Goal: Transaction & Acquisition: Purchase product/service

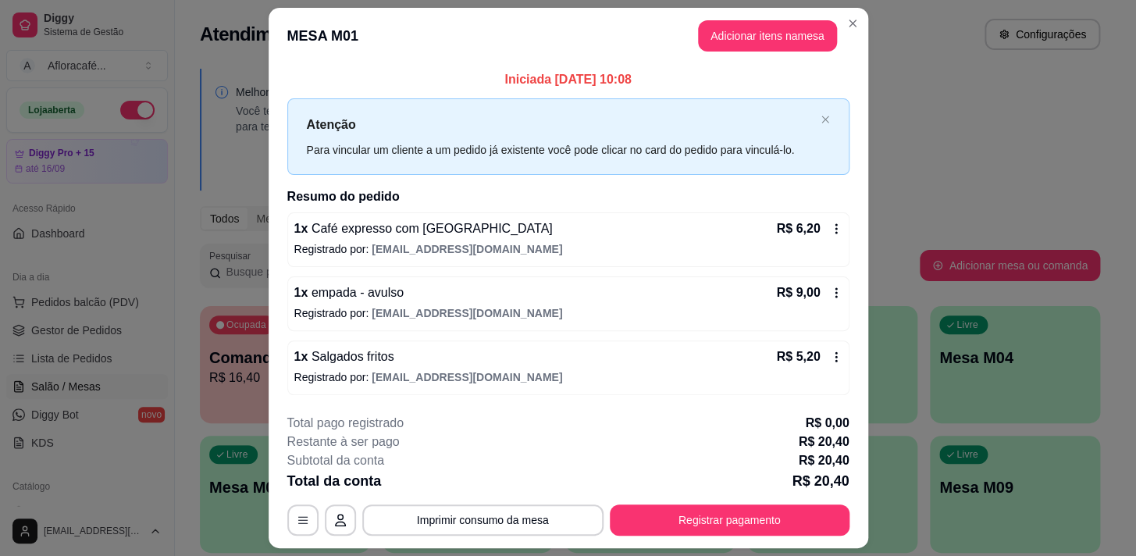
scroll to position [41, 0]
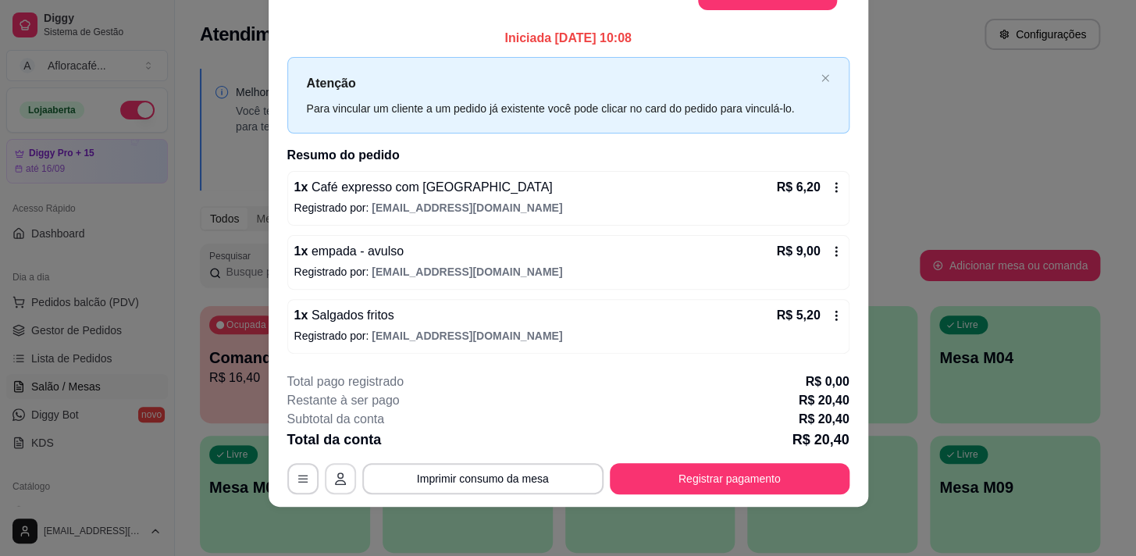
click at [339, 482] on icon "button" at bounding box center [340, 478] width 11 height 12
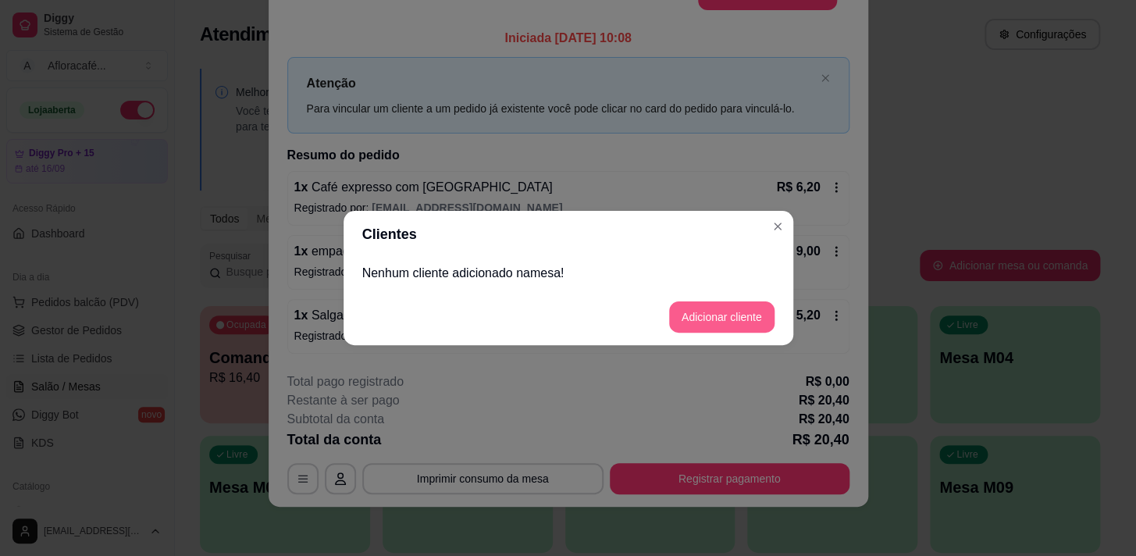
click at [717, 316] on button "Adicionar cliente" at bounding box center [721, 316] width 105 height 31
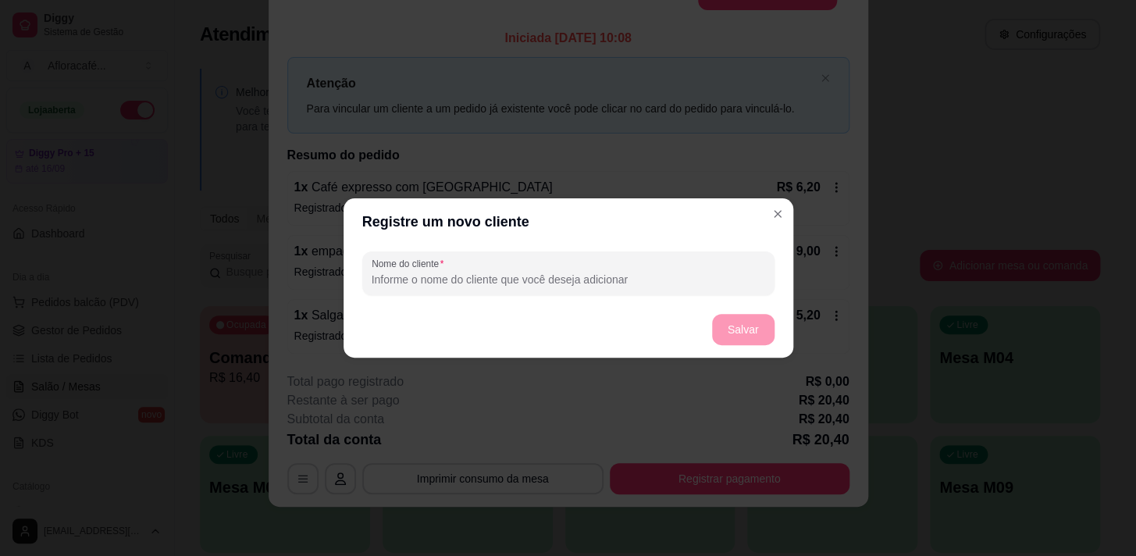
click at [685, 305] on footer "Salvar" at bounding box center [568, 329] width 450 height 56
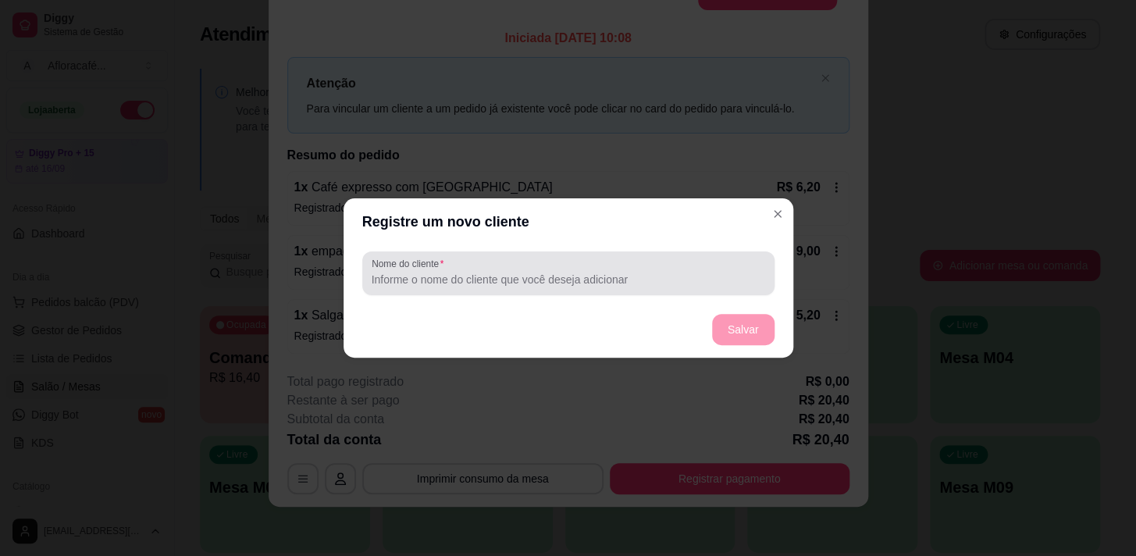
click at [665, 269] on div at bounding box center [568, 273] width 393 height 31
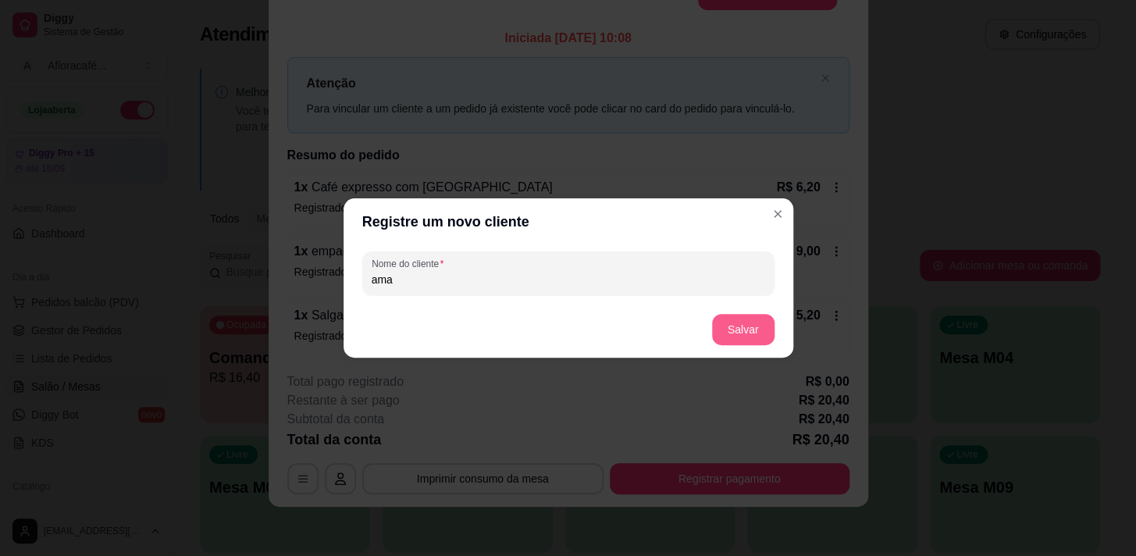
type input "ama"
click at [728, 343] on button "Salvar" at bounding box center [743, 330] width 61 height 30
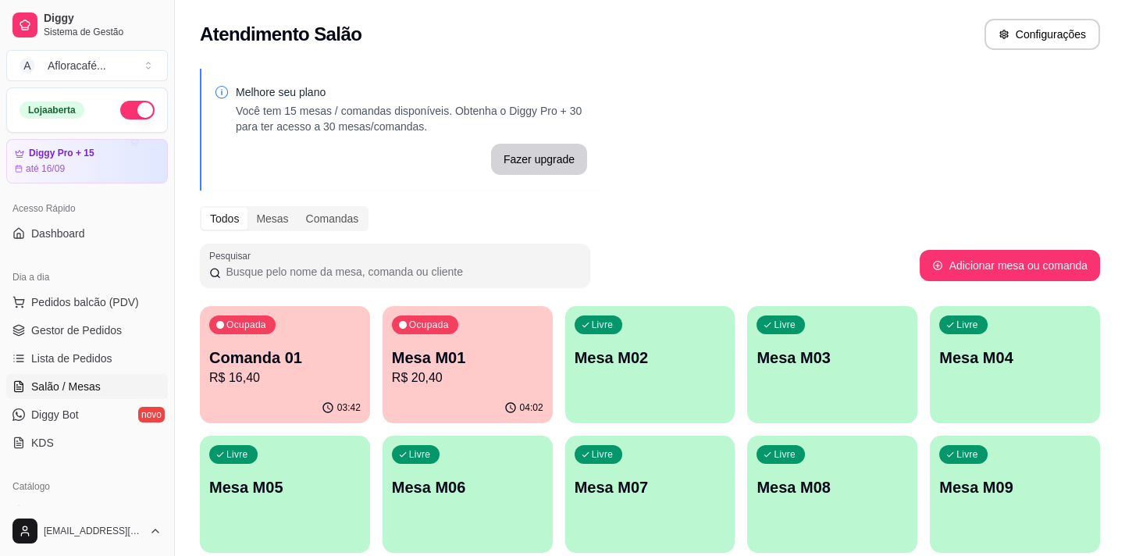
scroll to position [283, 0]
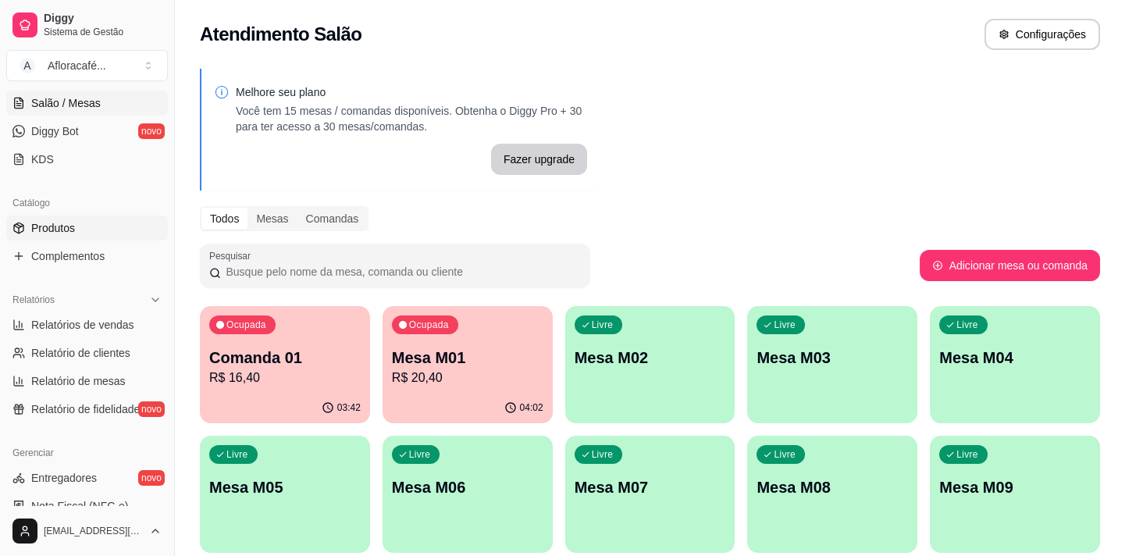
click at [112, 219] on link "Produtos" at bounding box center [87, 227] width 162 height 25
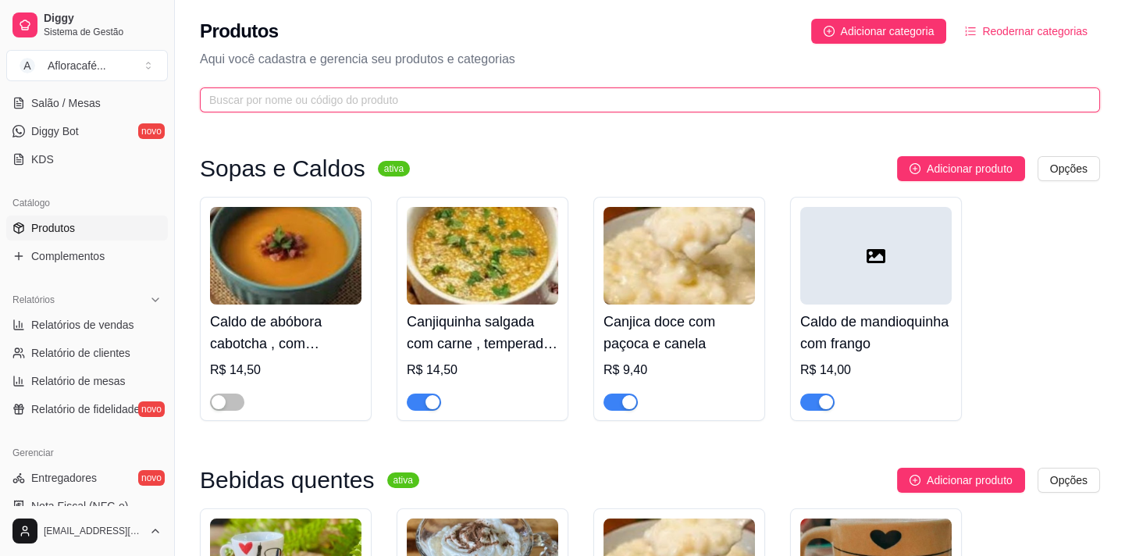
click at [388, 94] on input "text" at bounding box center [643, 99] width 869 height 17
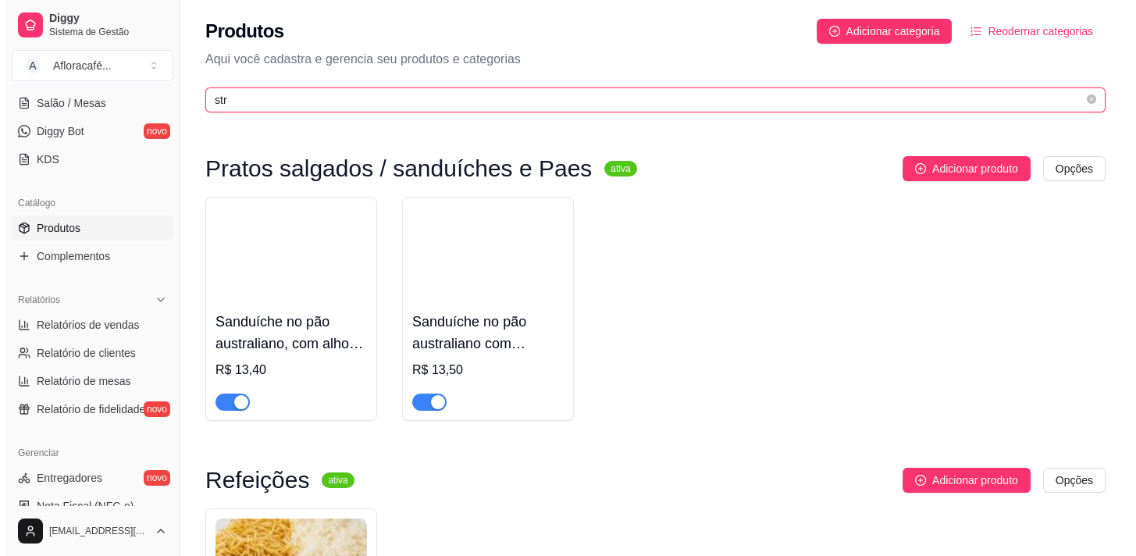
scroll to position [212, 0]
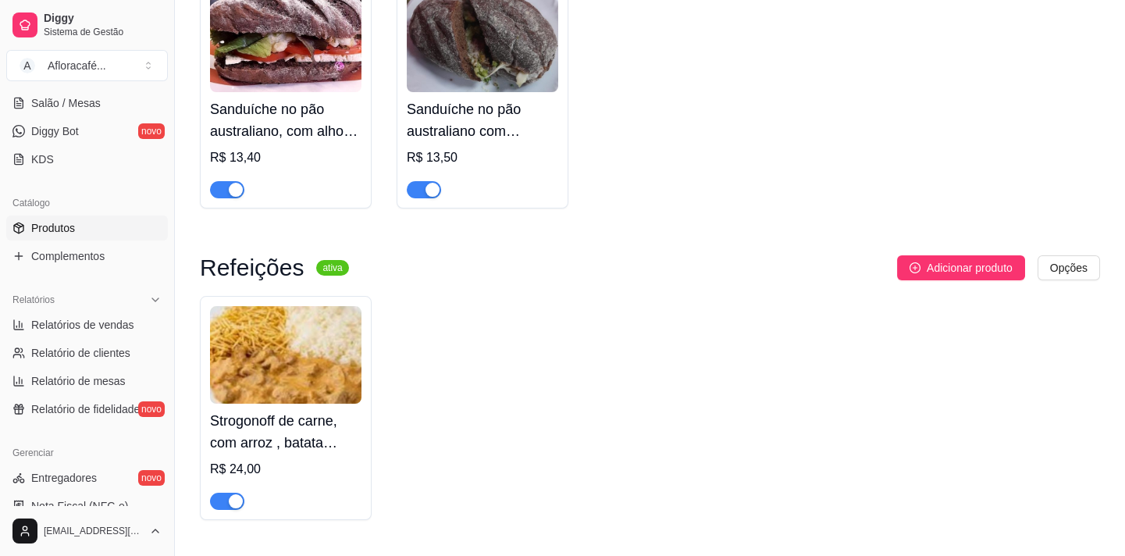
type input "str"
click at [289, 454] on div "Strogonoff de carne, com arroz , batata palha e salada R$ 24,00" at bounding box center [285, 457] width 151 height 106
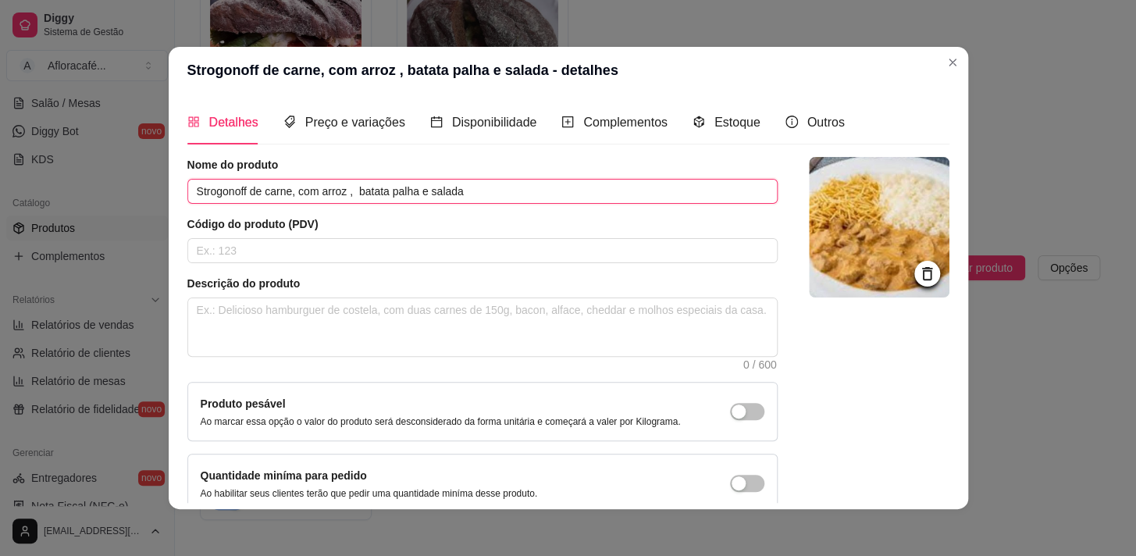
click at [288, 188] on input "Strogonoff de carne, com arroz , batata palha e salada" at bounding box center [482, 191] width 590 height 25
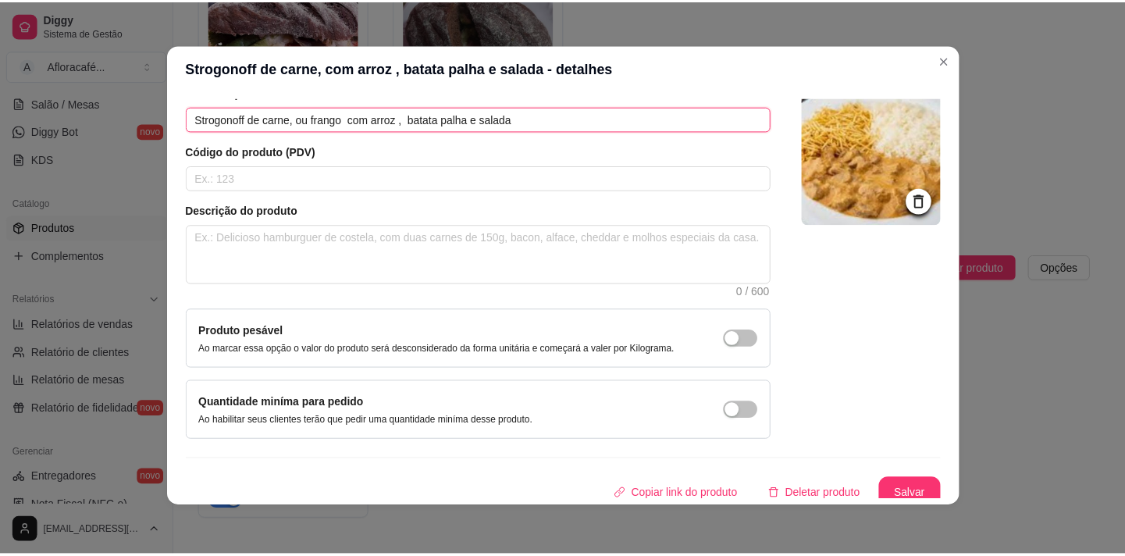
scroll to position [91, 0]
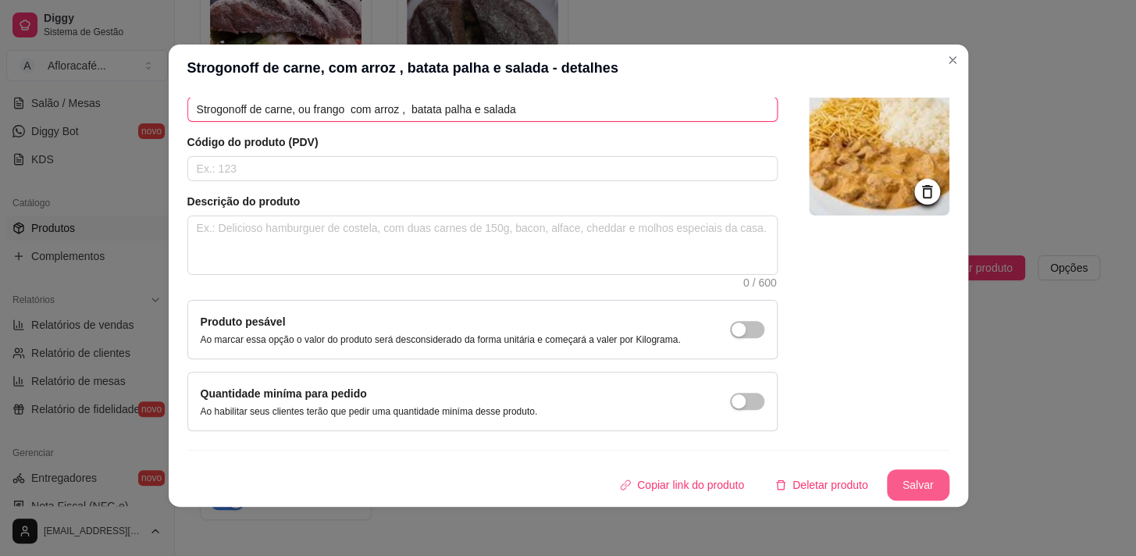
type input "Strogonoff de carne, ou frango com arroz , batata palha e salada"
click at [918, 477] on button "Salvar" at bounding box center [918, 484] width 62 height 31
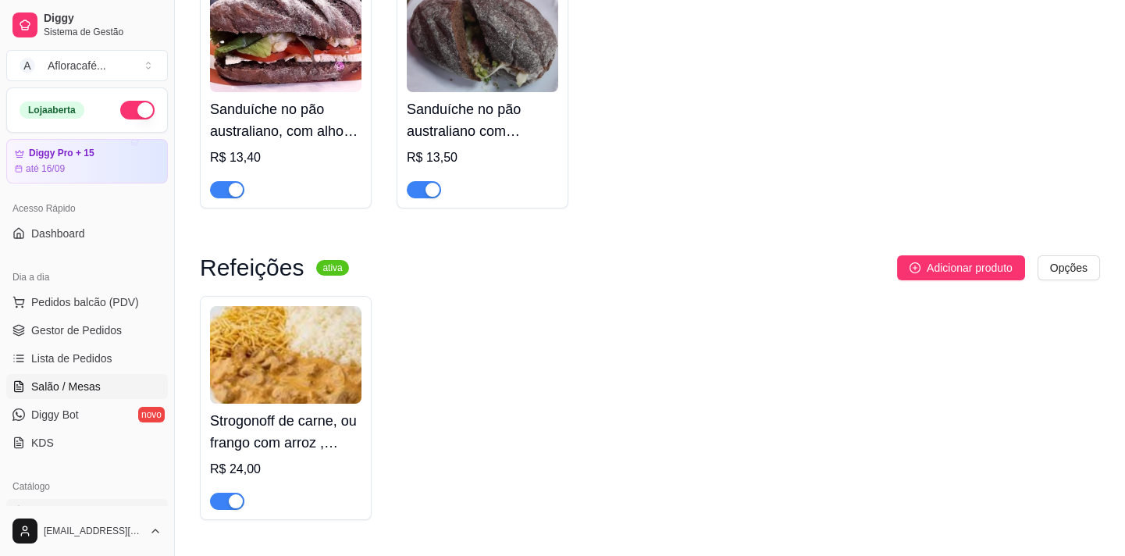
scroll to position [141, 0]
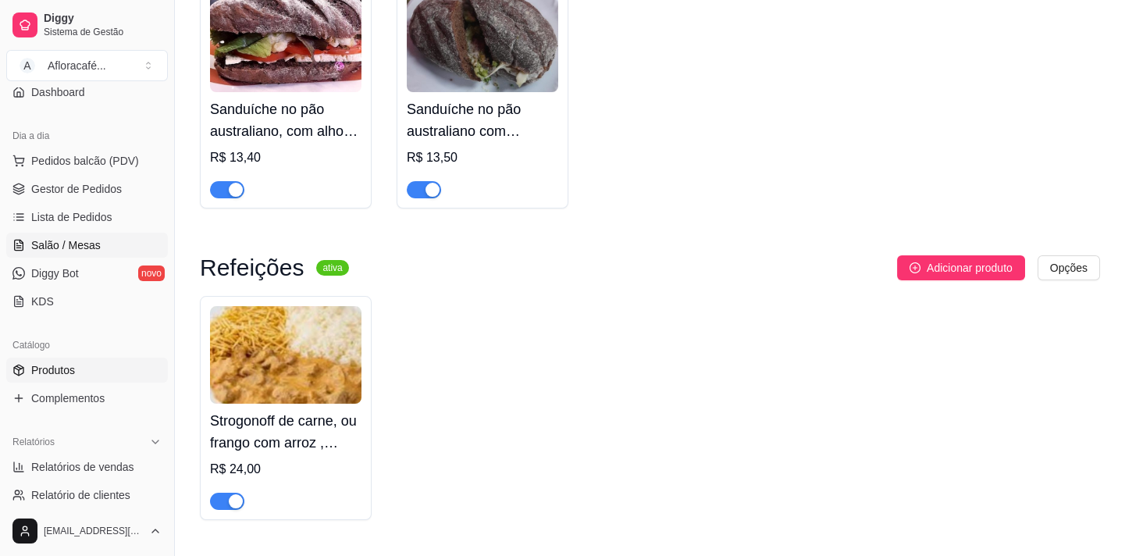
click at [77, 241] on span "Salão / Mesas" at bounding box center [65, 245] width 69 height 16
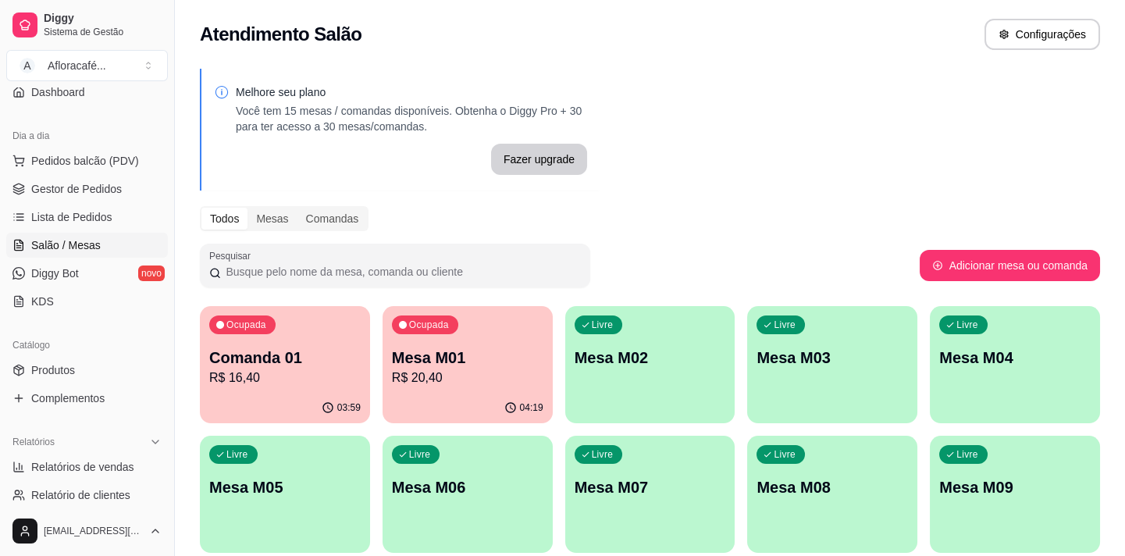
click at [603, 341] on div "Livre Mesa M02" at bounding box center [650, 355] width 170 height 98
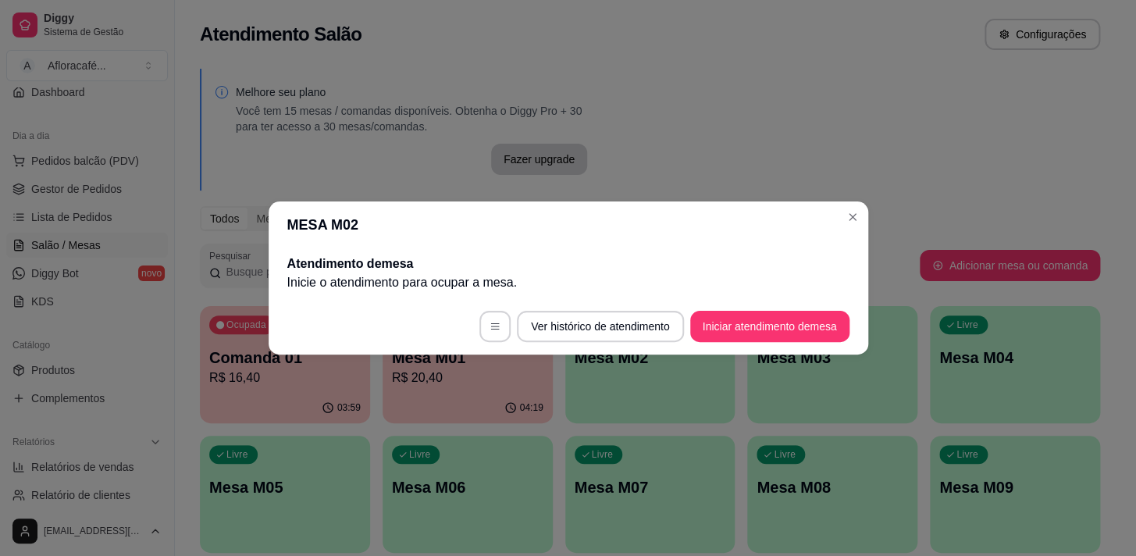
click at [760, 337] on button "Iniciar atendimento de mesa" at bounding box center [769, 326] width 159 height 31
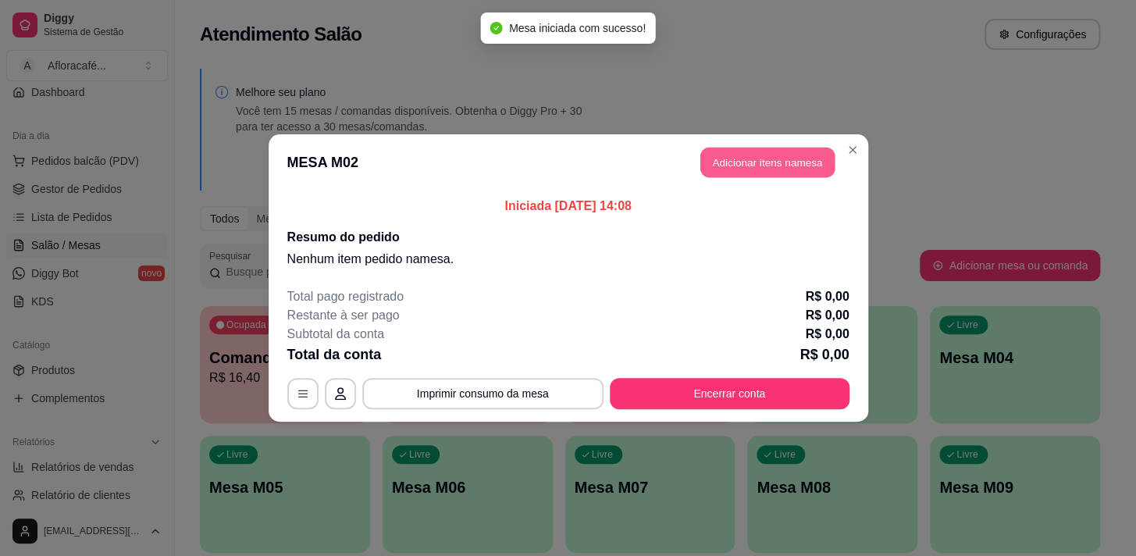
click at [792, 162] on button "Adicionar itens na mesa" at bounding box center [767, 163] width 134 height 30
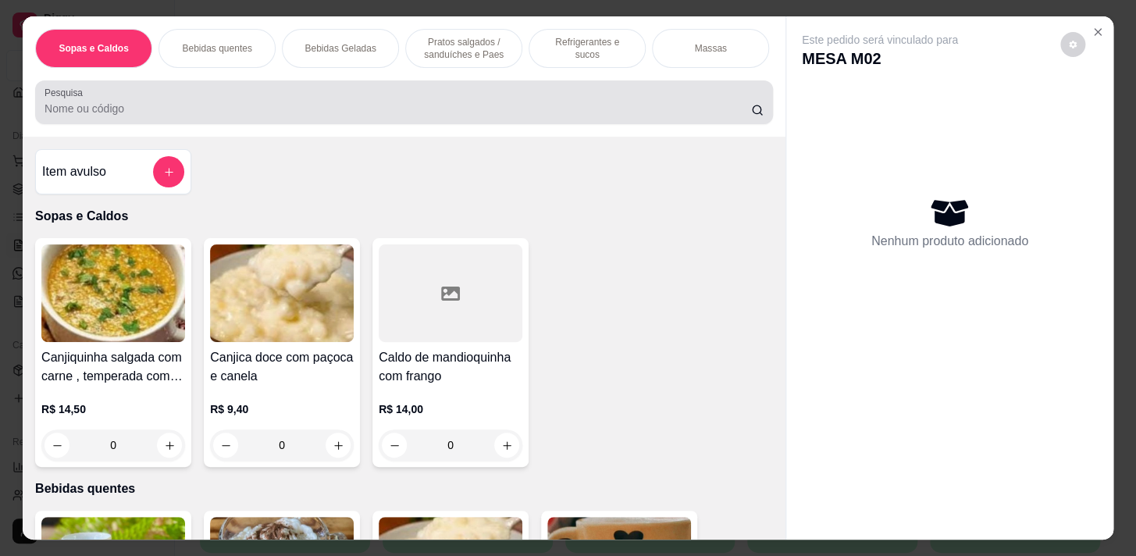
click at [374, 103] on div at bounding box center [403, 102] width 719 height 31
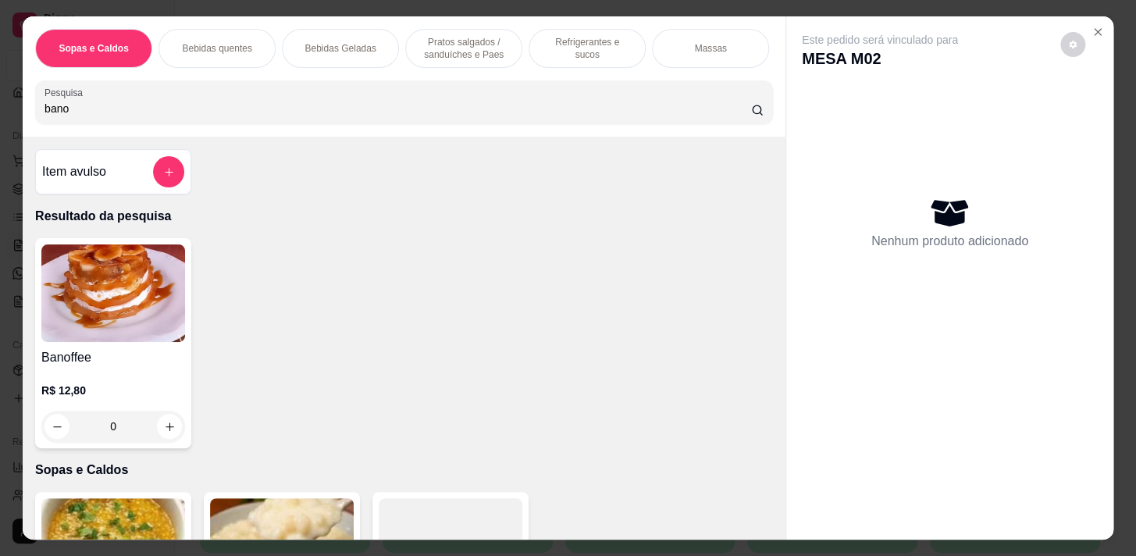
type input "bano"
click at [164, 432] on icon "increase-product-quantity" at bounding box center [170, 427] width 12 height 12
type input "1"
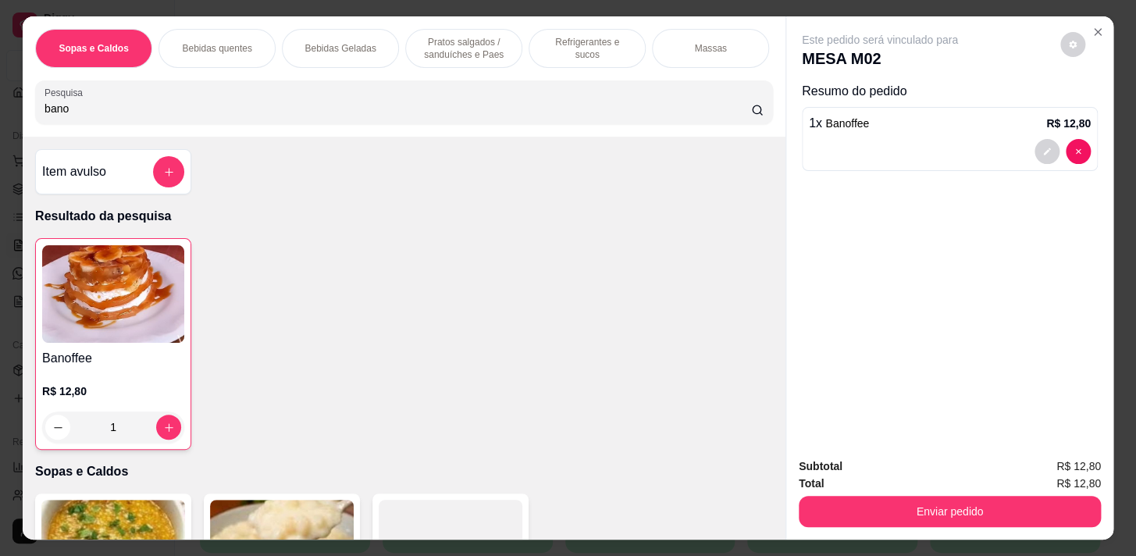
click at [279, 112] on input "bano" at bounding box center [397, 109] width 706 height 16
type input "b"
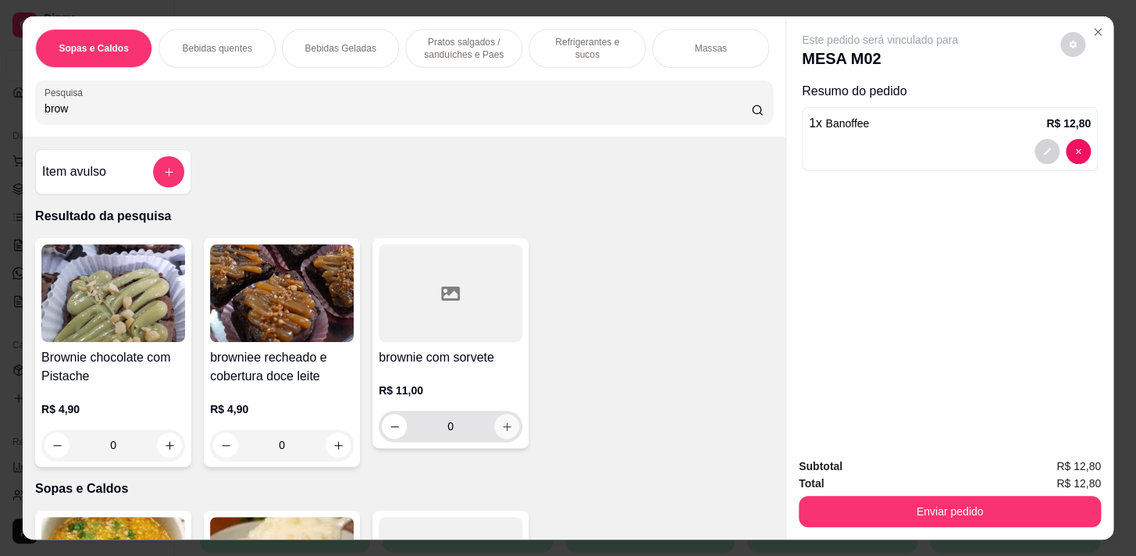
type input "brow"
click at [501, 429] on icon "increase-product-quantity" at bounding box center [507, 427] width 12 height 12
type input "1"
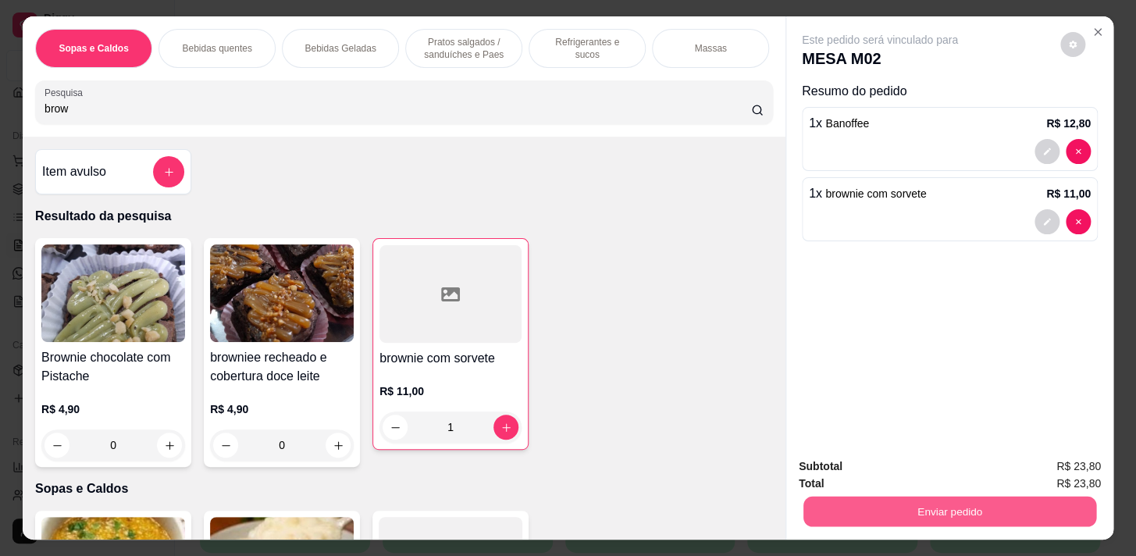
click at [949, 506] on button "Enviar pedido" at bounding box center [949, 511] width 293 height 30
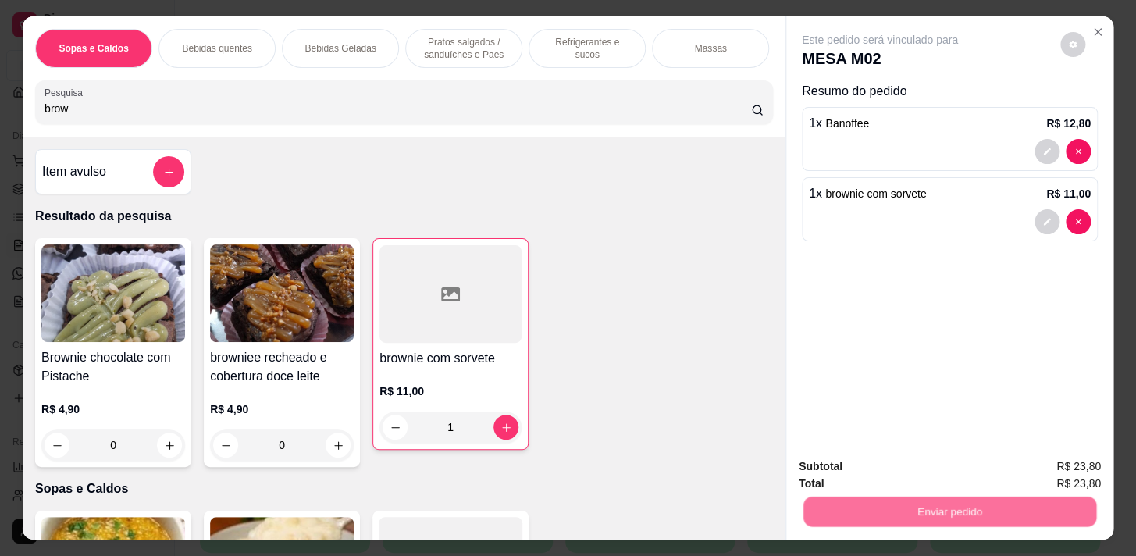
click at [1031, 464] on button "Sim, quero registrar" at bounding box center [1046, 468] width 116 height 30
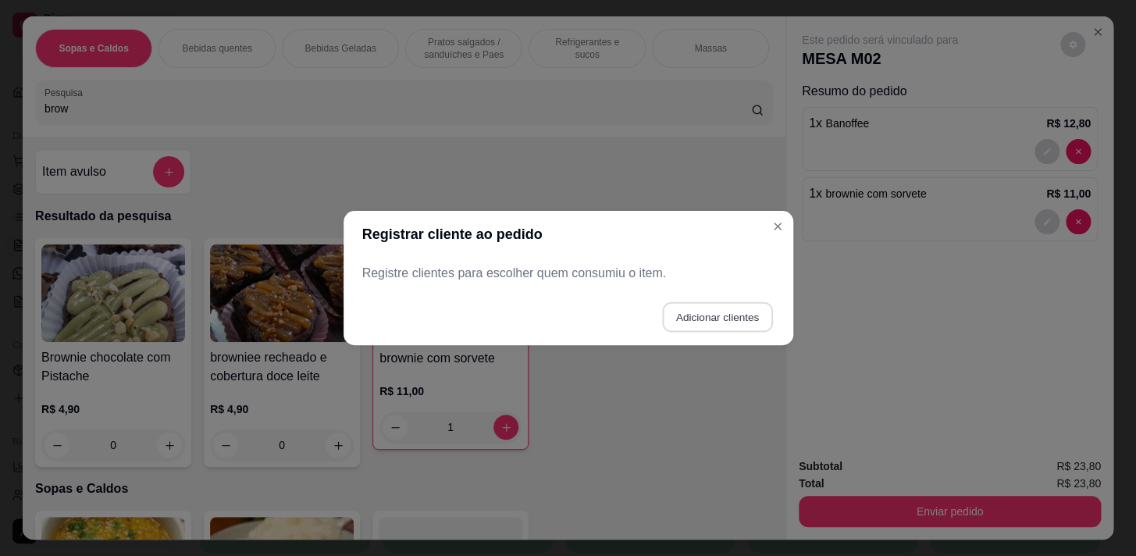
click at [717, 310] on button "Adicionar clientes" at bounding box center [717, 317] width 110 height 30
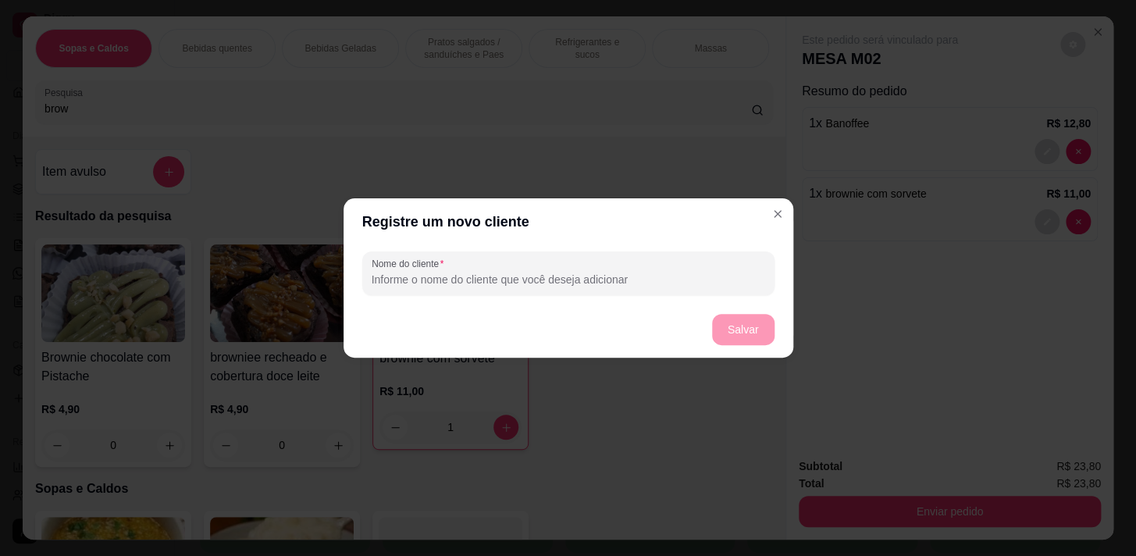
click at [696, 273] on input "Nome do cliente" at bounding box center [568, 280] width 393 height 16
type input "1"
click at [762, 320] on button "Salvar" at bounding box center [743, 330] width 61 height 30
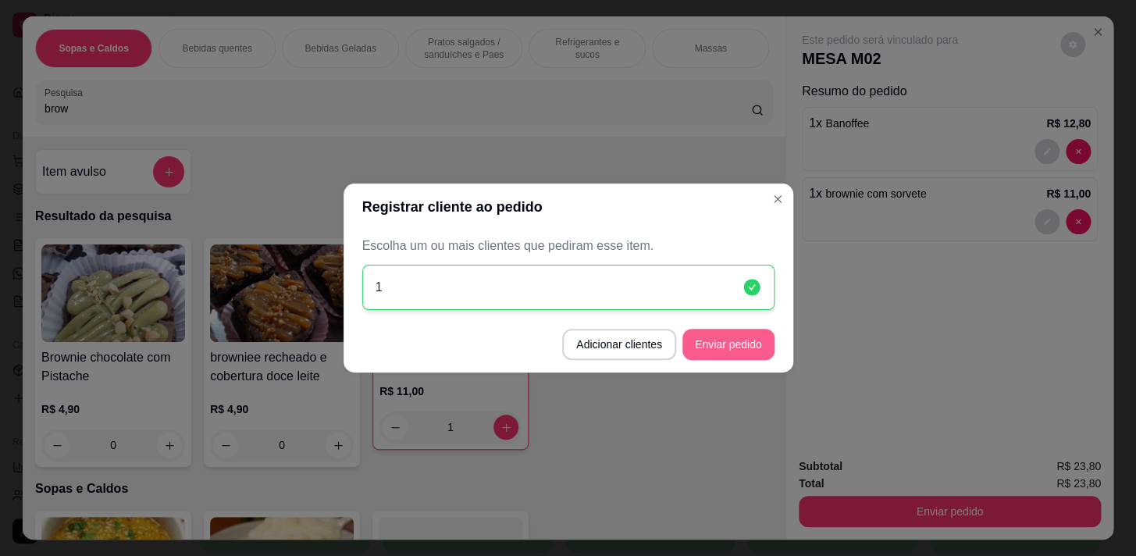
click at [718, 346] on button "Enviar pedido" at bounding box center [728, 344] width 92 height 31
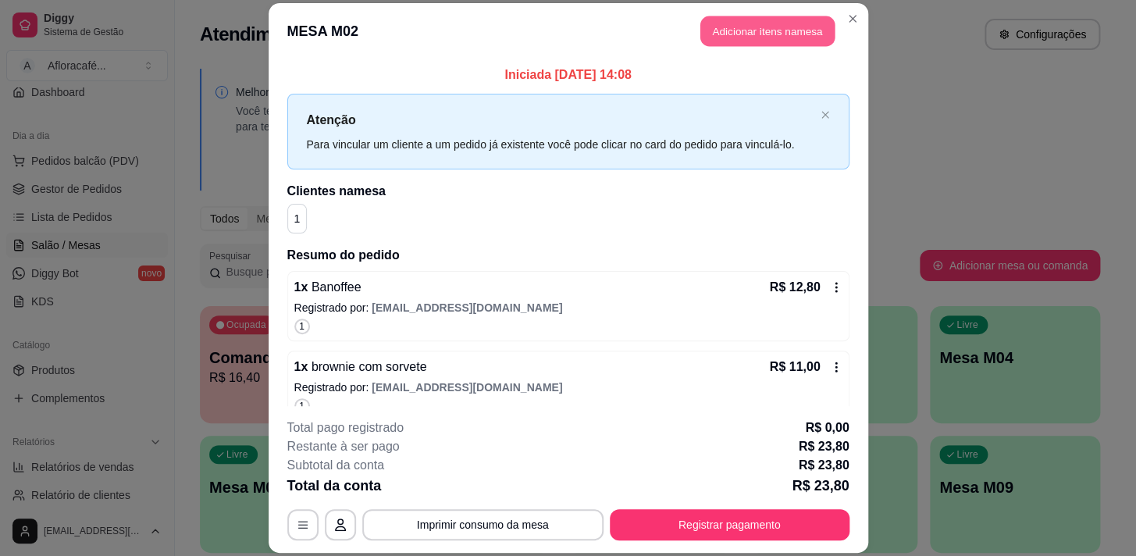
click at [726, 45] on button "Adicionar itens na mesa" at bounding box center [767, 31] width 134 height 30
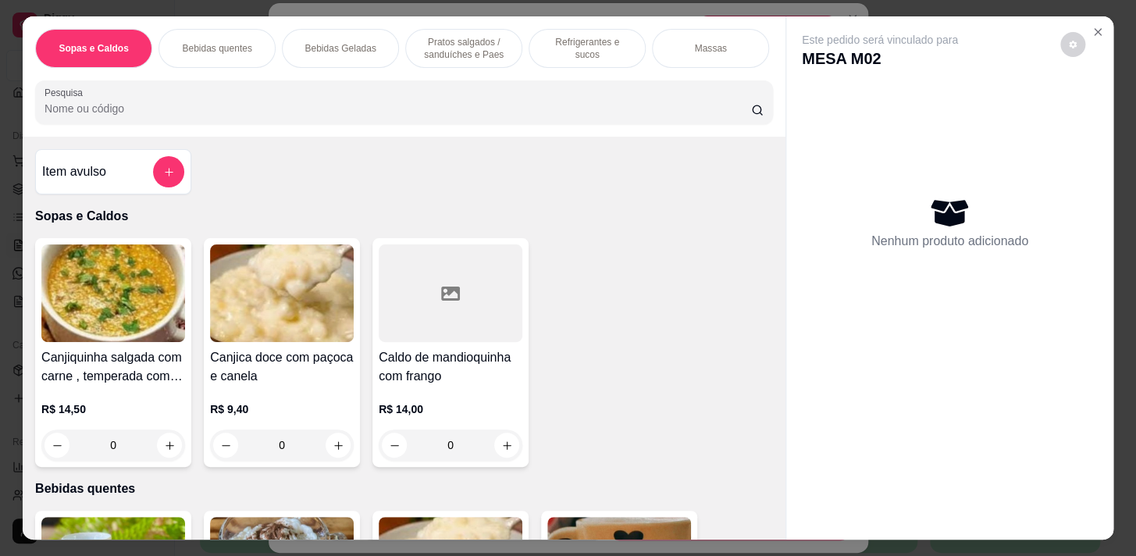
click at [469, 90] on div "Pesquisa" at bounding box center [404, 102] width 738 height 44
click at [469, 109] on input "Pesquisa" at bounding box center [397, 109] width 706 height 16
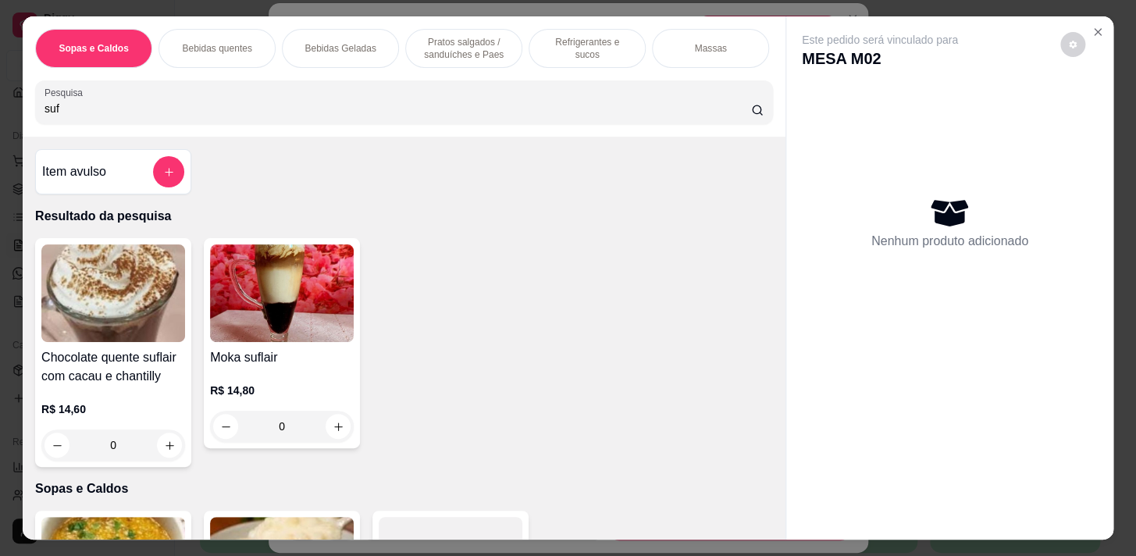
type input "suf"
click at [174, 449] on div "0" at bounding box center [113, 444] width 144 height 31
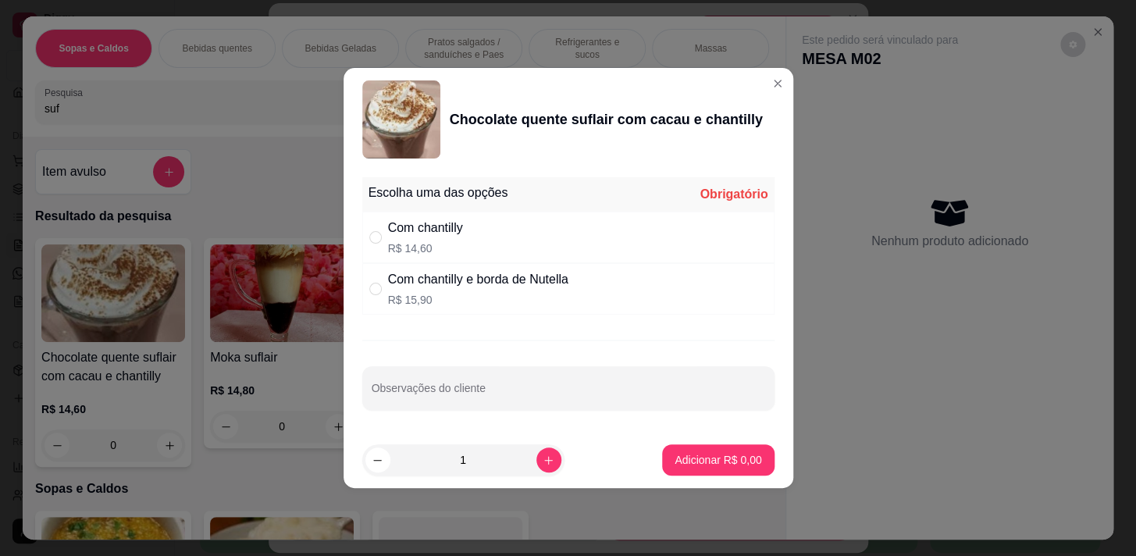
click at [574, 254] on div "Com chantilly R$ 14,60" at bounding box center [568, 238] width 412 height 52
radio input "true"
click at [685, 457] on p "Adicionar R$ 14,60" at bounding box center [715, 459] width 91 height 15
type input "1"
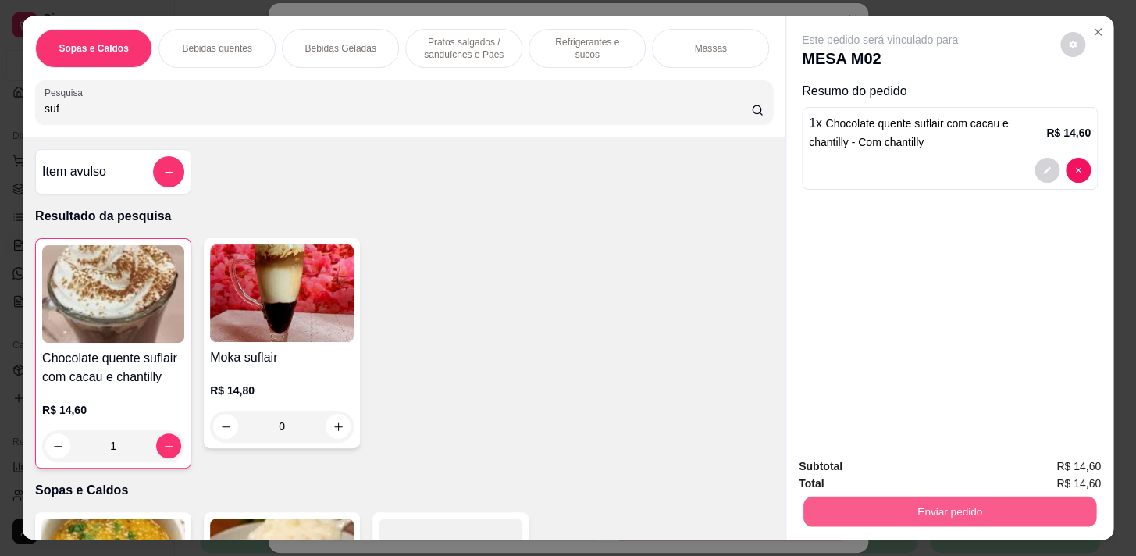
click at [957, 500] on button "Enviar pedido" at bounding box center [949, 511] width 293 height 30
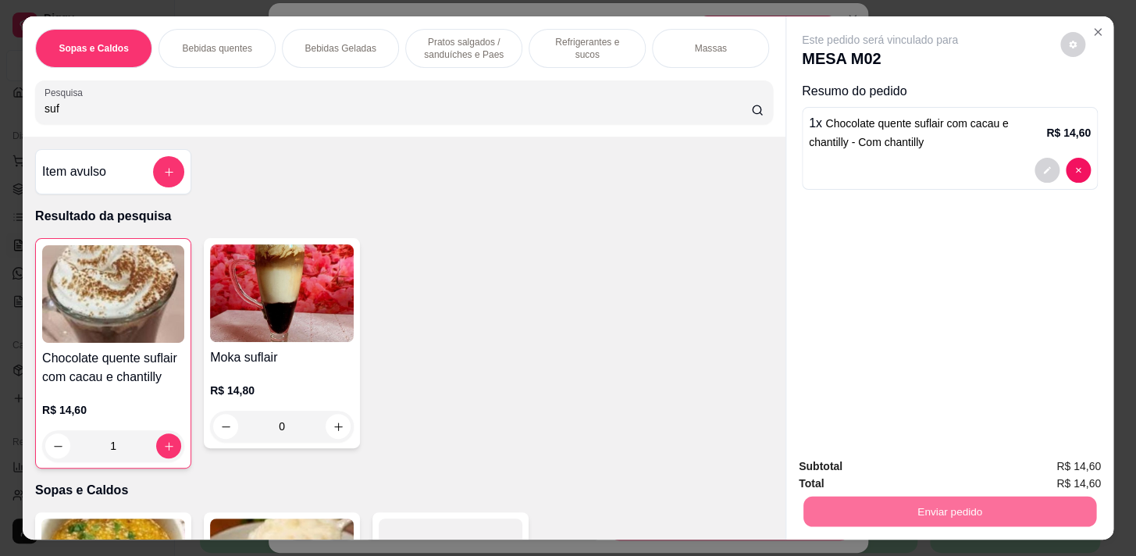
click at [1042, 464] on button "Sim, quero registrar" at bounding box center [1046, 468] width 116 height 30
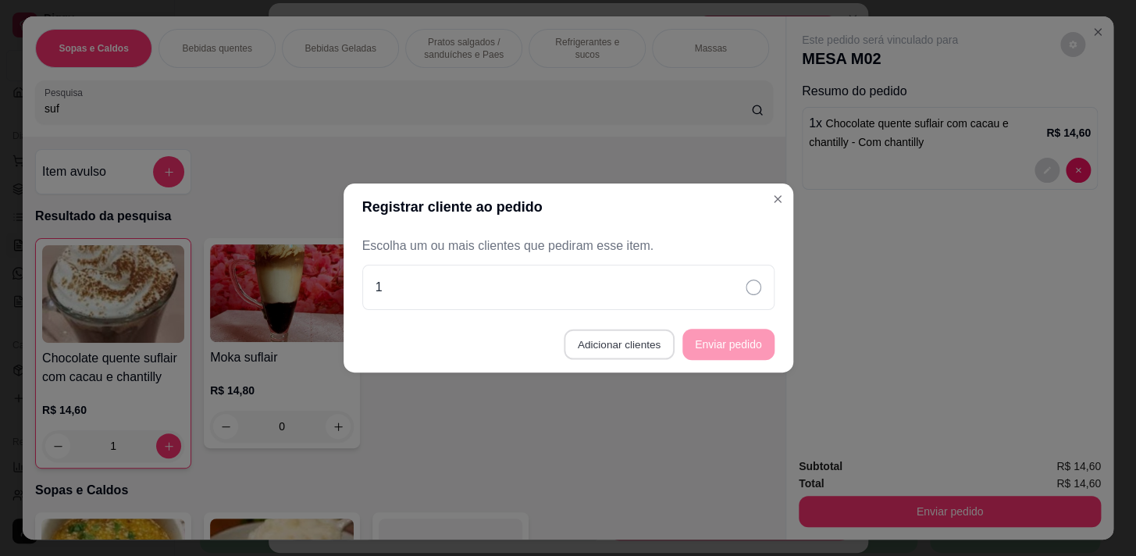
click at [630, 343] on button "Adicionar clientes" at bounding box center [619, 344] width 110 height 30
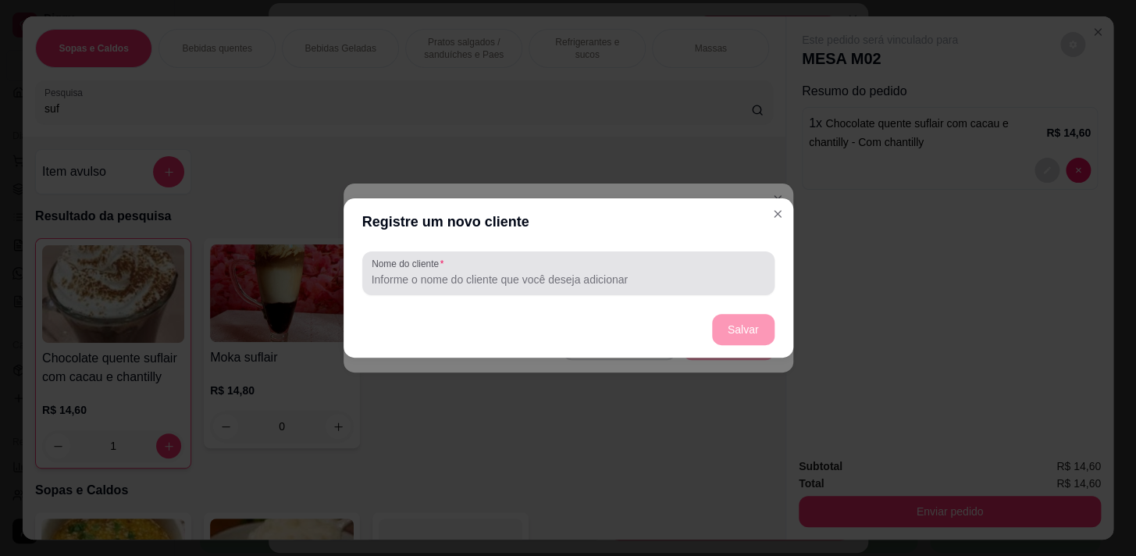
click at [632, 294] on div "Nome do cliente" at bounding box center [568, 273] width 412 height 44
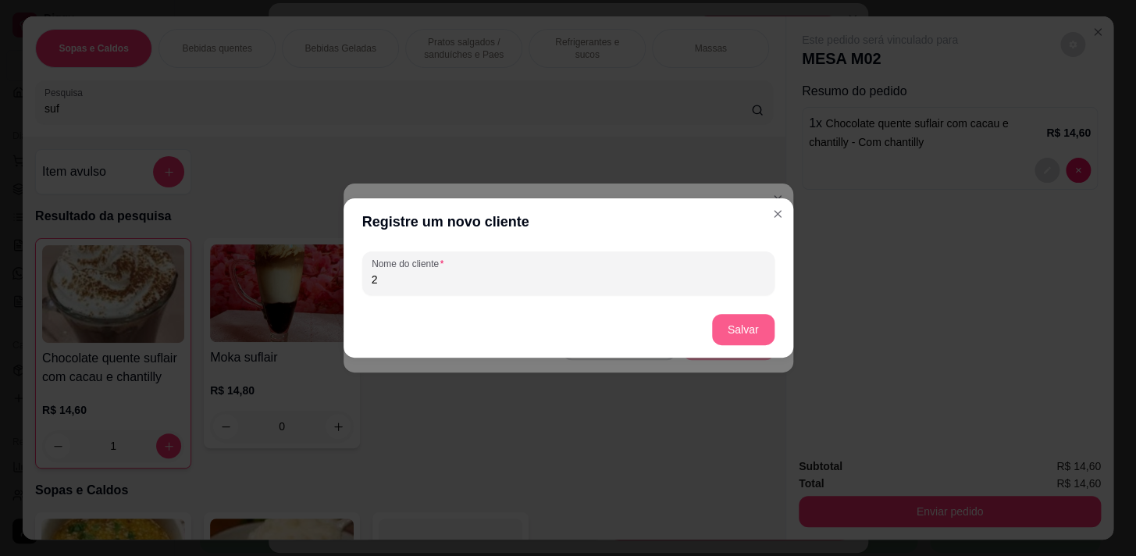
type input "2"
click at [762, 320] on button "Salvar" at bounding box center [743, 329] width 62 height 31
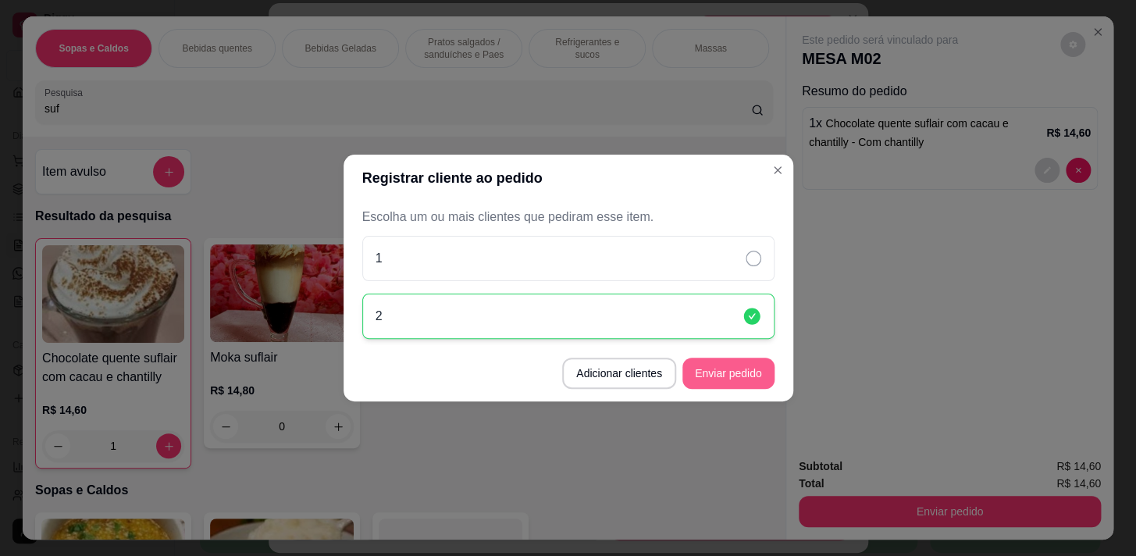
click at [749, 368] on button "Enviar pedido" at bounding box center [728, 373] width 92 height 31
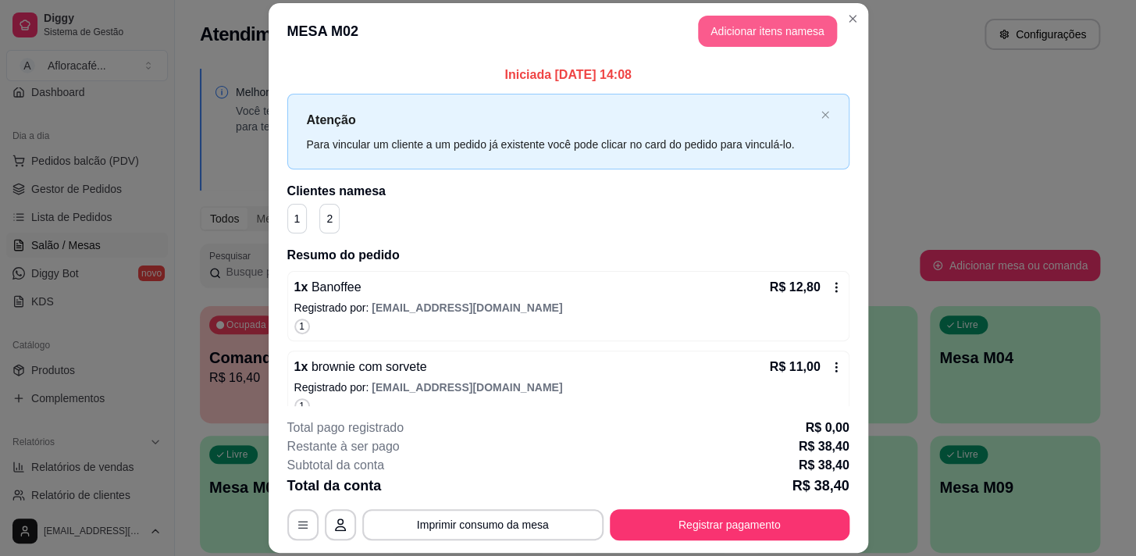
click at [698, 38] on button "Adicionar itens na mesa" at bounding box center [767, 31] width 139 height 31
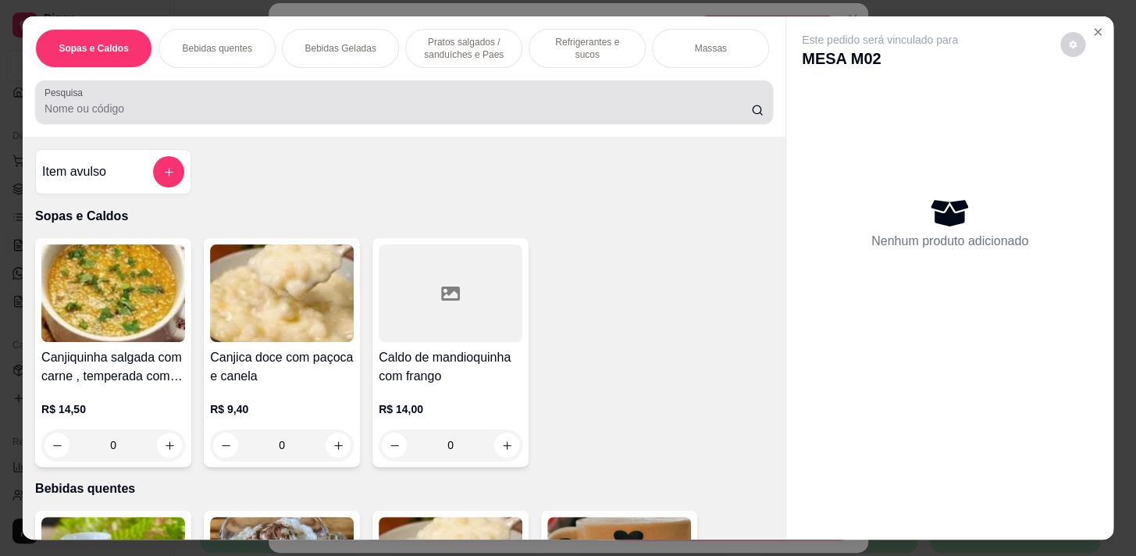
click at [338, 103] on div at bounding box center [403, 102] width 719 height 31
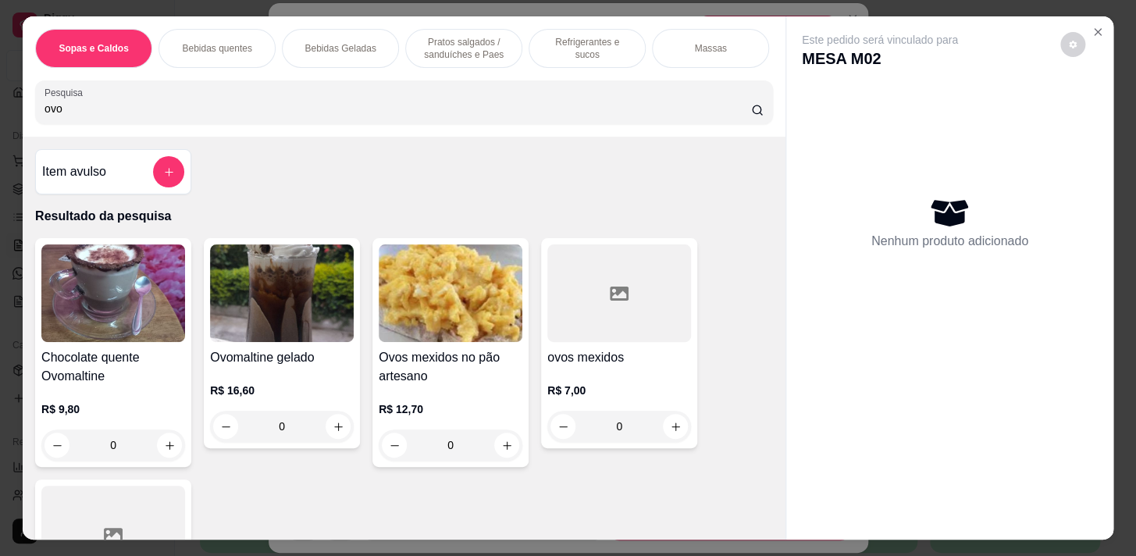
type input "ovo"
click at [156, 447] on div "0" at bounding box center [113, 444] width 144 height 31
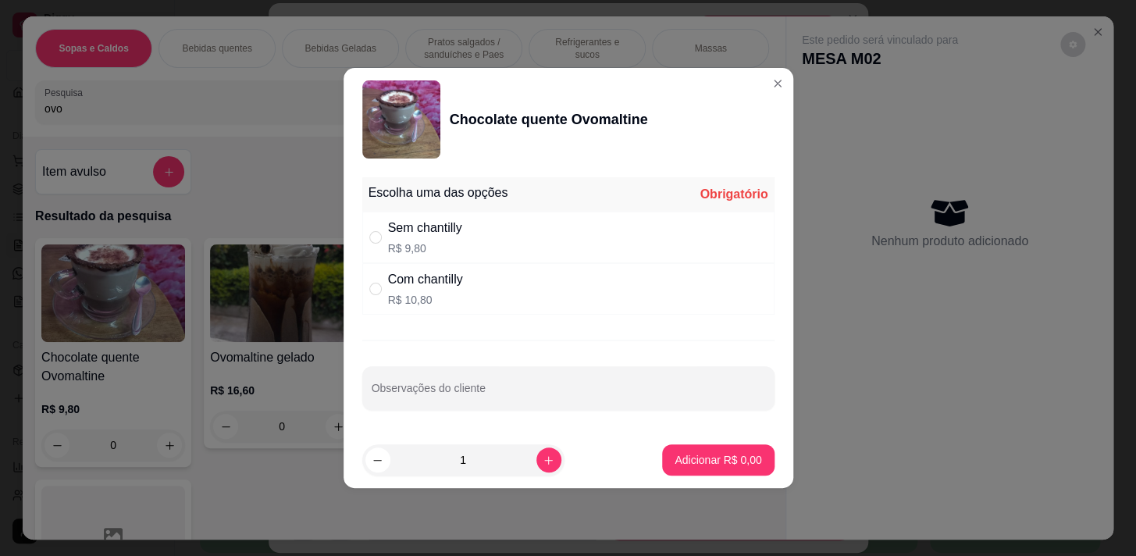
click at [463, 280] on div "Com chantilly" at bounding box center [425, 279] width 75 height 19
radio input "true"
click at [678, 461] on p "Adicionar R$ 10,80" at bounding box center [714, 460] width 93 height 16
type input "1"
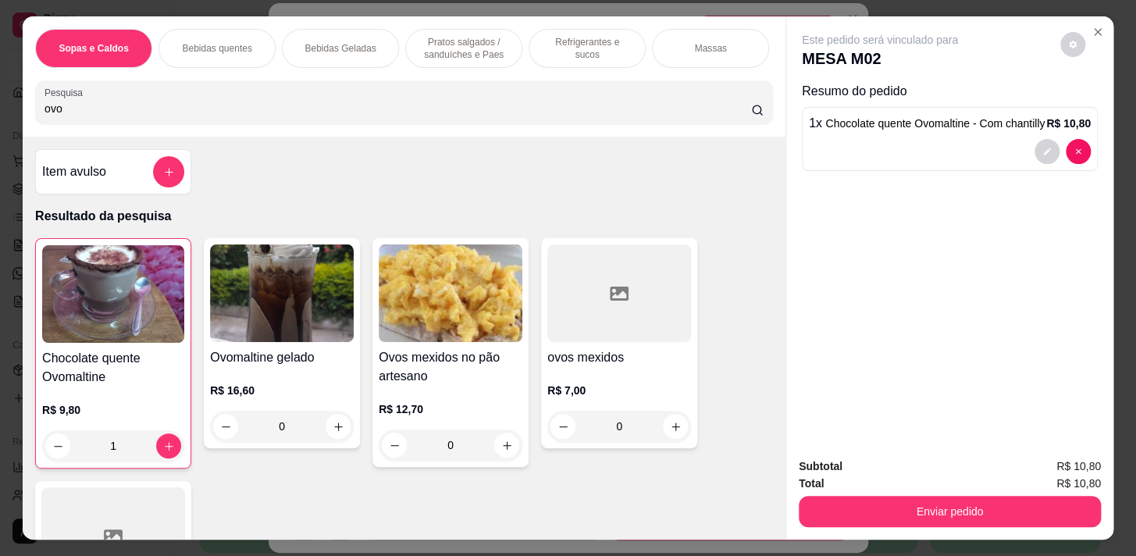
scroll to position [0, 613]
click at [613, 55] on p "Pratos Doces e sobremesas" at bounding box center [591, 48] width 91 height 25
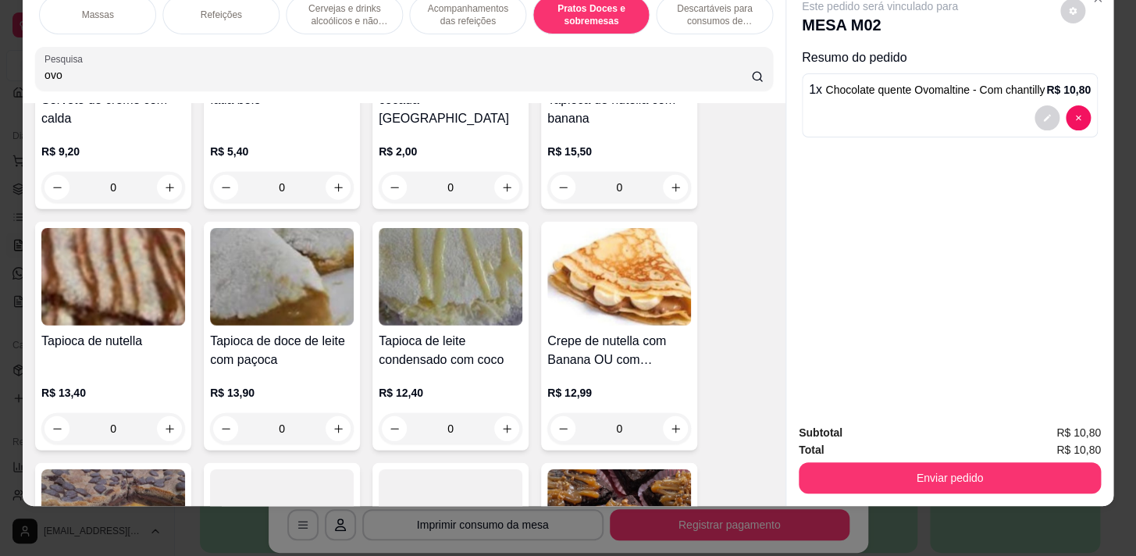
scroll to position [12011, 0]
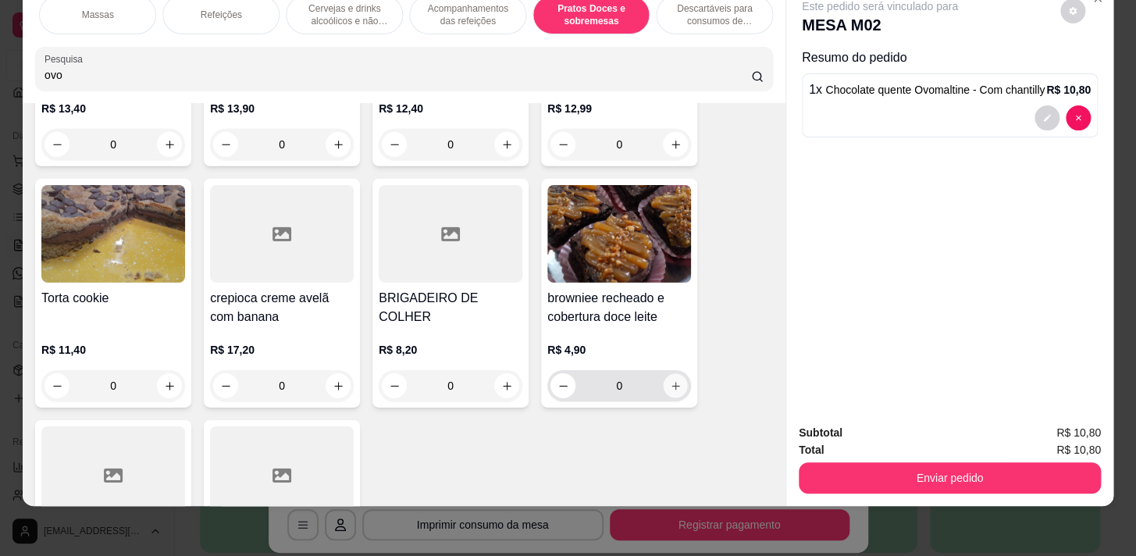
click at [673, 384] on icon "increase-product-quantity" at bounding box center [676, 386] width 12 height 12
type input "1"
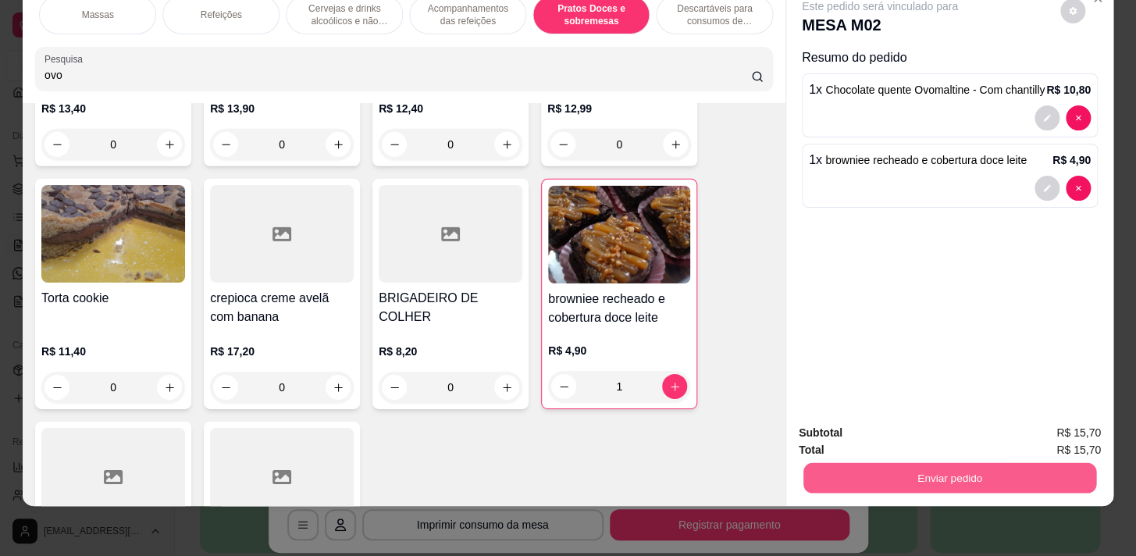
click at [1043, 475] on button "Enviar pedido" at bounding box center [949, 477] width 293 height 30
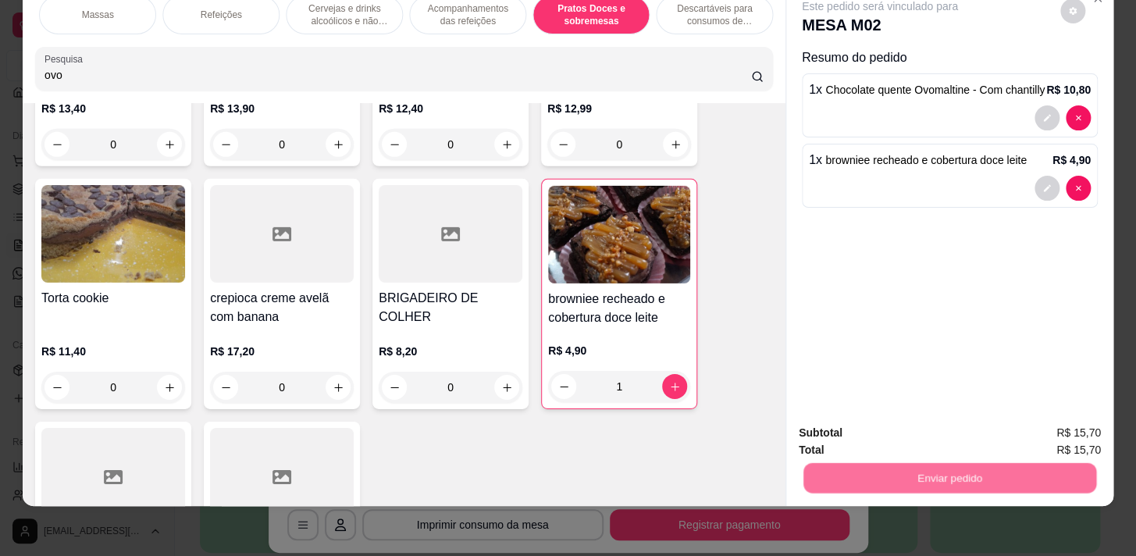
click at [982, 429] on div "Não registrar e enviar pedido Sim, quero registrar" at bounding box center [944, 430] width 321 height 30
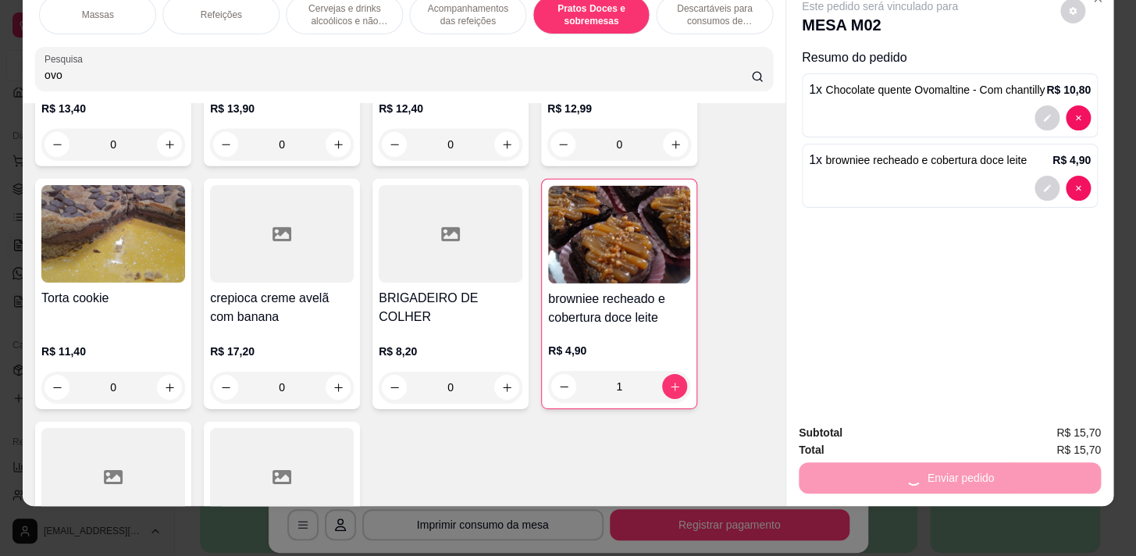
click at [1005, 428] on div "Subtotal R$ 15,70" at bounding box center [950, 432] width 302 height 17
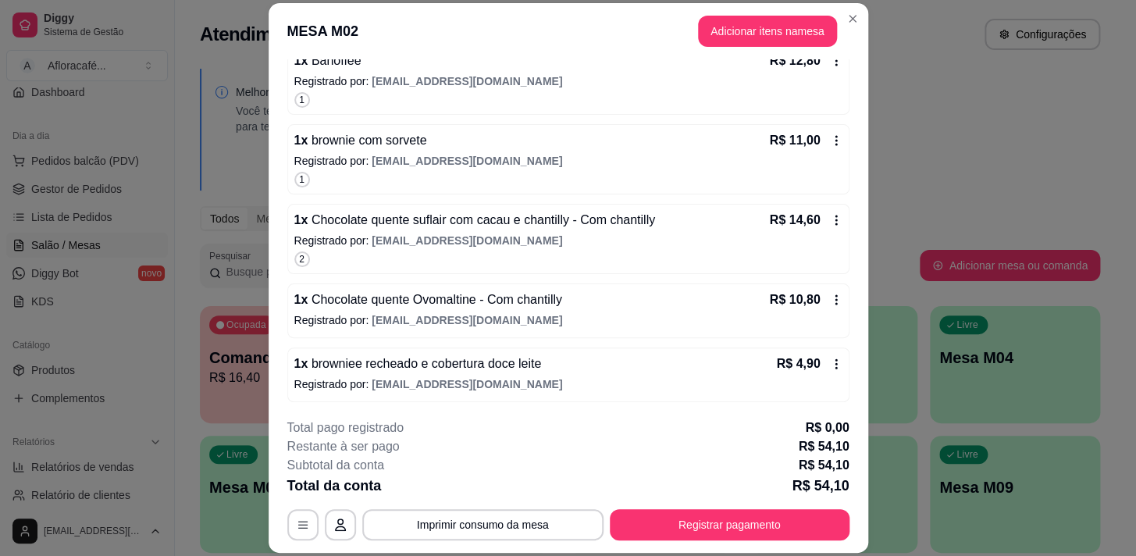
scroll to position [47, 0]
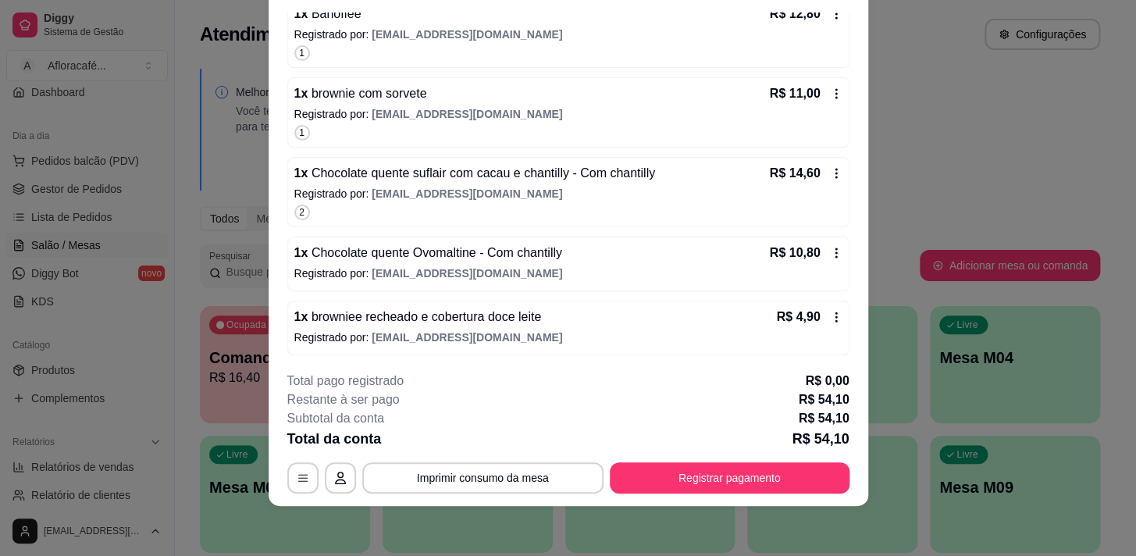
click at [505, 270] on span "[EMAIL_ADDRESS][DOMAIN_NAME]" at bounding box center [467, 273] width 190 height 12
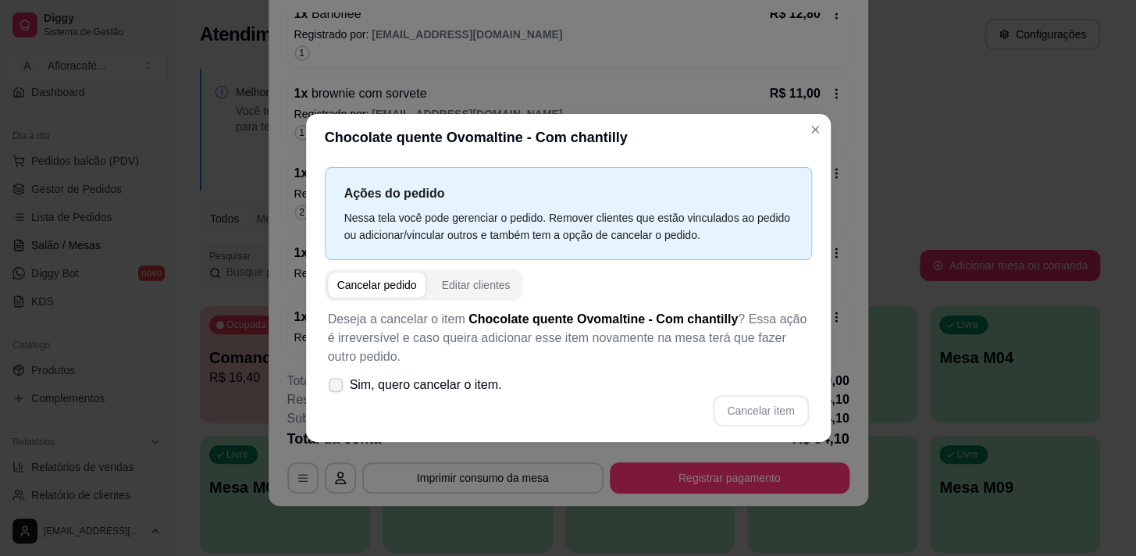
click at [430, 386] on span "Sim, quero cancelar o item." at bounding box center [426, 384] width 152 height 19
click at [337, 388] on input "Sim, quero cancelar o item." at bounding box center [332, 393] width 10 height 10
checkbox input "true"
click at [475, 275] on button "Editar clientes" at bounding box center [475, 284] width 87 height 25
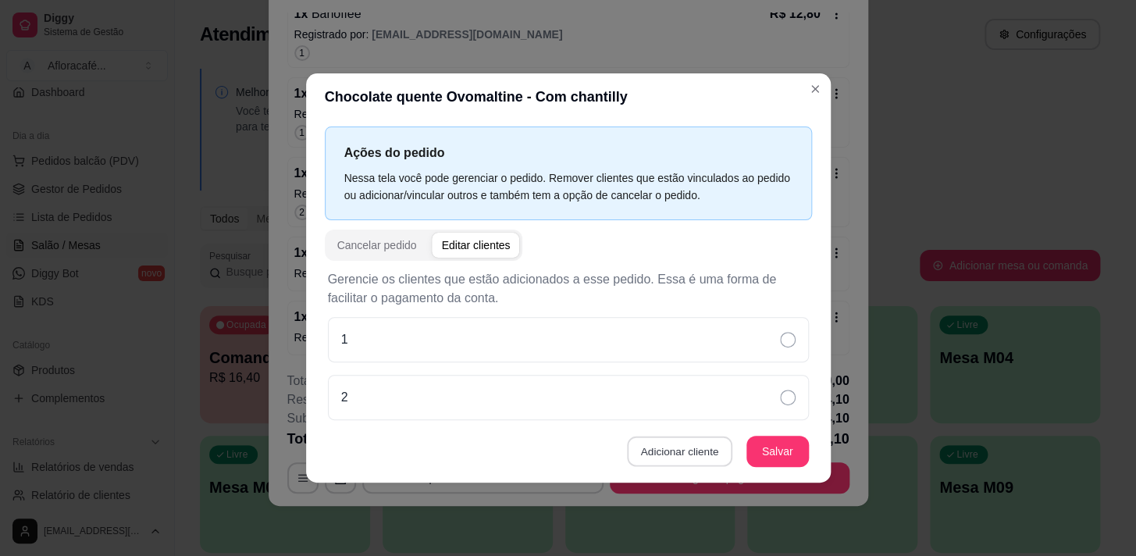
click at [694, 460] on button "Adicionar cliente" at bounding box center [679, 451] width 105 height 30
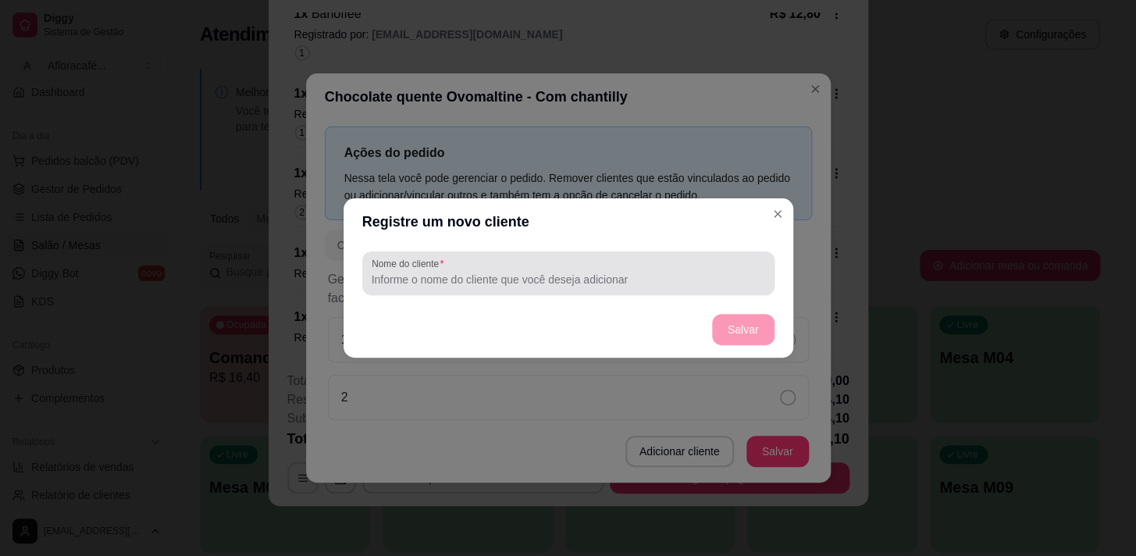
click at [596, 254] on div "Nome do cliente" at bounding box center [568, 273] width 412 height 44
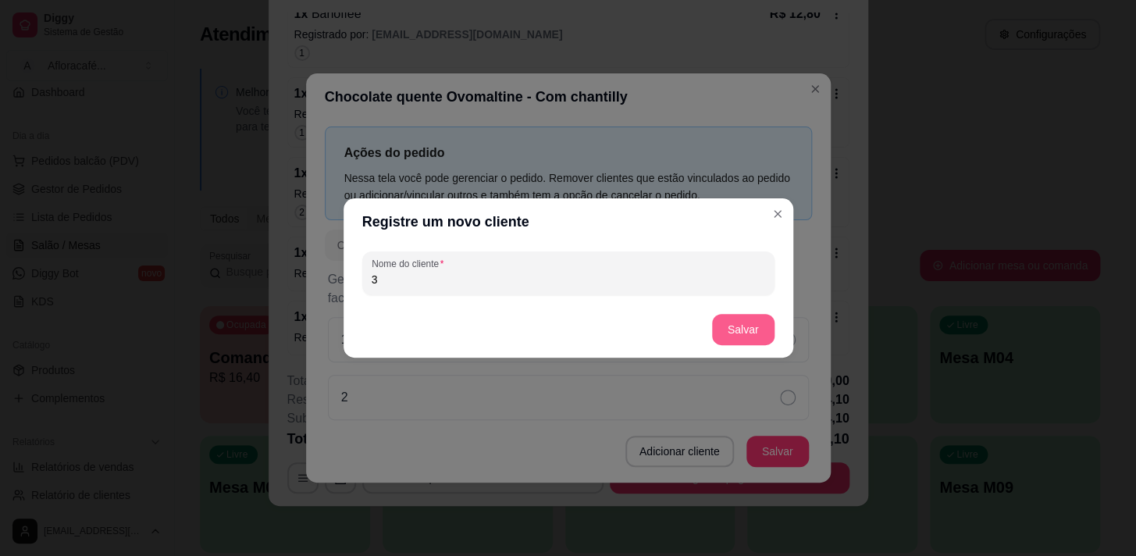
type input "3"
click at [745, 331] on button "Salvar" at bounding box center [743, 330] width 61 height 30
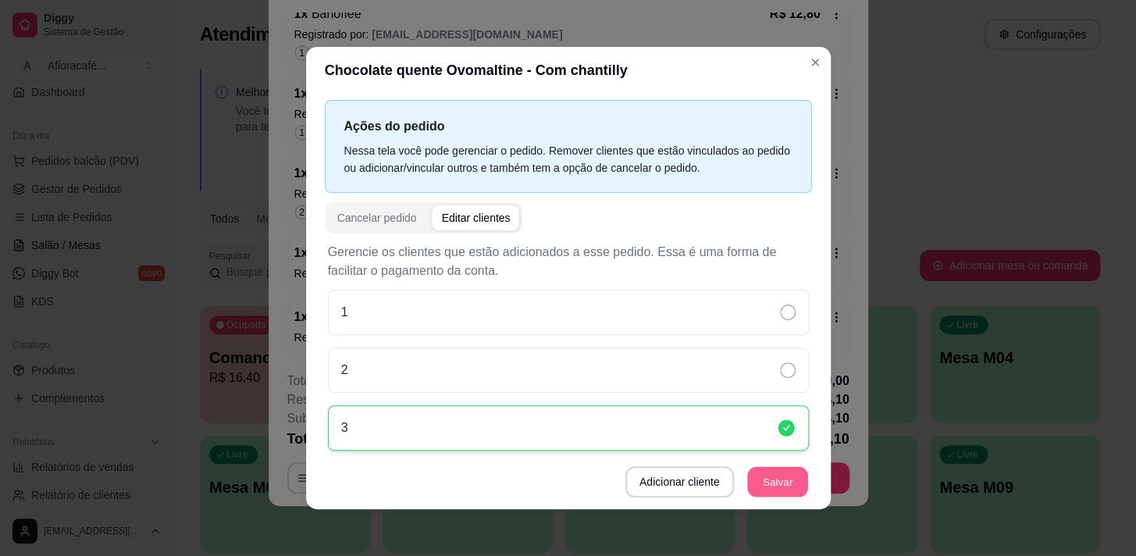
click at [747, 475] on button "Salvar" at bounding box center [777, 482] width 61 height 30
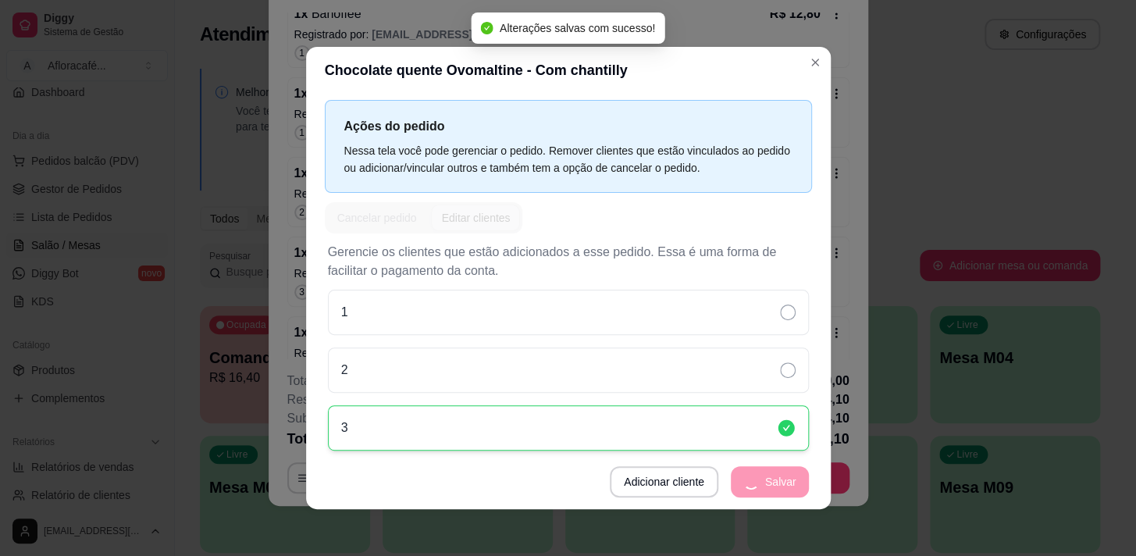
click at [824, 64] on header "Chocolate quente Ovomaltine - Com chantilly" at bounding box center [568, 70] width 525 height 47
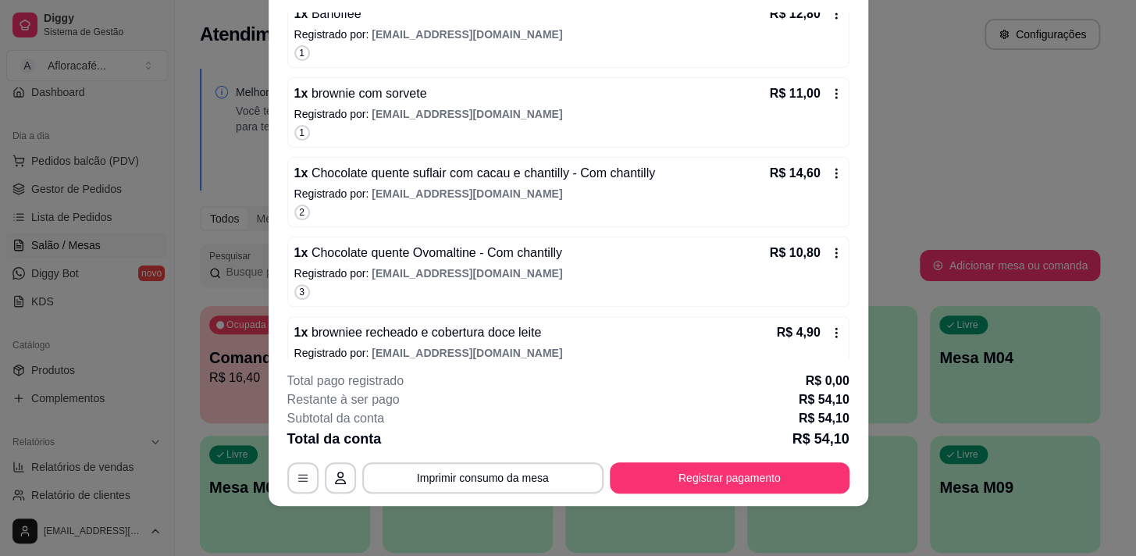
scroll to position [242, 0]
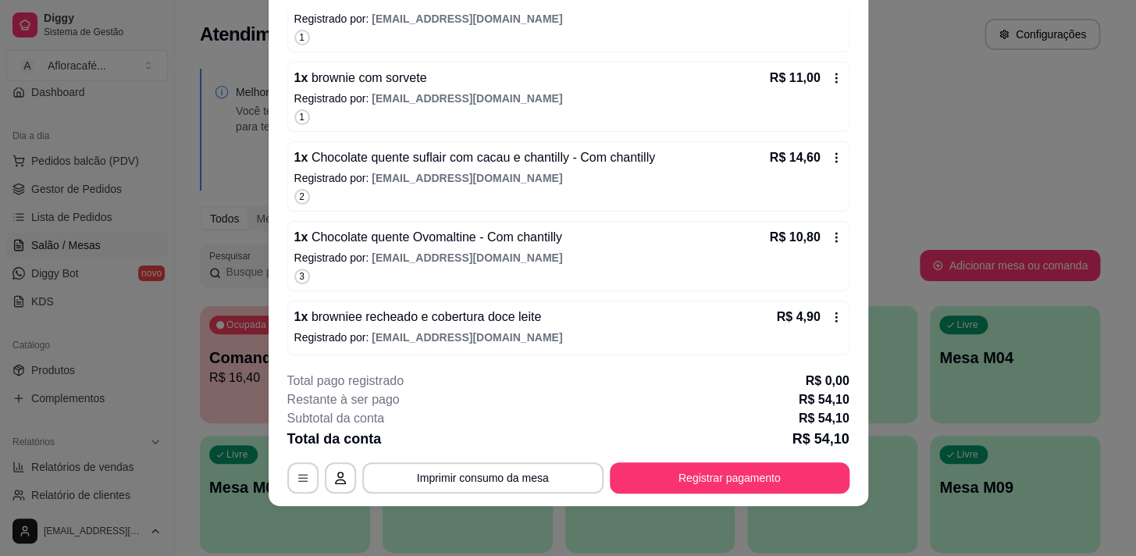
click at [449, 342] on span "[EMAIL_ADDRESS][DOMAIN_NAME]" at bounding box center [467, 337] width 190 height 12
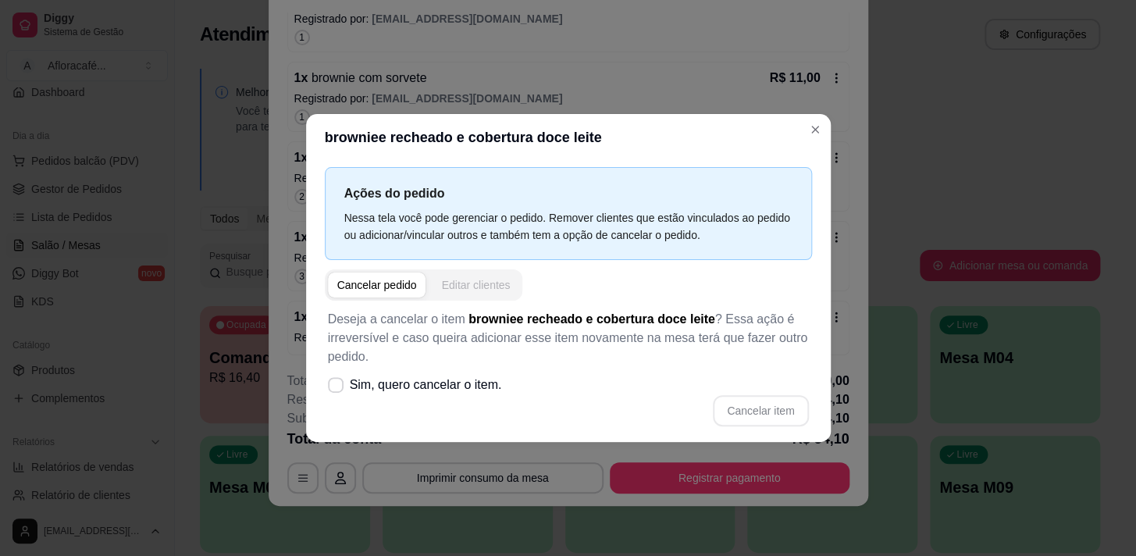
click at [506, 276] on button "Editar clientes" at bounding box center [475, 284] width 87 height 25
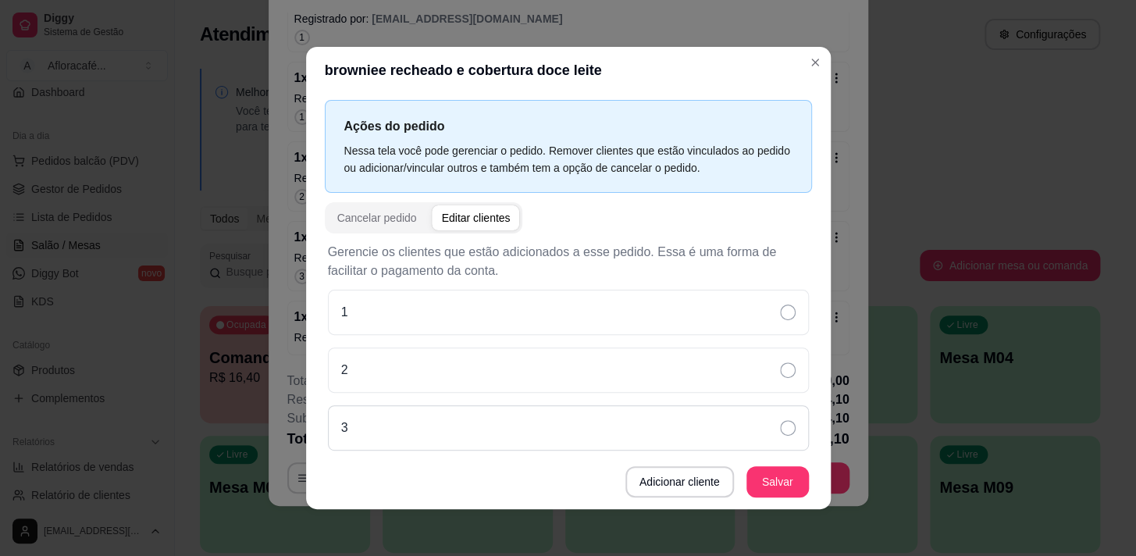
click at [640, 427] on div "3" at bounding box center [568, 427] width 481 height 45
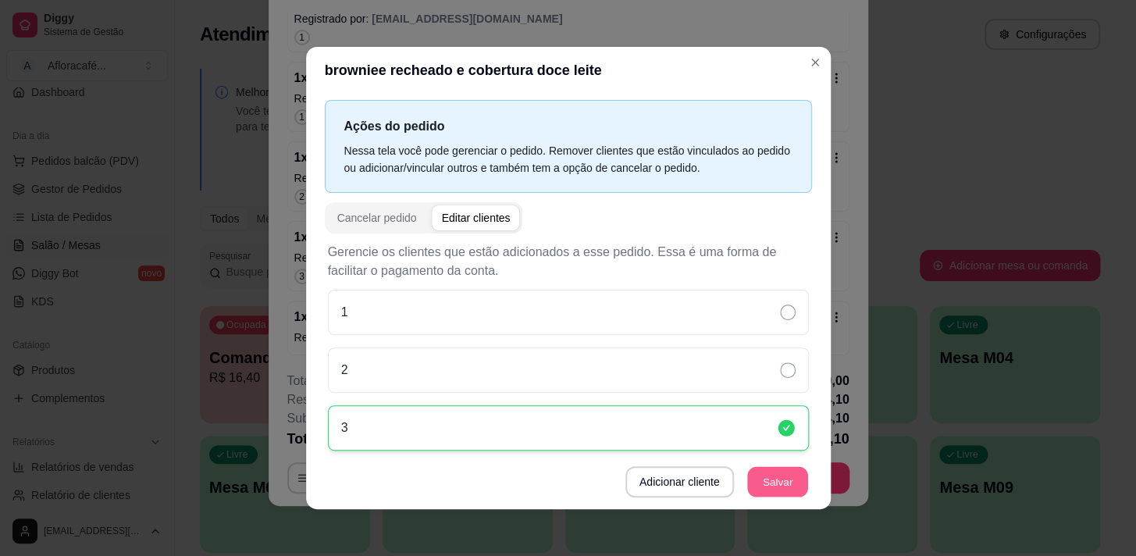
click at [747, 473] on button "Salvar" at bounding box center [777, 482] width 61 height 30
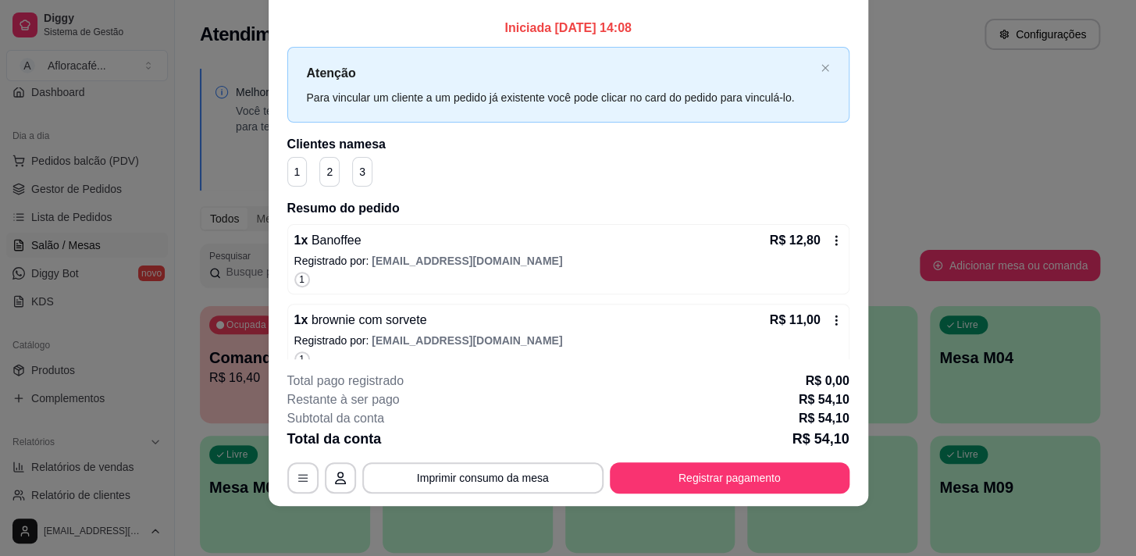
scroll to position [0, 0]
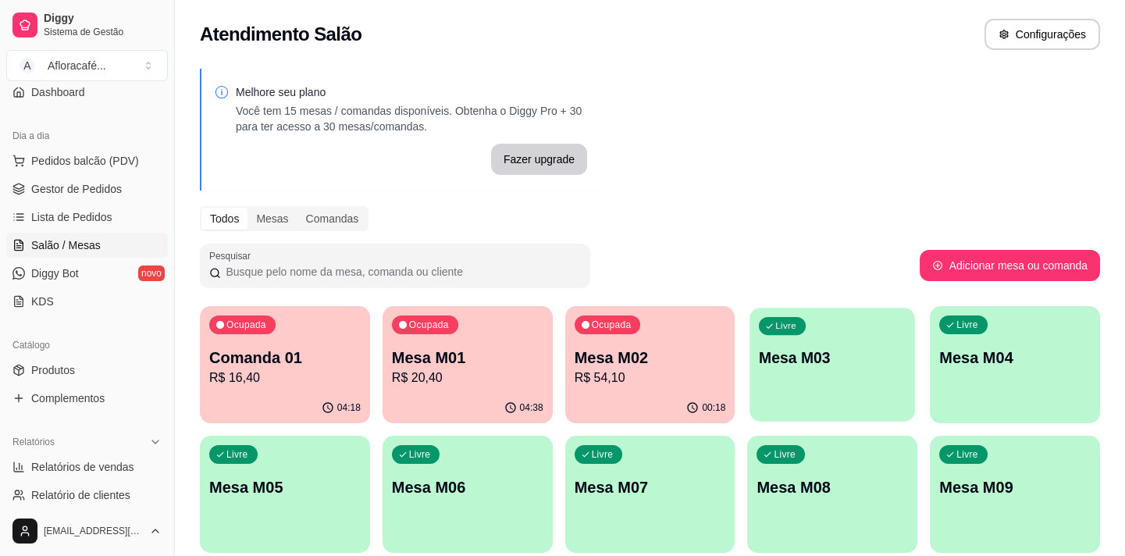
click at [803, 349] on p "Mesa M03" at bounding box center [832, 357] width 147 height 21
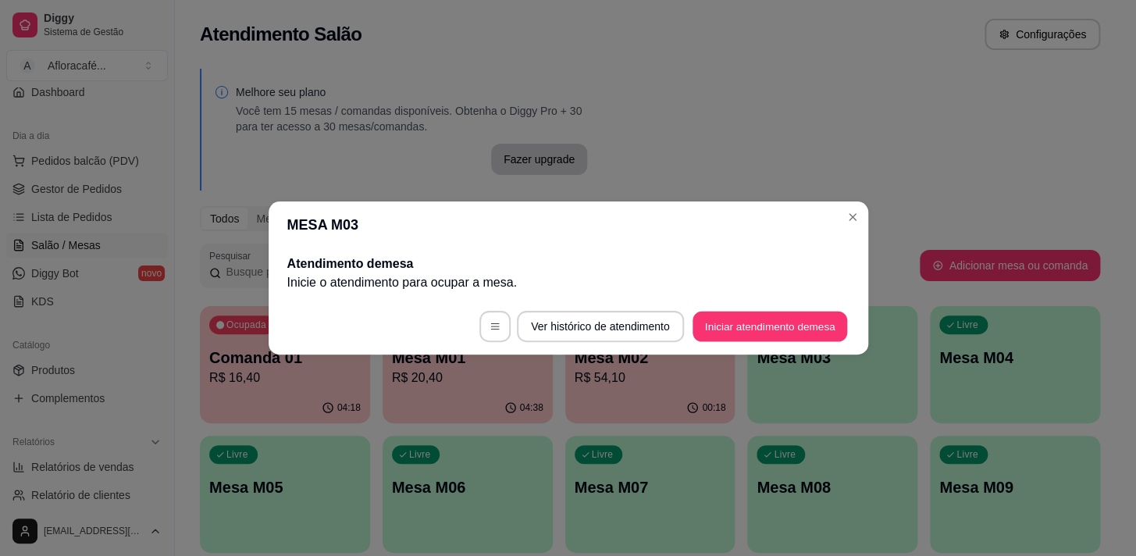
click at [846, 324] on footer "Ver histórico de atendimento Iniciar atendimento de mesa" at bounding box center [569, 326] width 600 height 56
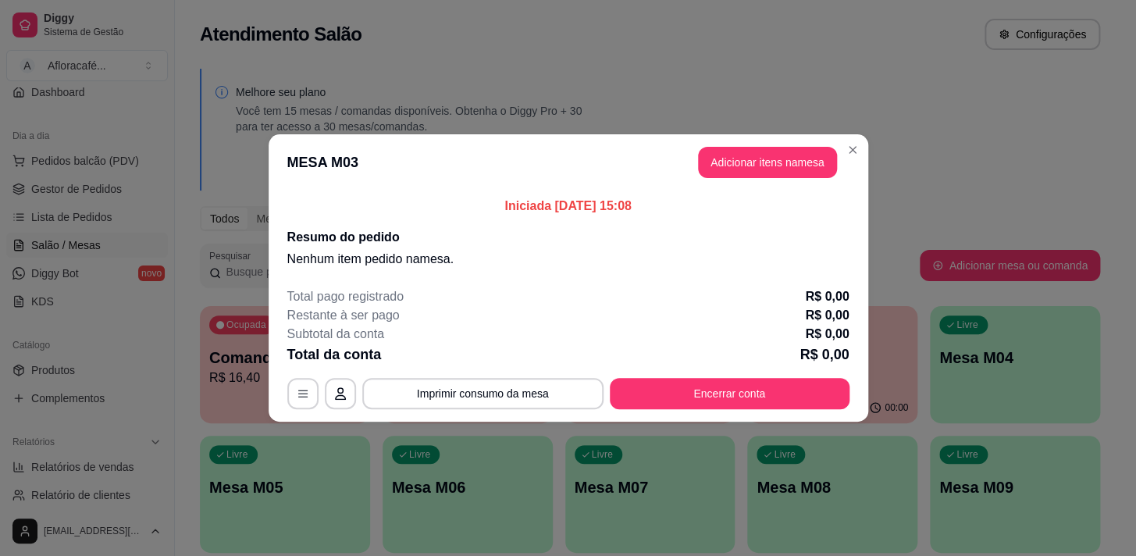
click at [777, 144] on header "MESA M03 Adicionar itens na mesa" at bounding box center [569, 162] width 600 height 56
click at [781, 150] on button "Adicionar itens na mesa" at bounding box center [767, 162] width 139 height 31
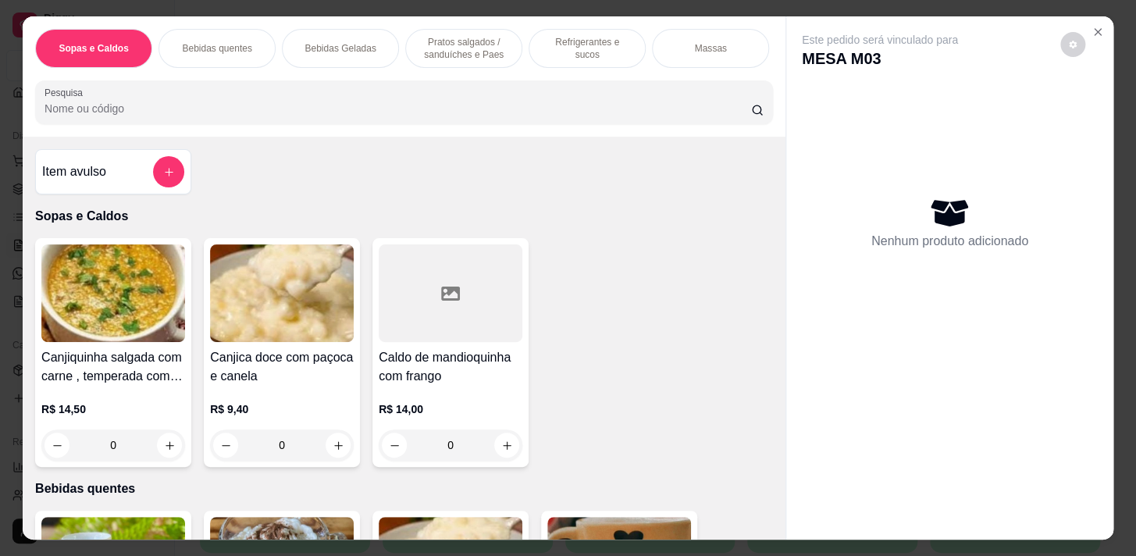
scroll to position [283, 0]
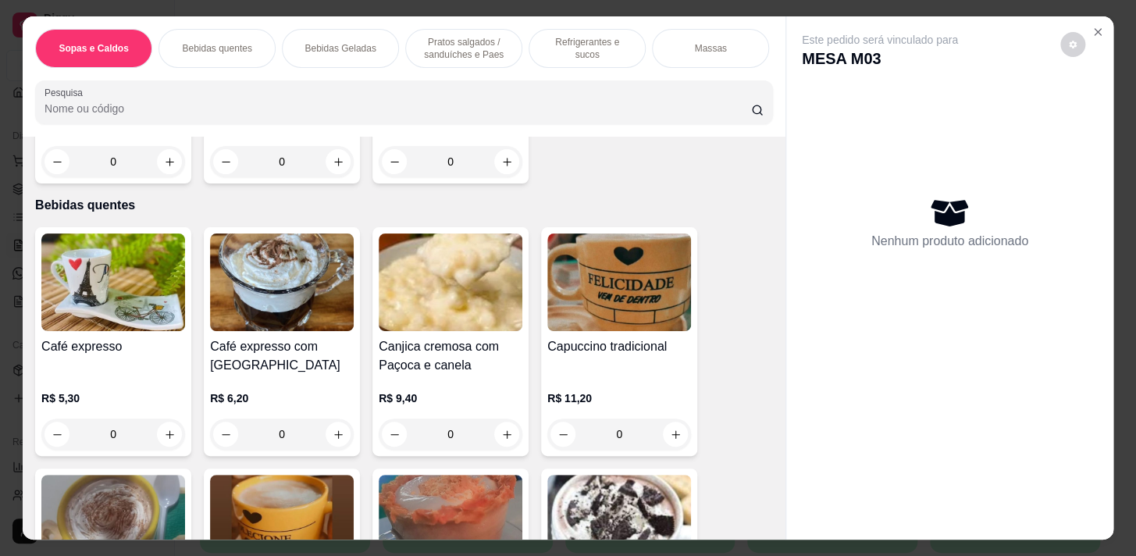
click at [196, 42] on p "Bebidas quentes" at bounding box center [216, 48] width 69 height 12
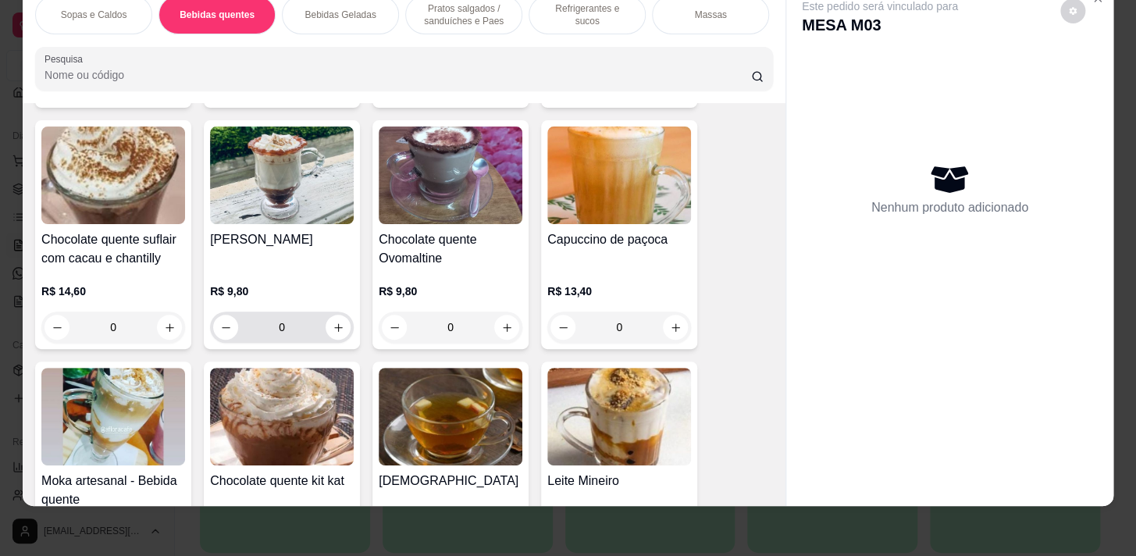
scroll to position [910, 0]
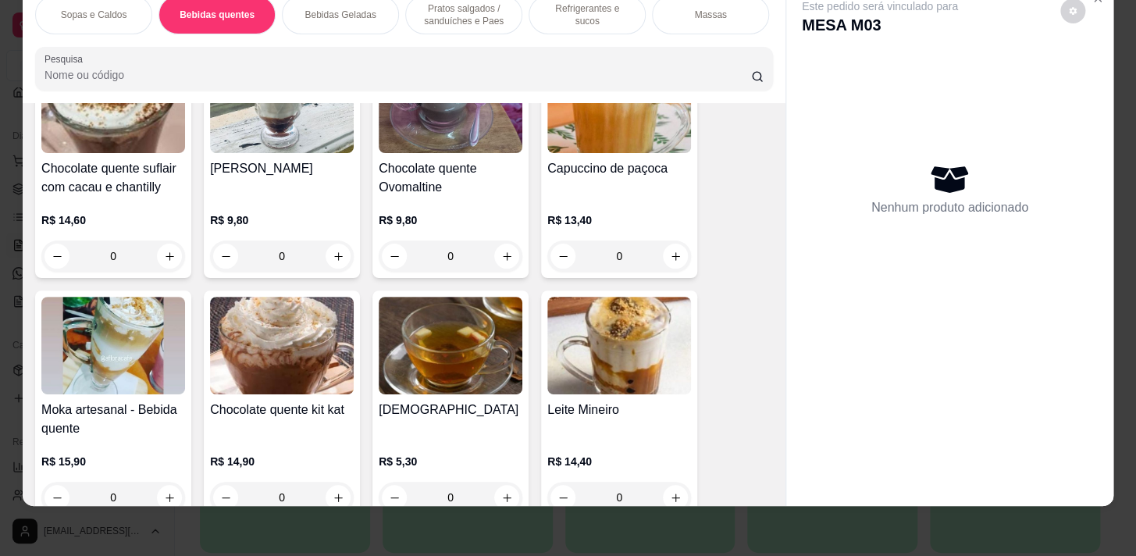
click at [168, 258] on div "0" at bounding box center [113, 255] width 144 height 31
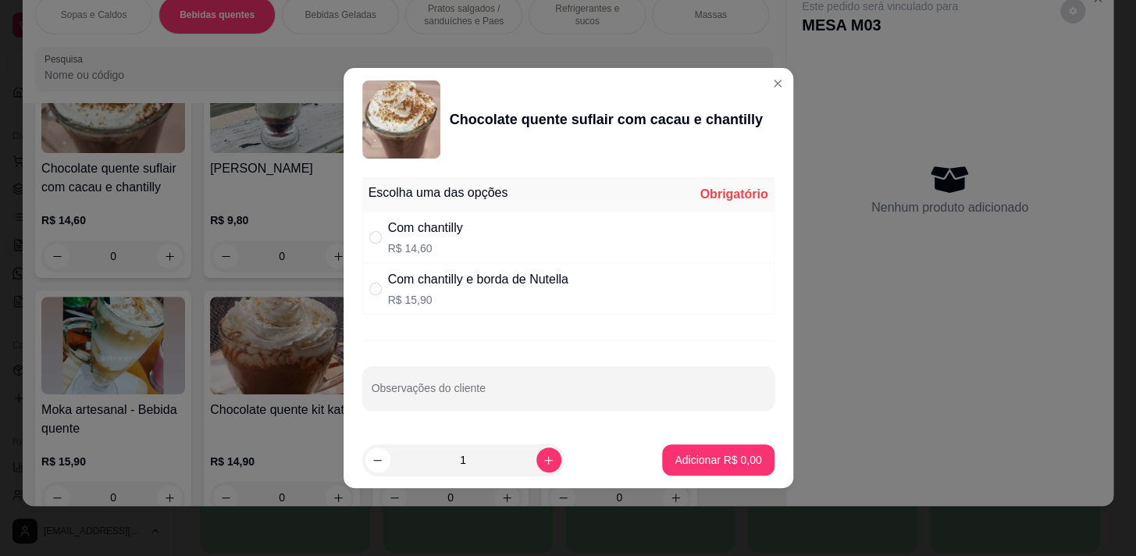
click at [515, 240] on div "Com chantilly R$ 14,60" at bounding box center [568, 238] width 412 height 52
radio input "true"
click at [720, 468] on button "Adicionar R$ 14,60" at bounding box center [715, 459] width 118 height 31
type input "1"
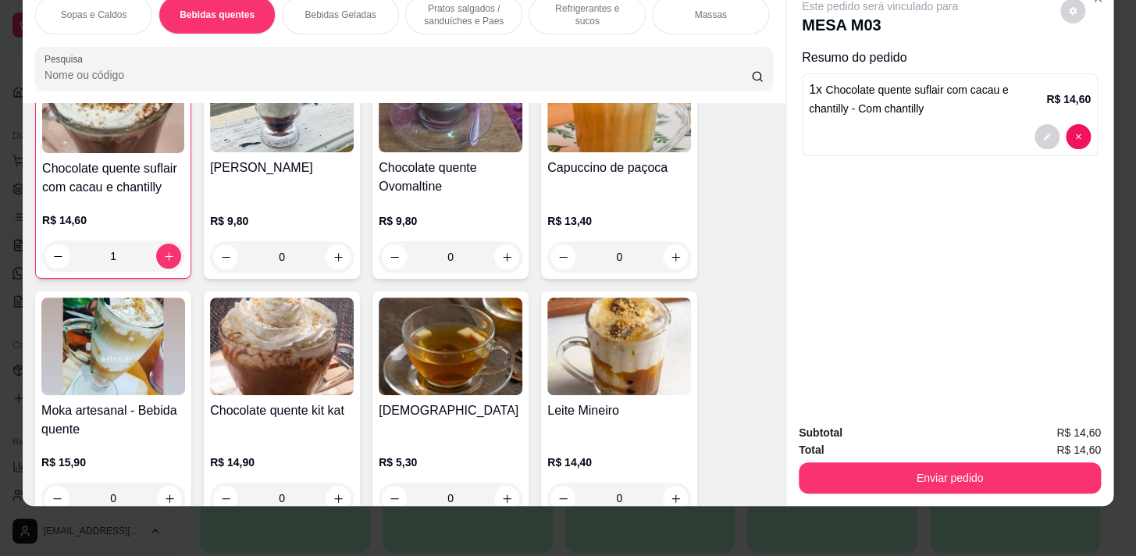
click at [444, 15] on p "Pratos salgados / sanduíches e Paes" at bounding box center [463, 14] width 91 height 25
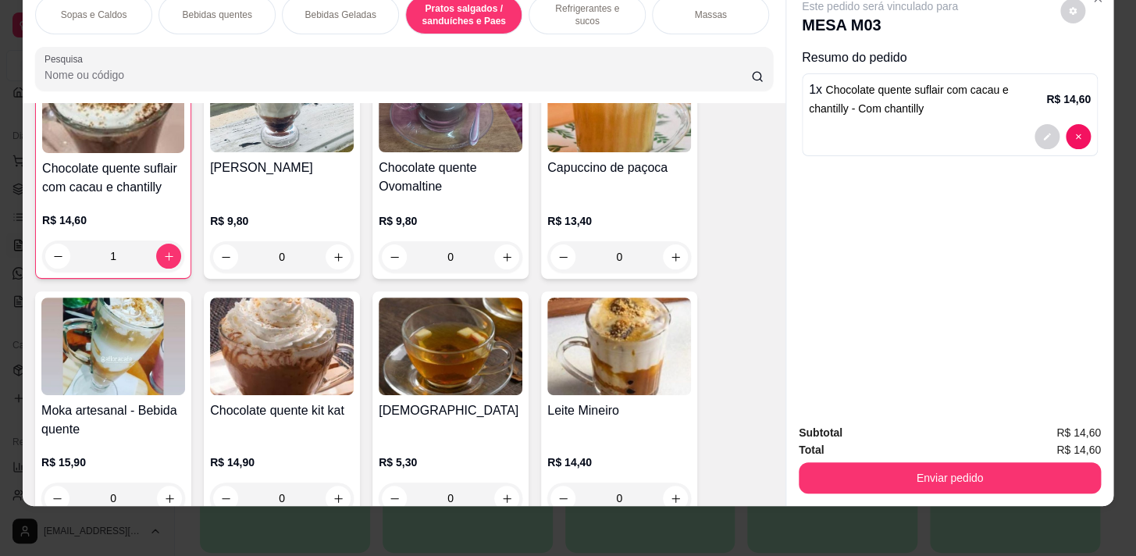
scroll to position [4209, 0]
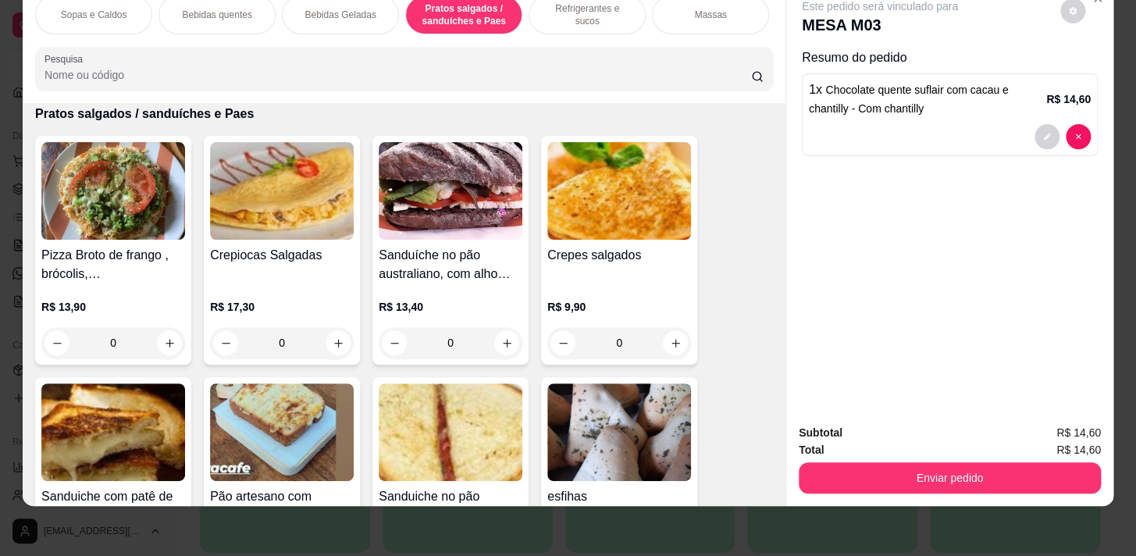
click at [552, 5] on p "Refrigerantes e sucos" at bounding box center [587, 14] width 91 height 25
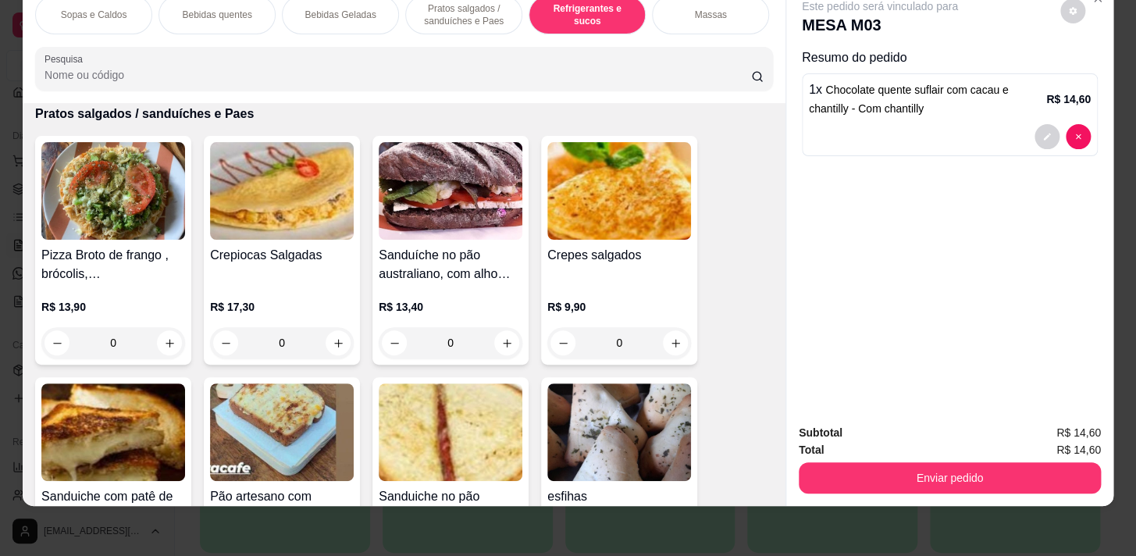
scroll to position [6652, 0]
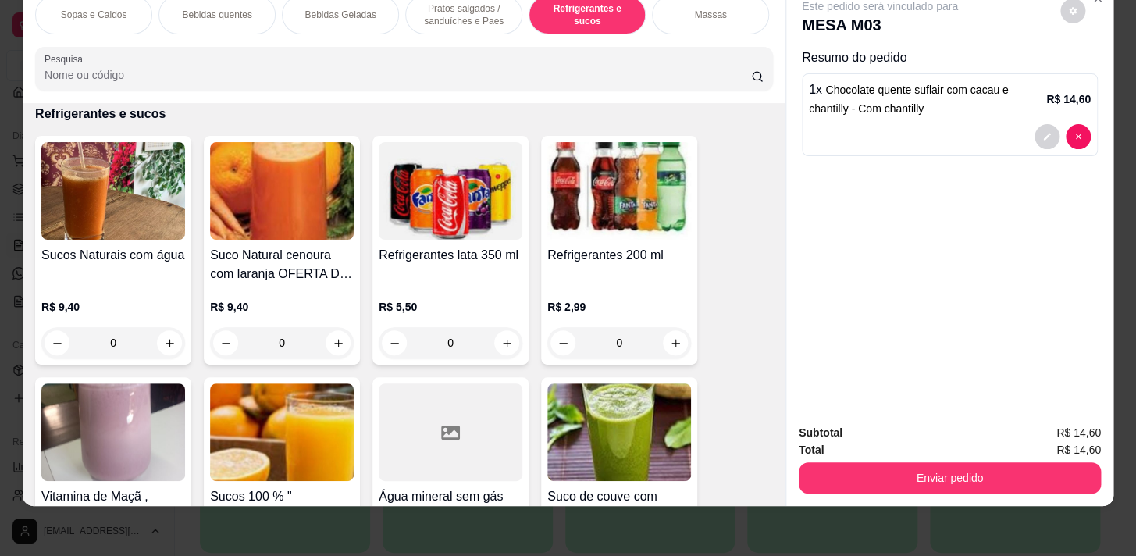
click at [154, 346] on div "0" at bounding box center [113, 342] width 144 height 31
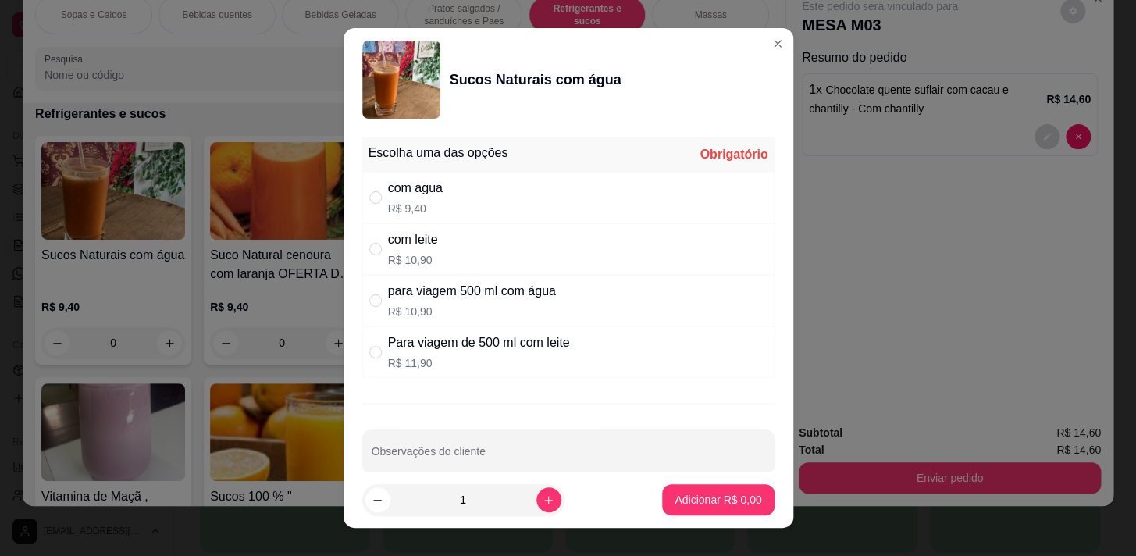
click at [404, 193] on div "com agua" at bounding box center [415, 188] width 55 height 19
radio input "true"
click at [731, 495] on p "Adicionar R$ 9,40" at bounding box center [718, 500] width 84 height 15
type input "1"
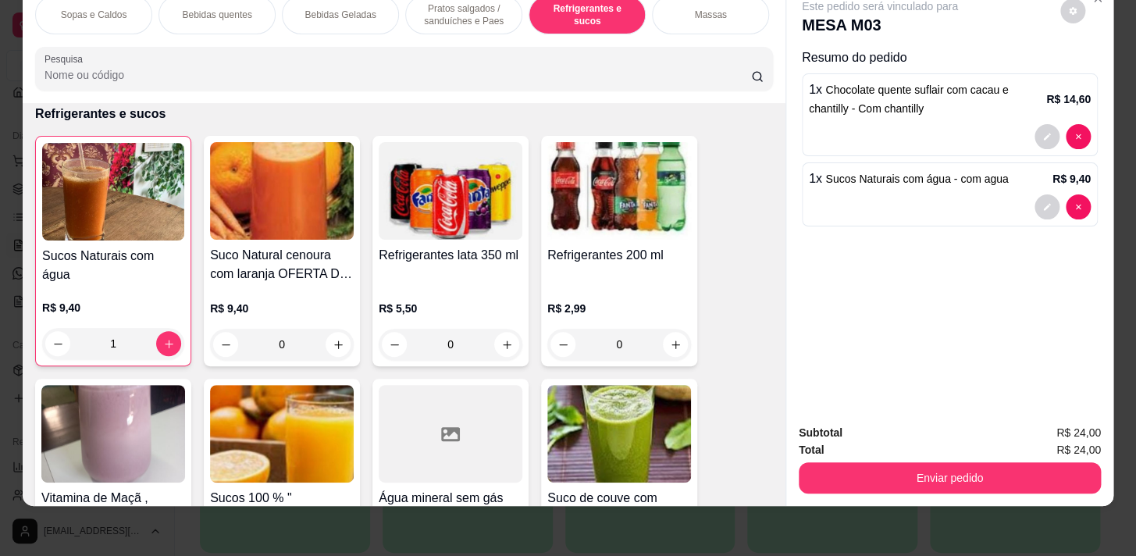
click at [479, 23] on div "Pratos salgados / sanduíches e Paes" at bounding box center [463, 14] width 117 height 39
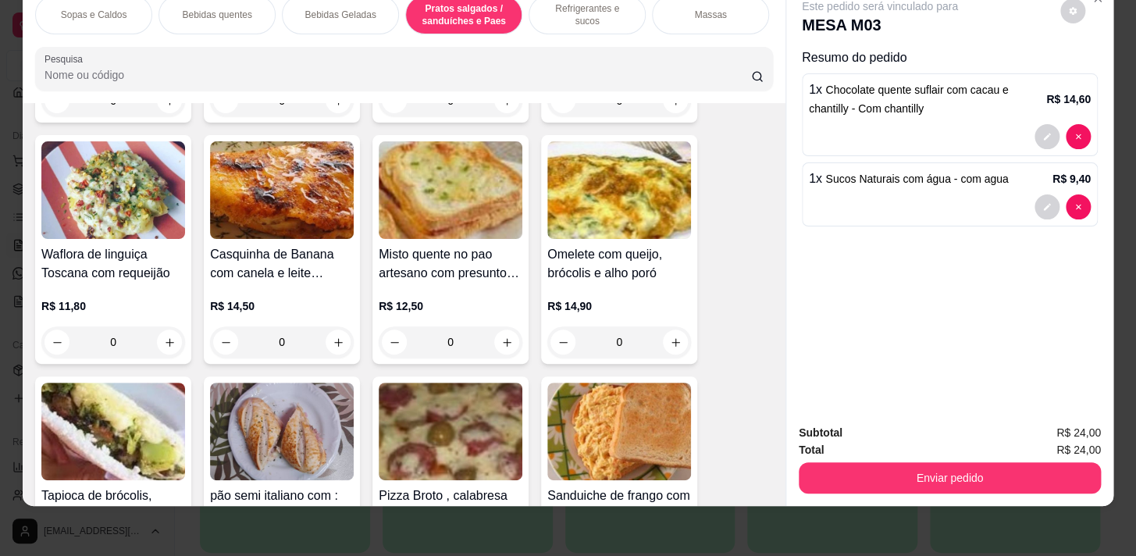
scroll to position [5983, 0]
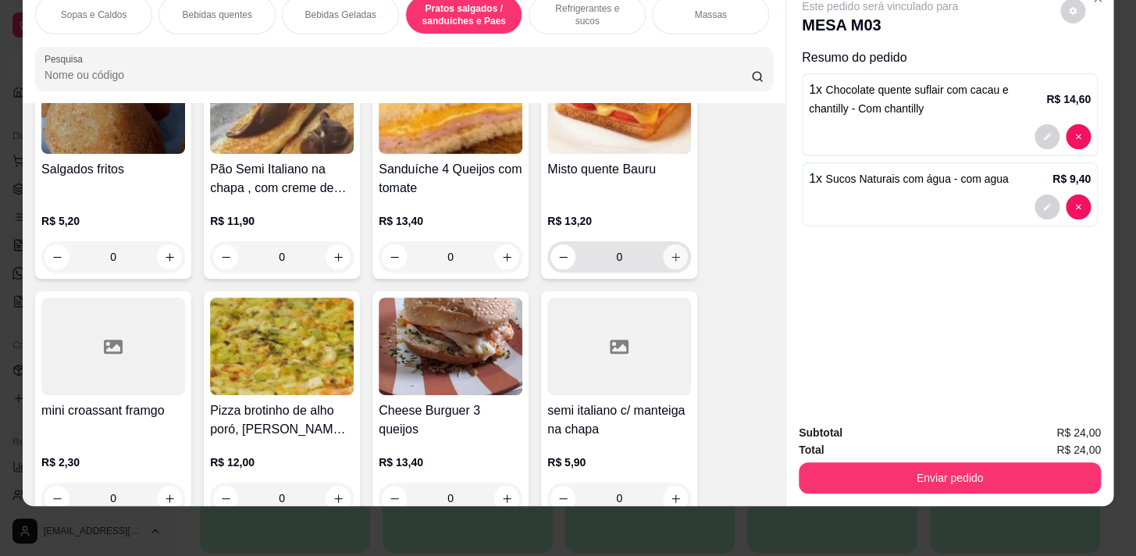
click at [673, 257] on icon "increase-product-quantity" at bounding box center [676, 257] width 12 height 12
type input "1"
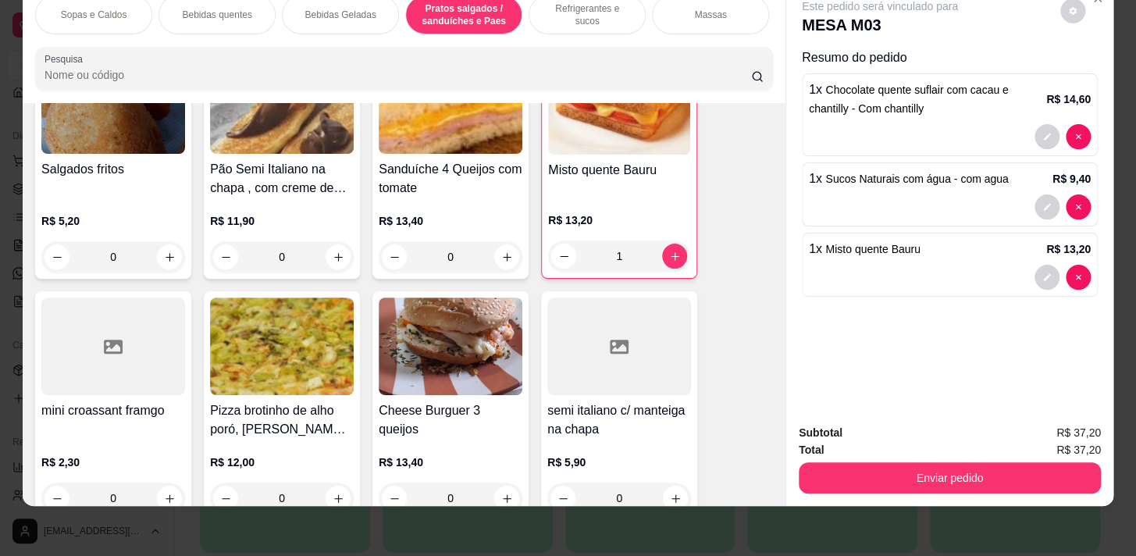
click at [617, 24] on div "Sopas e Caldos Bebidas quentes Bebidas Geladas Pratos salgados / sanduíches e P…" at bounding box center [404, 14] width 738 height 39
click at [610, 20] on div "Pratos Doces e sobremesas" at bounding box center [590, 14] width 117 height 39
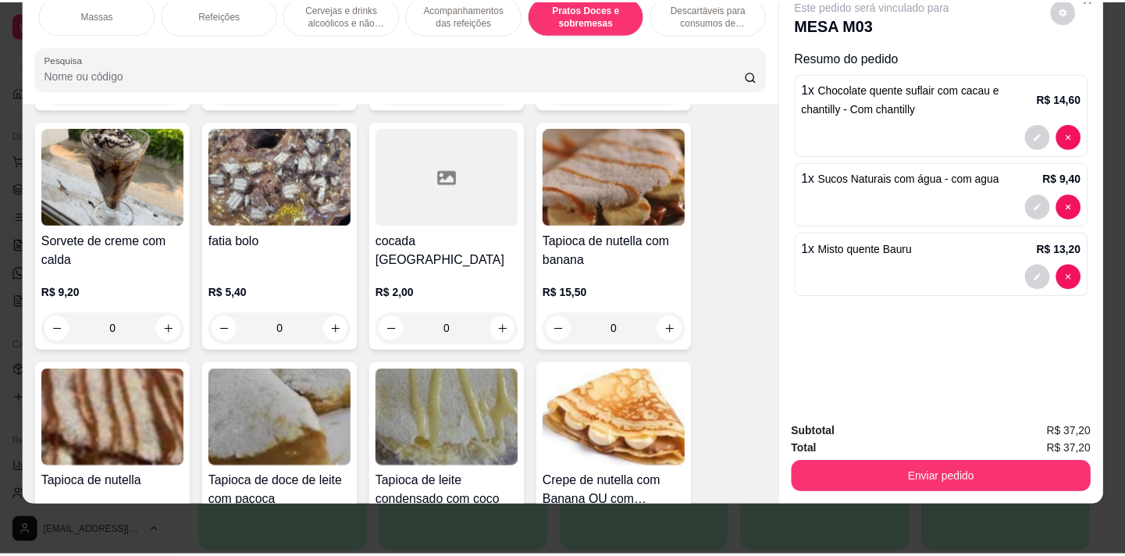
scroll to position [11304, 0]
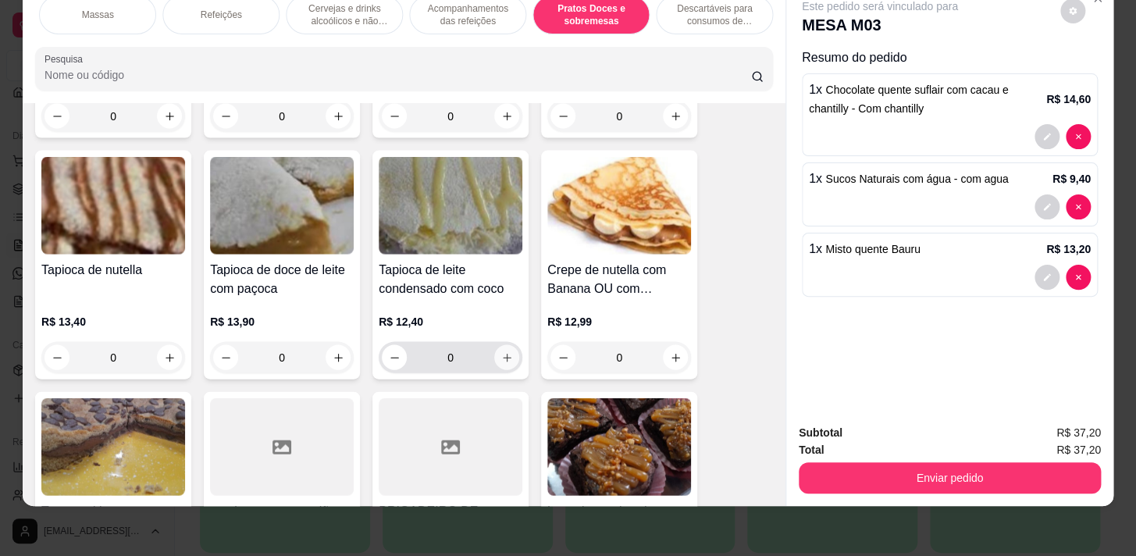
click at [501, 351] on icon "increase-product-quantity" at bounding box center [507, 357] width 12 height 12
type input "1"
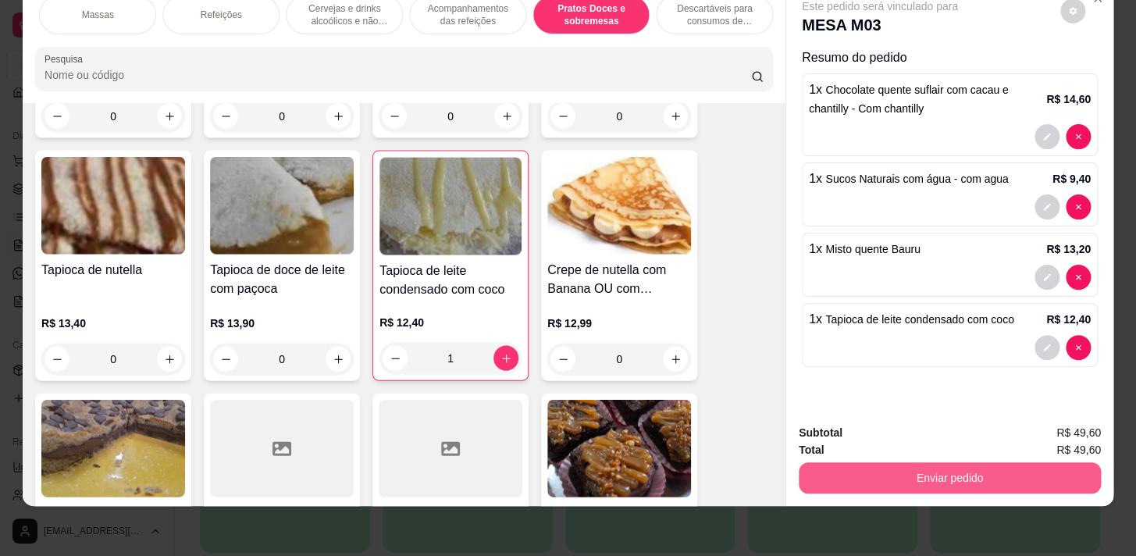
click at [943, 468] on button "Enviar pedido" at bounding box center [950, 477] width 302 height 31
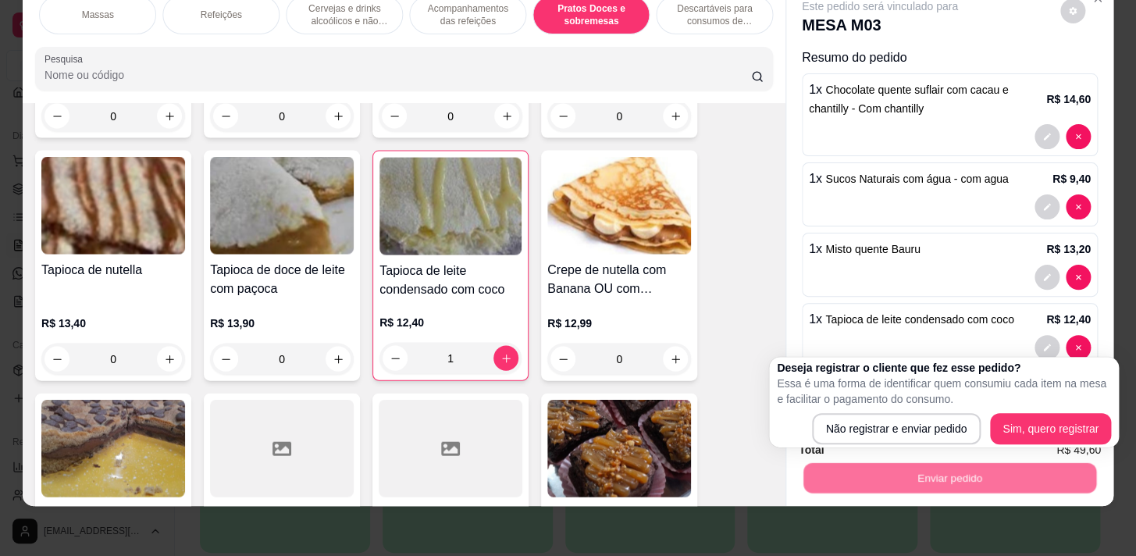
click at [909, 411] on div "Deseja registrar o cliente que fez esse pedido? Essa é uma forma de identificar…" at bounding box center [944, 402] width 334 height 84
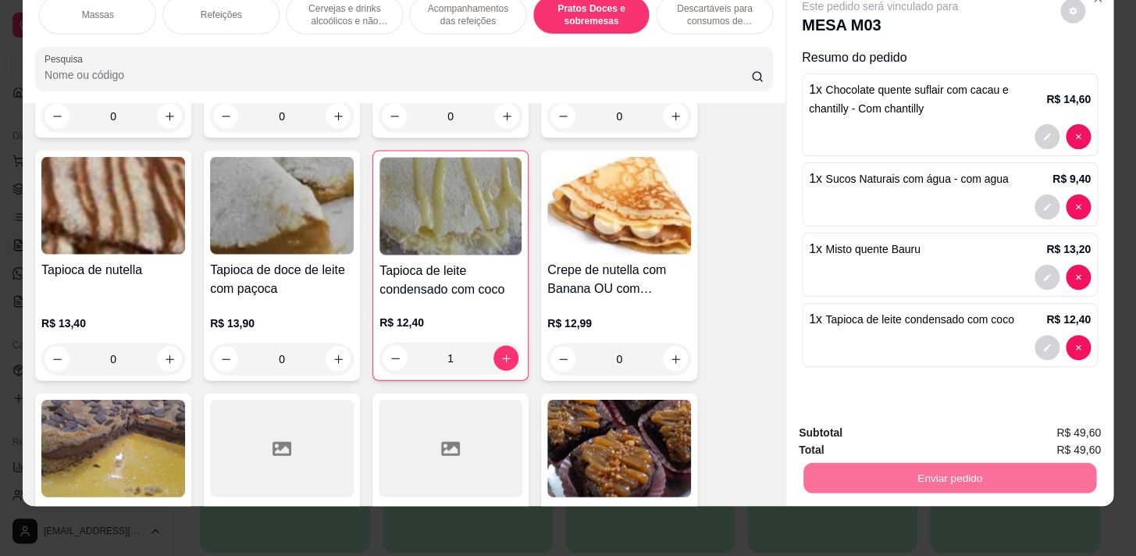
click at [916, 429] on button "Não registrar e enviar pedido" at bounding box center [898, 430] width 162 height 30
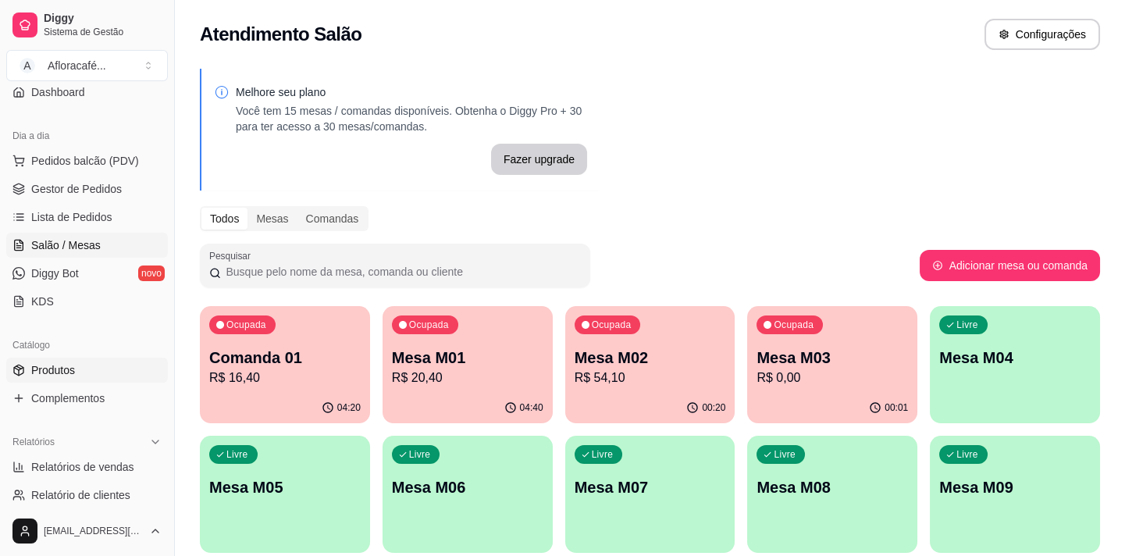
click at [59, 358] on link "Produtos" at bounding box center [87, 370] width 162 height 25
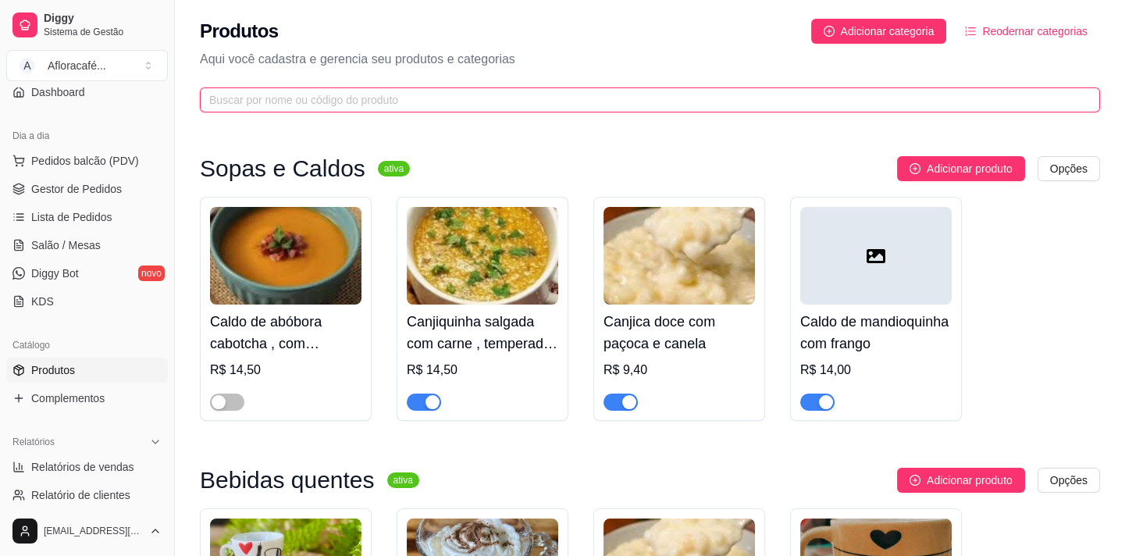
click at [340, 91] on input "text" at bounding box center [643, 99] width 869 height 17
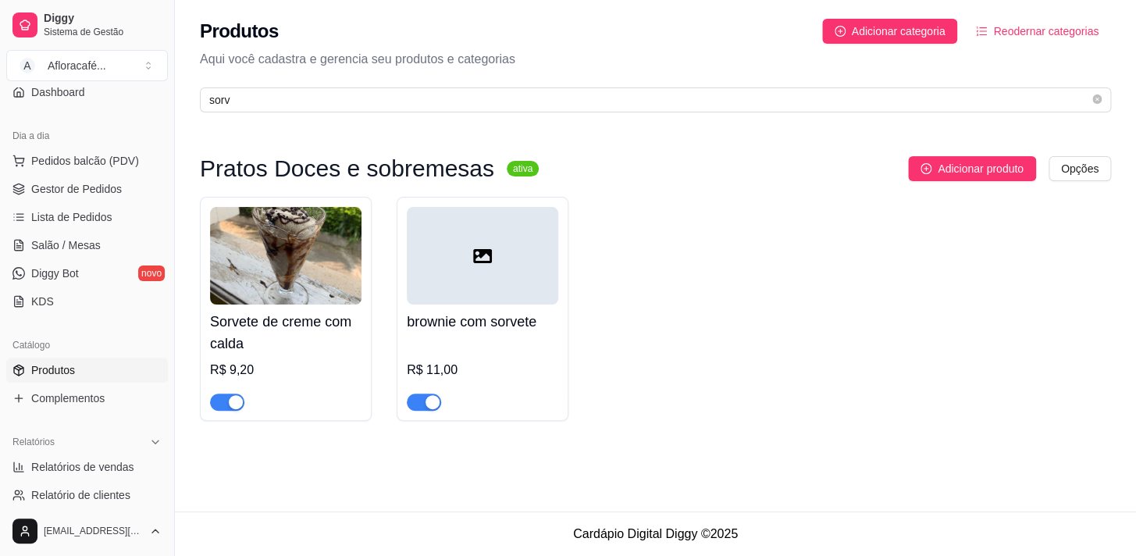
click at [431, 399] on div "button" at bounding box center [432, 402] width 14 height 14
click at [215, 407] on span "button" at bounding box center [227, 401] width 34 height 17
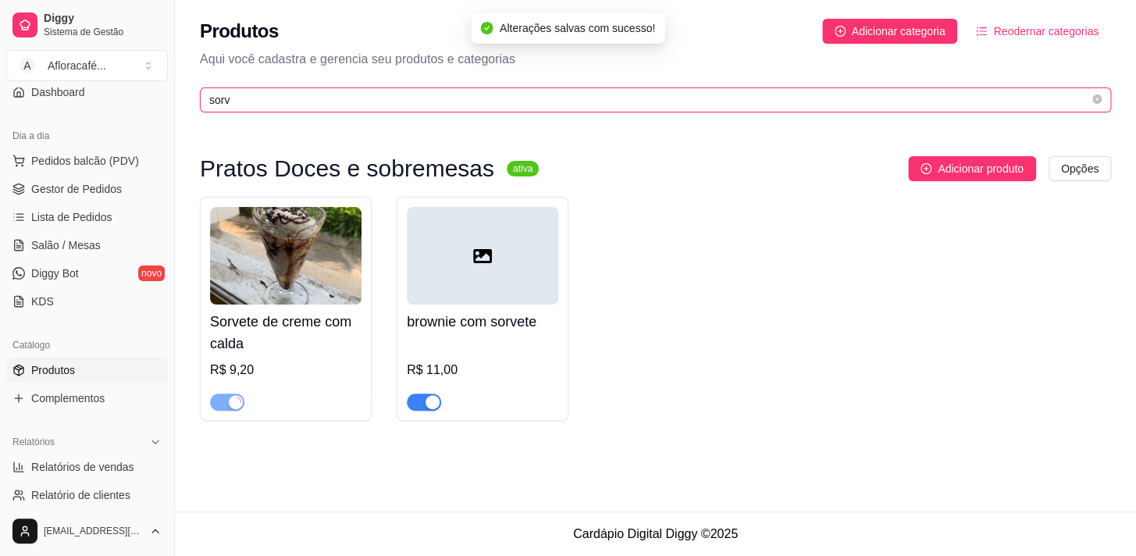
click at [227, 104] on input "sorv" at bounding box center [649, 99] width 880 height 17
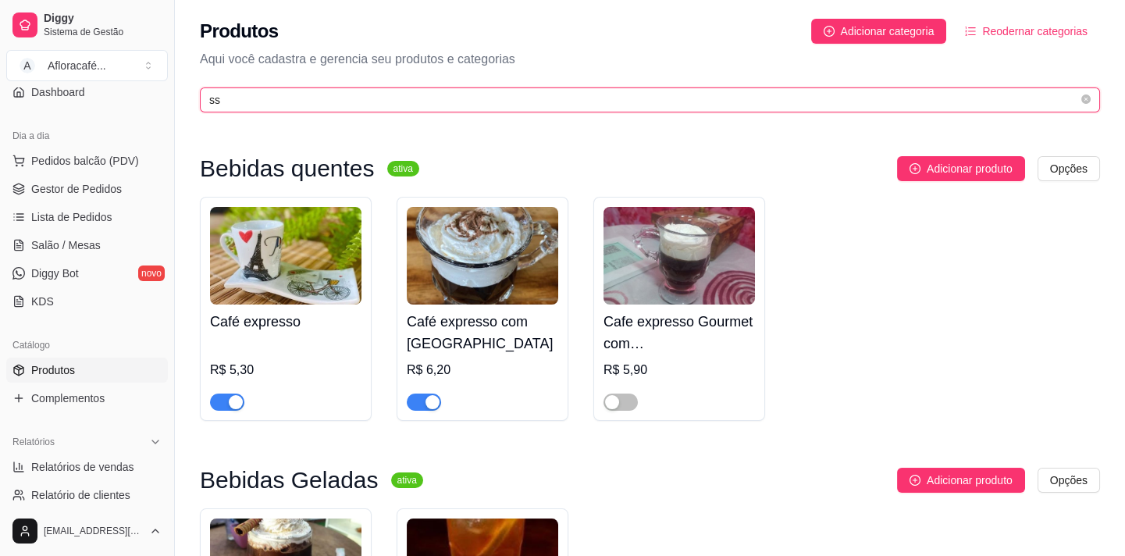
type input "s"
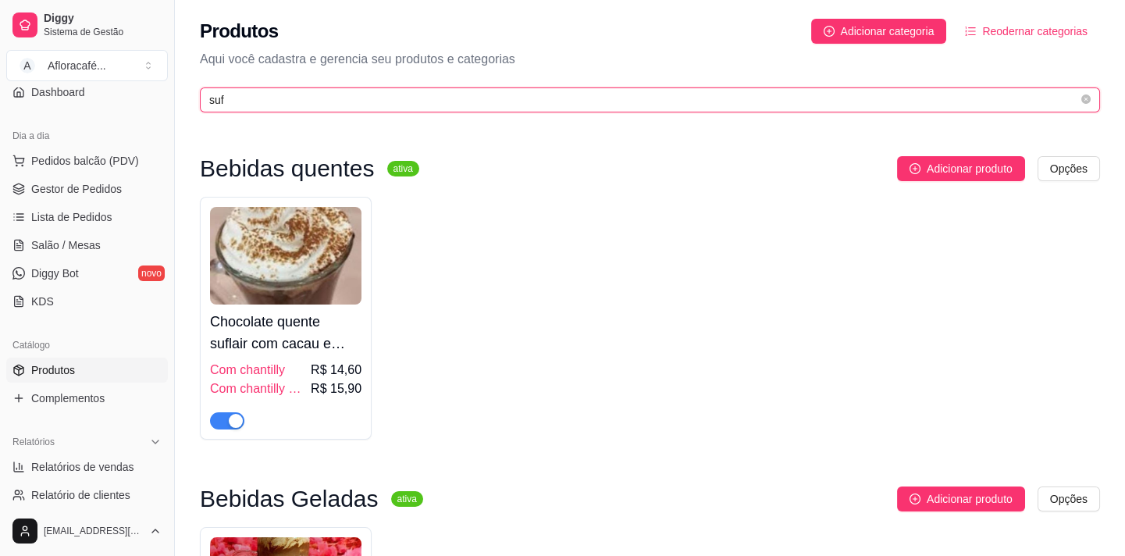
type input "suf"
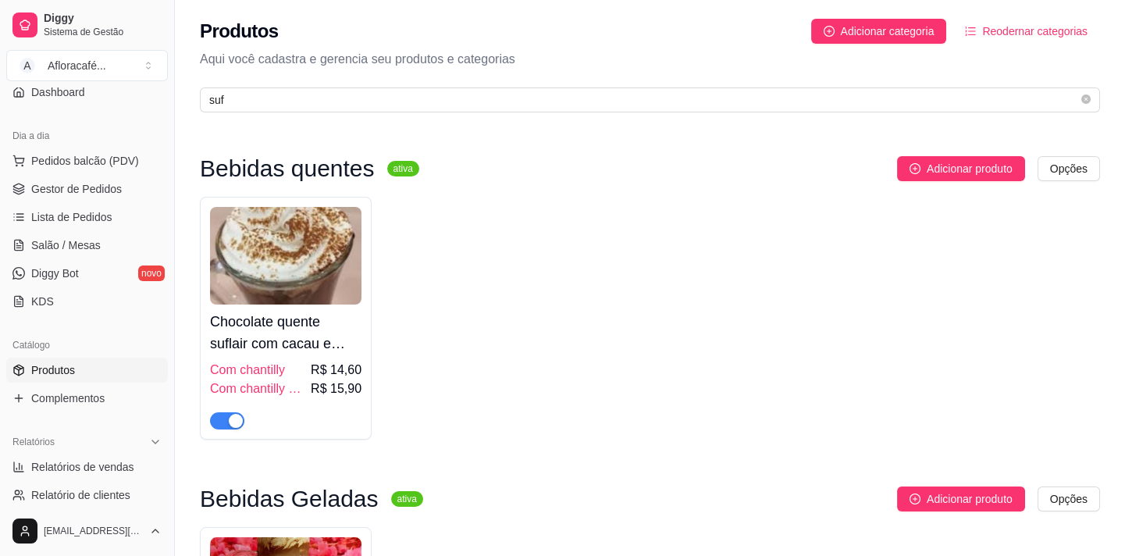
drag, startPoint x: 237, startPoint y: 422, endPoint x: 243, endPoint y: 415, distance: 8.8
click at [236, 422] on div "button" at bounding box center [236, 421] width 14 height 14
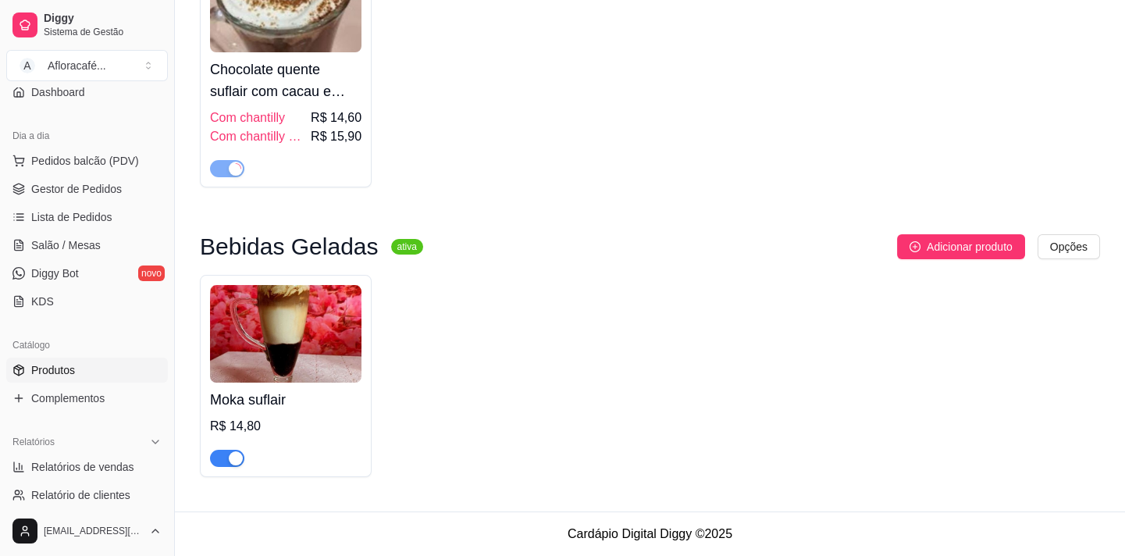
click at [224, 472] on div "Moka suflair R$ 14,80" at bounding box center [286, 376] width 172 height 202
click at [222, 454] on span "button" at bounding box center [227, 458] width 34 height 17
click at [102, 233] on link "Salão / Mesas" at bounding box center [87, 245] width 162 height 25
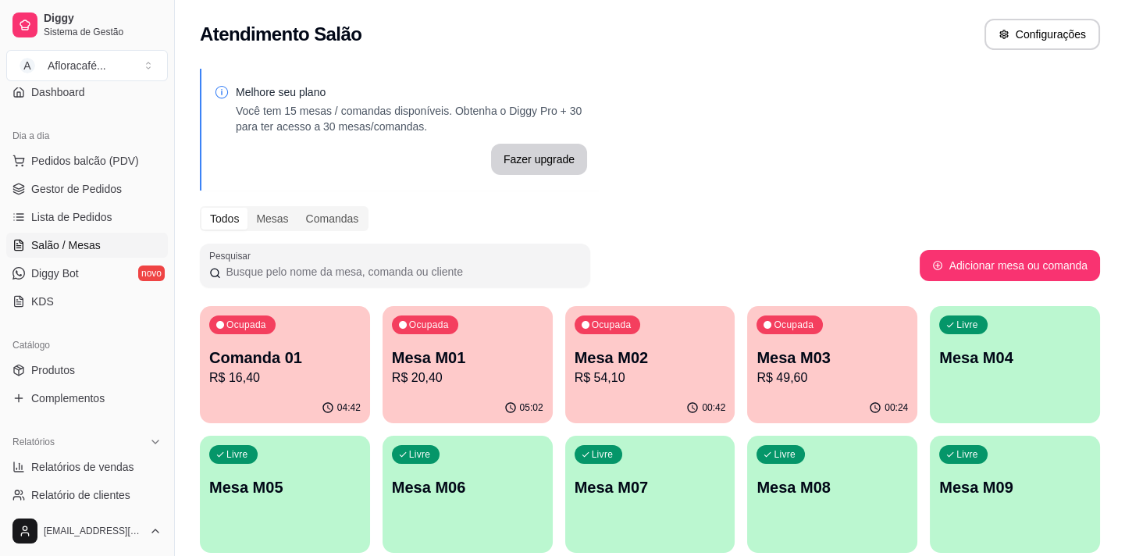
click at [1088, 354] on div "Livre Mesa M04" at bounding box center [1015, 355] width 170 height 98
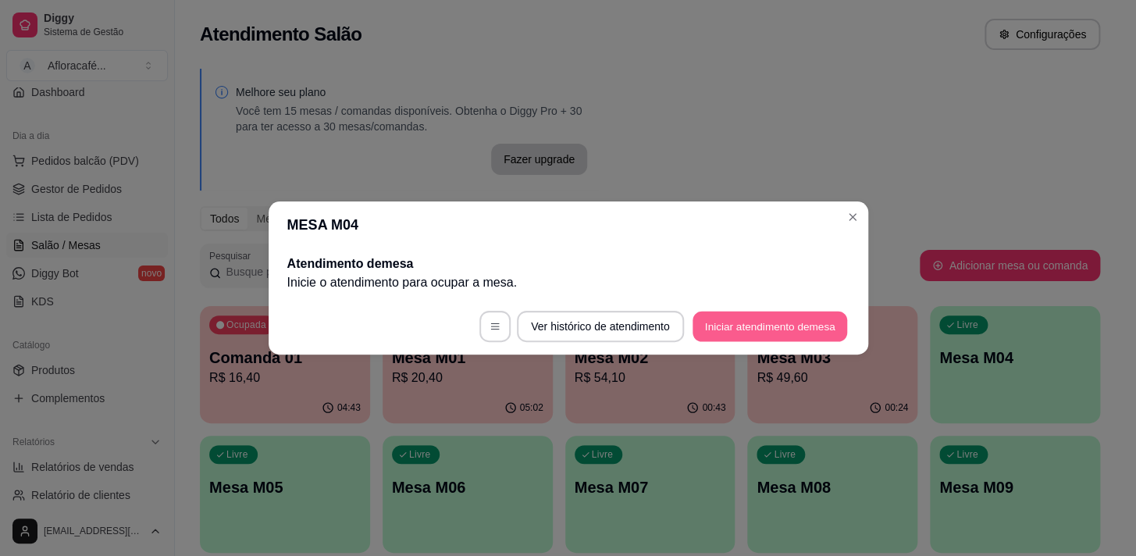
click at [813, 312] on button "Iniciar atendimento de mesa" at bounding box center [769, 326] width 155 height 30
click at [813, 312] on footer "Ver histórico de atendimento Iniciar atendimento de mesa" at bounding box center [569, 326] width 600 height 56
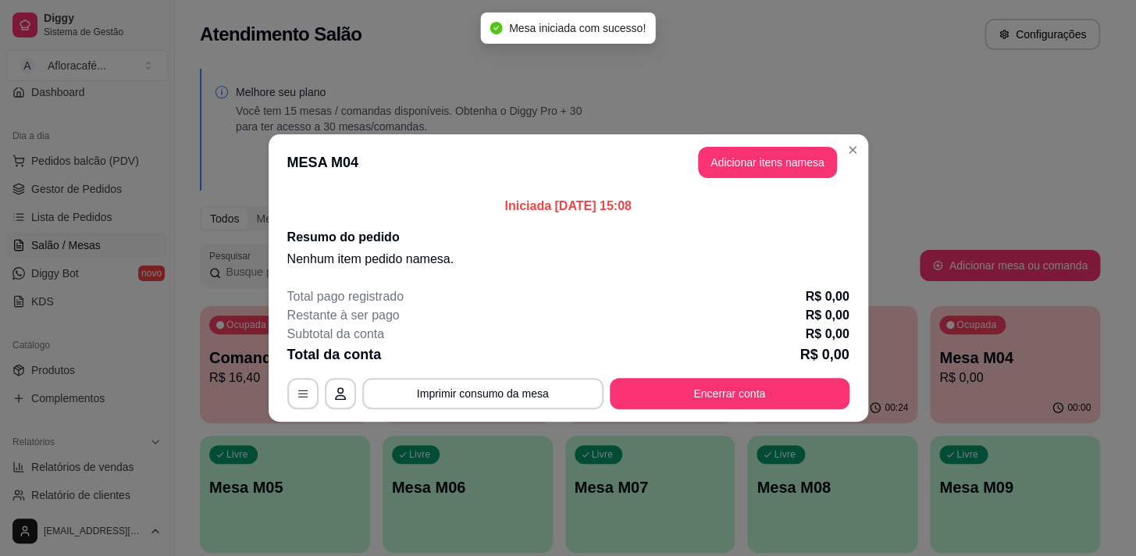
click at [781, 178] on header "MESA M04 Adicionar itens na mesa" at bounding box center [569, 162] width 600 height 56
click at [781, 173] on button "Adicionar itens na mesa" at bounding box center [767, 163] width 134 height 30
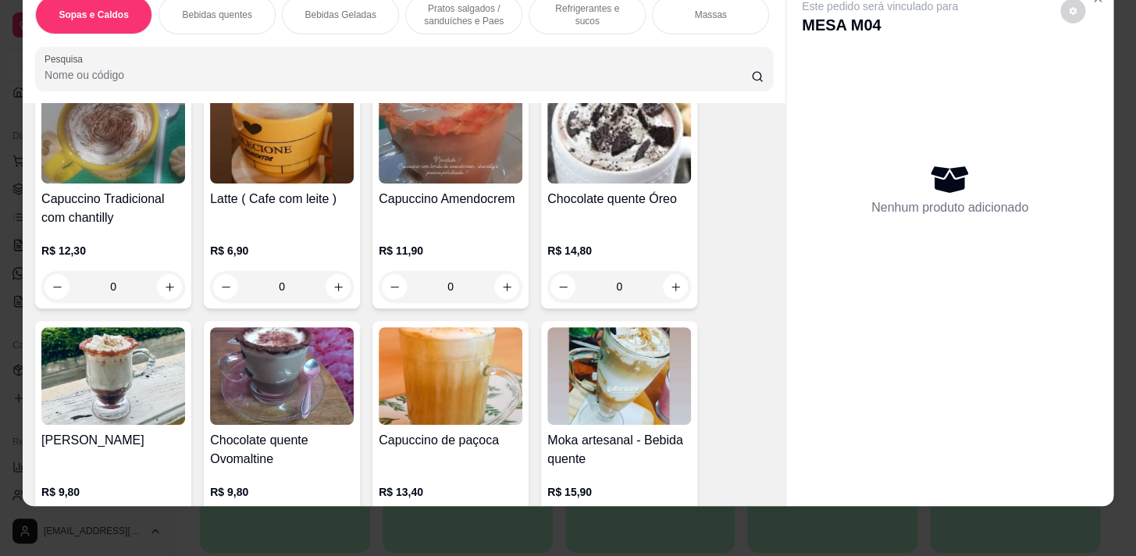
scroll to position [851, 0]
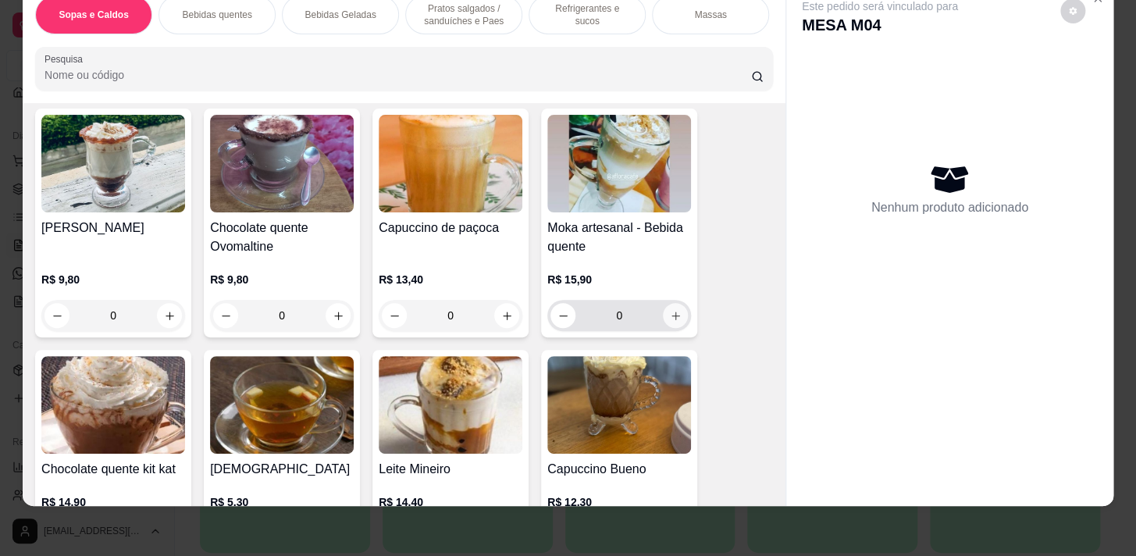
click at [664, 308] on button "increase-product-quantity" at bounding box center [675, 315] width 25 height 25
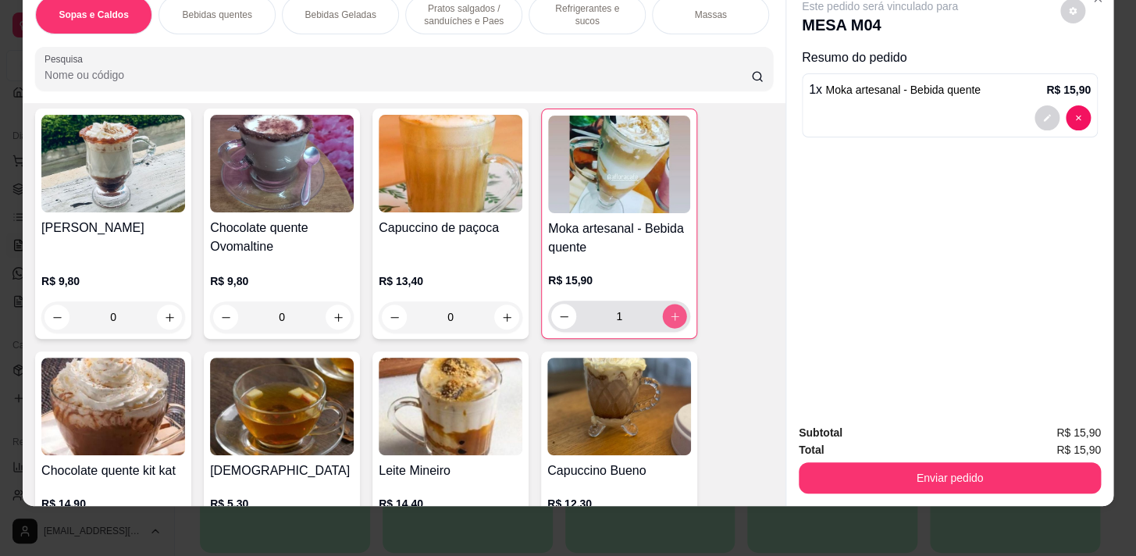
click at [671, 319] on icon "increase-product-quantity" at bounding box center [675, 317] width 12 height 12
type input "2"
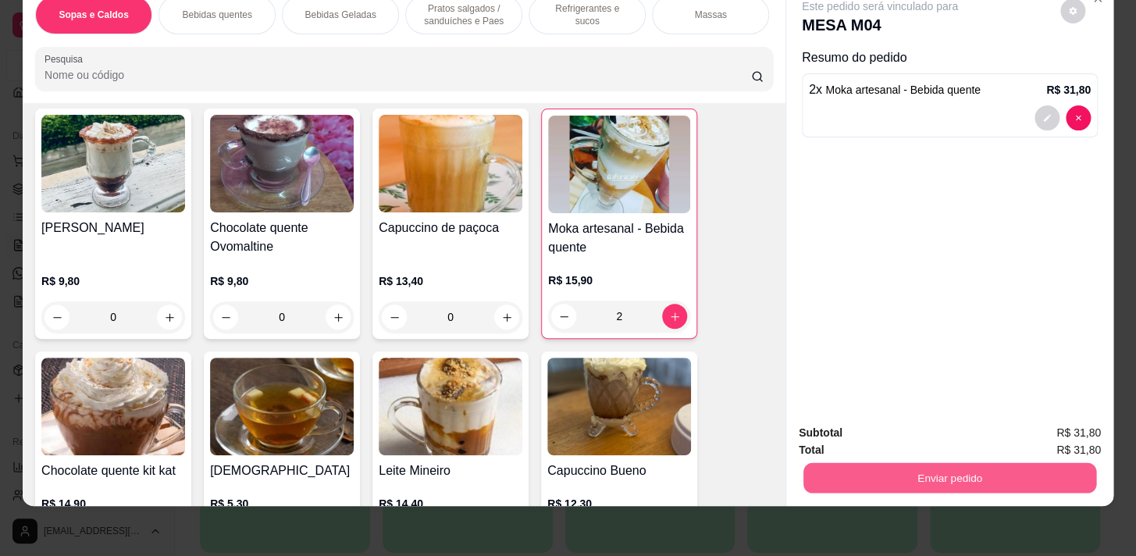
click at [1009, 468] on button "Enviar pedido" at bounding box center [949, 477] width 293 height 30
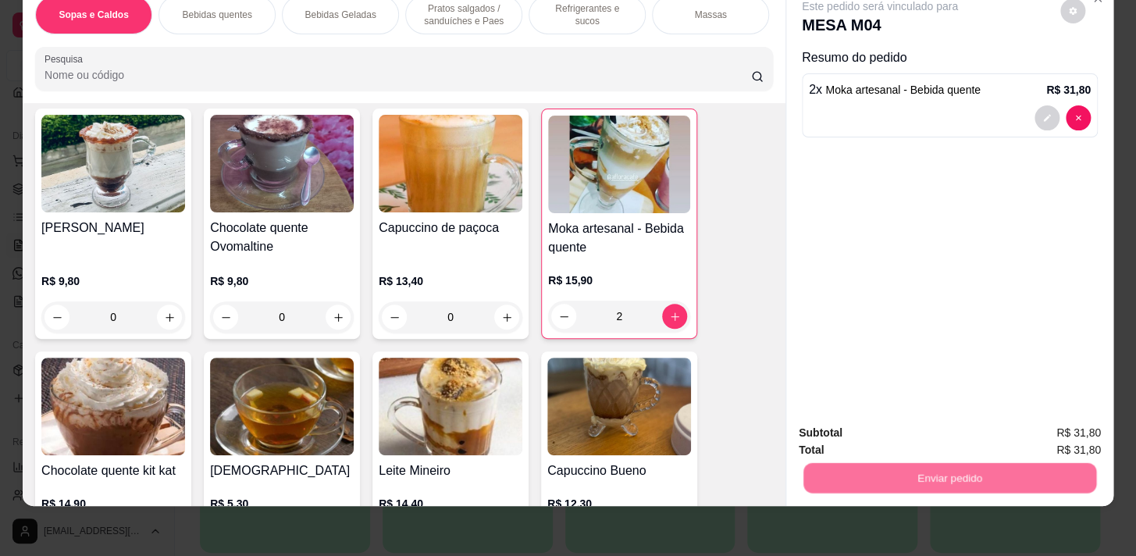
click at [902, 429] on button "Não registrar e enviar pedido" at bounding box center [898, 429] width 158 height 29
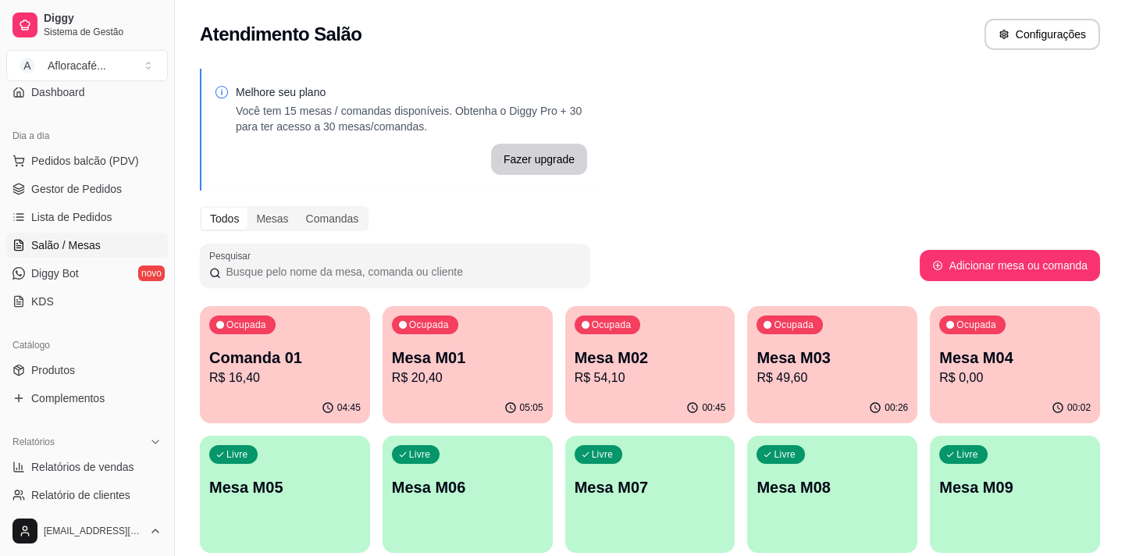
click at [692, 387] on div "Ocupada Mesa M02 R$ 54,10" at bounding box center [650, 349] width 170 height 87
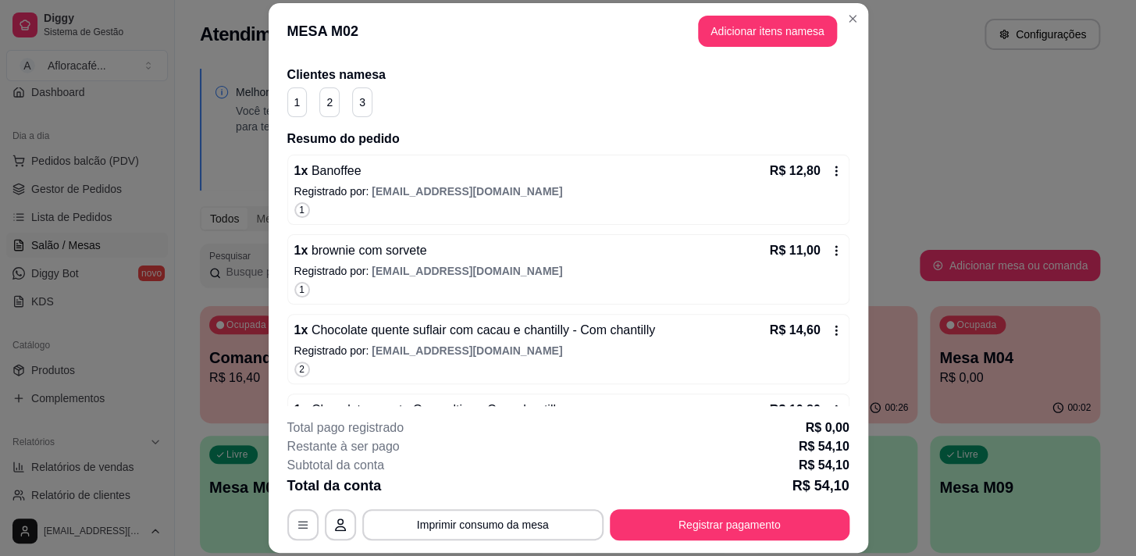
scroll to position [258, 0]
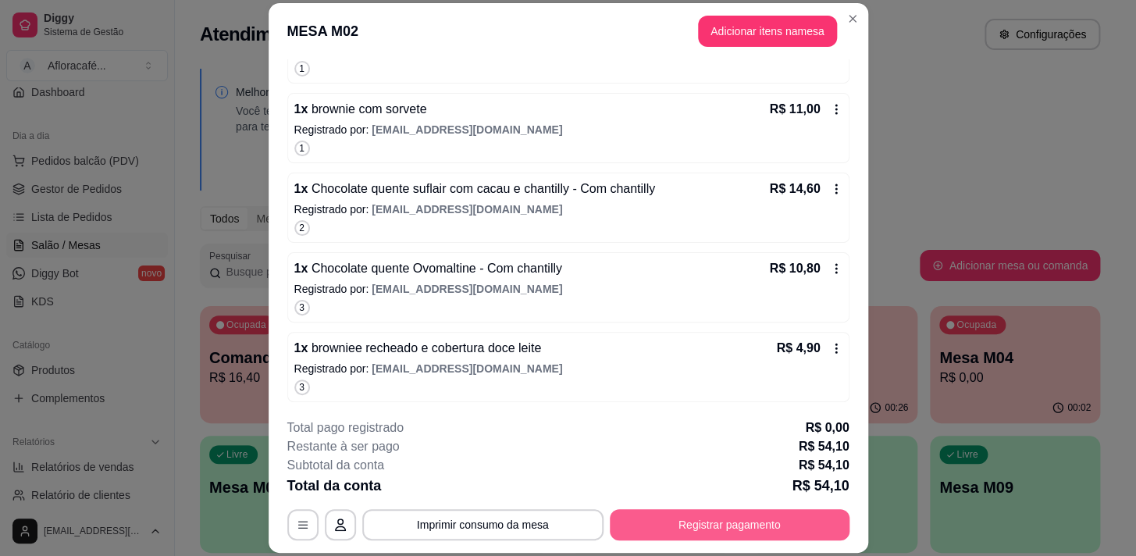
click at [726, 522] on button "Registrar pagamento" at bounding box center [730, 524] width 240 height 31
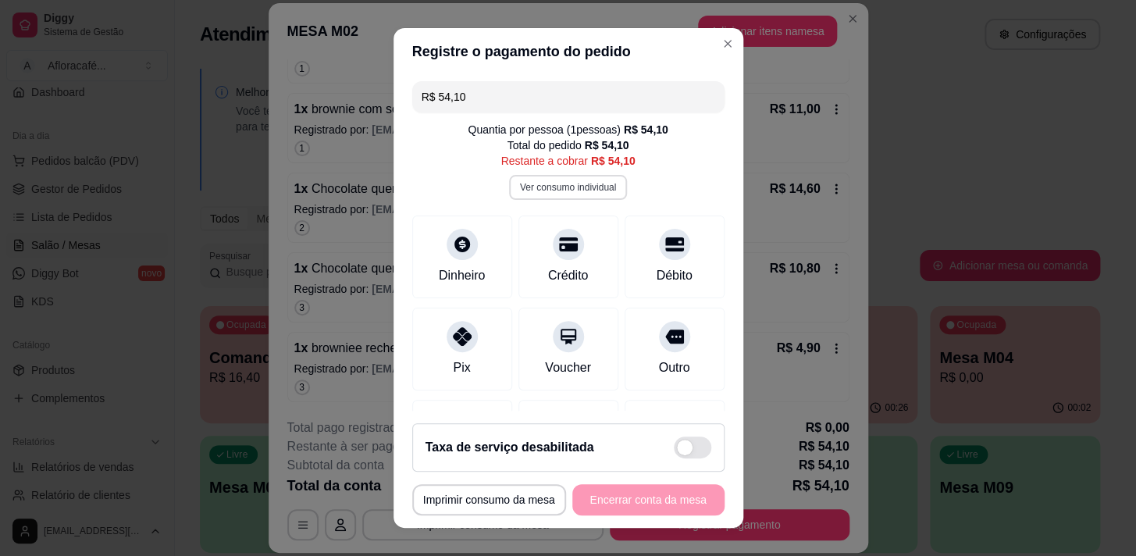
click at [533, 190] on button "Ver consumo individual" at bounding box center [568, 187] width 118 height 25
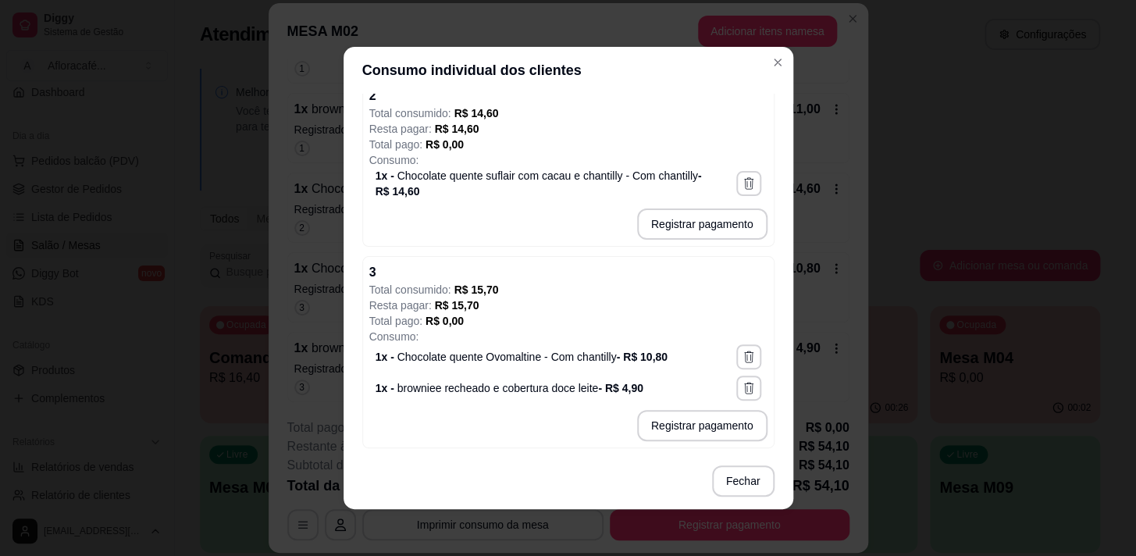
scroll to position [2, 0]
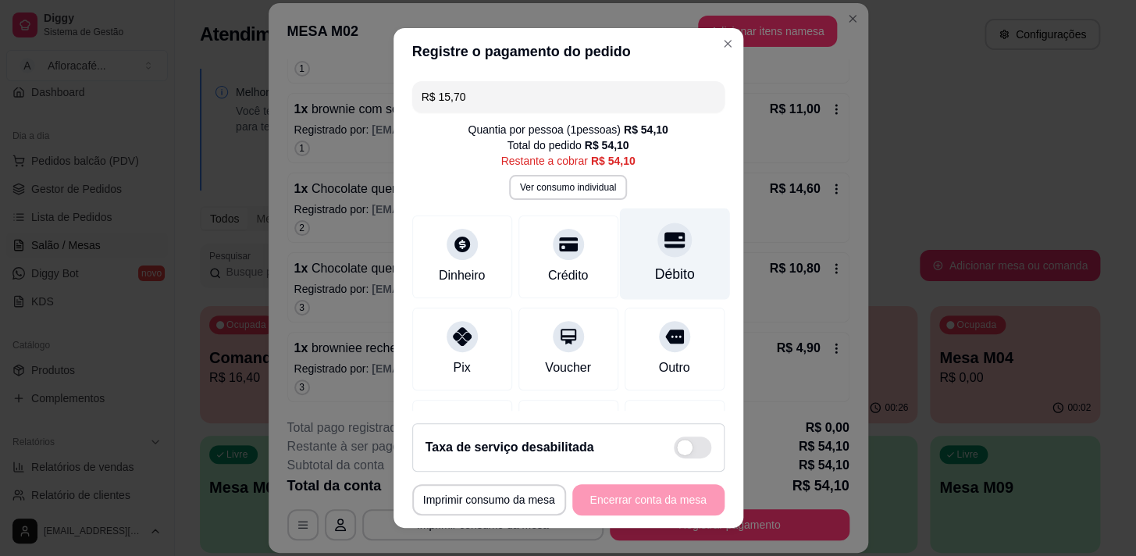
click at [661, 249] on div at bounding box center [674, 239] width 34 height 34
click at [588, 201] on div "R$ 38,40 Quantia por pessoa ( 1 pessoas) R$ 54,10 Total do pedido R$ 54,10 Rest…" at bounding box center [568, 243] width 350 height 336
click at [588, 192] on button "Ver consumo individual" at bounding box center [568, 187] width 118 height 25
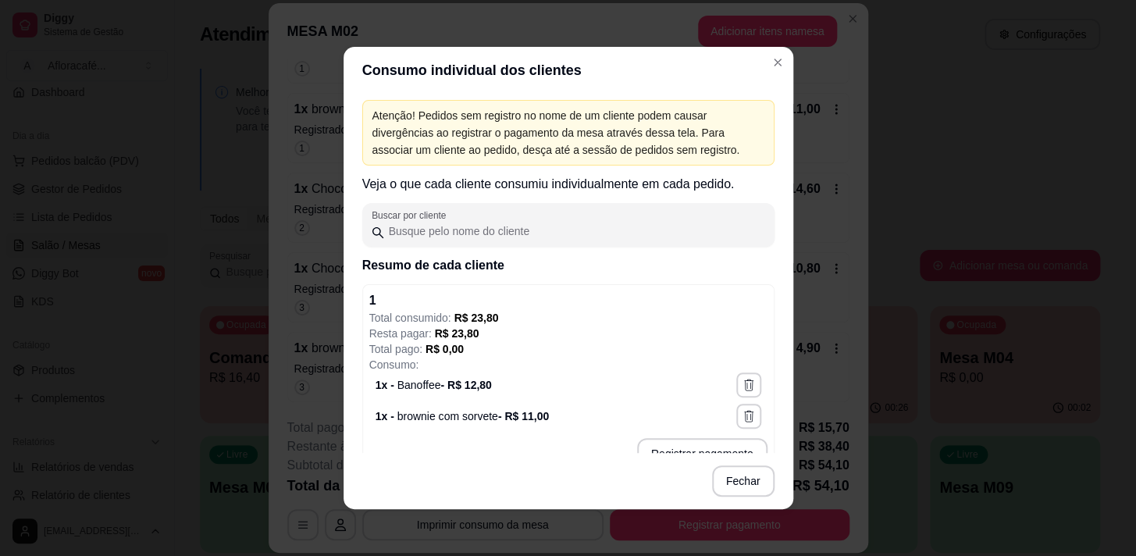
scroll to position [366, 0]
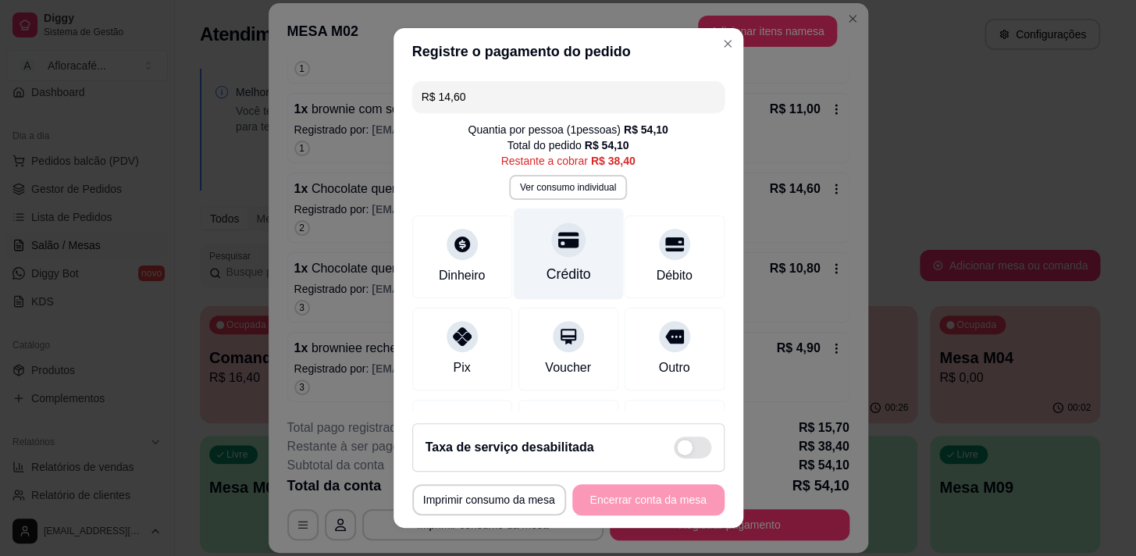
drag, startPoint x: 534, startPoint y: 204, endPoint x: 549, endPoint y: 240, distance: 38.9
click at [538, 219] on div "R$ 14,60 Quantia por pessoa ( 1 pessoas) R$ 54,10 Total do pedido R$ 54,10 Rest…" at bounding box center [568, 243] width 350 height 336
click at [557, 242] on icon at bounding box center [567, 240] width 20 height 16
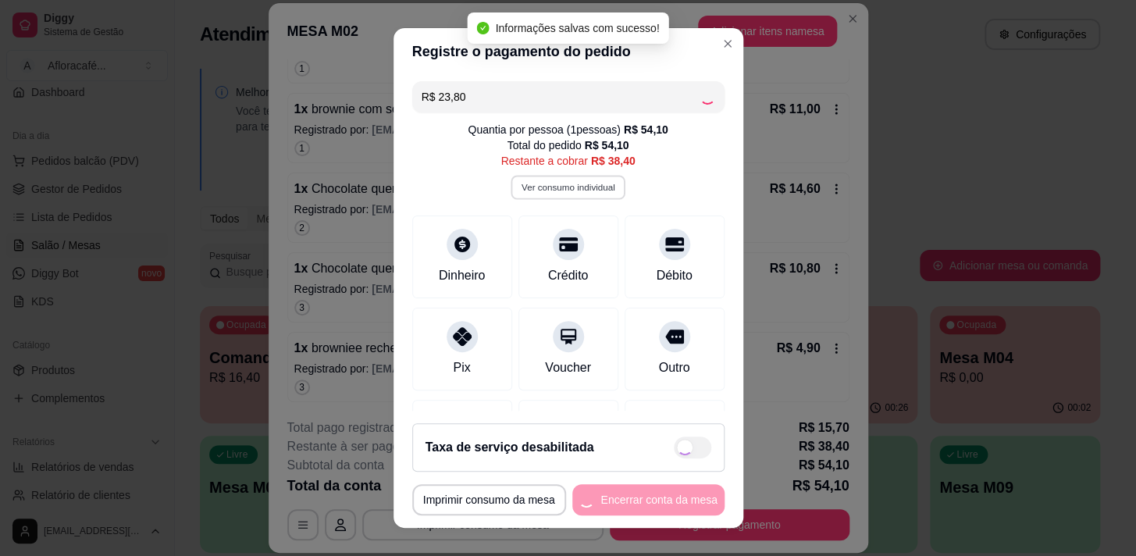
click at [555, 191] on button "Ver consumo individual" at bounding box center [568, 187] width 115 height 24
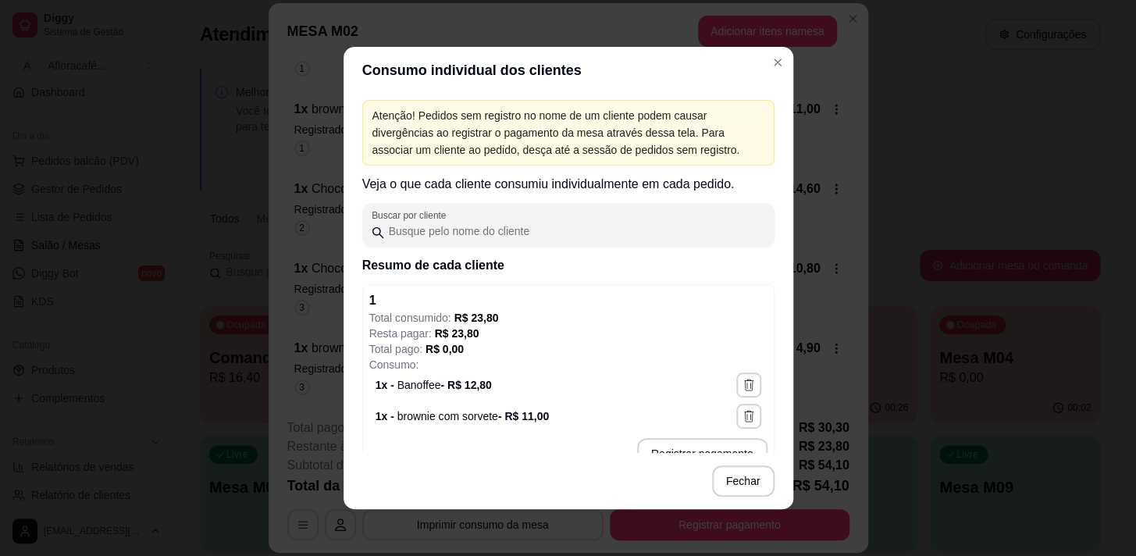
scroll to position [70, 0]
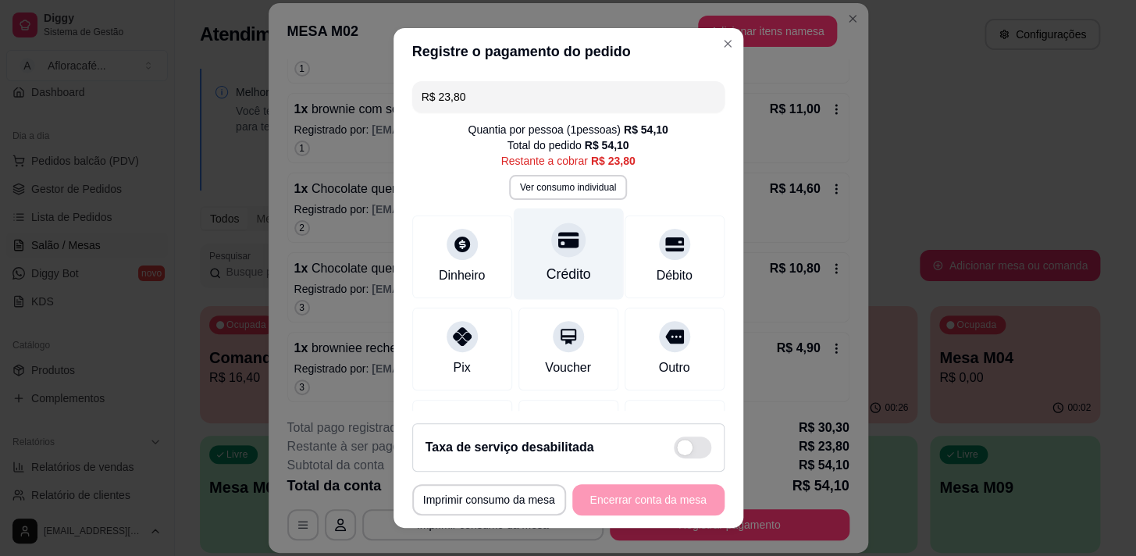
click at [592, 247] on div "Crédito" at bounding box center [568, 253] width 110 height 91
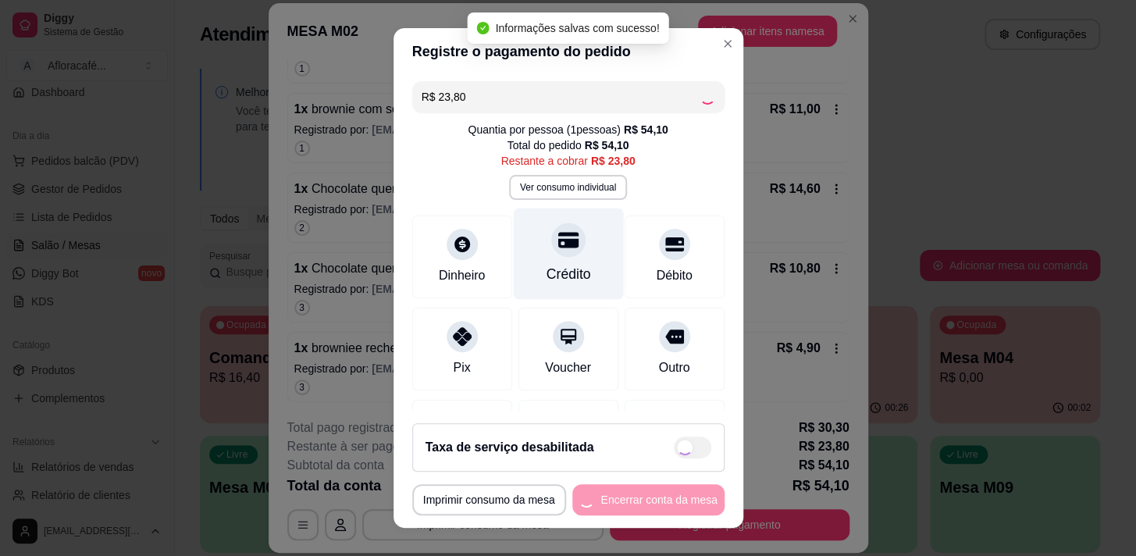
type input "R$ 0,00"
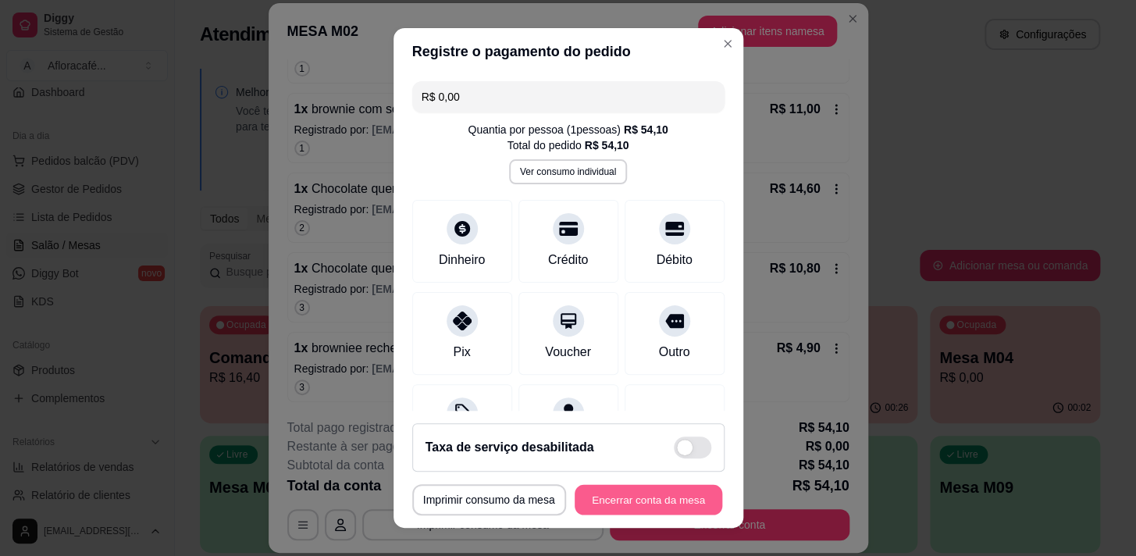
click at [627, 493] on button "Encerrar conta da mesa" at bounding box center [649, 500] width 148 height 30
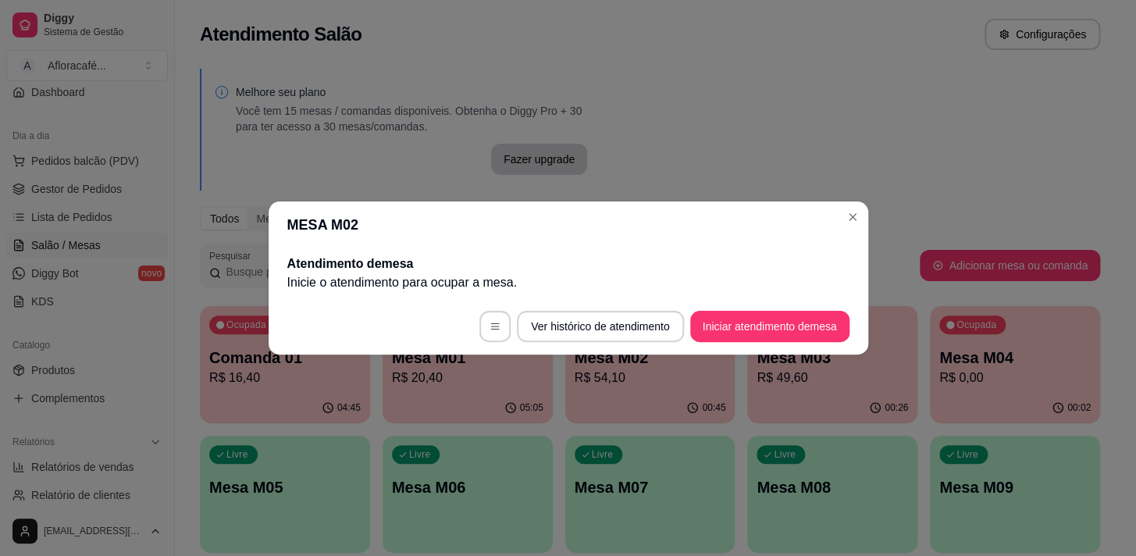
scroll to position [0, 0]
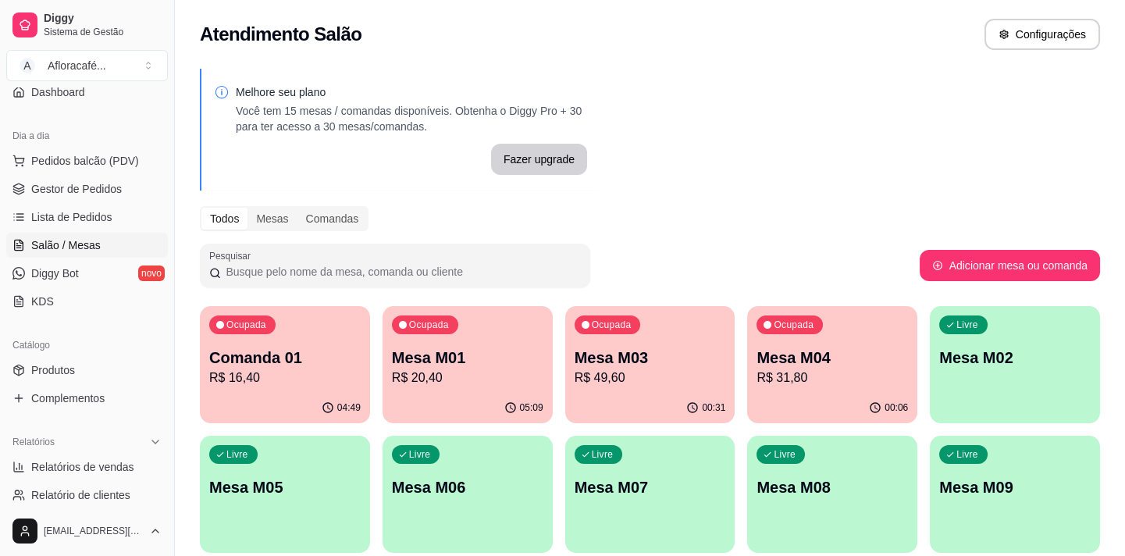
click at [249, 368] on p "R$ 16,40" at bounding box center [284, 377] width 151 height 19
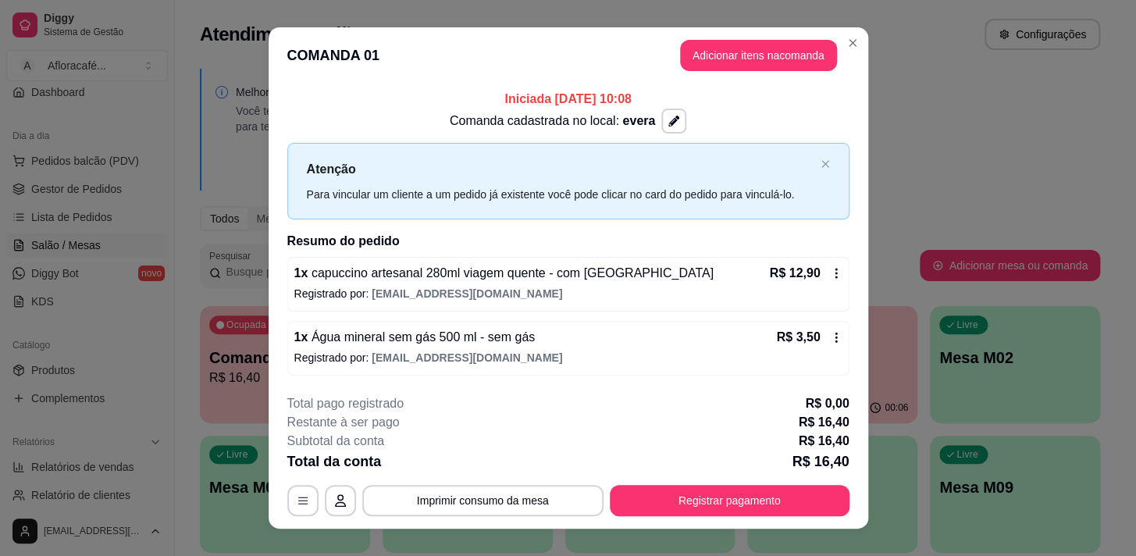
scroll to position [22, 0]
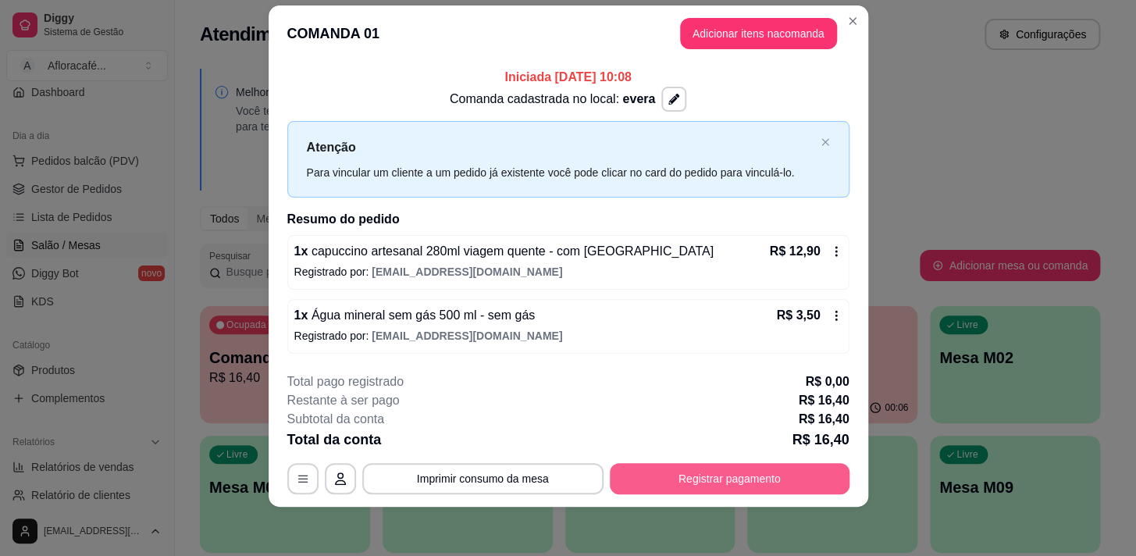
click at [698, 475] on button "Registrar pagamento" at bounding box center [730, 478] width 240 height 31
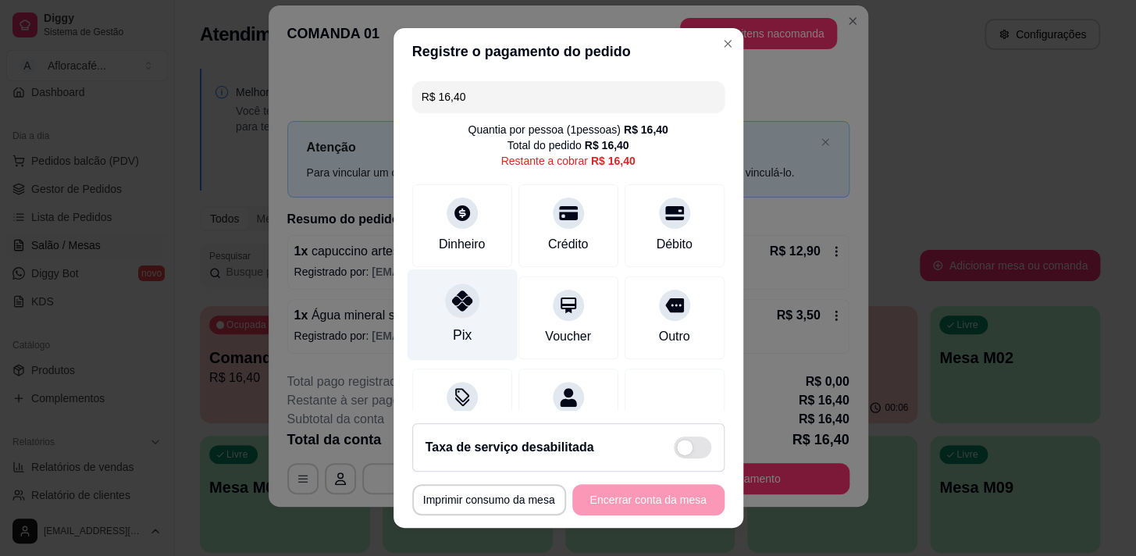
click at [440, 329] on div "Pix" at bounding box center [462, 314] width 110 height 91
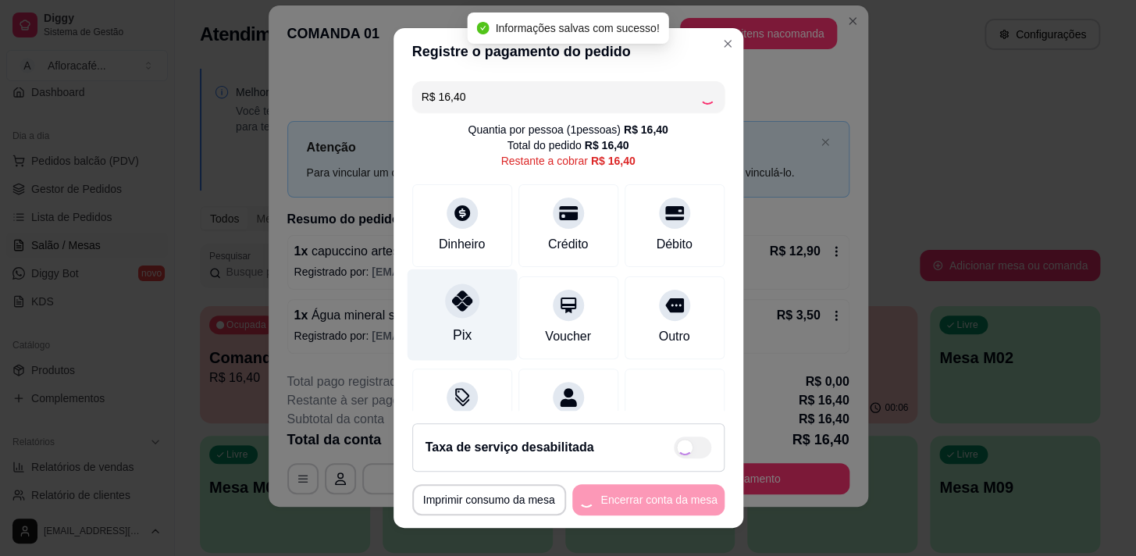
type input "R$ 0,00"
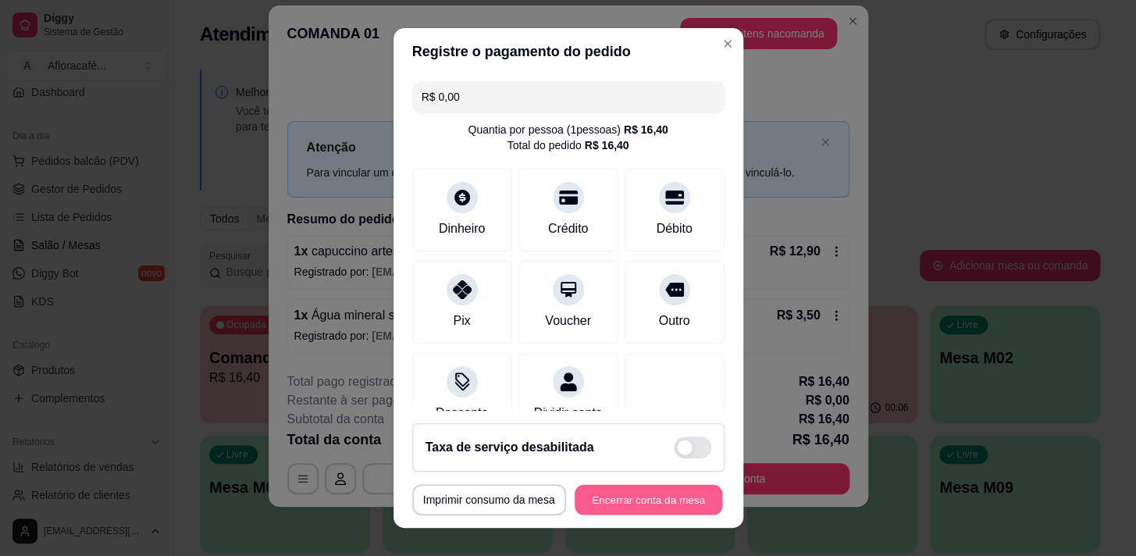
click at [638, 508] on button "Encerrar conta da mesa" at bounding box center [649, 500] width 148 height 30
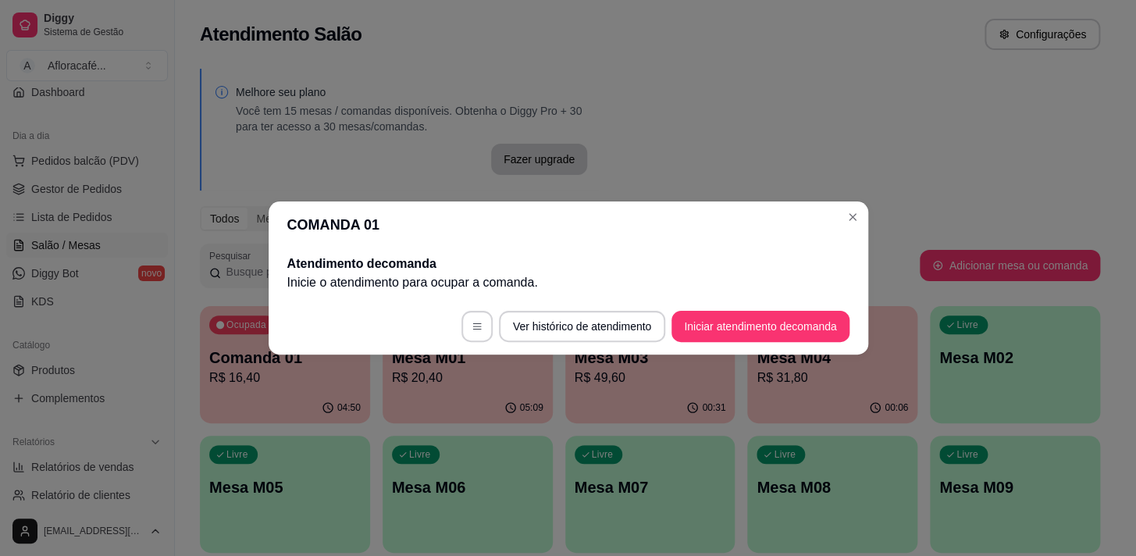
scroll to position [0, 0]
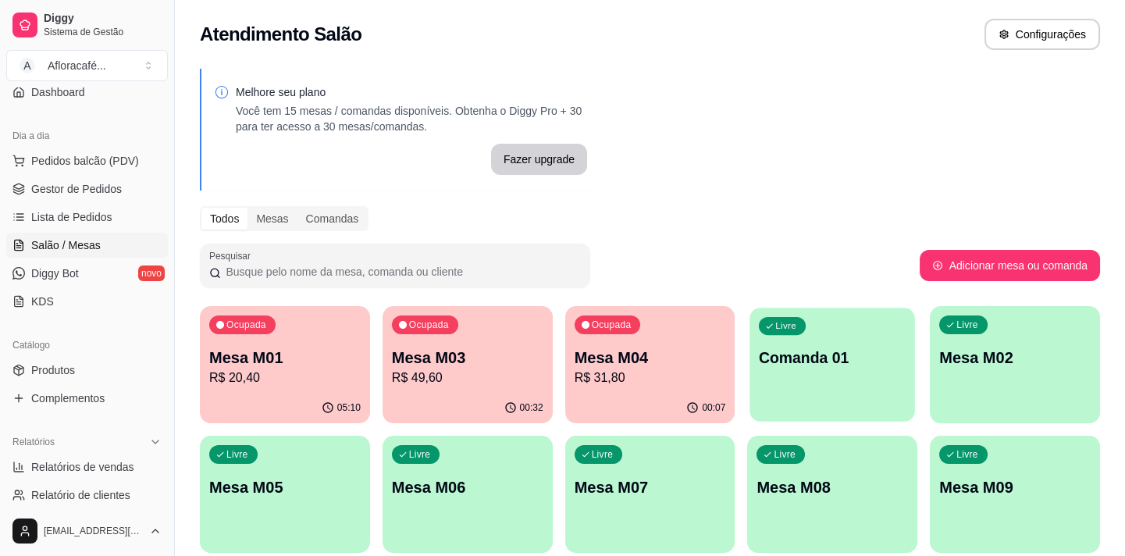
click at [806, 404] on button "Livre Comanda 01" at bounding box center [832, 365] width 165 height 114
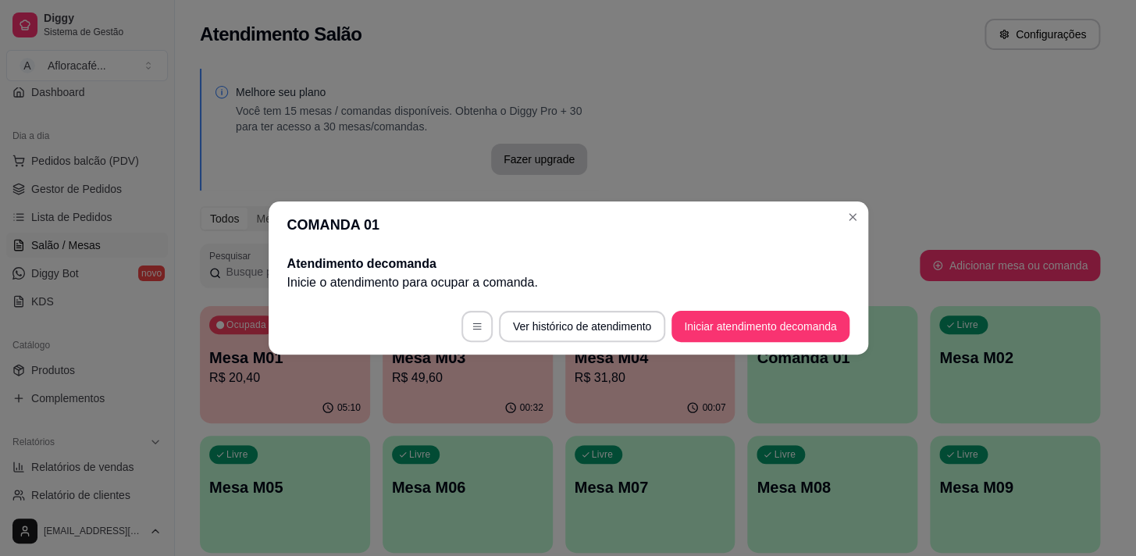
click at [789, 343] on footer "Ver histórico de atendimento Iniciar atendimento de comanda" at bounding box center [569, 326] width 600 height 56
click at [792, 326] on button "Iniciar atendimento de comanda" at bounding box center [760, 326] width 173 height 30
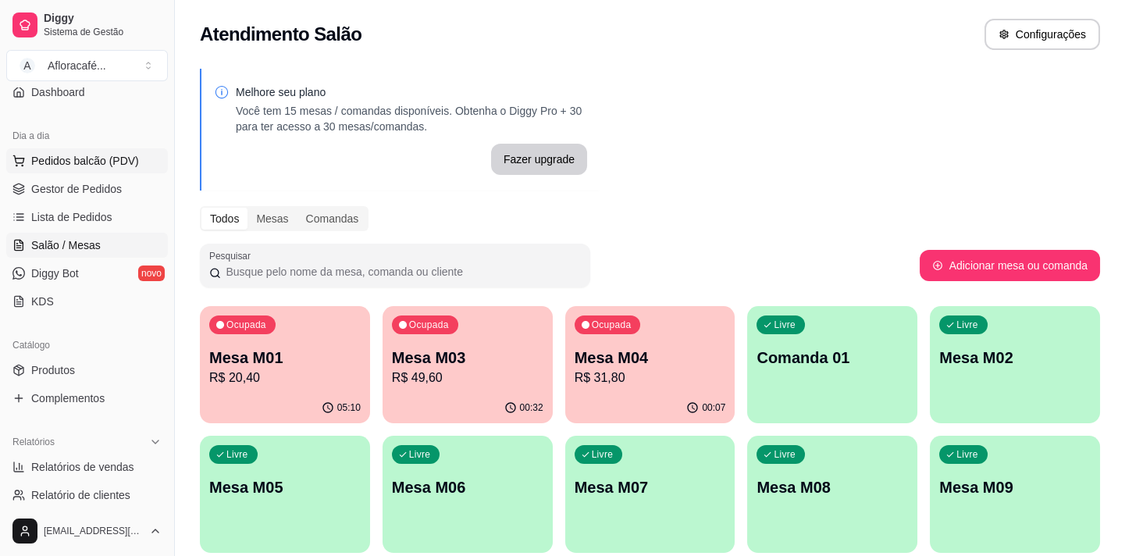
drag, startPoint x: 127, startPoint y: 148, endPoint x: 122, endPoint y: 155, distance: 8.3
click at [126, 153] on button "Pedidos balcão (PDV)" at bounding box center [87, 160] width 162 height 25
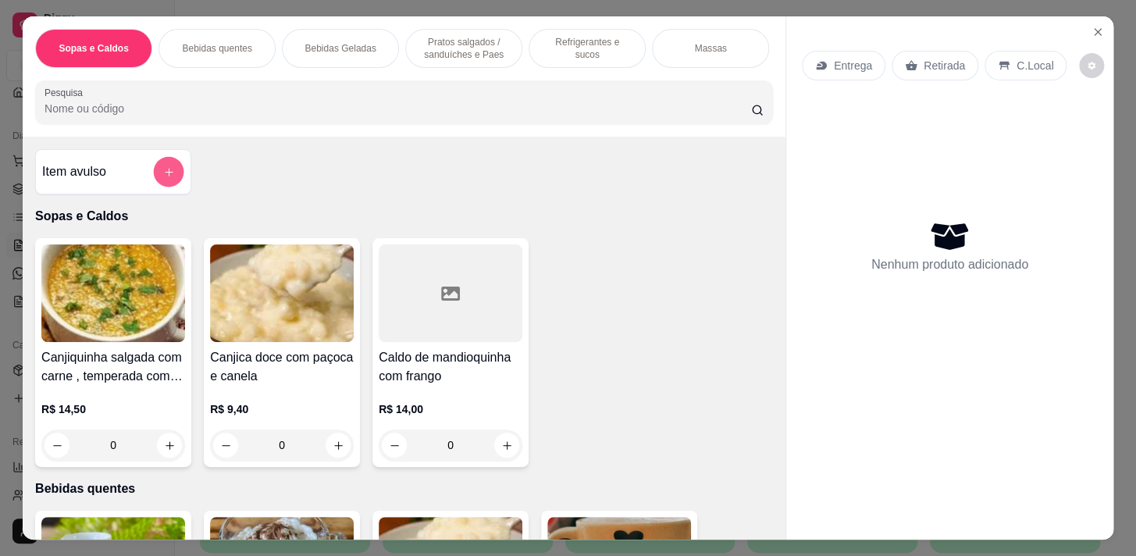
click at [173, 180] on button "add-separate-item" at bounding box center [169, 172] width 30 height 30
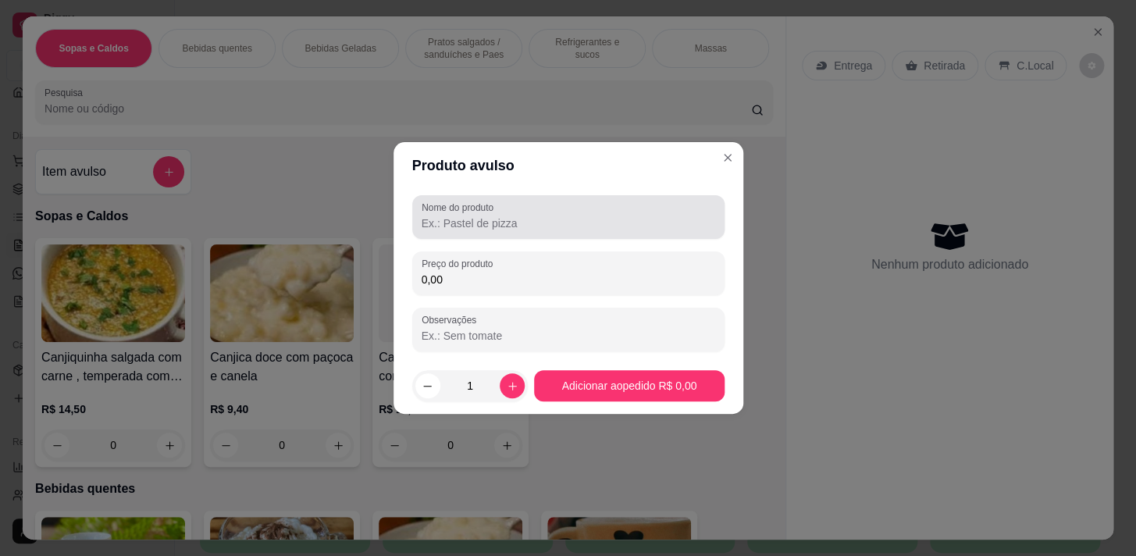
click at [517, 208] on div at bounding box center [569, 216] width 294 height 31
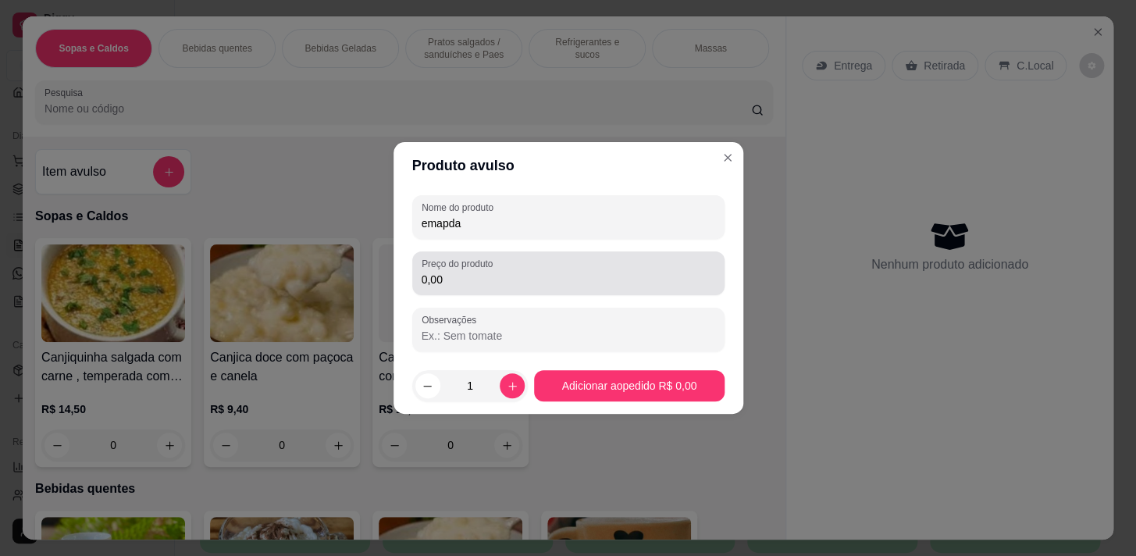
type input "emapda"
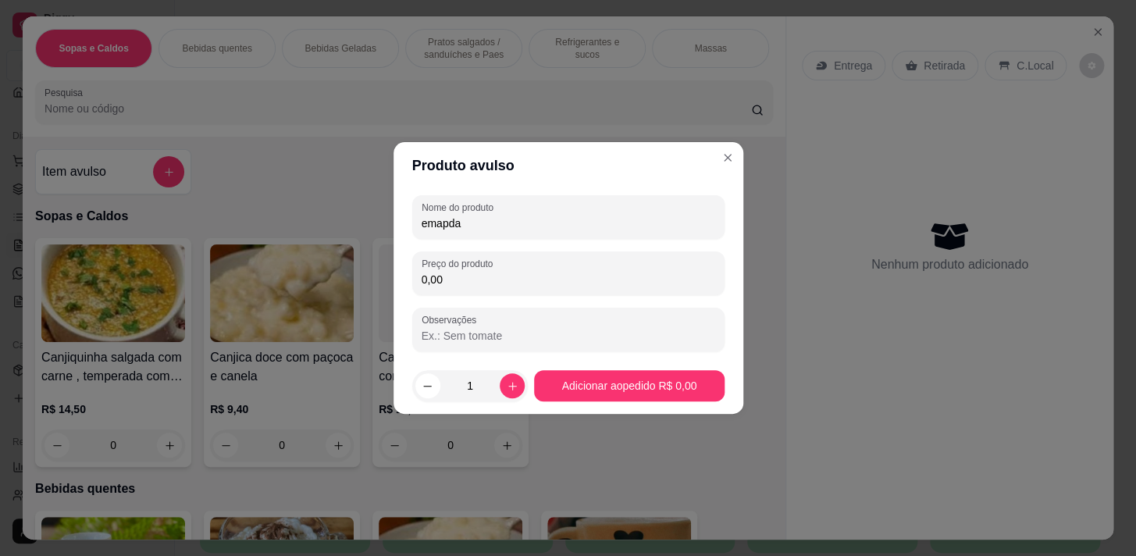
click at [494, 273] on input "0,00" at bounding box center [569, 280] width 294 height 16
type input "9,00"
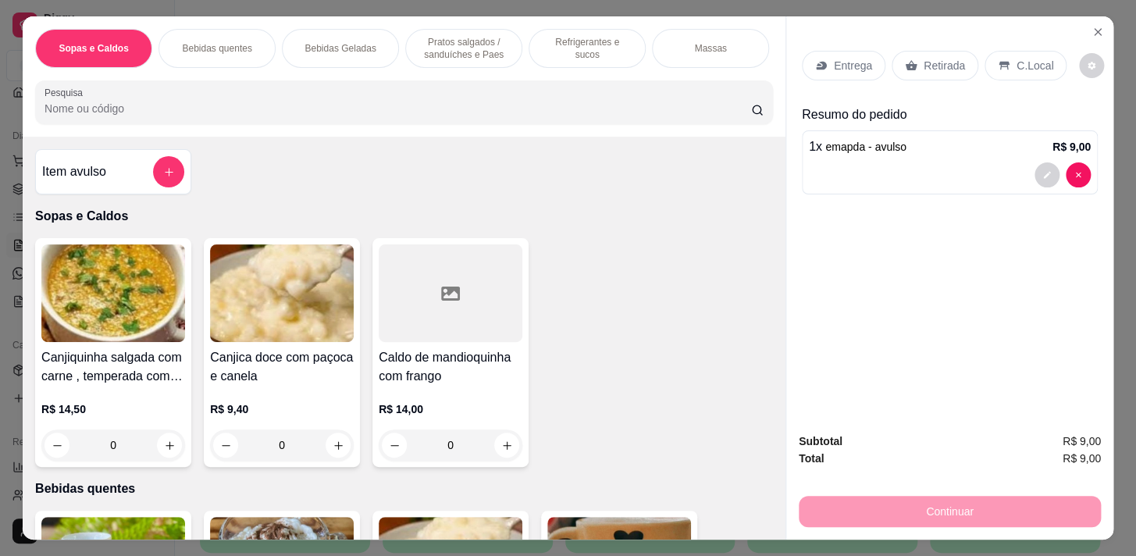
click at [1028, 63] on p "C.Local" at bounding box center [1034, 66] width 37 height 16
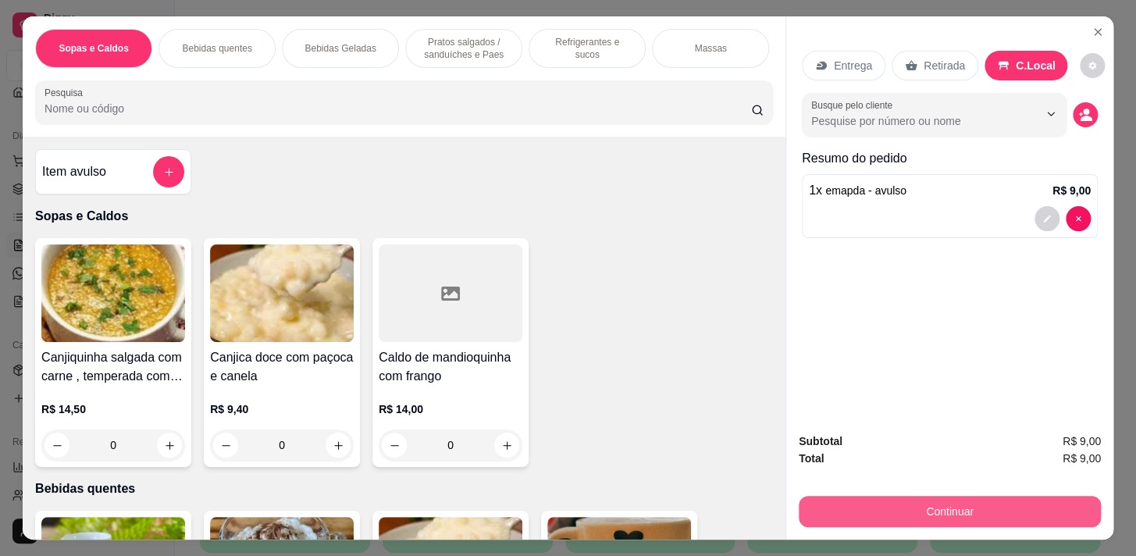
click at [1010, 505] on button "Continuar" at bounding box center [950, 511] width 302 height 31
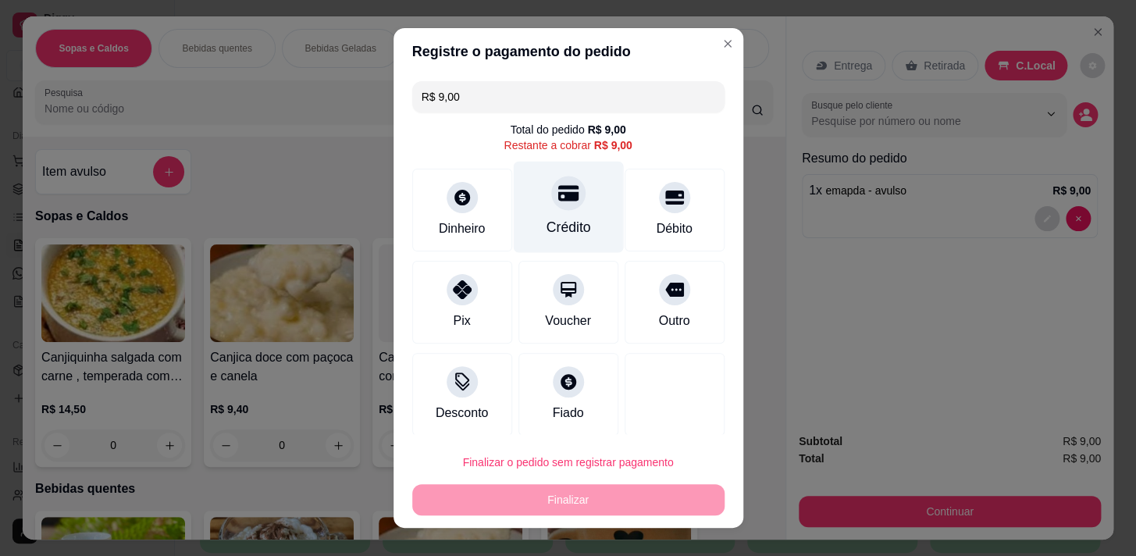
click at [562, 198] on div at bounding box center [568, 193] width 34 height 34
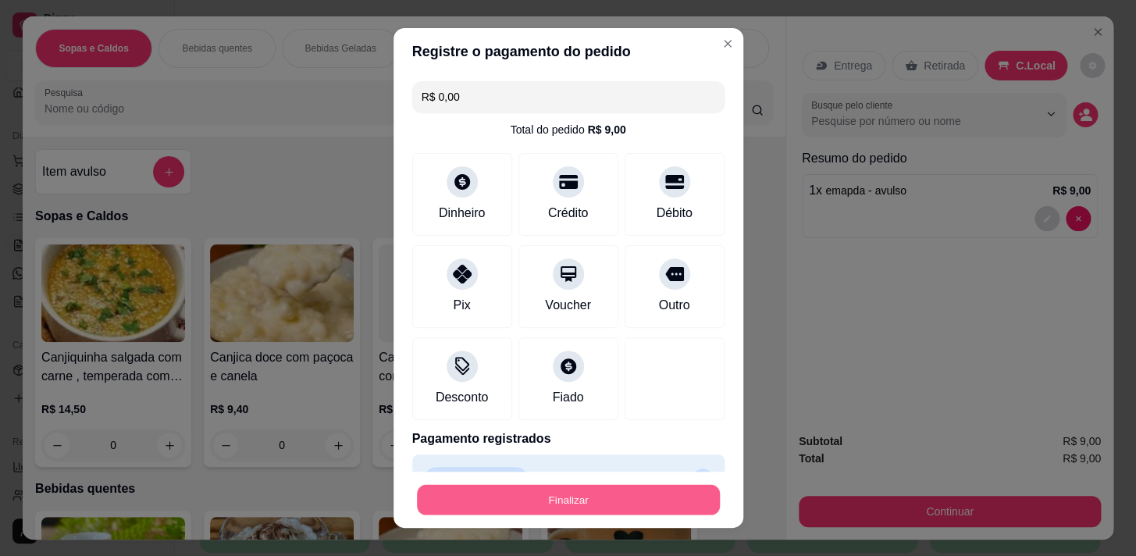
click at [612, 500] on button "Finalizar" at bounding box center [568, 500] width 303 height 30
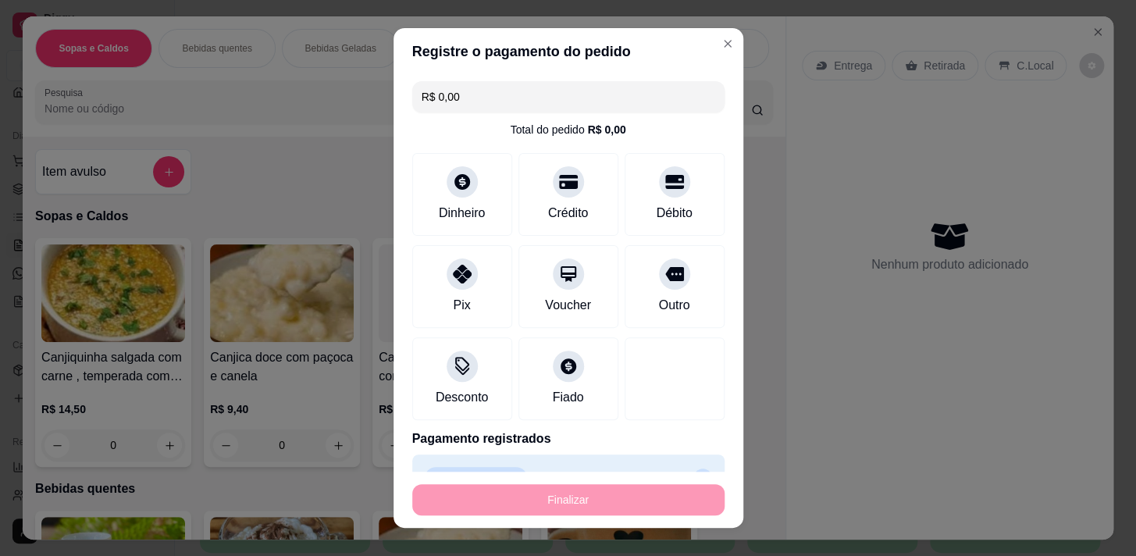
type input "-R$ 9,00"
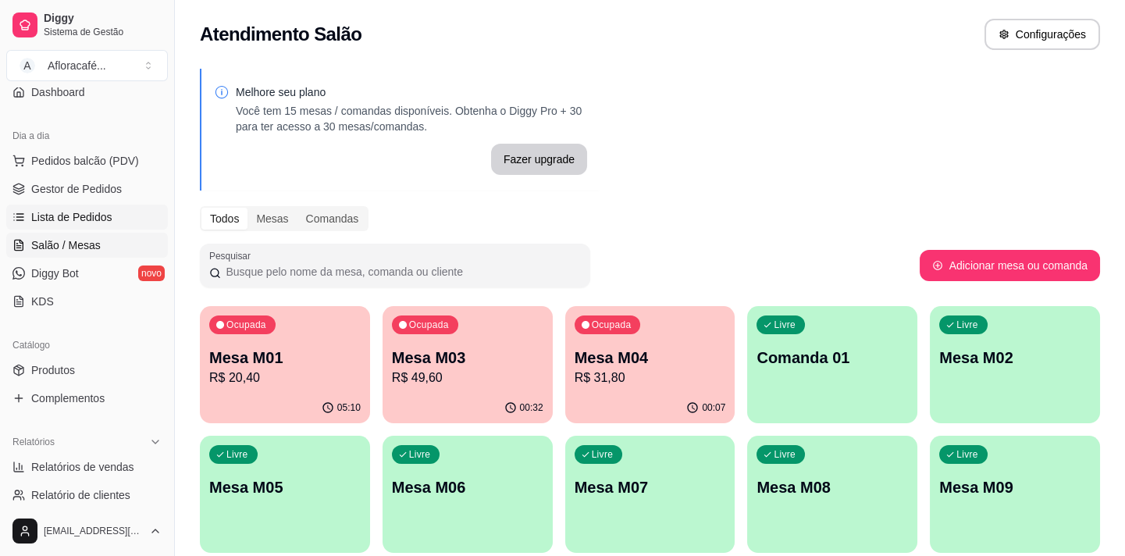
click at [93, 209] on span "Lista de Pedidos" at bounding box center [71, 217] width 81 height 16
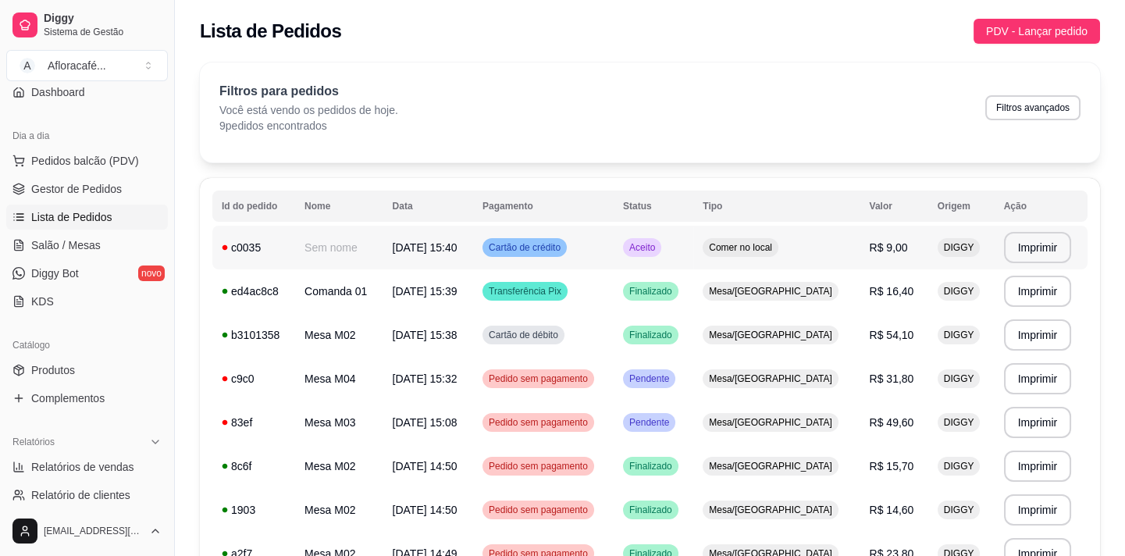
click at [474, 263] on td "[DATE] 15:40" at bounding box center [428, 248] width 91 height 44
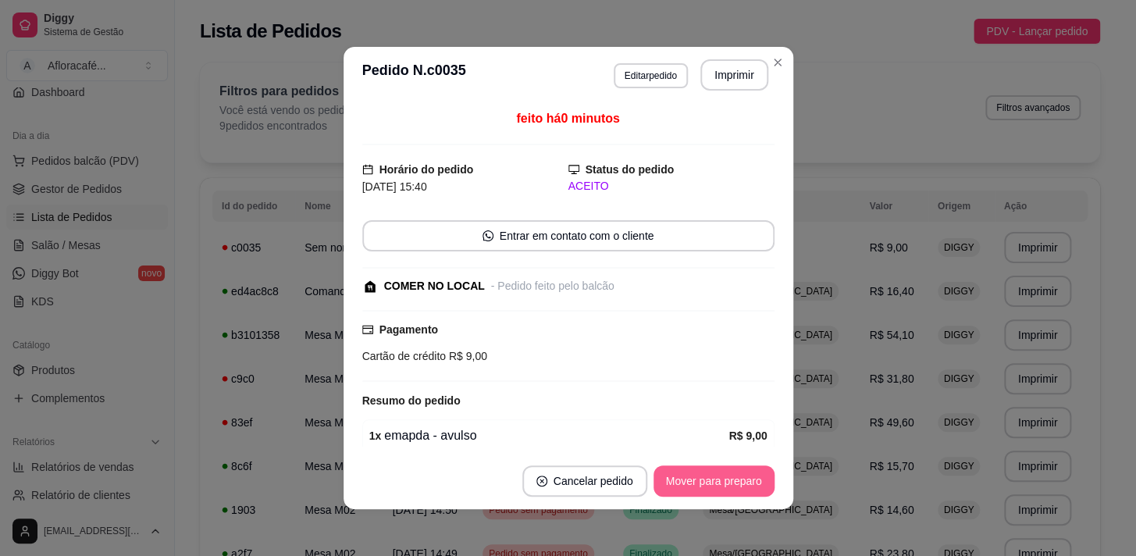
click at [701, 475] on button "Mover para preparo" at bounding box center [713, 480] width 121 height 31
click at [701, 475] on button "Mover para retirada disponível" at bounding box center [687, 481] width 167 height 30
click at [701, 475] on button "Mover para finalizado" at bounding box center [710, 480] width 130 height 31
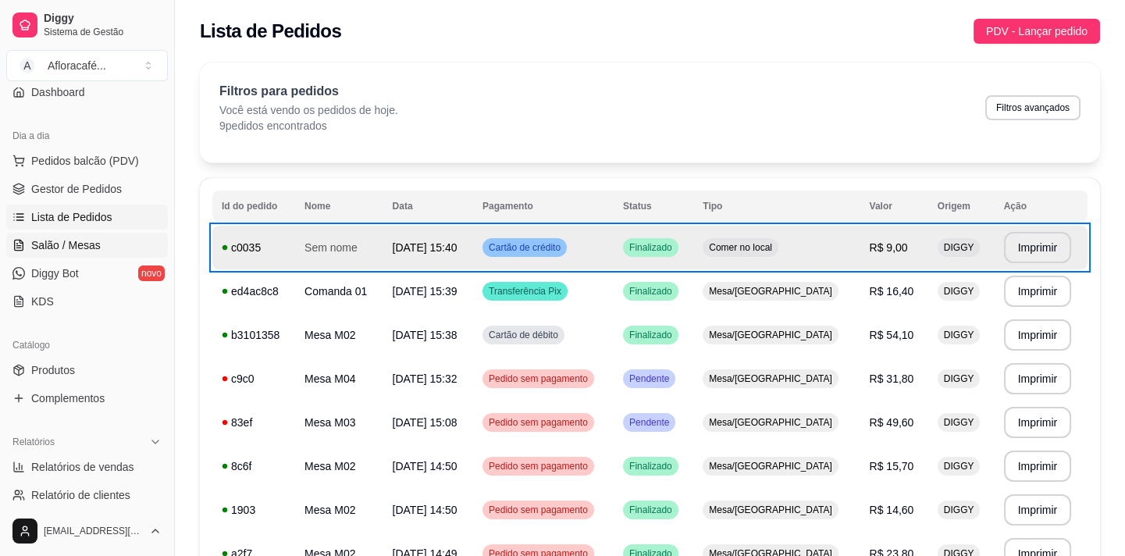
click at [85, 247] on span "Salão / Mesas" at bounding box center [65, 245] width 69 height 16
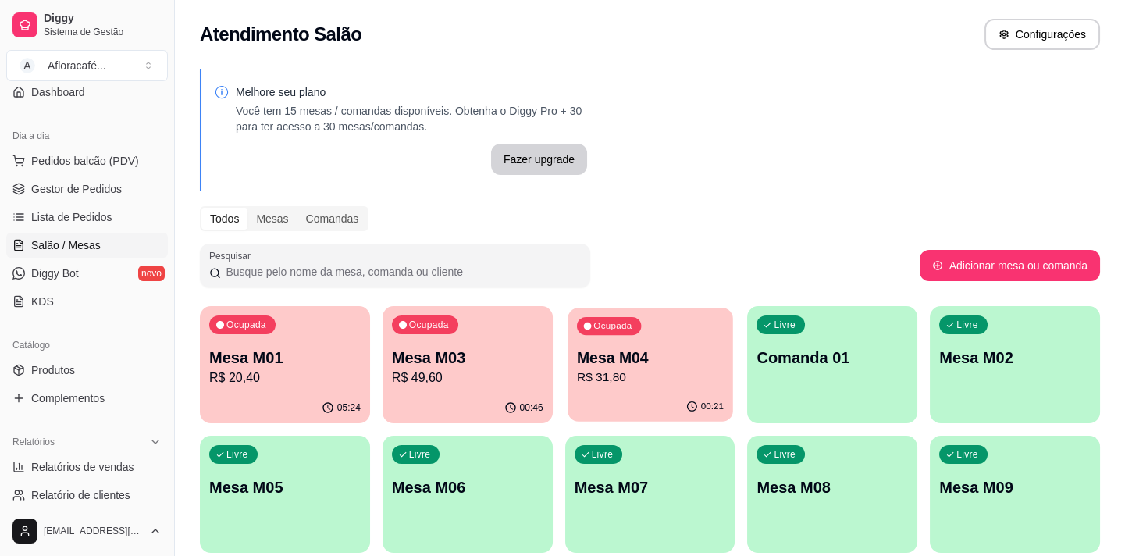
click at [607, 361] on p "Mesa M04" at bounding box center [650, 357] width 147 height 21
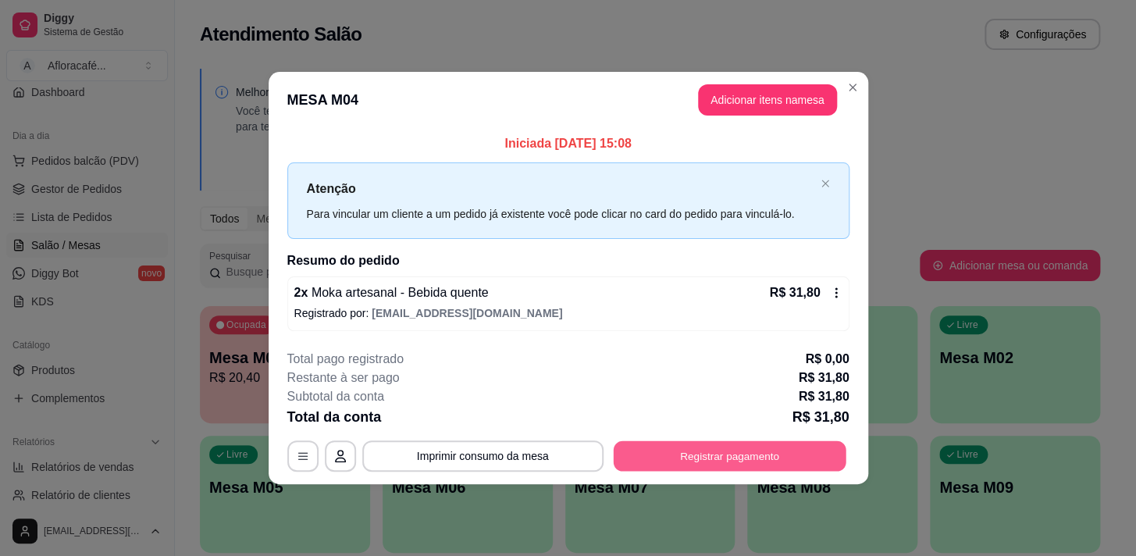
click at [764, 464] on button "Registrar pagamento" at bounding box center [729, 455] width 233 height 30
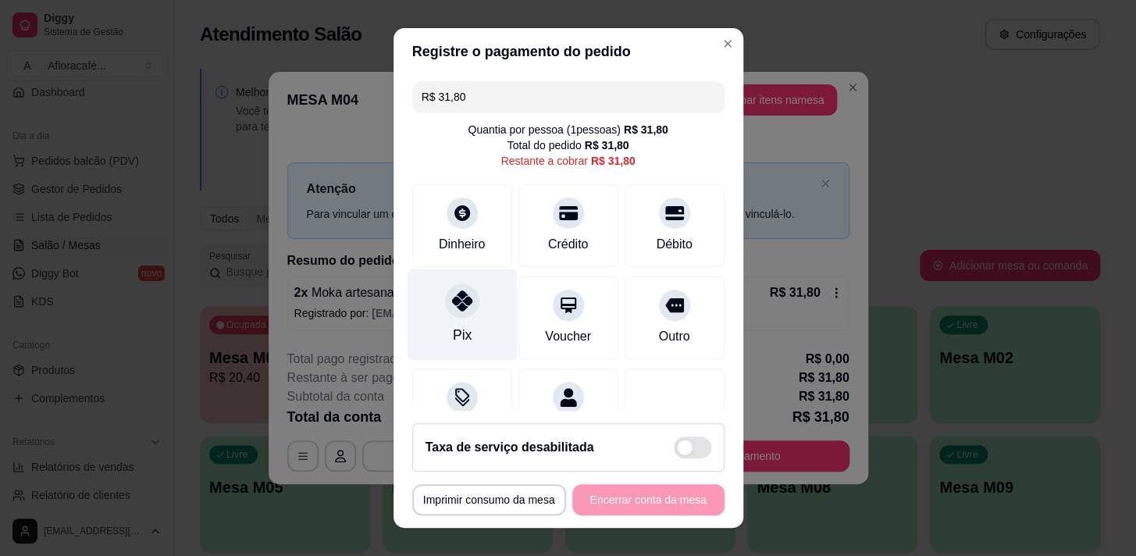
click at [445, 306] on div at bounding box center [462, 300] width 34 height 34
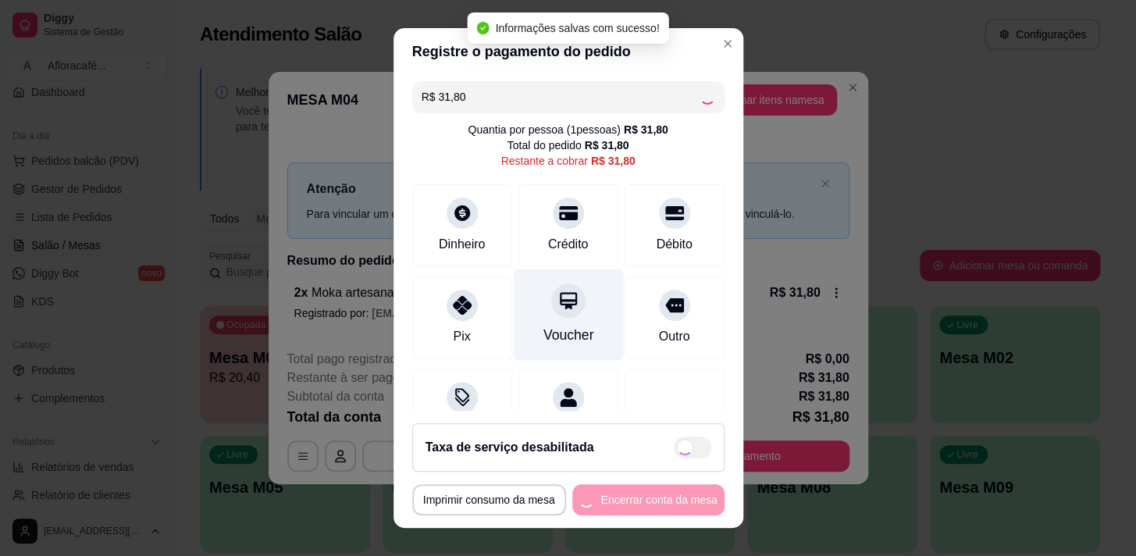
type input "R$ 0,00"
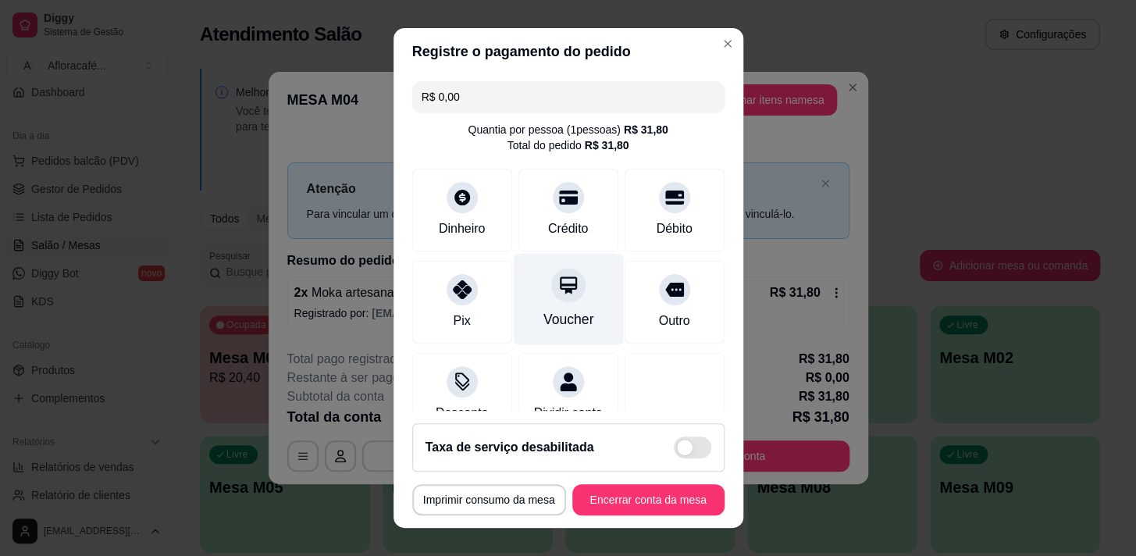
scroll to position [130, 0]
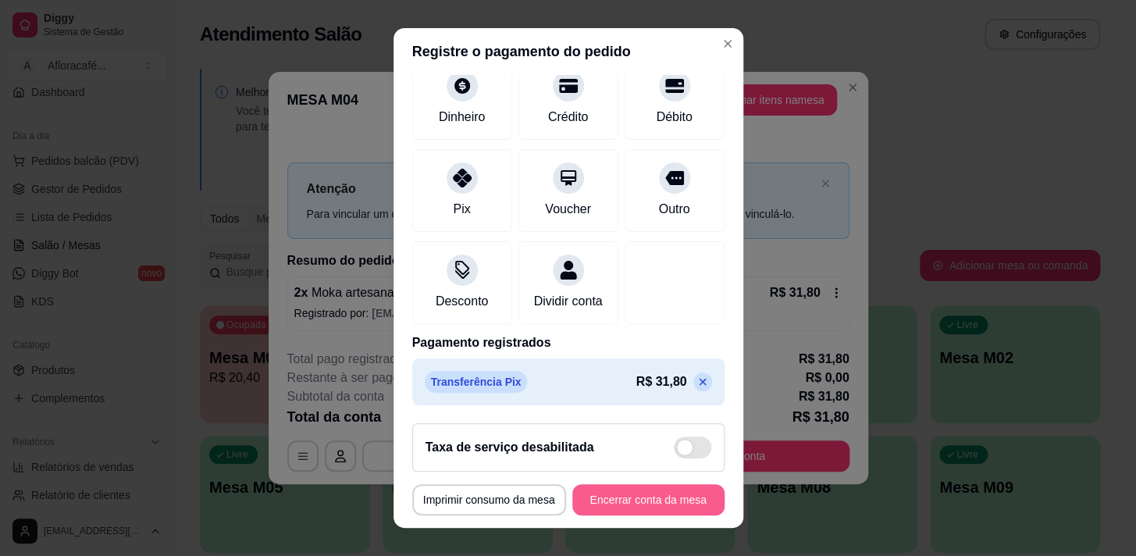
click at [621, 500] on button "Encerrar conta da mesa" at bounding box center [648, 499] width 152 height 31
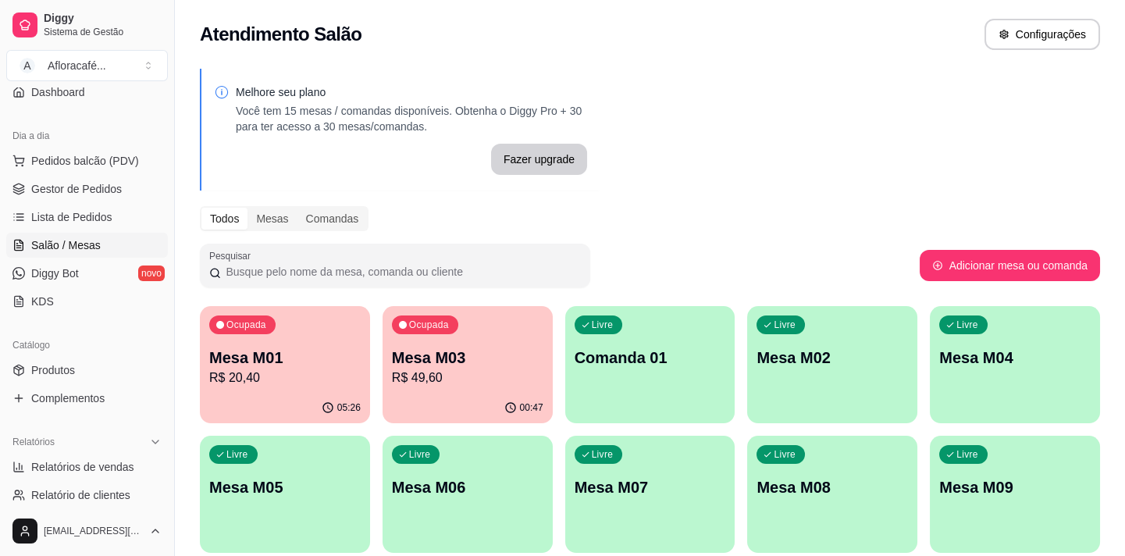
click at [664, 366] on p "Comanda 01" at bounding box center [650, 358] width 151 height 22
click at [409, 358] on p "Mesa M03" at bounding box center [467, 357] width 147 height 21
click at [609, 354] on div "Livre Comanda 01" at bounding box center [650, 355] width 170 height 98
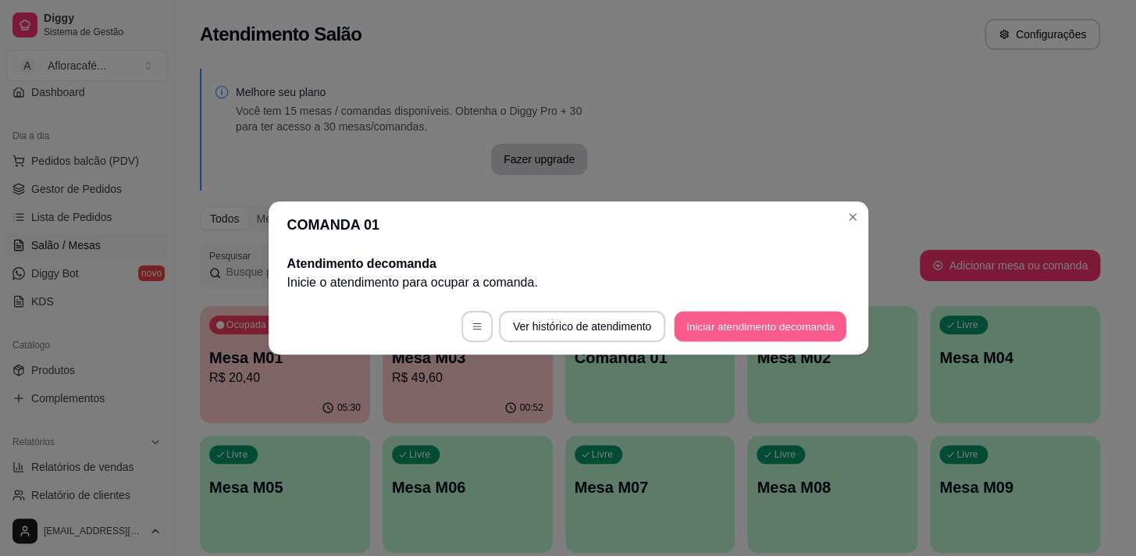
click at [710, 330] on button "Iniciar atendimento de comanda" at bounding box center [760, 326] width 173 height 30
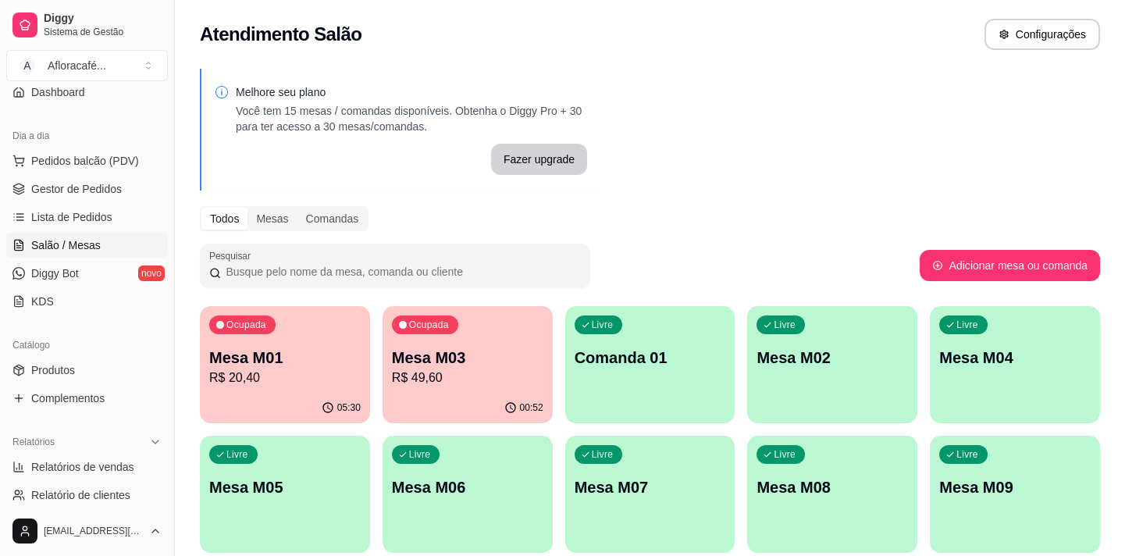
click at [865, 355] on p "Mesa M02" at bounding box center [831, 358] width 151 height 22
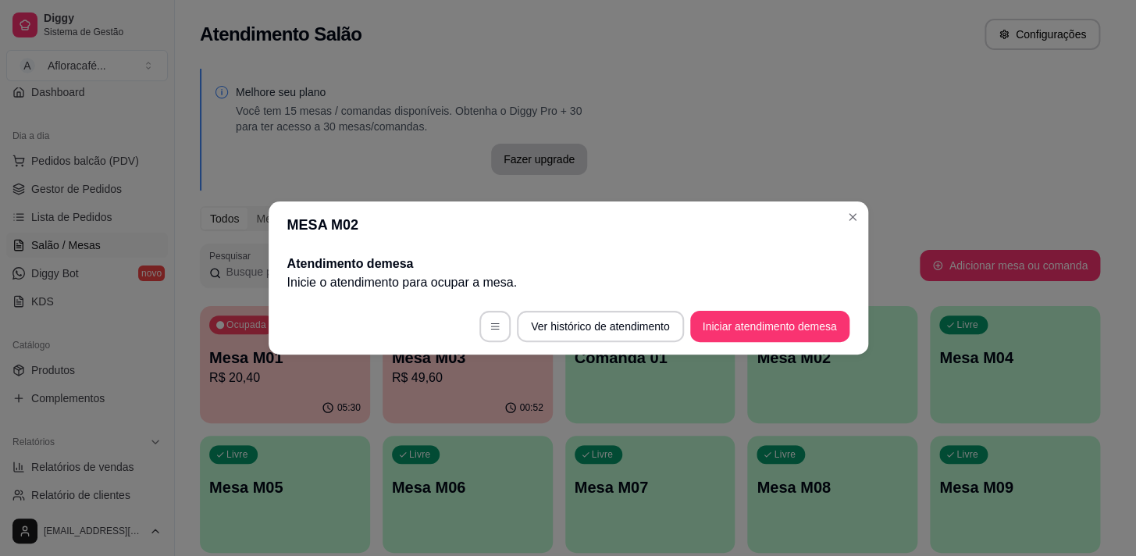
click at [859, 218] on div "MESA M02 Atendimento de mesa Inicie o atendimento para ocupar a mesa . Ver hist…" at bounding box center [568, 278] width 1136 height 556
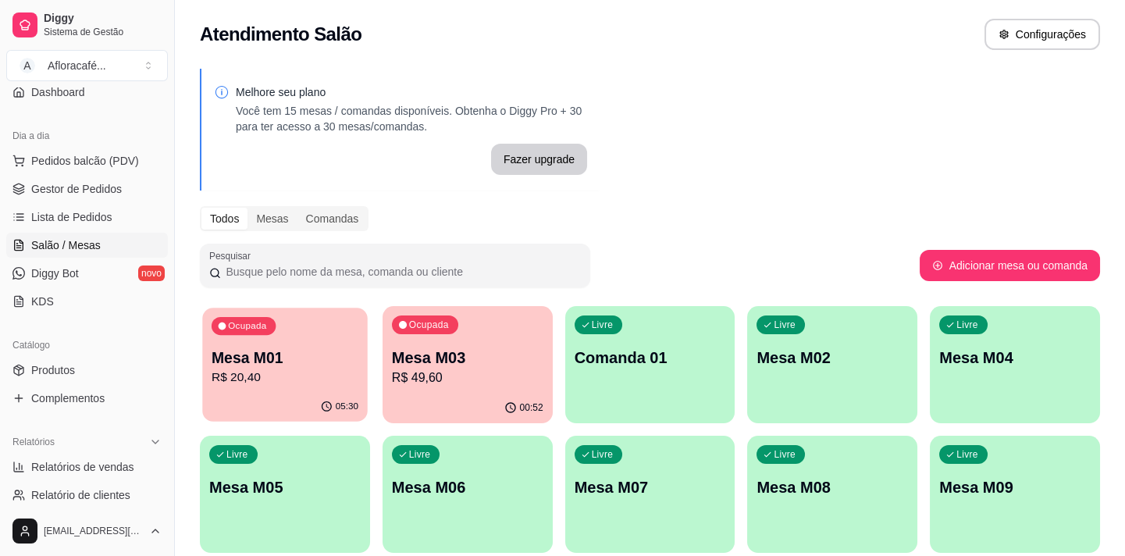
click at [317, 347] on p "Mesa M01" at bounding box center [285, 357] width 147 height 21
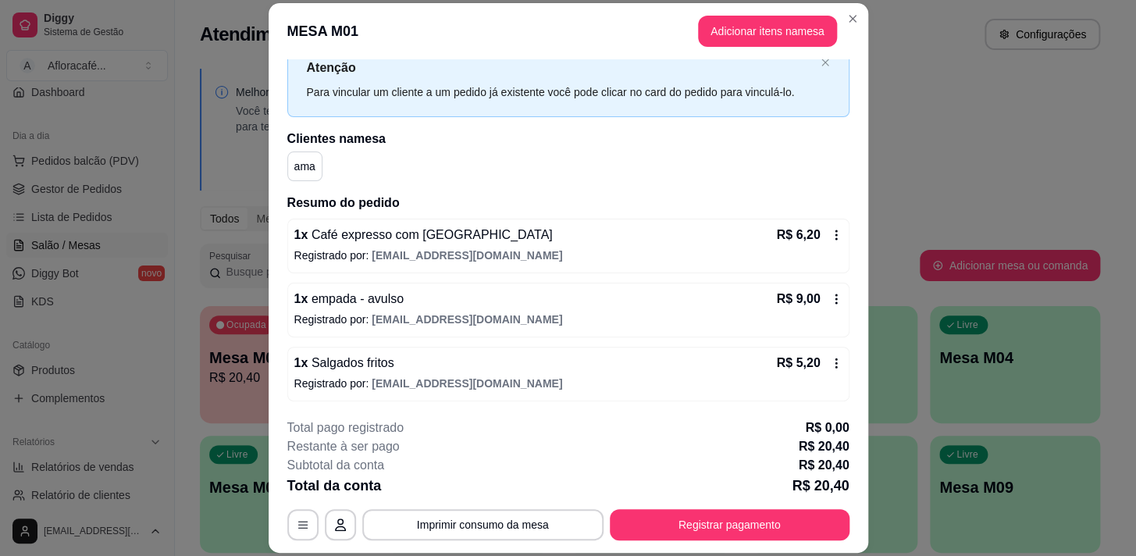
scroll to position [47, 0]
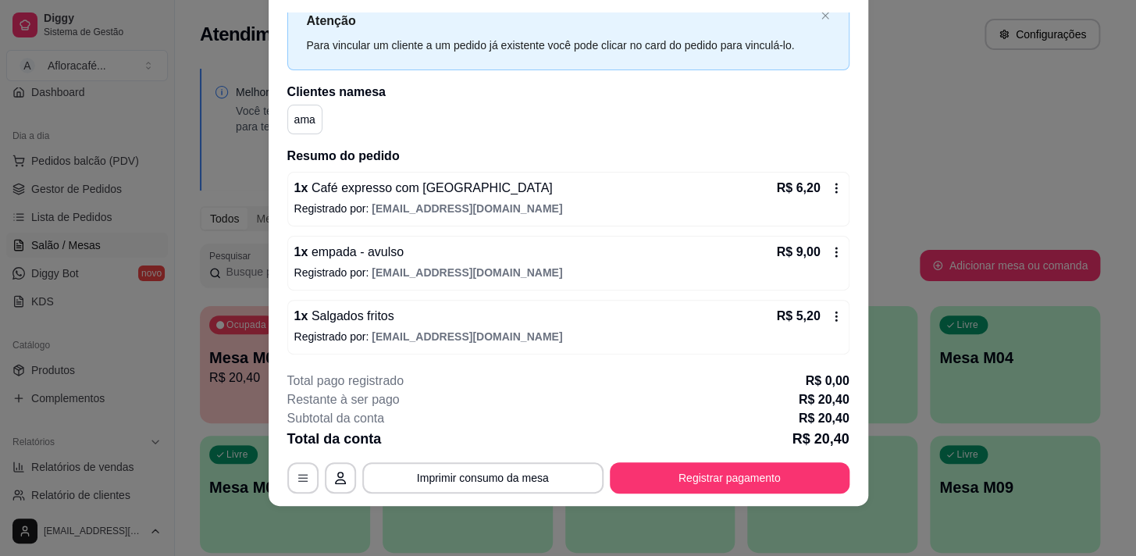
click at [419, 249] on div "1 x empada - avulso R$ 9,00" at bounding box center [568, 252] width 548 height 19
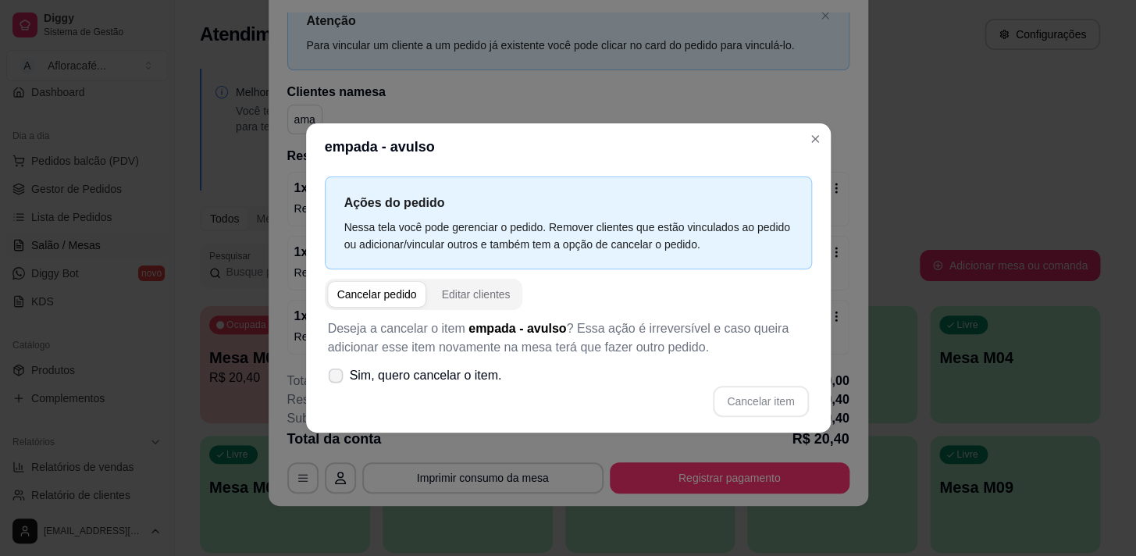
click at [406, 375] on span "Sim, quero cancelar o item." at bounding box center [426, 375] width 152 height 19
click at [337, 379] on input "Sim, quero cancelar o item." at bounding box center [332, 384] width 10 height 10
checkbox input "true"
click at [781, 403] on button "Cancelar item" at bounding box center [760, 401] width 93 height 30
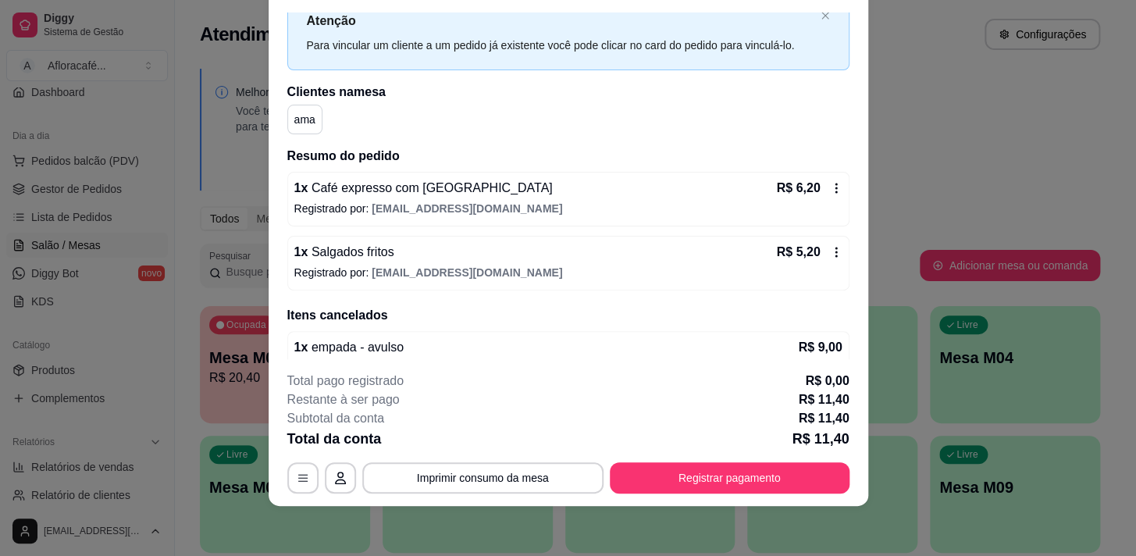
click at [521, 198] on div "1 x Café expresso com chantilly R$ 6,20 Registrado por: eunicedepaulabtc@gmail.…" at bounding box center [568, 199] width 562 height 55
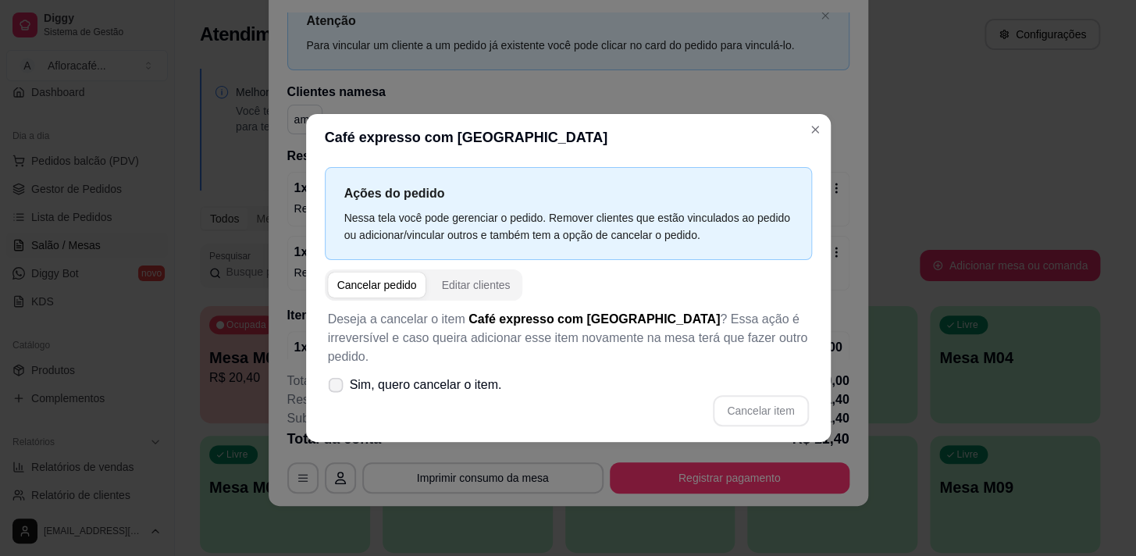
click at [445, 387] on label "Sim, quero cancelar o item." at bounding box center [415, 384] width 187 height 31
click at [337, 388] on input "Sim, quero cancelar o item." at bounding box center [332, 393] width 10 height 10
checkbox input "true"
drag, startPoint x: 714, startPoint y: 394, endPoint x: 727, endPoint y: 398, distance: 13.1
click at [718, 397] on div "Cancelar item" at bounding box center [568, 410] width 481 height 31
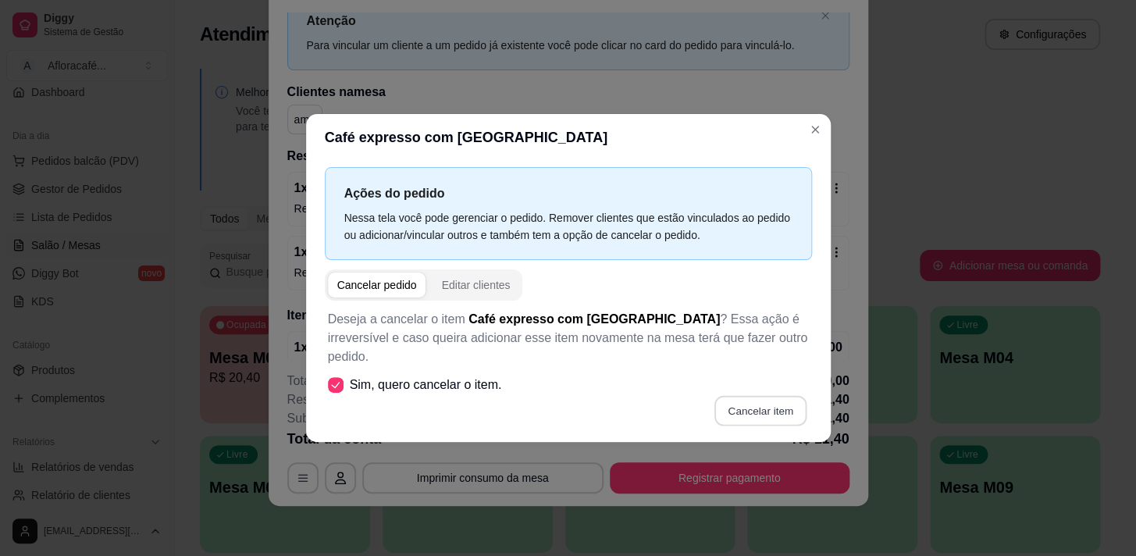
click at [727, 398] on button "Cancelar item" at bounding box center [760, 411] width 93 height 30
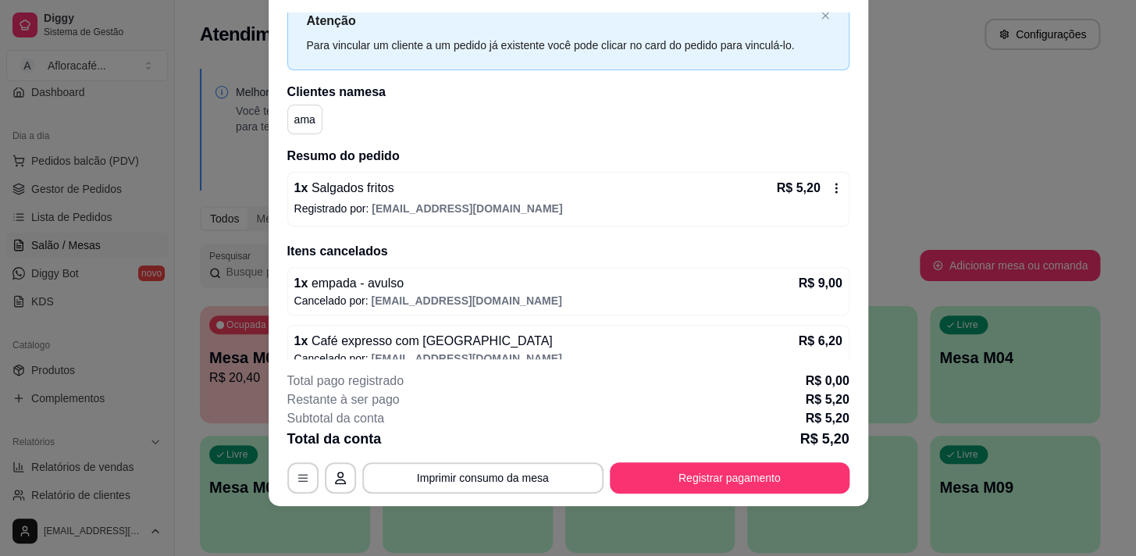
click at [483, 203] on div "1 x Salgados fritos R$ 5,20 Registrado por: eunicedepaulabtc@gmail.com" at bounding box center [568, 199] width 562 height 55
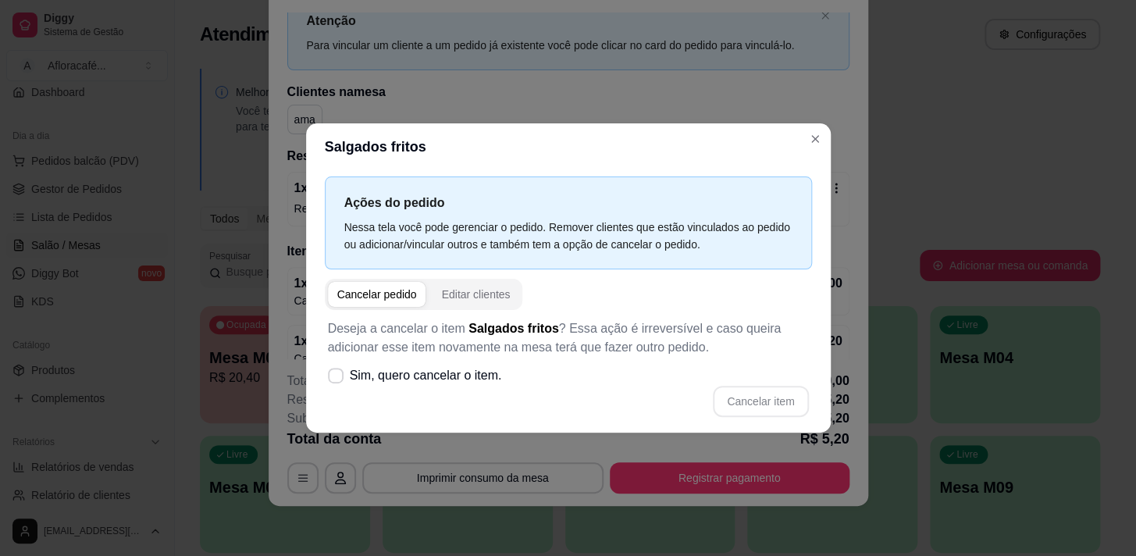
click at [464, 336] on p "Deseja a cancelar o item Salgados fritos ? Essa ação é irreversível e caso quei…" at bounding box center [568, 337] width 481 height 37
click at [461, 390] on label "Sim, quero cancelar o item." at bounding box center [415, 375] width 187 height 31
click at [337, 389] on input "Sim, quero cancelar o item." at bounding box center [332, 384] width 10 height 10
checkbox input "true"
drag, startPoint x: 731, startPoint y: 416, endPoint x: 760, endPoint y: 405, distance: 30.9
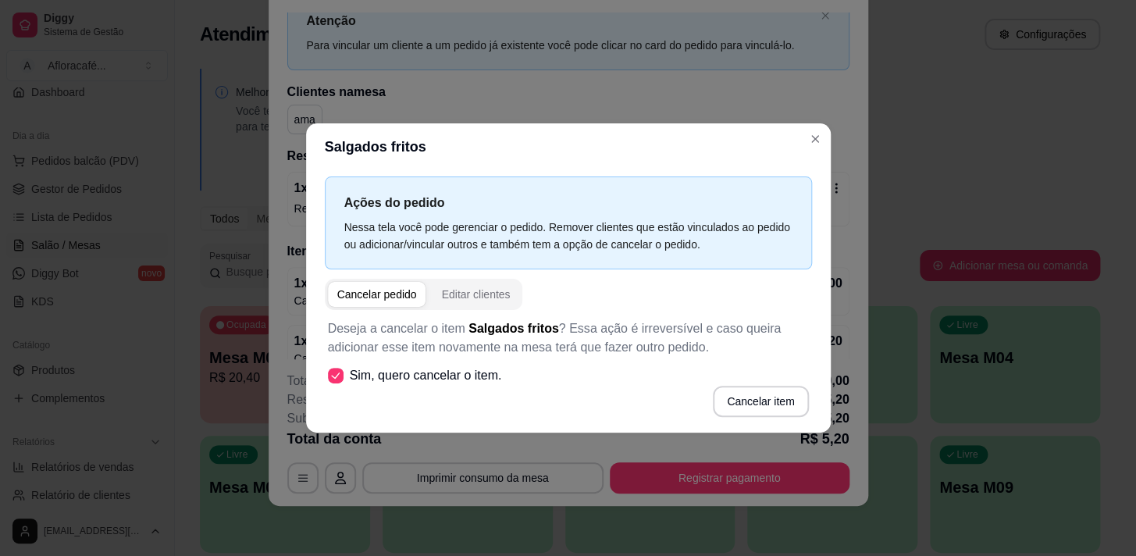
click at [736, 416] on div "Deseja a cancelar o item Salgados fritos ? Essa ação é irreversível e caso quei…" at bounding box center [568, 368] width 487 height 116
click at [756, 411] on button "Cancelar item" at bounding box center [760, 401] width 95 height 31
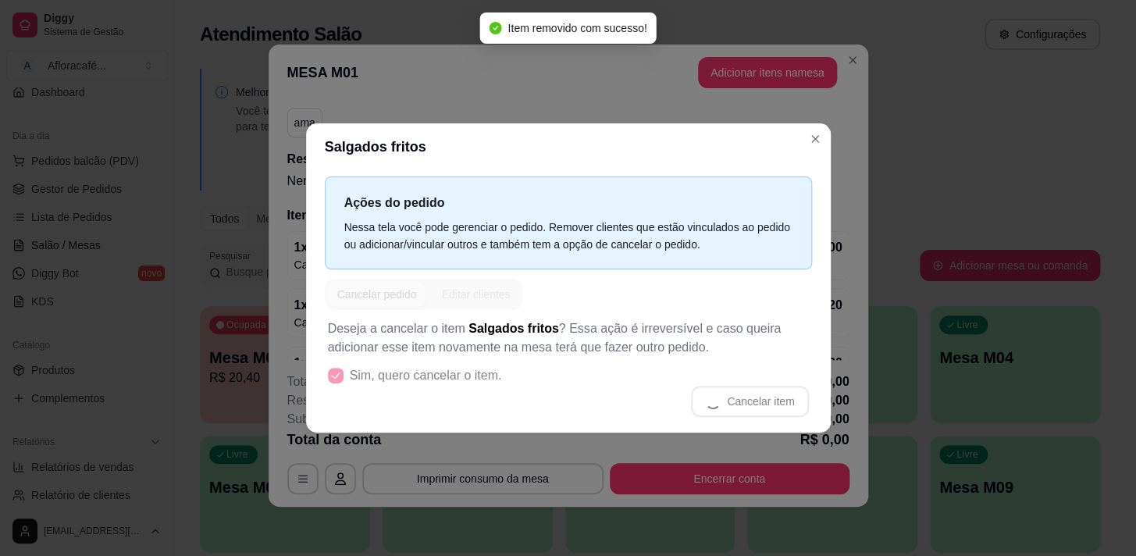
scroll to position [0, 0]
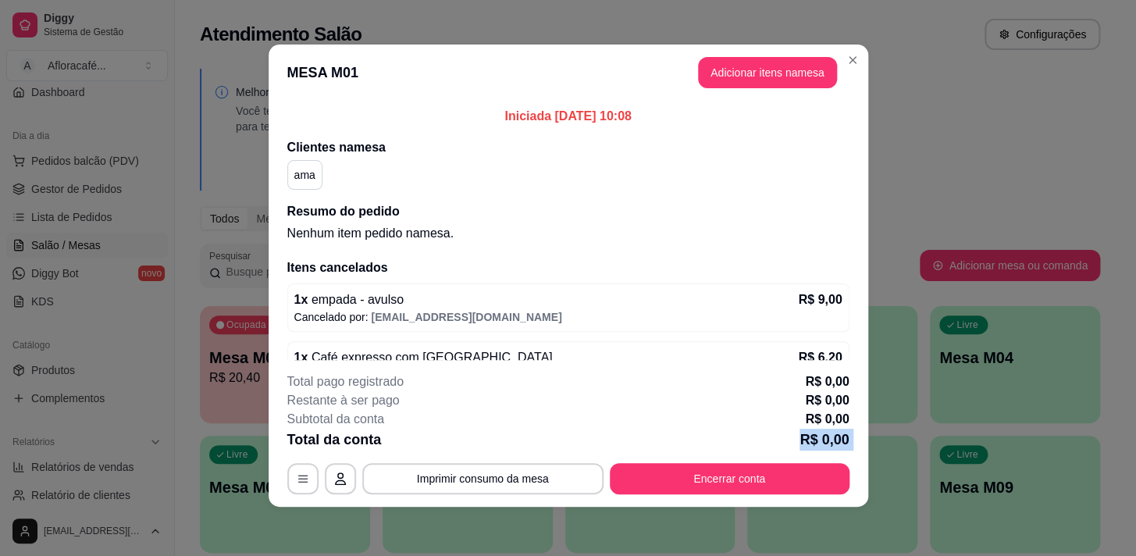
drag, startPoint x: 758, startPoint y: 432, endPoint x: 757, endPoint y: 470, distance: 37.5
click at [758, 469] on div "Total pago registrado R$ 0,00 Restante à ser pago R$ 0,00 Subtotal da conta R$ …" at bounding box center [568, 433] width 562 height 122
click at [756, 476] on button "Encerrar conta" at bounding box center [730, 478] width 240 height 31
click at [710, 480] on button "Encerrar conta" at bounding box center [729, 479] width 233 height 30
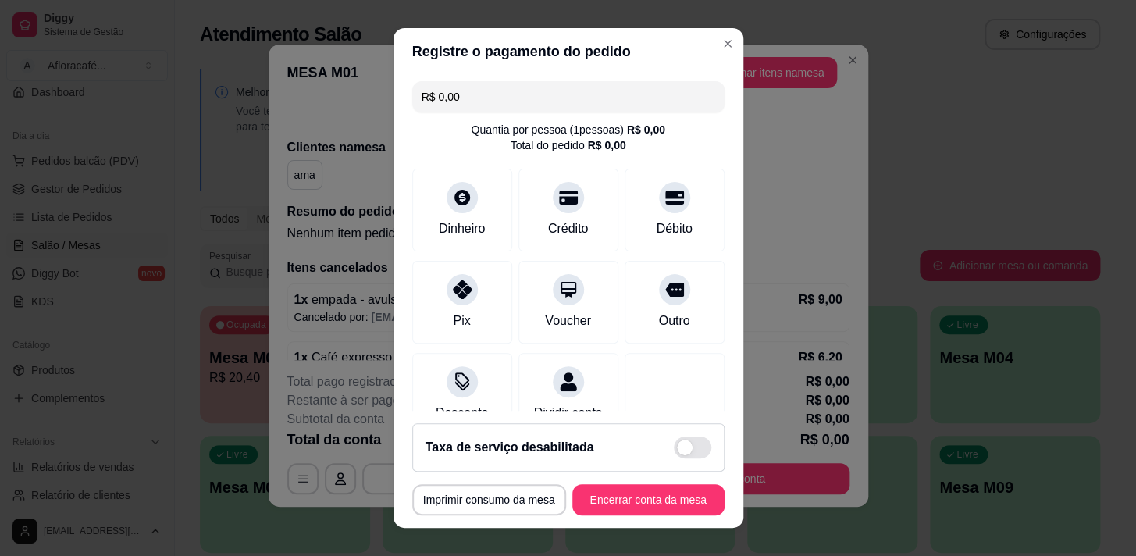
drag, startPoint x: 703, startPoint y: 453, endPoint x: 678, endPoint y: 491, distance: 45.7
click at [699, 470] on div "Taxa de serviço desabilitada" at bounding box center [568, 447] width 312 height 48
click at [678, 491] on div "MESA M01 Tempo de permanência: 330 minutos Cod. Segurança: 1653 Qtd. de Pedidos…" at bounding box center [568, 499] width 312 height 31
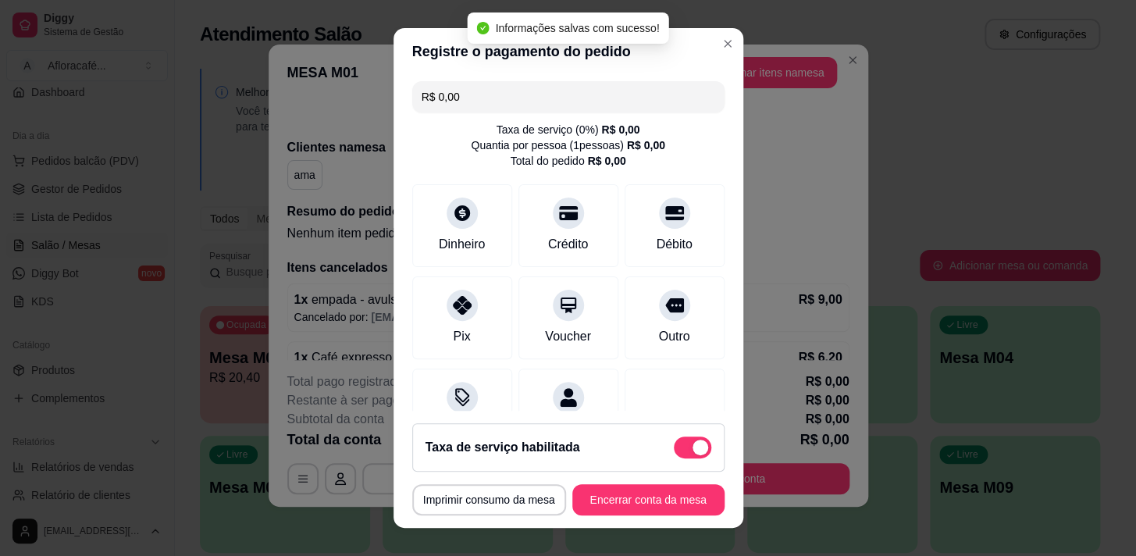
click at [692, 443] on span at bounding box center [700, 448] width 16 height 16
click at [679, 450] on input "checkbox" at bounding box center [678, 455] width 10 height 10
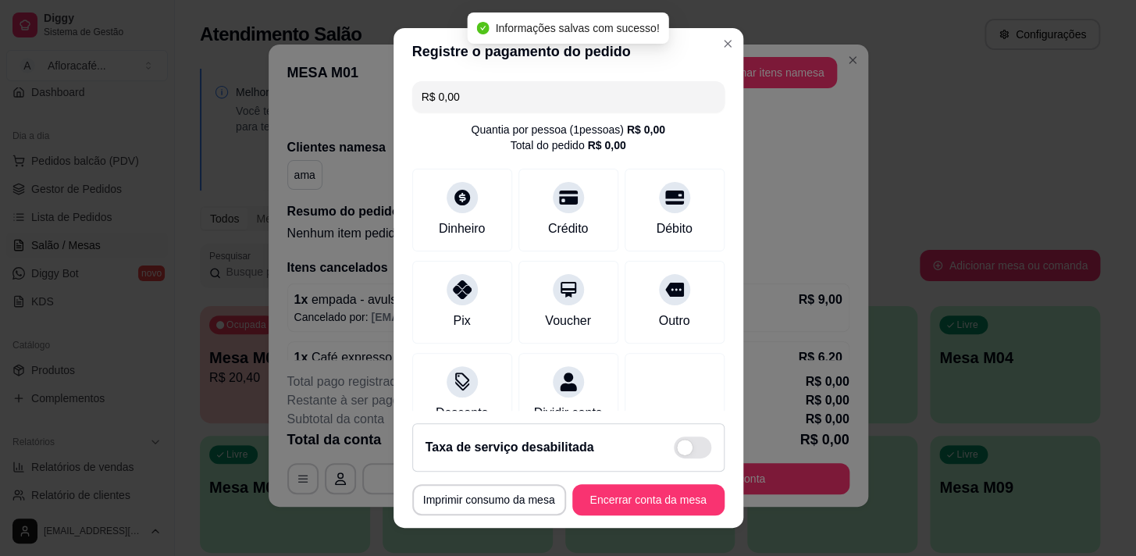
checkbox input "false"
click at [666, 500] on button "Encerrar conta da mesa" at bounding box center [649, 500] width 148 height 30
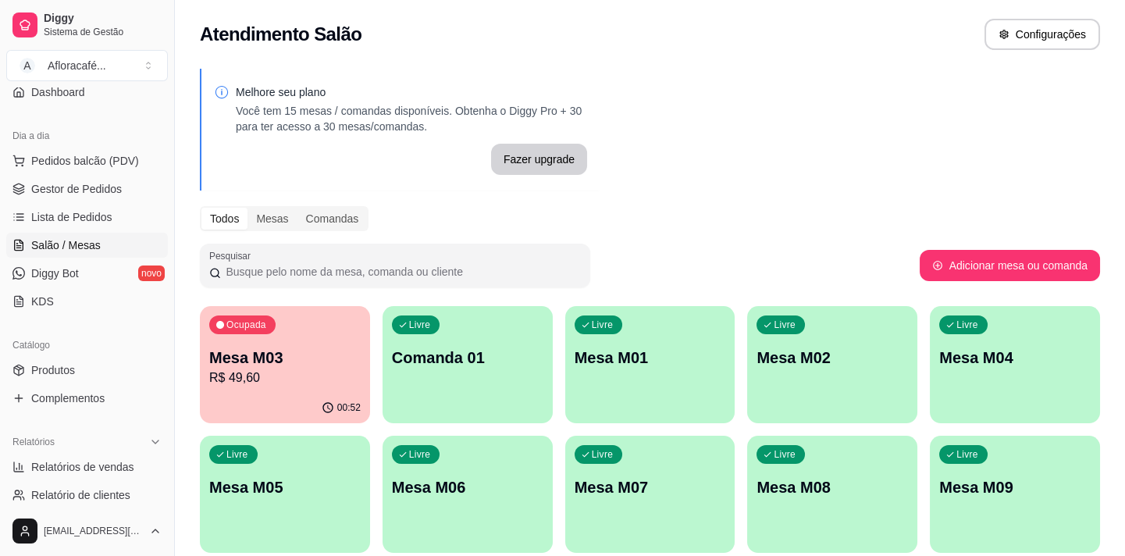
click at [496, 375] on div "Livre Comanda 01" at bounding box center [468, 355] width 170 height 98
click at [684, 324] on div "Livre Mesa M01" at bounding box center [650, 355] width 170 height 98
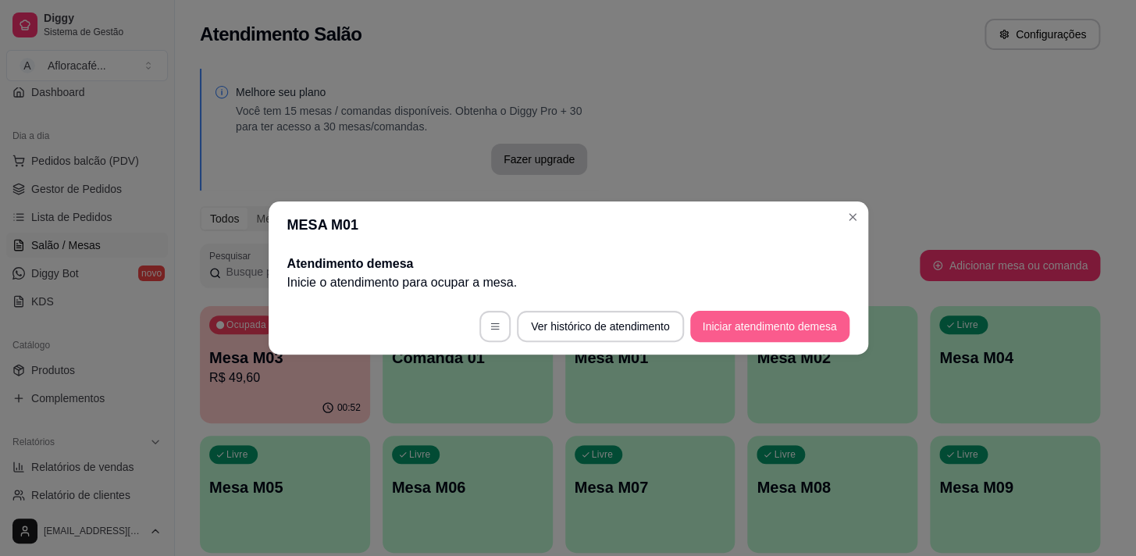
click at [760, 335] on button "Iniciar atendimento de mesa" at bounding box center [769, 326] width 159 height 31
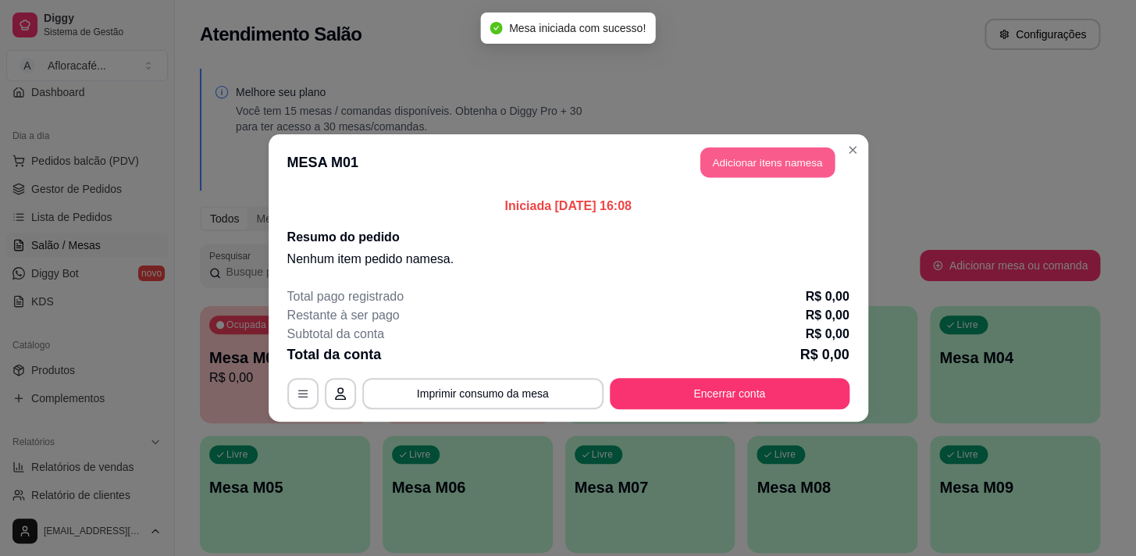
click at [714, 155] on button "Adicionar itens na mesa" at bounding box center [767, 163] width 134 height 30
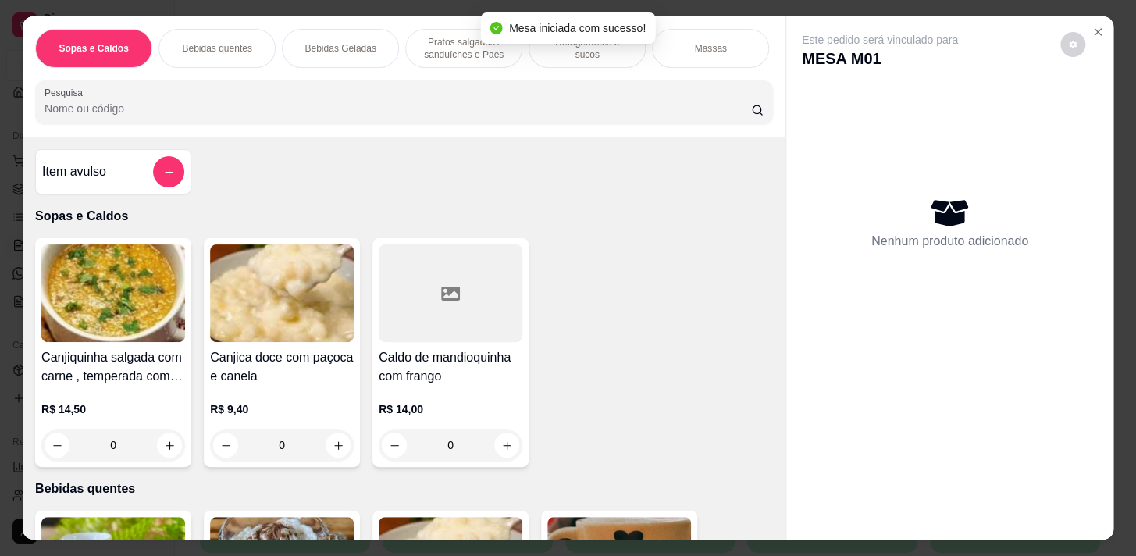
scroll to position [425, 0]
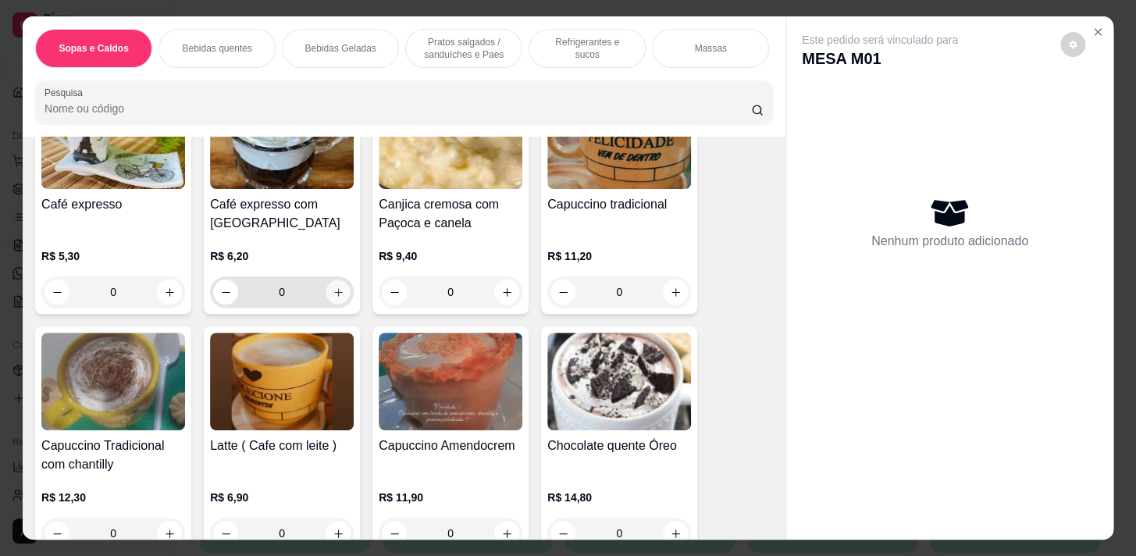
click at [339, 289] on button "increase-product-quantity" at bounding box center [338, 292] width 24 height 24
type input "1"
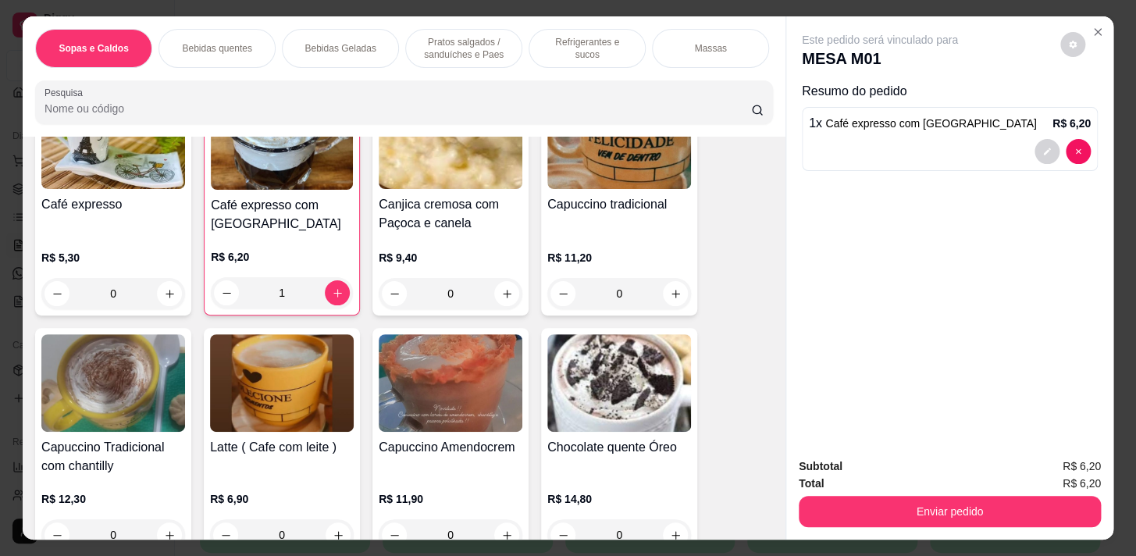
drag, startPoint x: 1027, startPoint y: 484, endPoint x: 1011, endPoint y: 511, distance: 31.2
click at [1014, 507] on div "Subtotal R$ 6,20 Total R$ 6,20 Enviar pedido" at bounding box center [950, 491] width 302 height 69
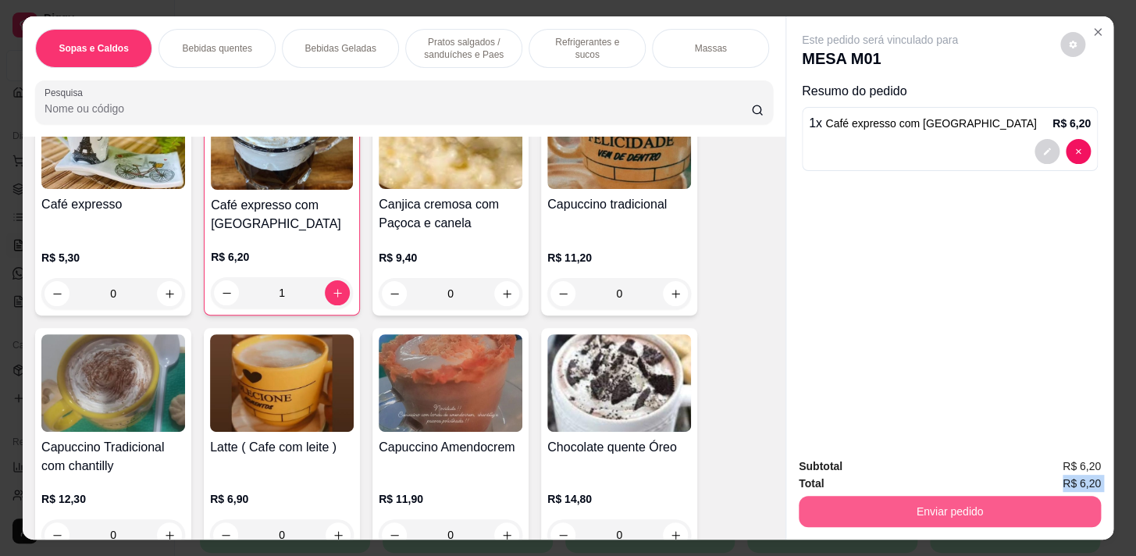
click at [1011, 511] on button "Enviar pedido" at bounding box center [950, 511] width 302 height 31
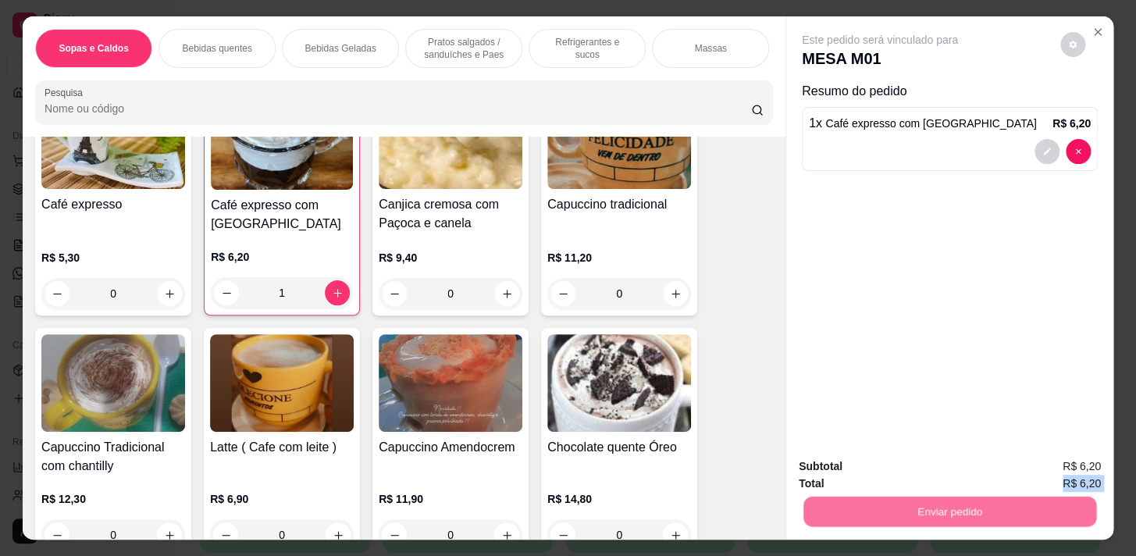
click at [914, 472] on button "Não registrar e enviar pedido" at bounding box center [898, 468] width 162 height 30
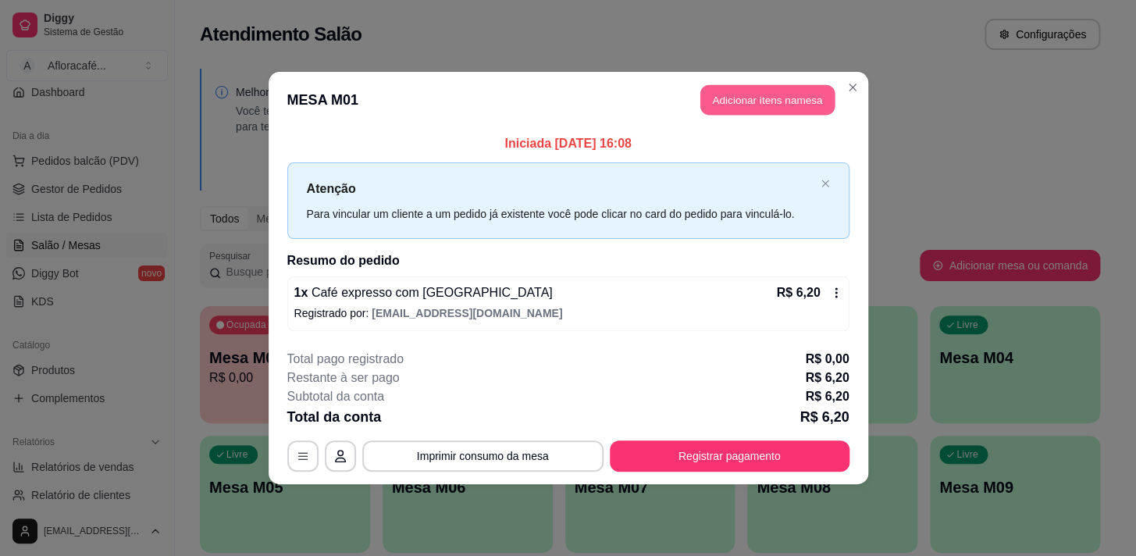
click at [827, 104] on button "Adicionar itens na mesa" at bounding box center [767, 100] width 134 height 30
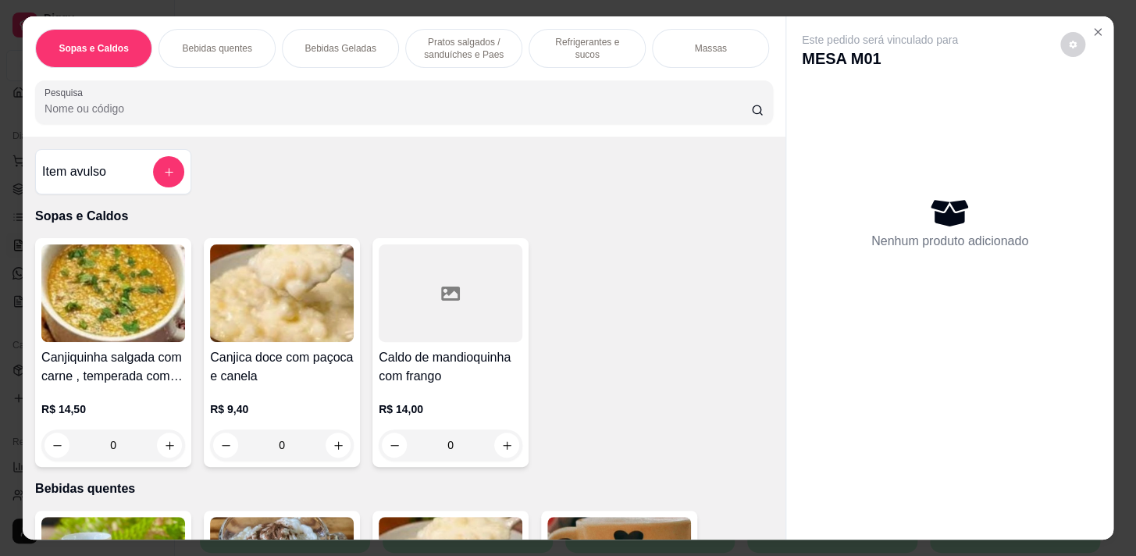
click at [447, 57] on div "Pratos salgados / sanduíches e Paes" at bounding box center [463, 48] width 117 height 39
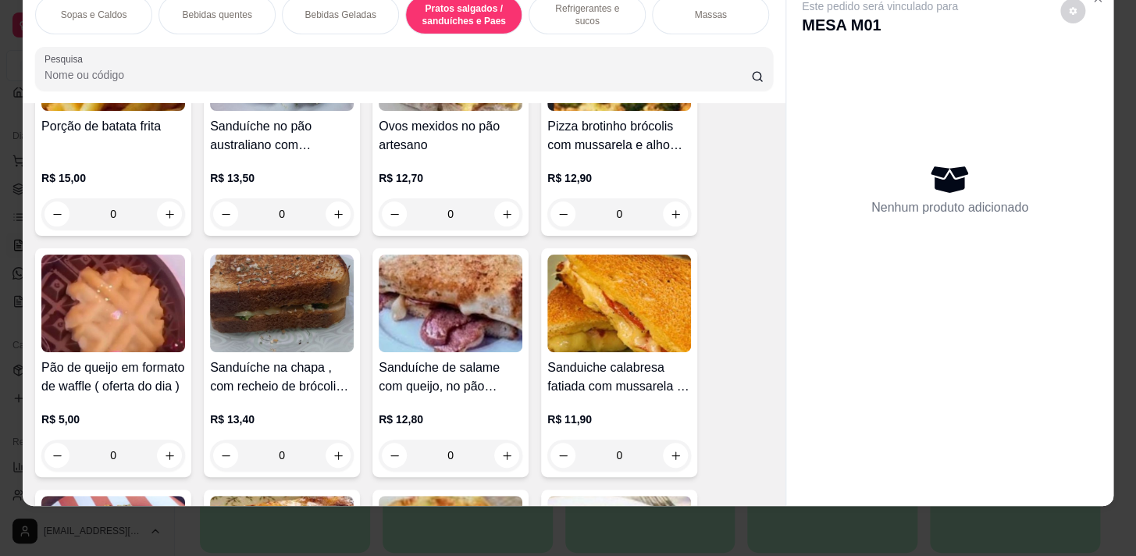
scroll to position [4942, 0]
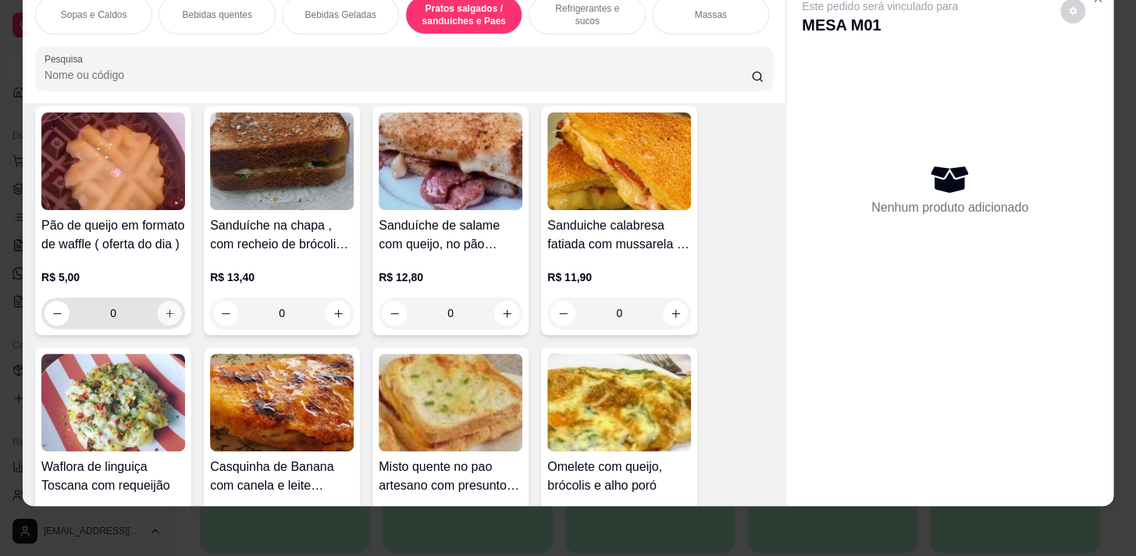
click at [171, 319] on button "increase-product-quantity" at bounding box center [170, 313] width 24 height 24
type input "1"
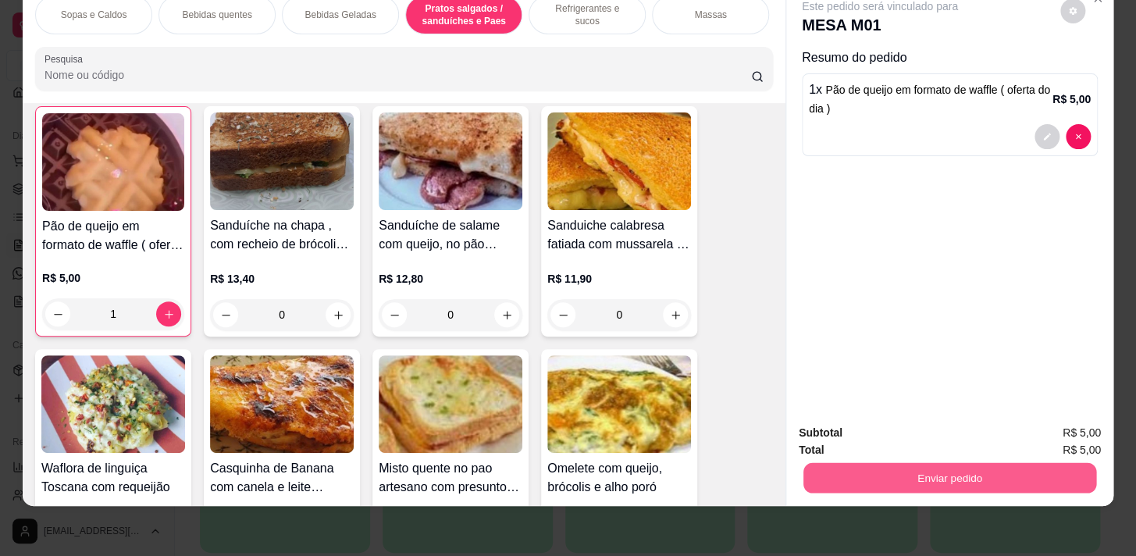
click at [896, 466] on button "Enviar pedido" at bounding box center [949, 477] width 293 height 30
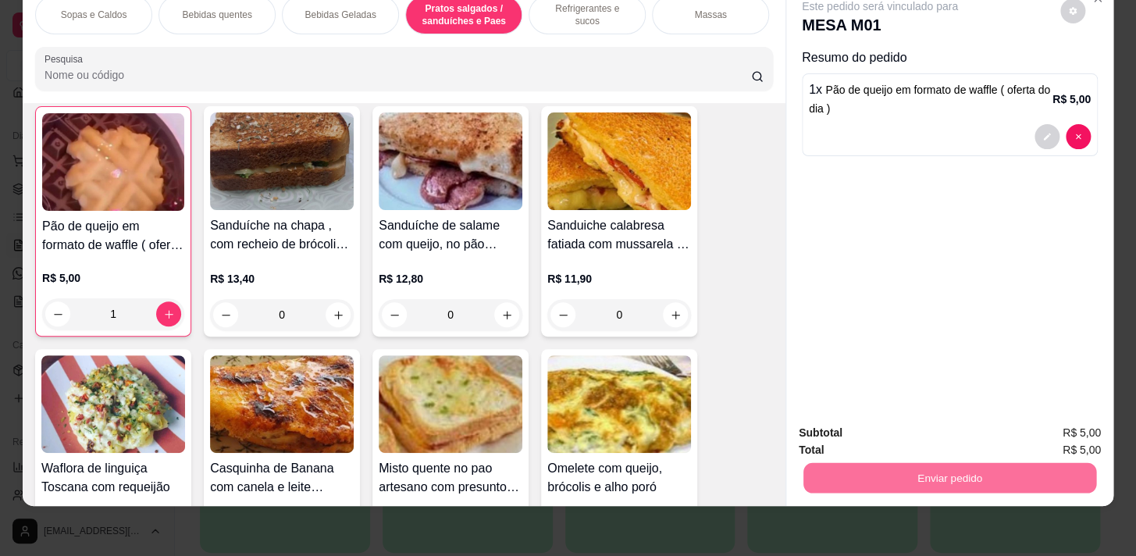
click at [929, 425] on button "Não registrar e enviar pedido" at bounding box center [898, 430] width 162 height 30
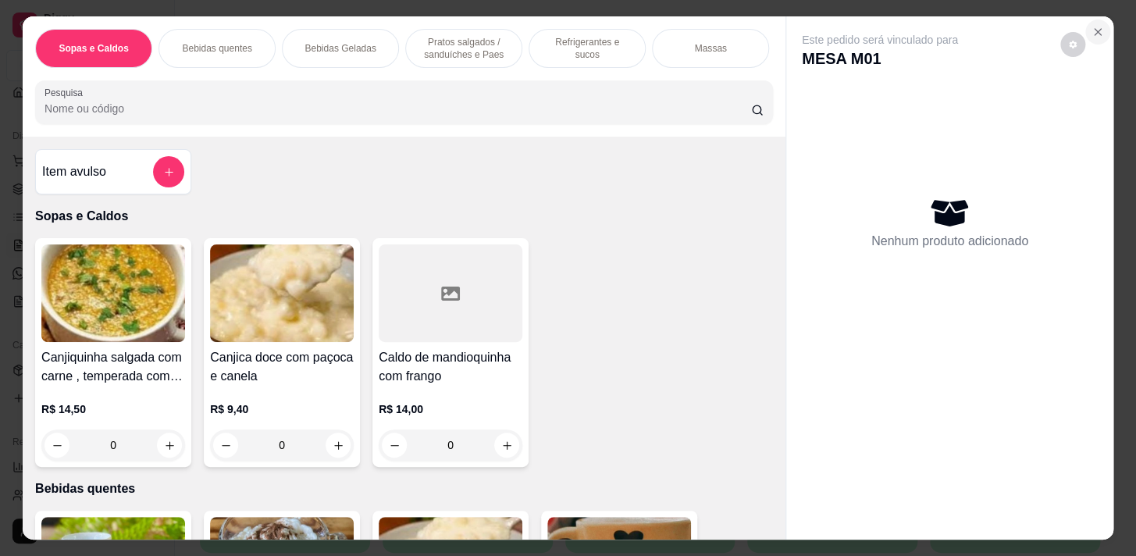
click at [1095, 26] on icon "Close" at bounding box center [1097, 32] width 12 height 12
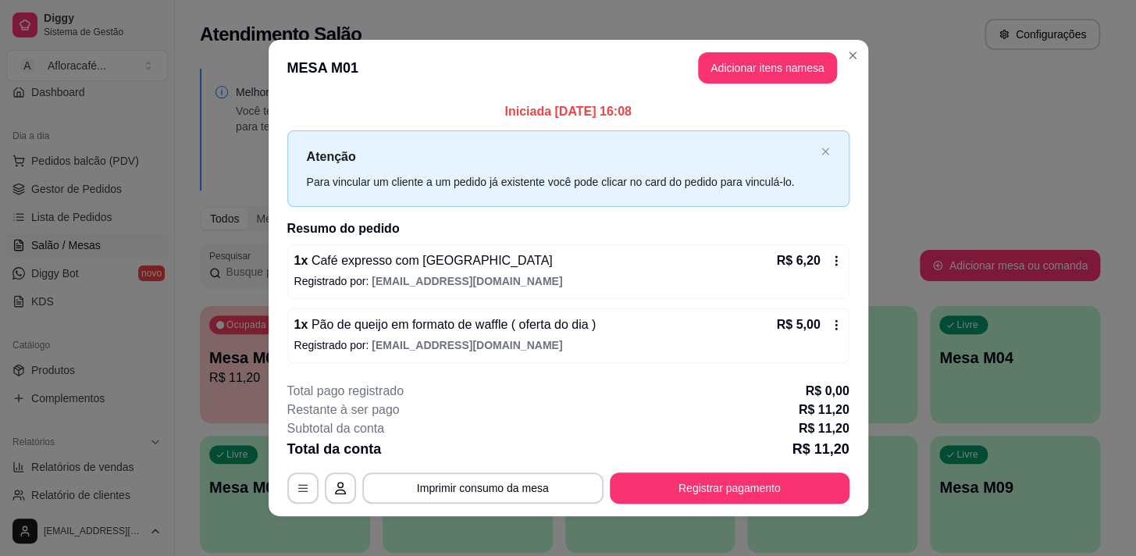
scroll to position [9, 0]
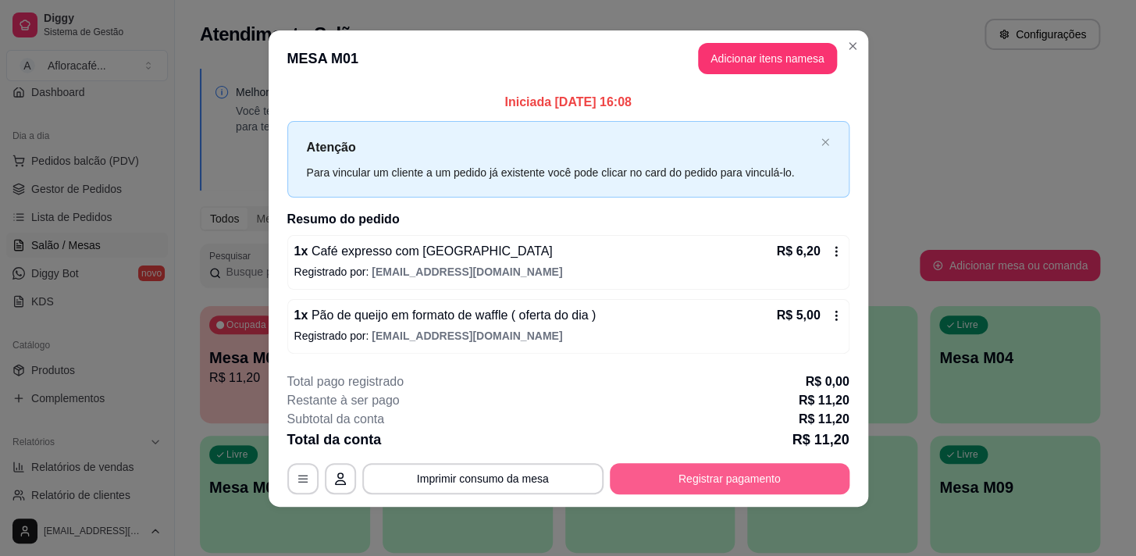
click at [806, 475] on button "Registrar pagamento" at bounding box center [730, 478] width 240 height 31
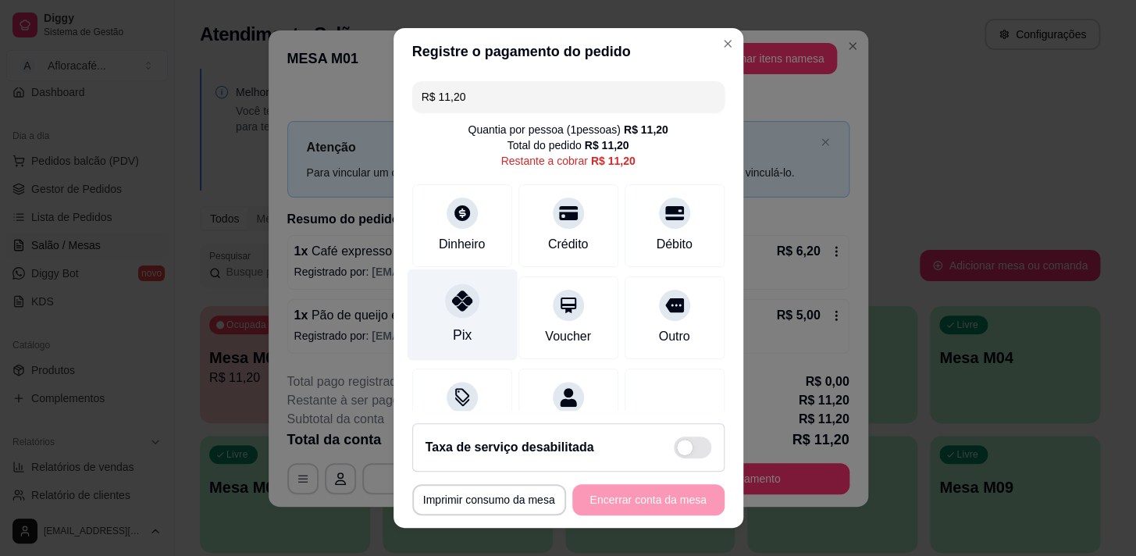
click at [459, 321] on div "Pix" at bounding box center [462, 314] width 110 height 91
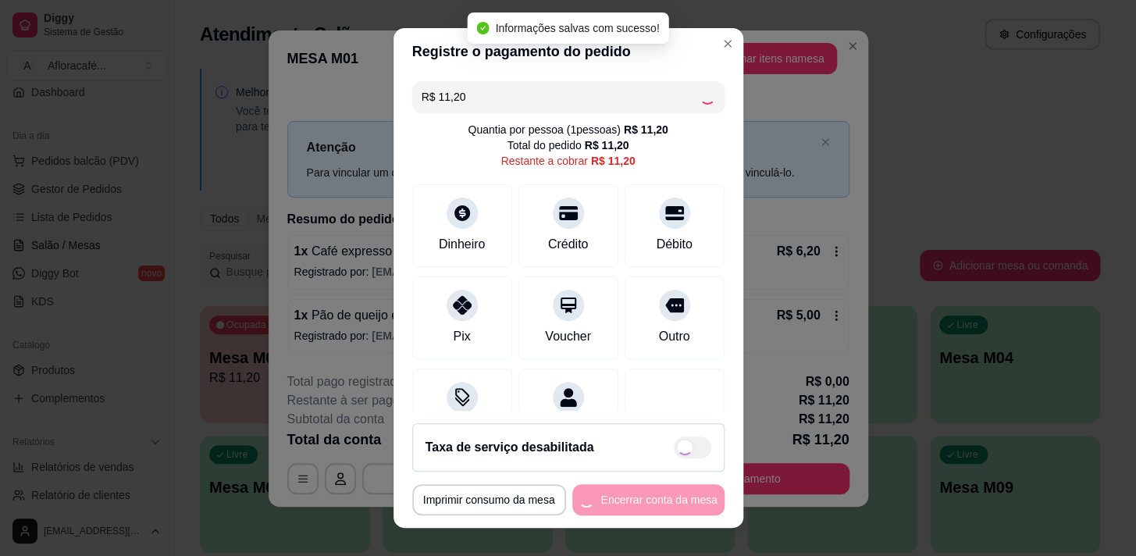
type input "R$ 0,00"
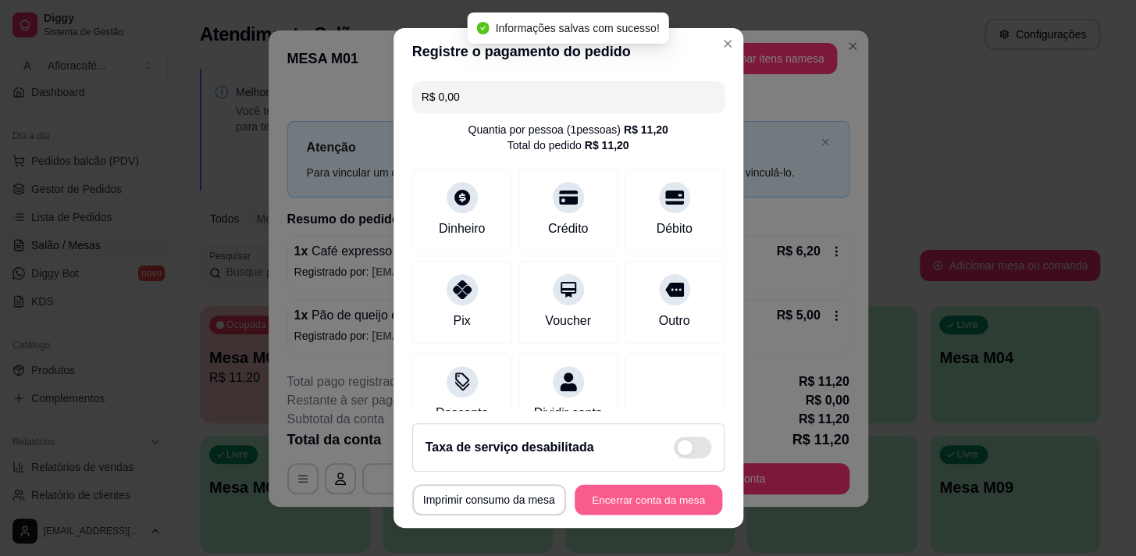
click at [650, 500] on button "Encerrar conta da mesa" at bounding box center [649, 500] width 148 height 30
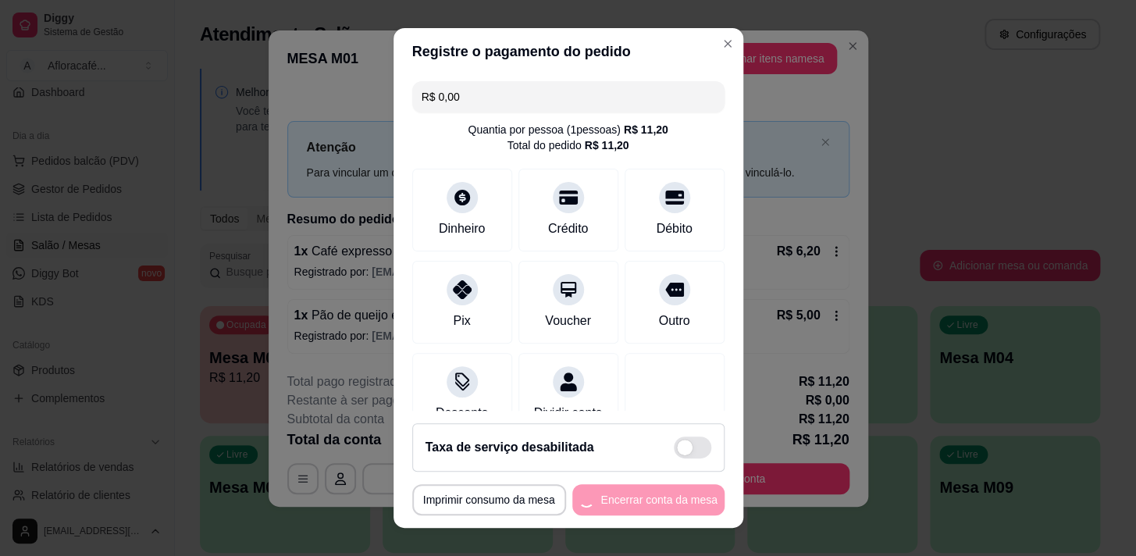
scroll to position [0, 0]
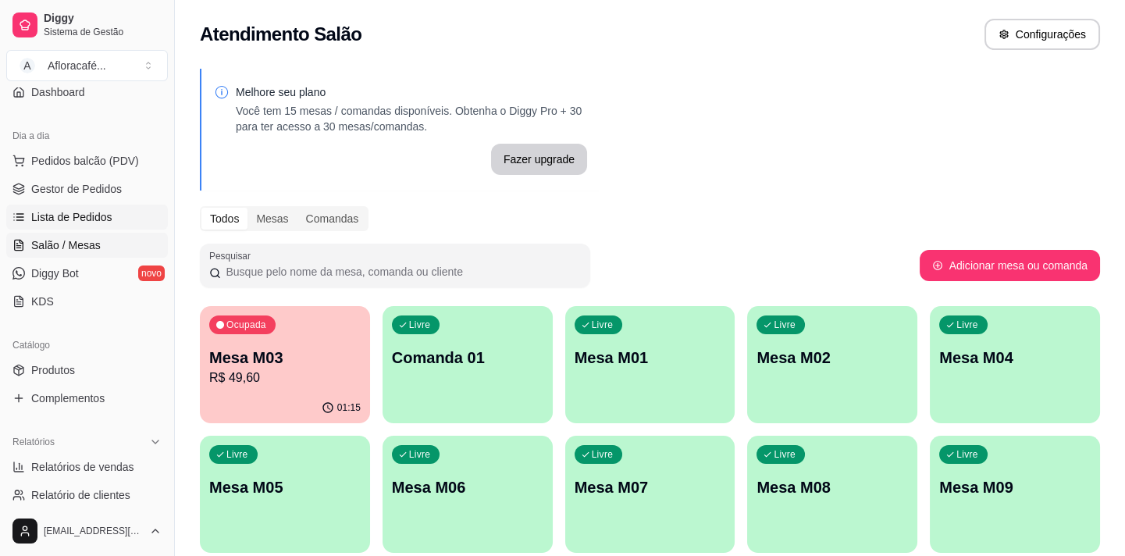
click at [99, 226] on link "Lista de Pedidos" at bounding box center [87, 217] width 162 height 25
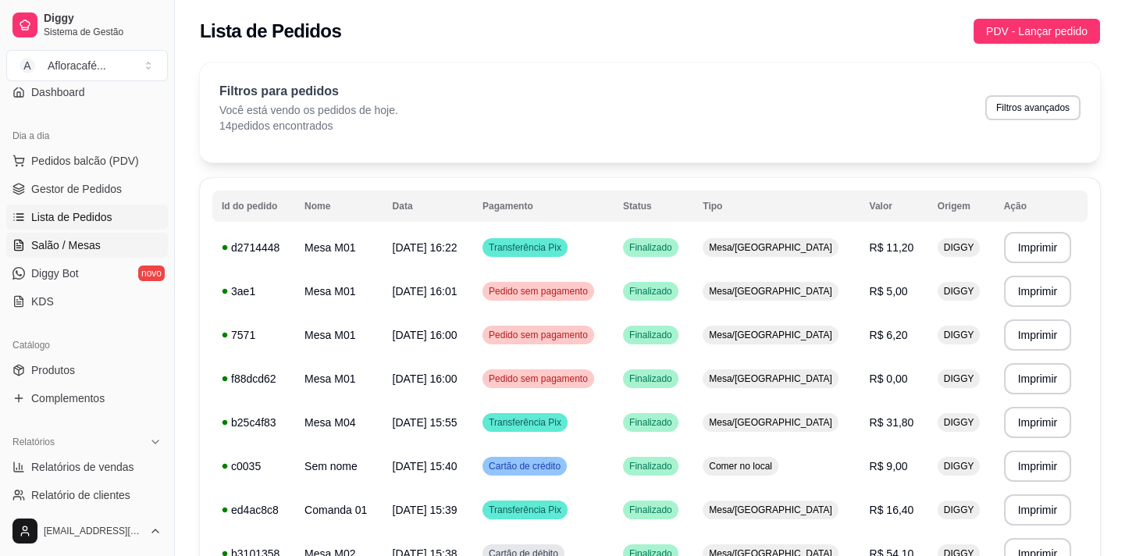
click at [60, 237] on span "Salão / Mesas" at bounding box center [65, 245] width 69 height 16
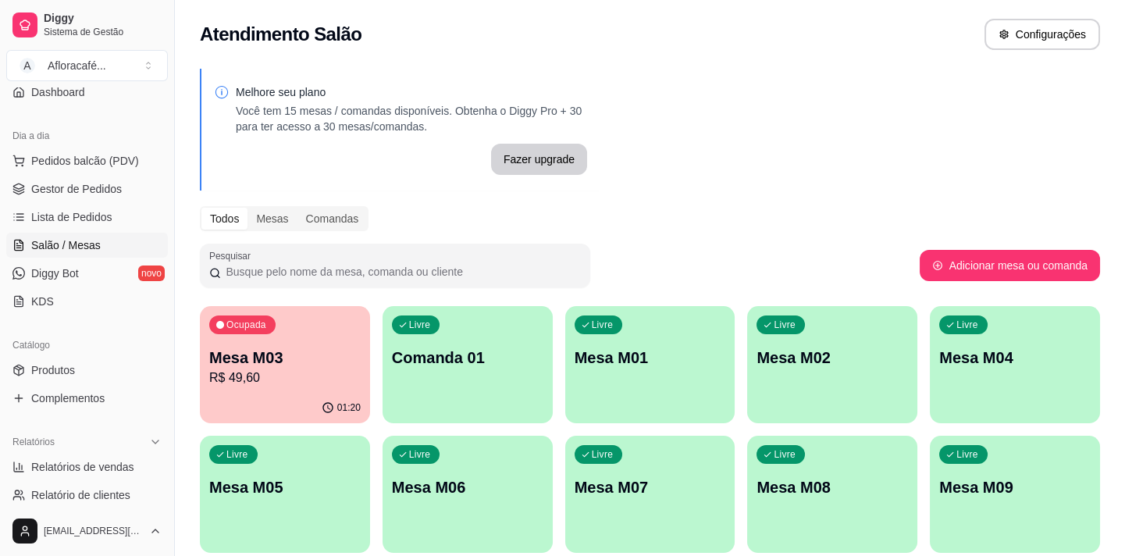
click at [471, 371] on div "Livre Comanda 01" at bounding box center [468, 355] width 170 height 98
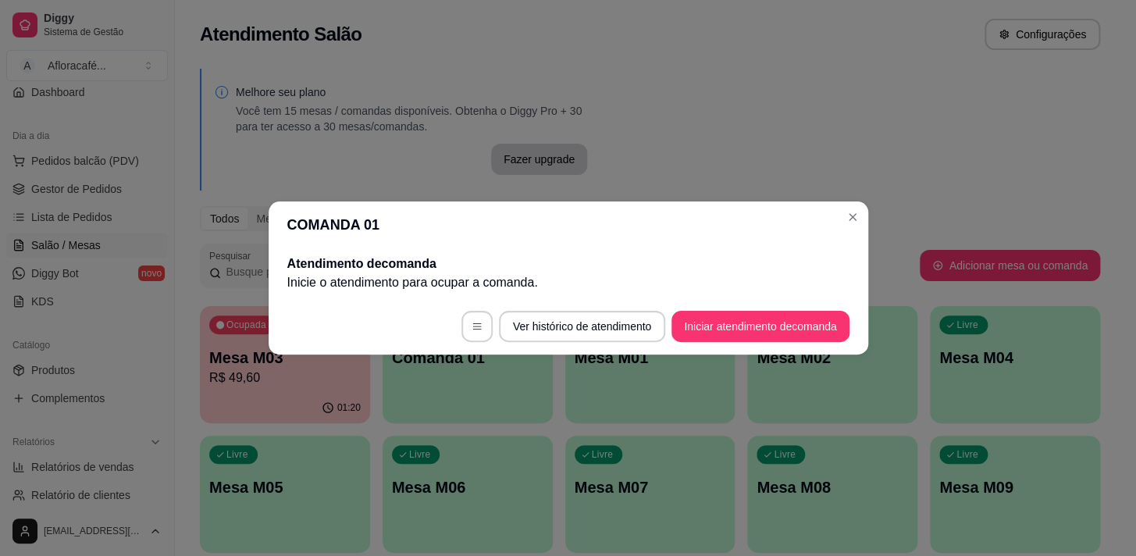
click at [866, 219] on header "COMANDA 01" at bounding box center [569, 224] width 600 height 47
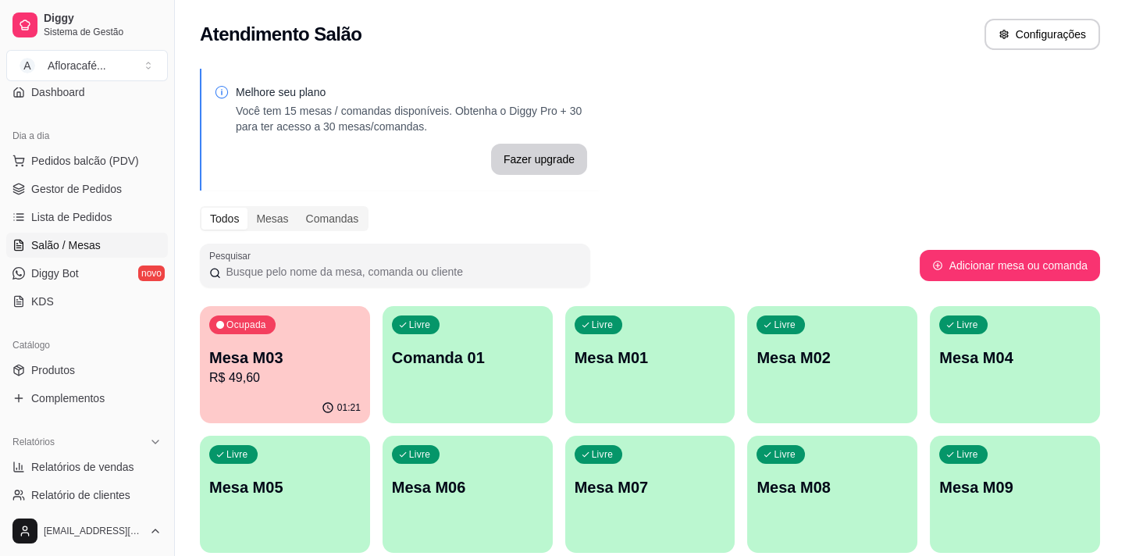
click at [720, 333] on div "Livre Mesa M01" at bounding box center [650, 355] width 170 height 98
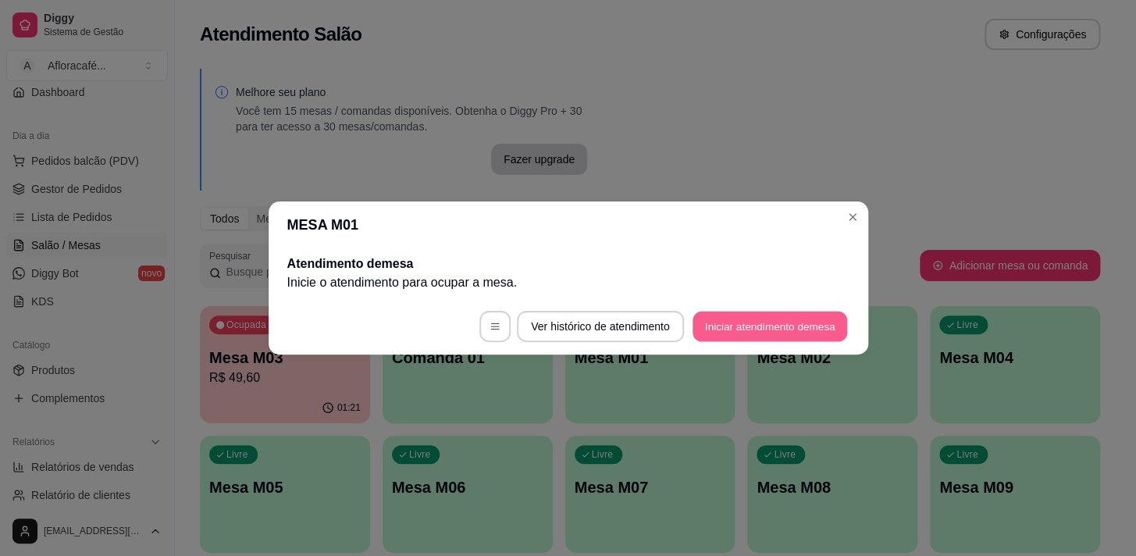
click at [725, 328] on button "Iniciar atendimento de mesa" at bounding box center [769, 326] width 155 height 30
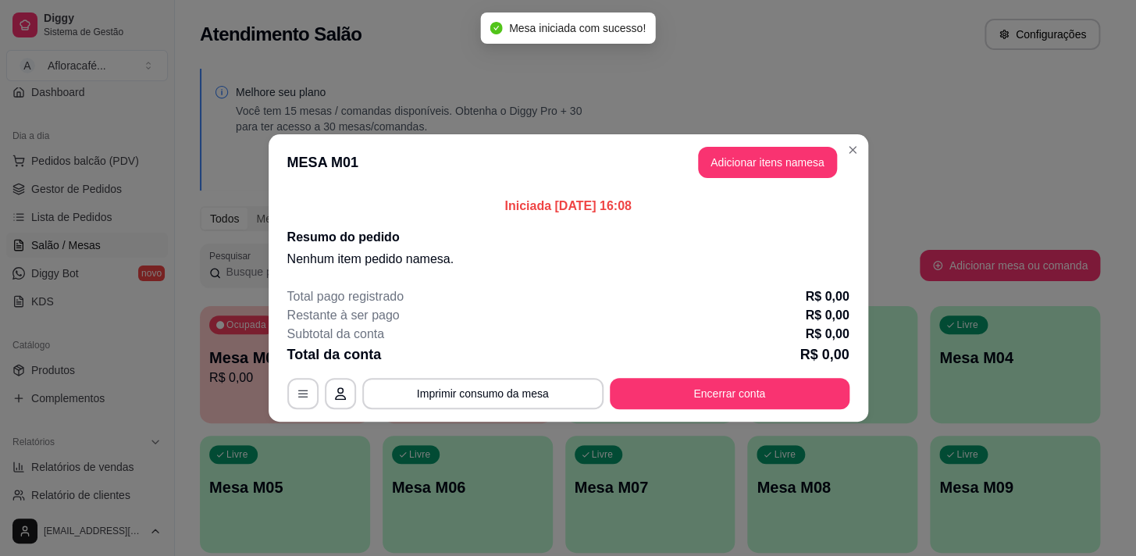
drag, startPoint x: 694, startPoint y: 160, endPoint x: 716, endPoint y: 159, distance: 21.9
click at [710, 160] on header "MESA M01 Adicionar itens na mesa" at bounding box center [569, 162] width 600 height 56
click at [721, 160] on button "Adicionar itens na mesa" at bounding box center [767, 162] width 139 height 31
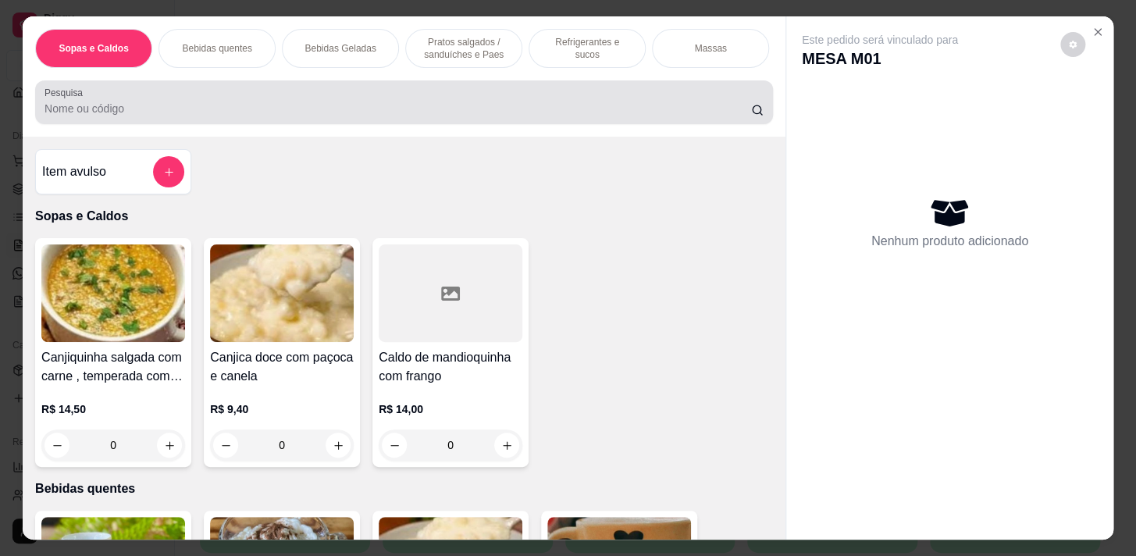
click at [272, 102] on div at bounding box center [403, 102] width 719 height 31
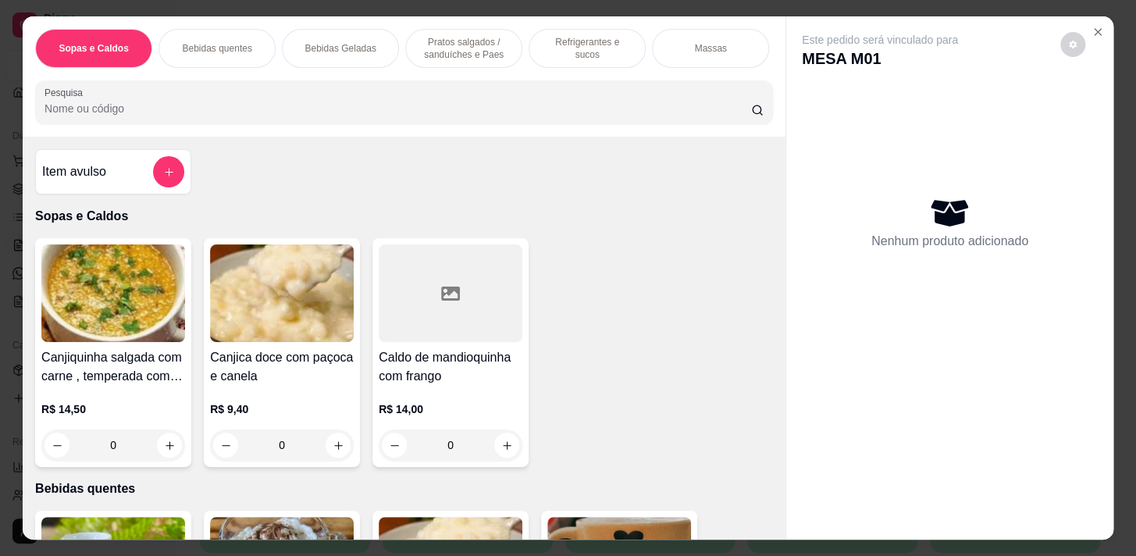
click at [210, 42] on p "Bebidas quentes" at bounding box center [216, 48] width 69 height 12
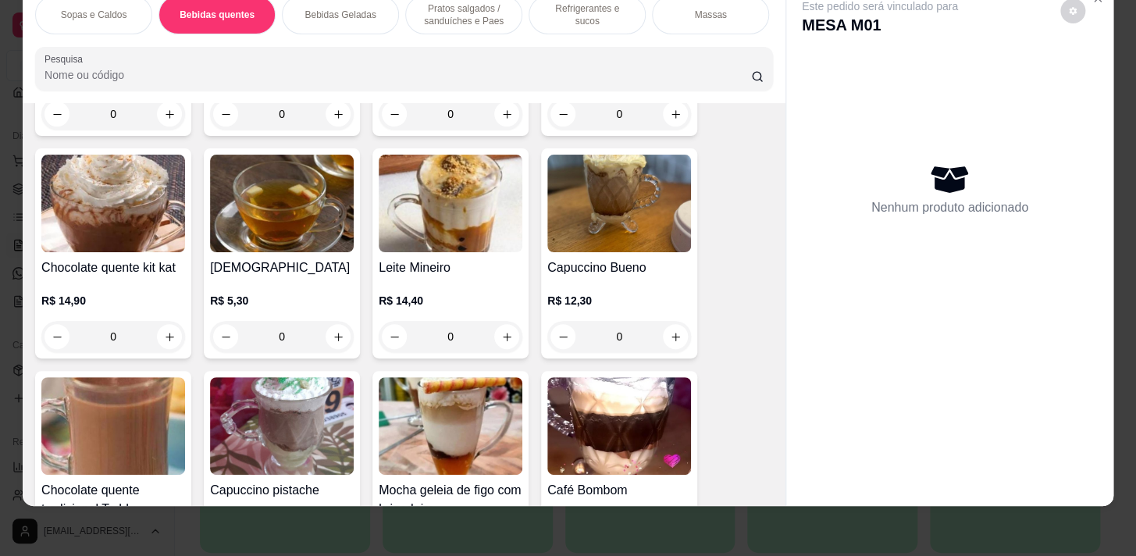
scroll to position [1123, 0]
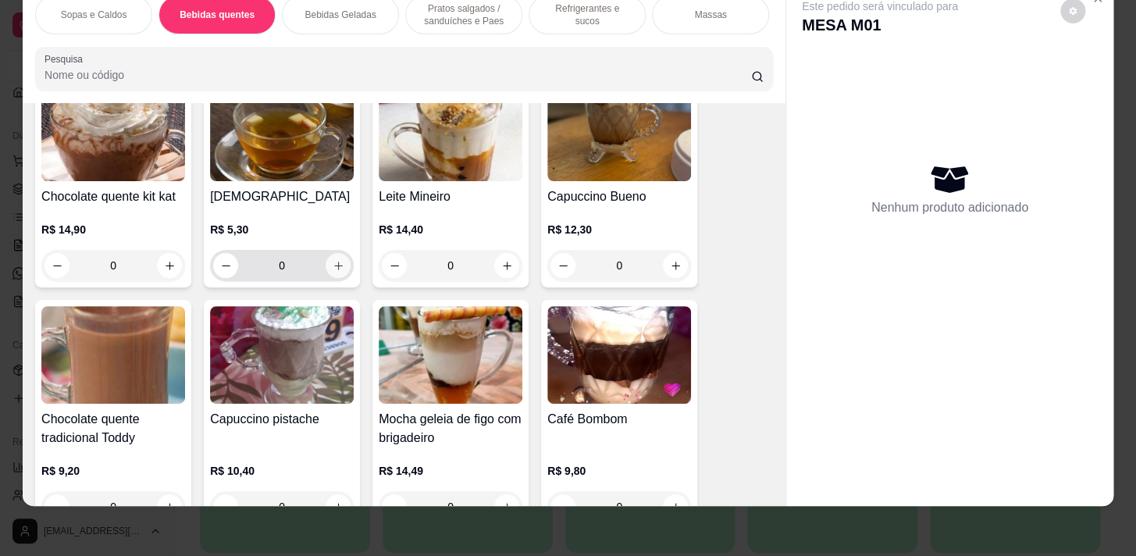
click at [333, 267] on icon "increase-product-quantity" at bounding box center [339, 266] width 12 height 12
type input "1"
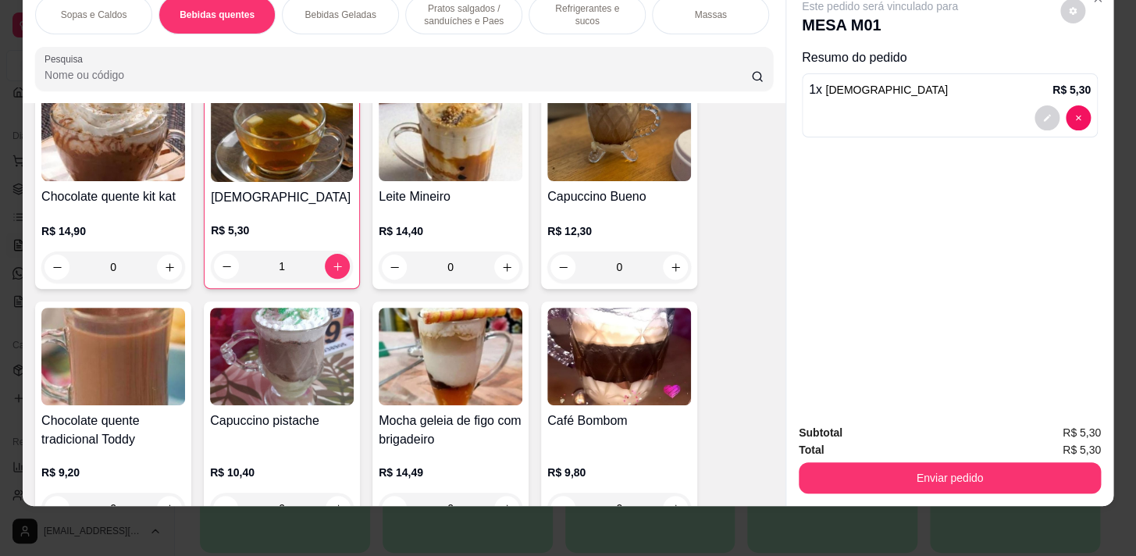
click at [553, 6] on p "Refrigerantes e sucos" at bounding box center [587, 14] width 91 height 25
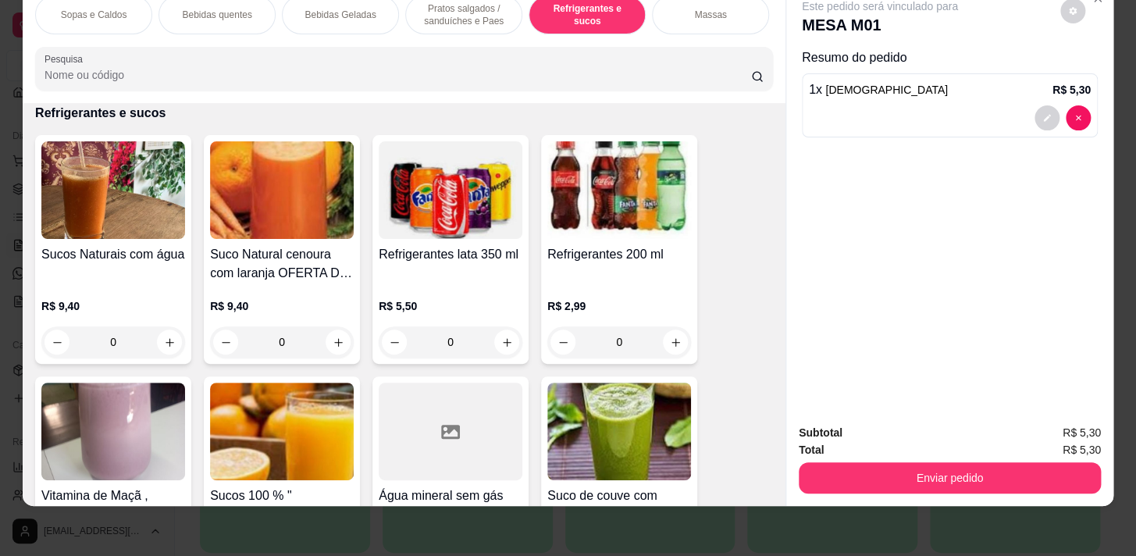
scroll to position [6676, 0]
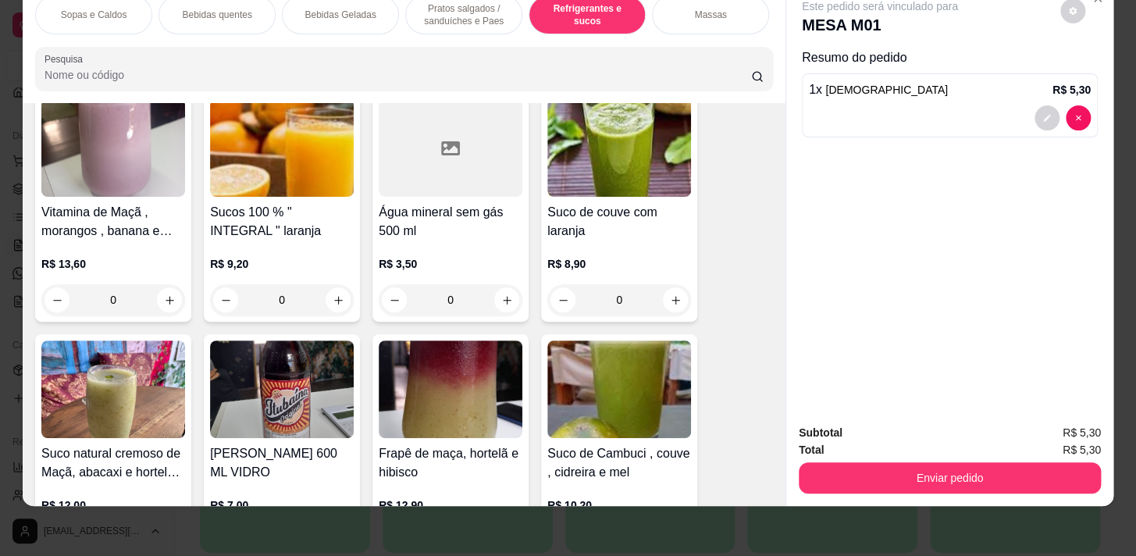
click at [500, 302] on div "0" at bounding box center [451, 299] width 144 height 31
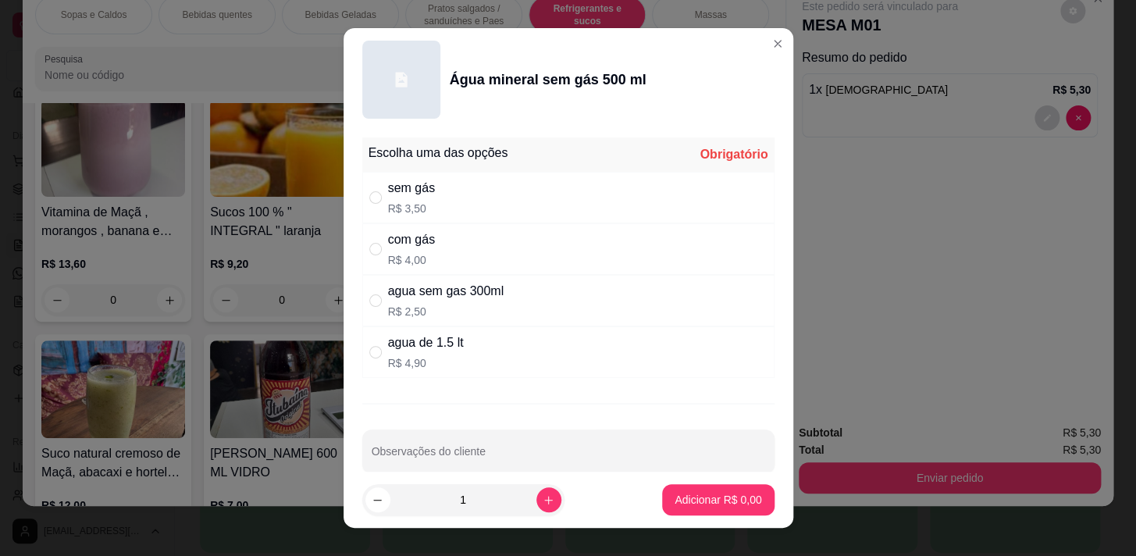
click at [487, 254] on div "com gás R$ 4,00" at bounding box center [568, 249] width 412 height 52
radio input "true"
click at [717, 506] on p "Adicionar R$ 4,00" at bounding box center [717, 500] width 87 height 16
type input "1"
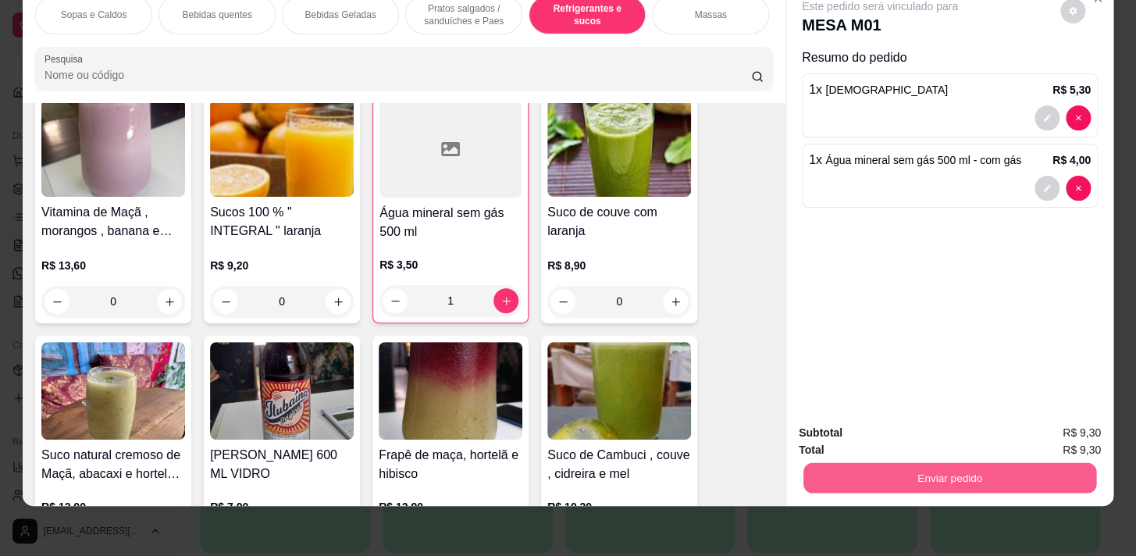
click at [851, 475] on button "Enviar pedido" at bounding box center [949, 477] width 293 height 30
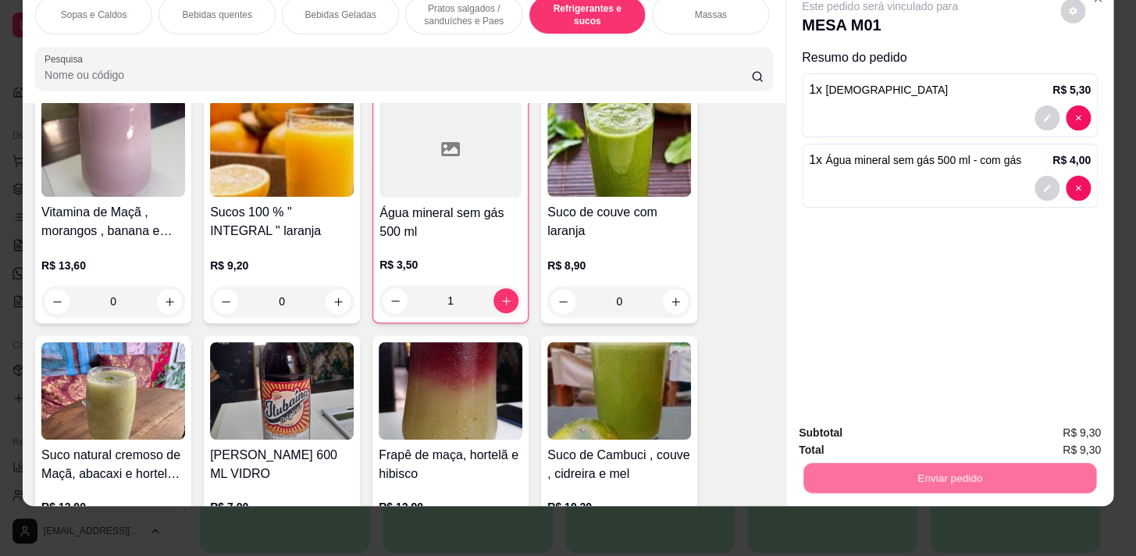
click at [850, 425] on button "Não registrar e enviar pedido" at bounding box center [898, 430] width 162 height 30
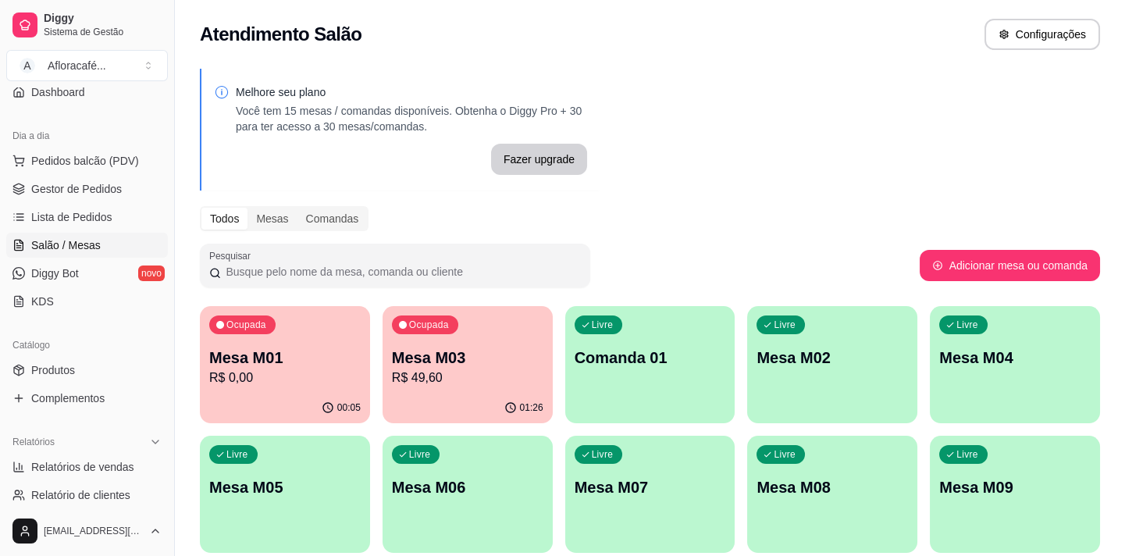
click at [483, 328] on div "Ocupada Mesa M03 R$ 49,60" at bounding box center [468, 349] width 170 height 87
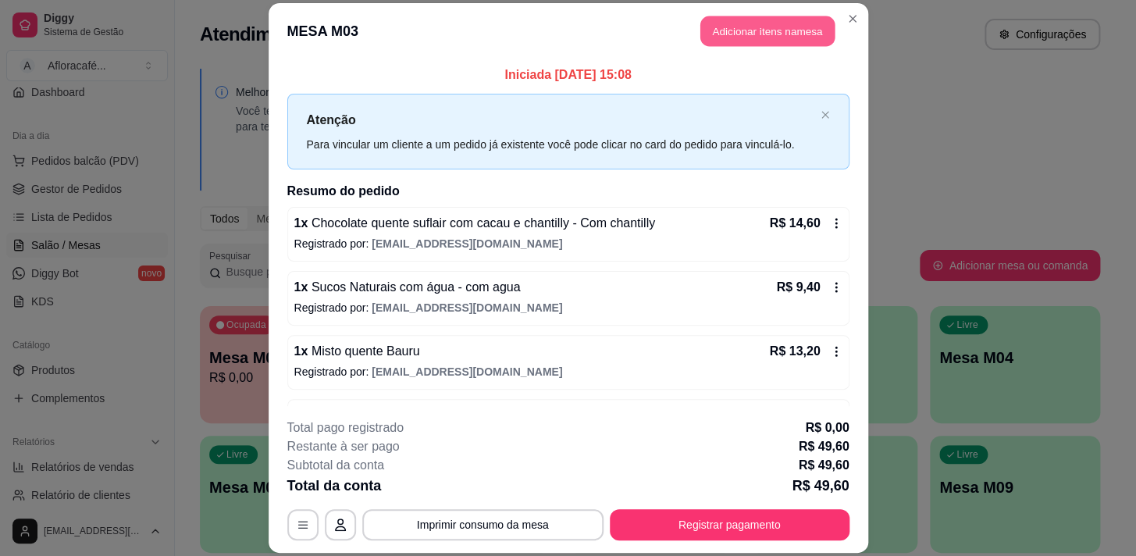
click at [792, 35] on button "Adicionar itens na mesa" at bounding box center [767, 31] width 134 height 30
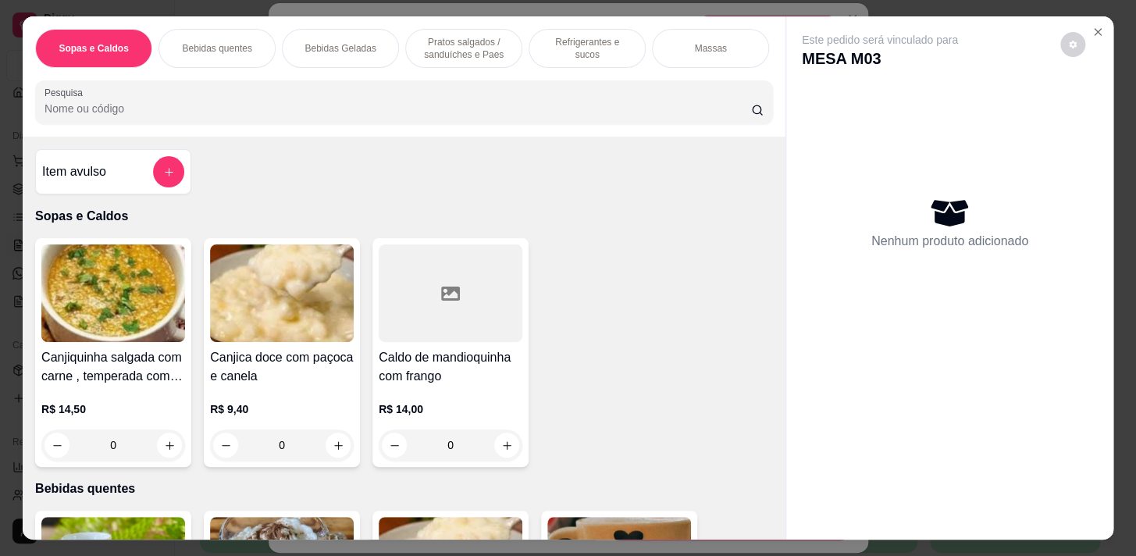
scroll to position [354, 0]
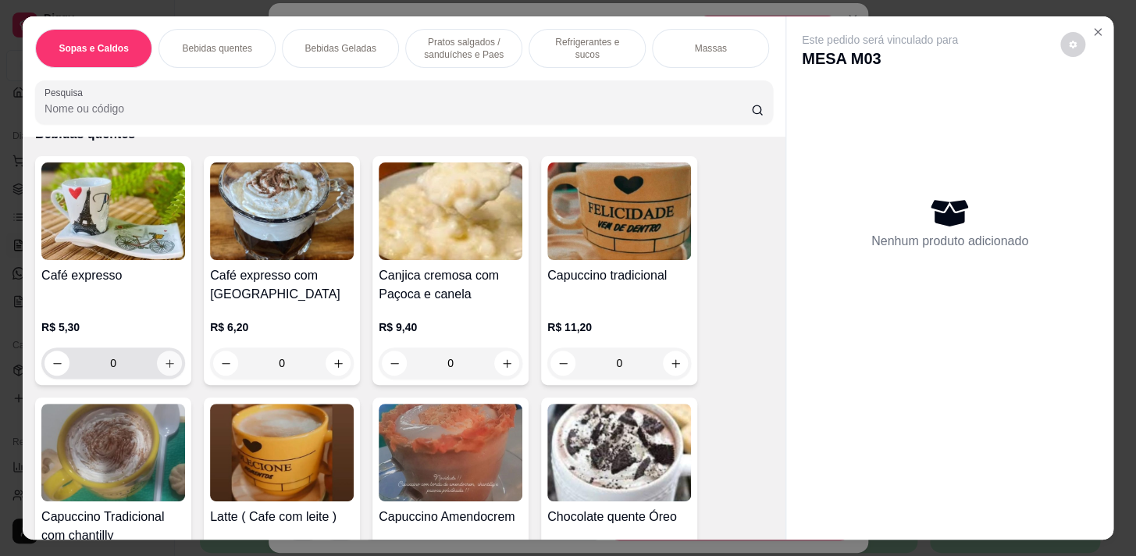
click at [157, 361] on button "increase-product-quantity" at bounding box center [169, 363] width 25 height 25
type input "2"
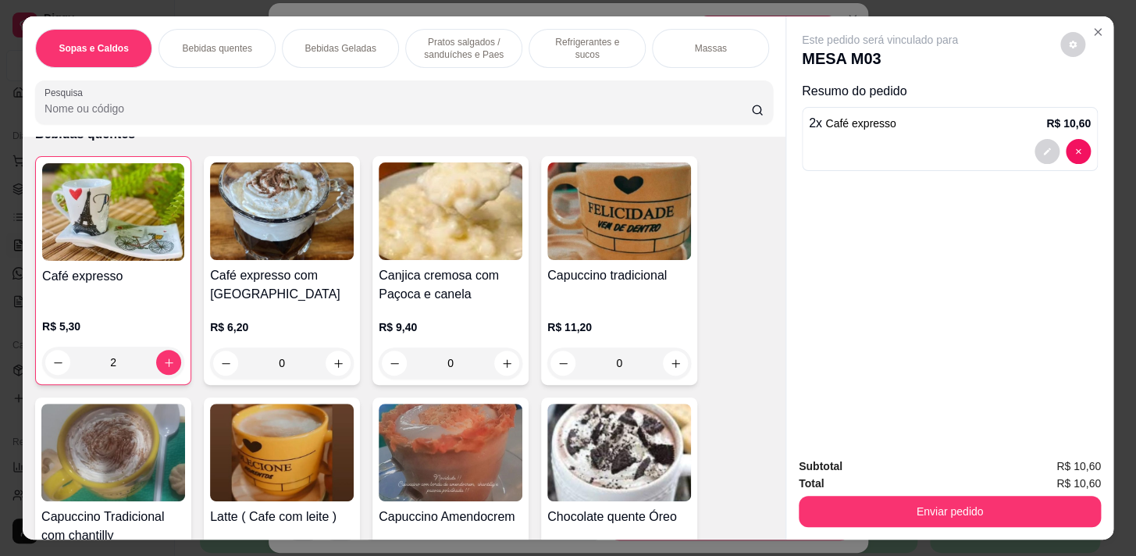
drag, startPoint x: 1053, startPoint y: 486, endPoint x: 1039, endPoint y: 498, distance: 18.3
click at [1049, 492] on div "Enviar pedido" at bounding box center [950, 509] width 302 height 35
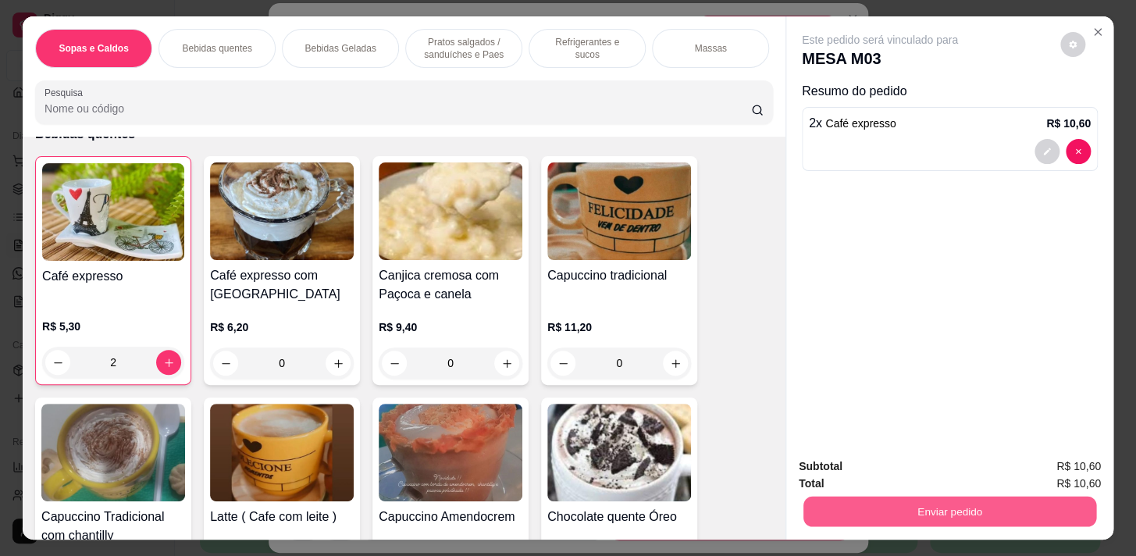
click at [1033, 503] on button "Enviar pedido" at bounding box center [949, 511] width 293 height 30
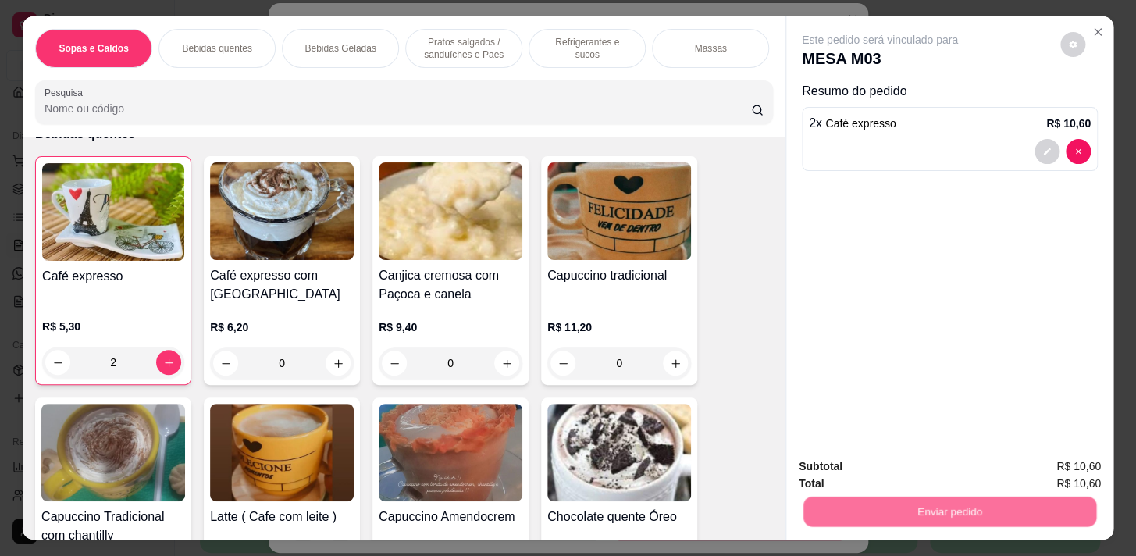
click at [877, 469] on button "Não registrar e enviar pedido" at bounding box center [898, 467] width 158 height 29
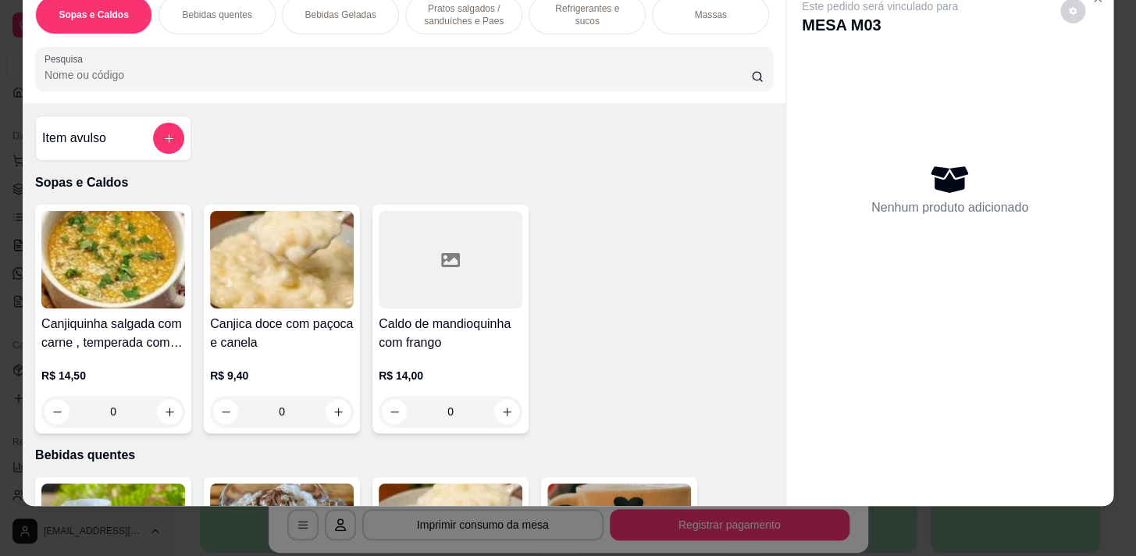
scroll to position [0, 0]
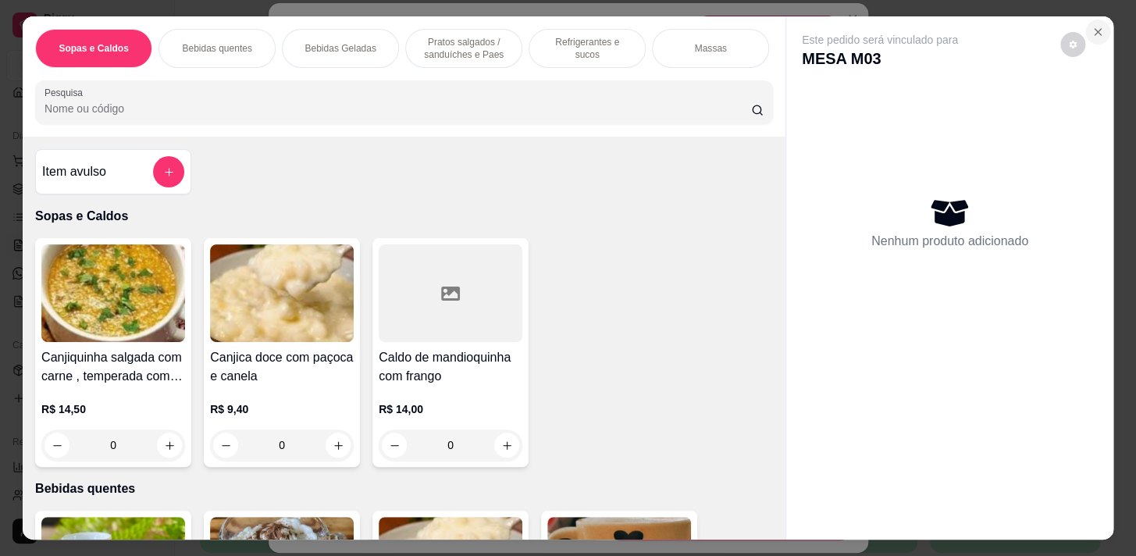
click at [1091, 26] on icon "Close" at bounding box center [1097, 32] width 12 height 12
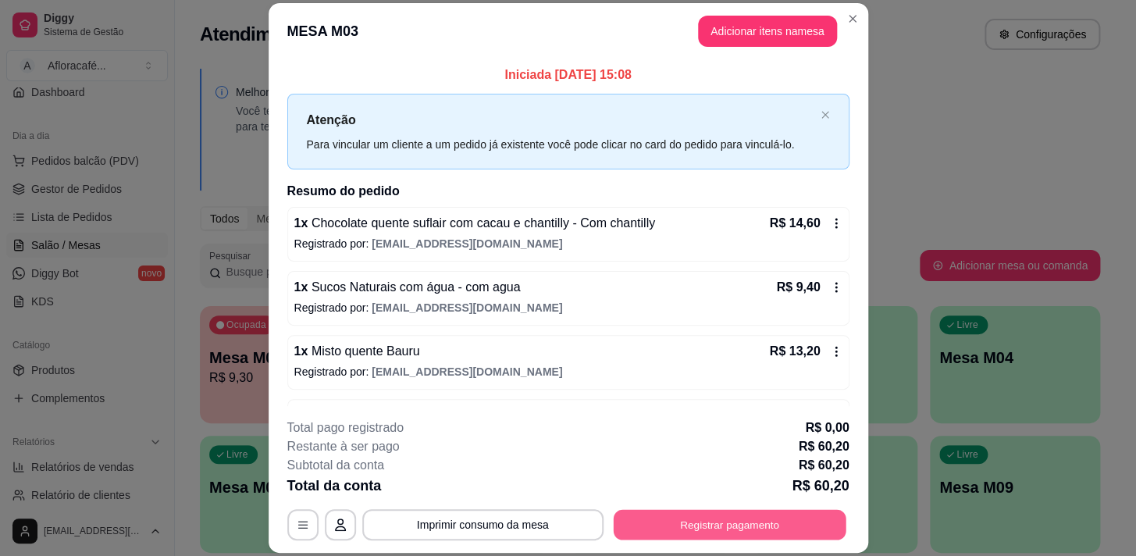
click at [814, 517] on button "Registrar pagamento" at bounding box center [729, 525] width 233 height 30
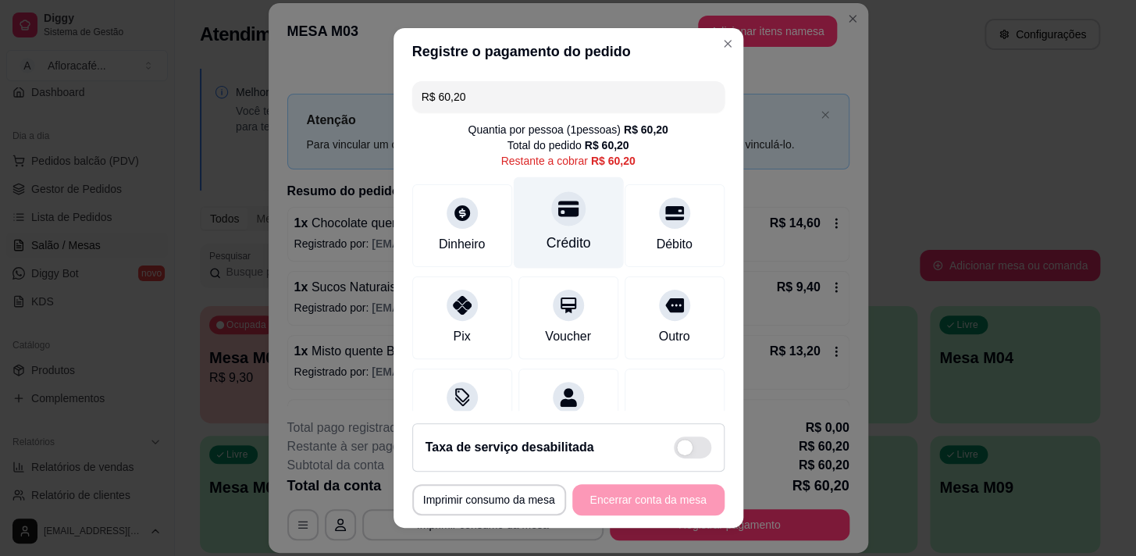
click at [557, 208] on icon at bounding box center [567, 209] width 20 height 16
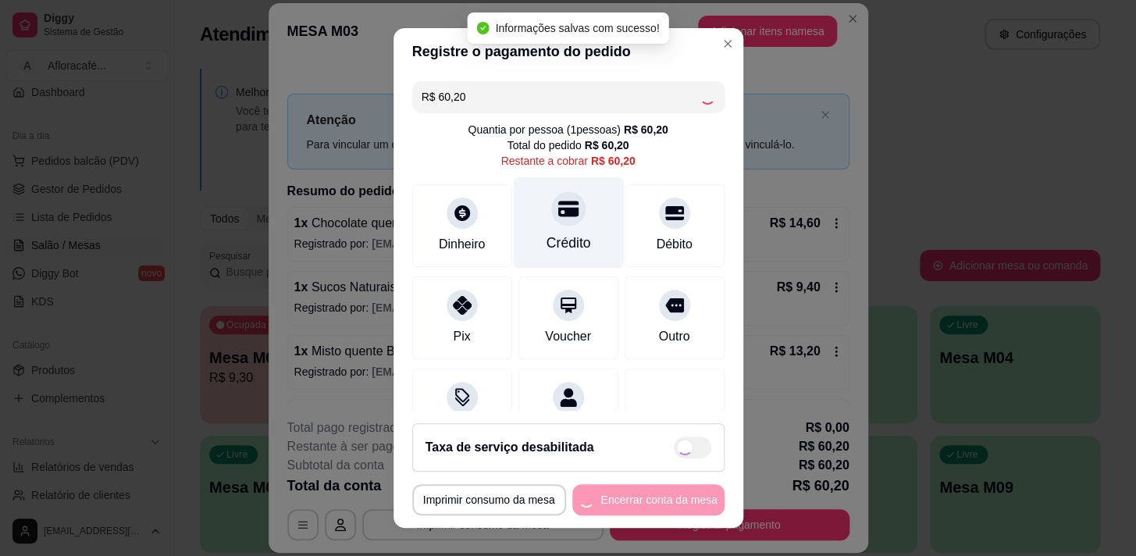
type input "R$ 0,00"
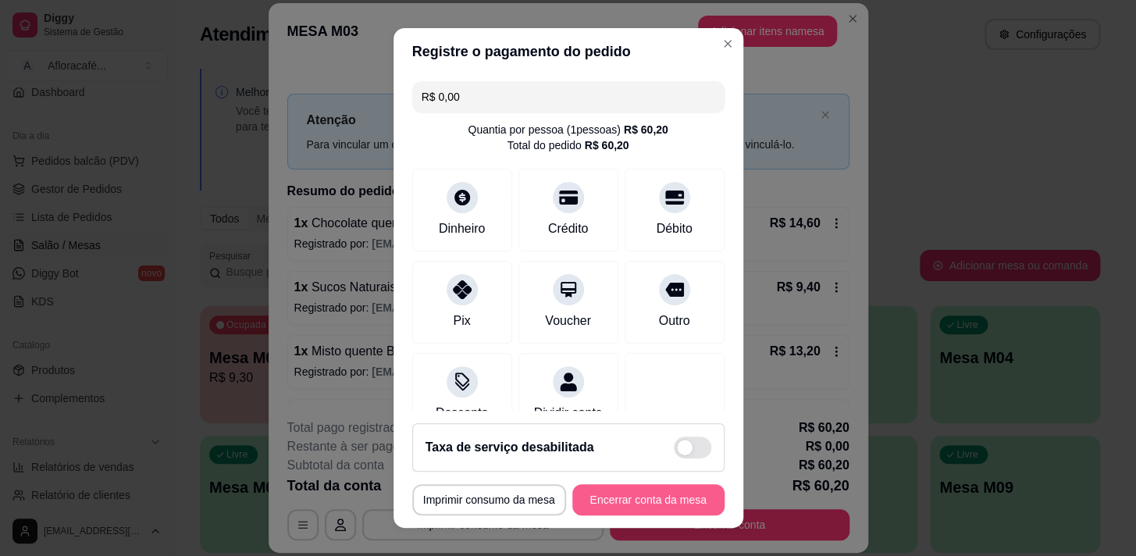
click at [598, 486] on button "Encerrar conta da mesa" at bounding box center [648, 499] width 152 height 31
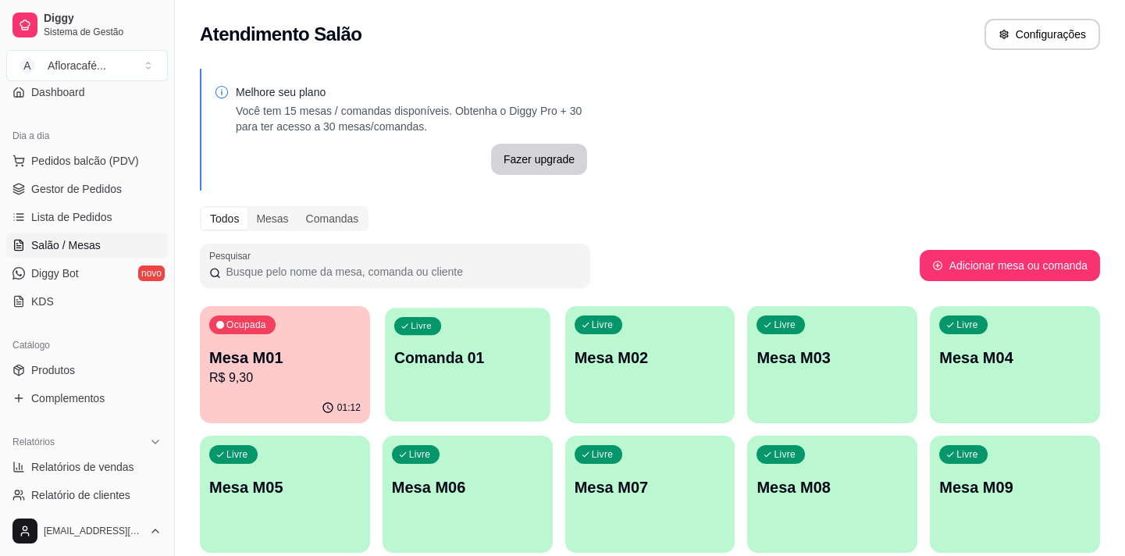
click at [484, 364] on div "Livre Comanda 01" at bounding box center [467, 355] width 165 height 95
click at [308, 322] on div "Ocupada Mesa M01 R$ 9,30" at bounding box center [284, 350] width 165 height 84
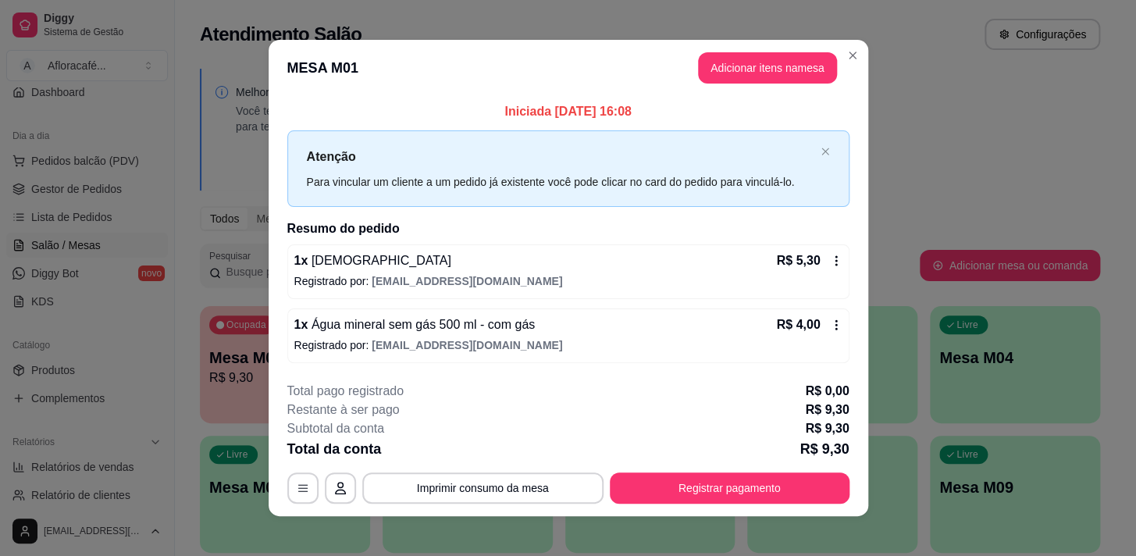
scroll to position [9, 0]
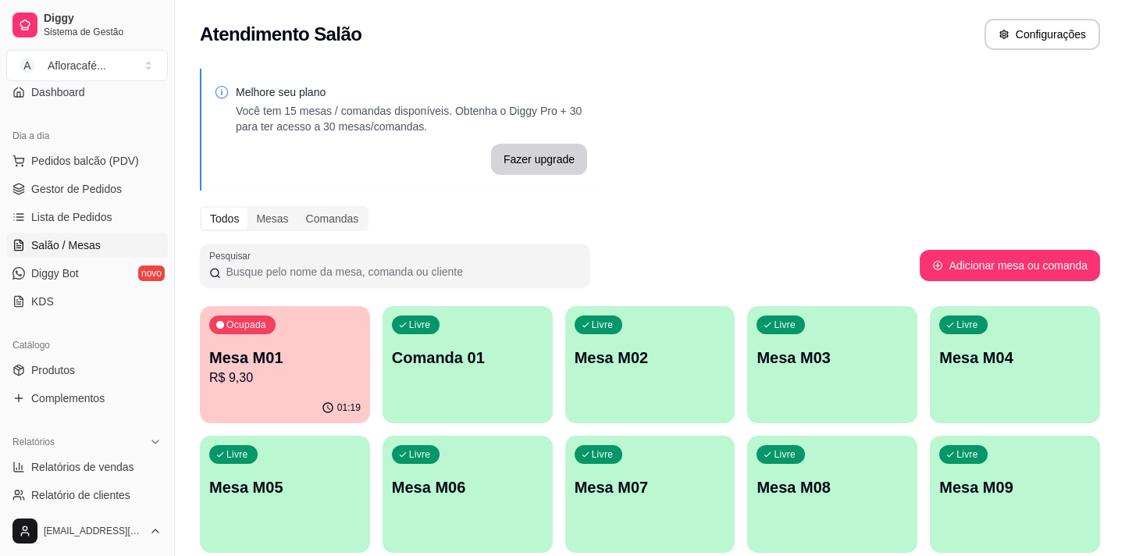
click at [625, 343] on div "Livre Mesa M02" at bounding box center [650, 355] width 170 height 98
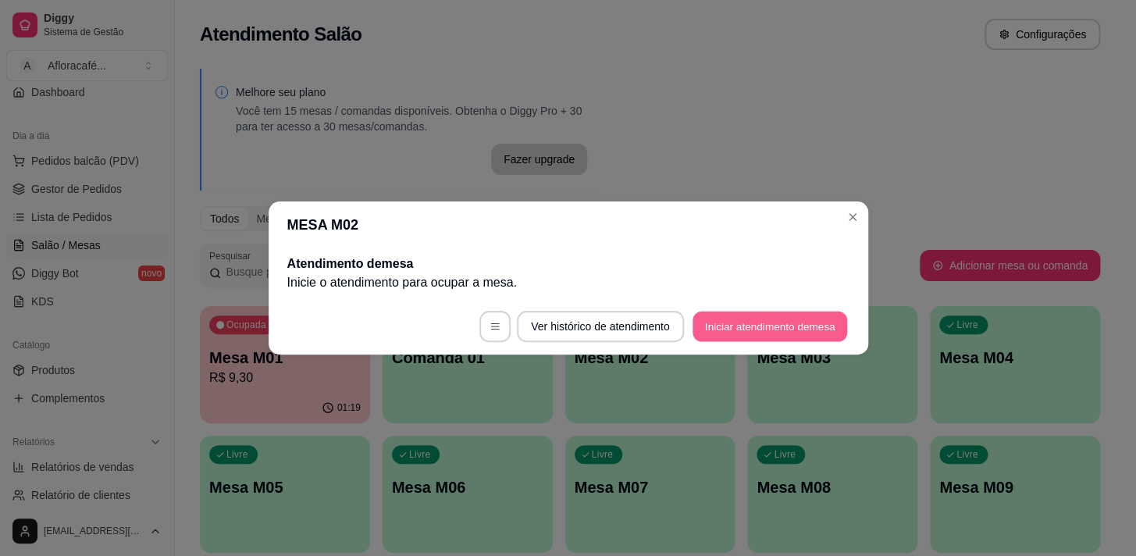
click at [711, 327] on button "Iniciar atendimento de mesa" at bounding box center [769, 326] width 155 height 30
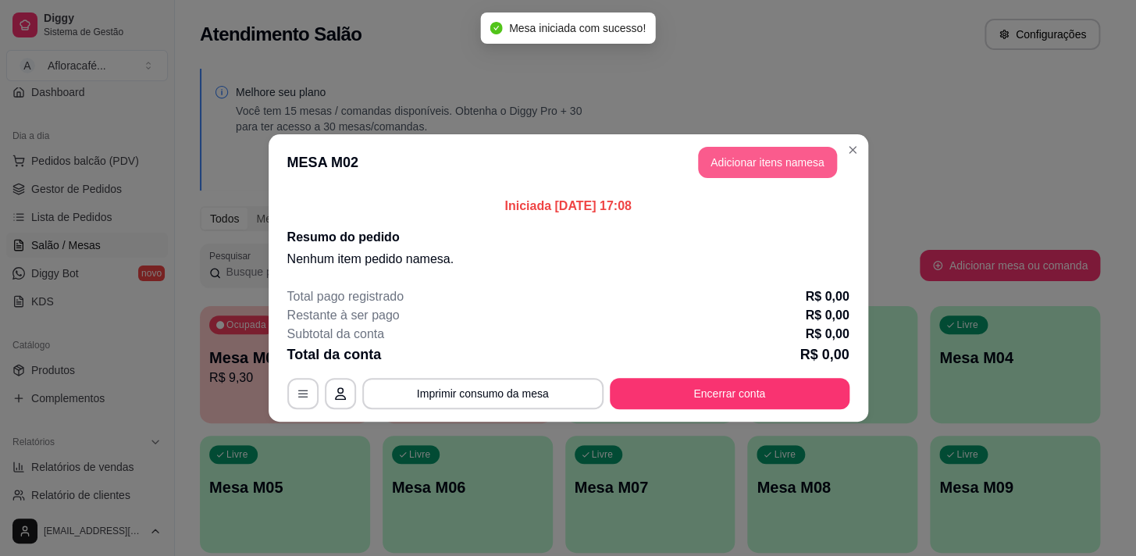
click at [763, 154] on button "Adicionar itens na mesa" at bounding box center [767, 162] width 139 height 31
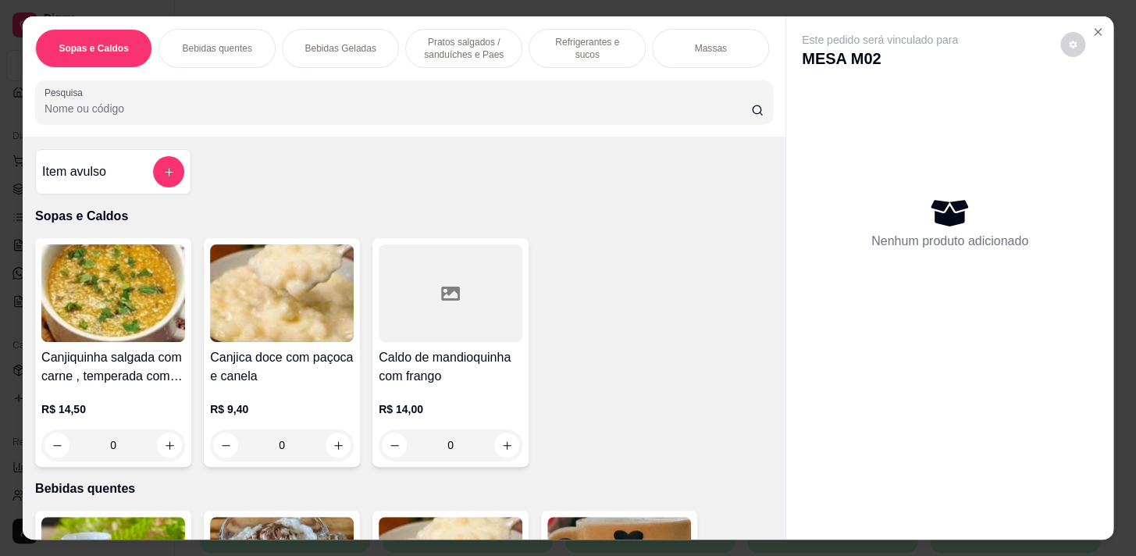
click at [462, 152] on div "Item avulso Sopas e Caldos Canjiquinha salgada com carne , temperada com pedaci…" at bounding box center [404, 338] width 763 height 402
click at [465, 131] on div "Sopas e Caldos Bebidas quentes Bebidas Geladas Pratos salgados / sanduíches e P…" at bounding box center [404, 76] width 763 height 120
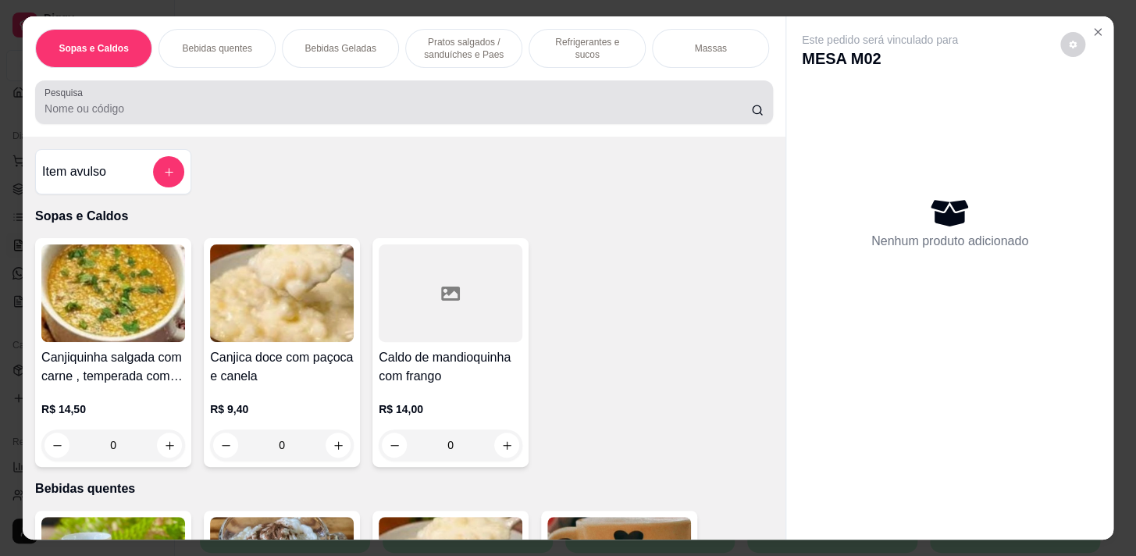
click at [462, 101] on div at bounding box center [403, 102] width 719 height 31
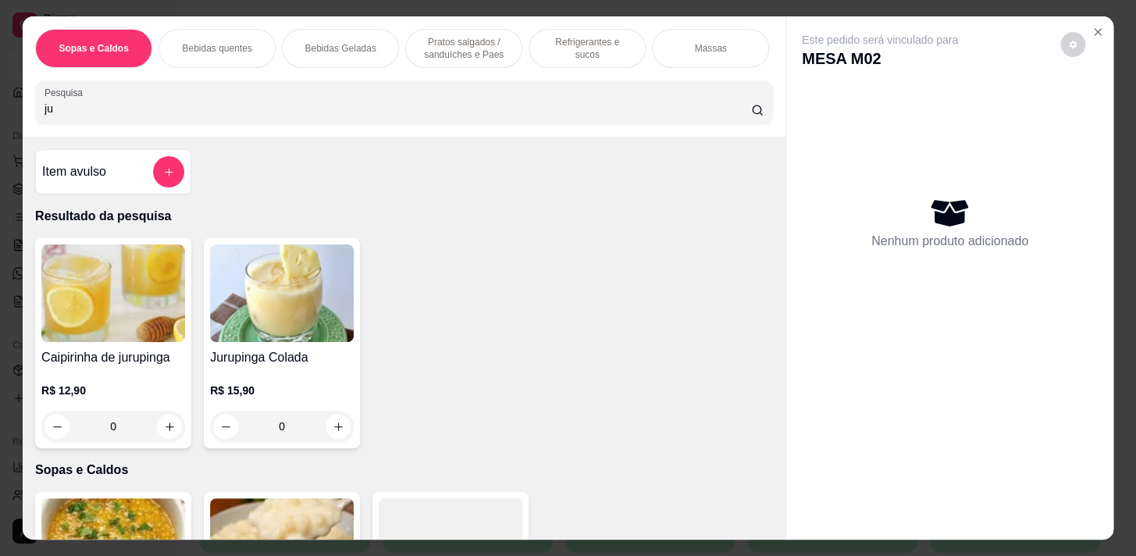
type input "ju"
click at [1095, 27] on icon "Close" at bounding box center [1097, 32] width 12 height 12
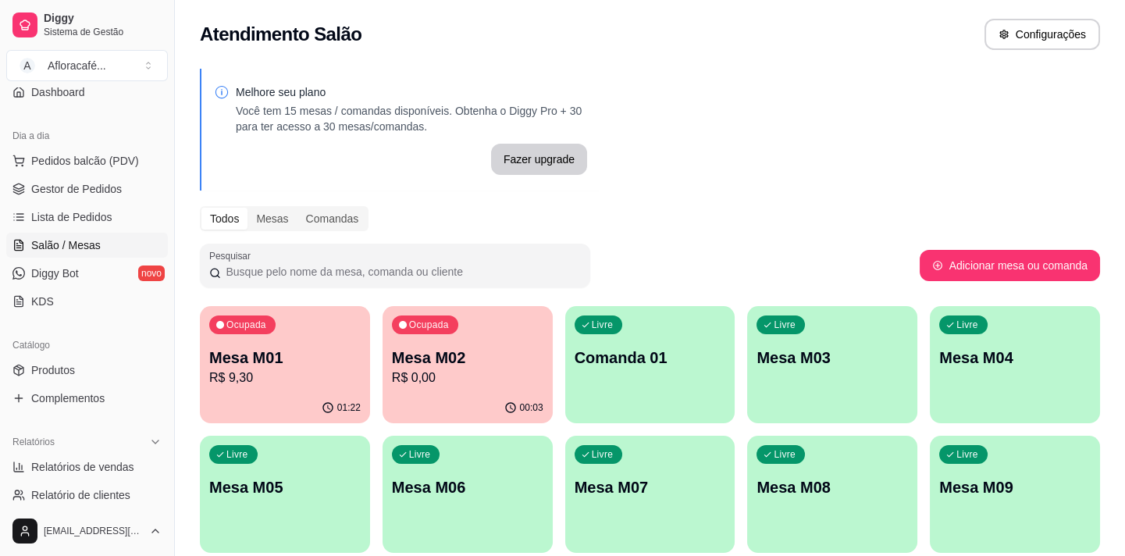
click at [281, 336] on div "Ocupada Mesa M01 R$ 9,30" at bounding box center [285, 349] width 170 height 87
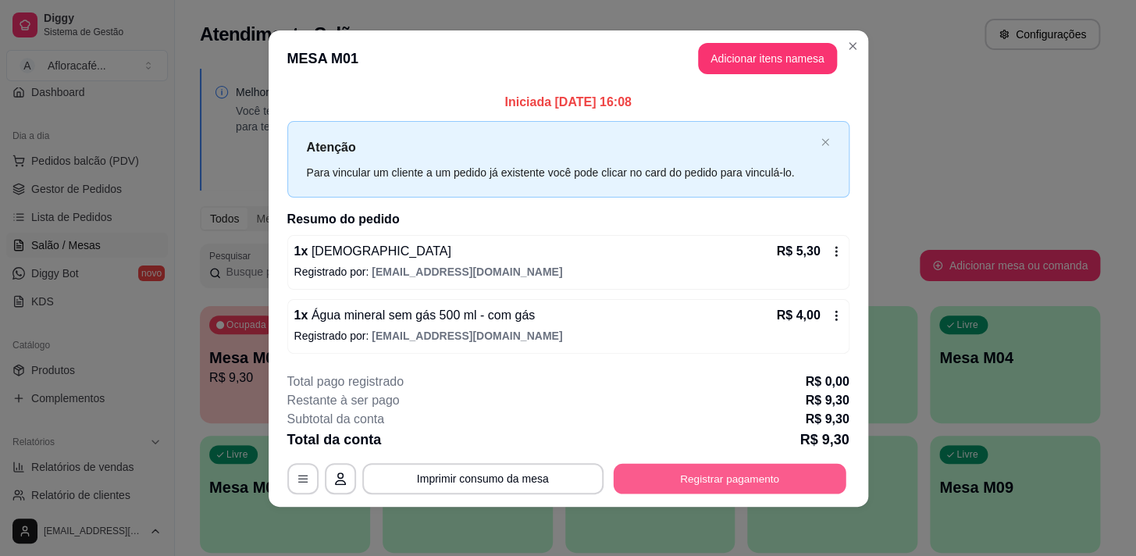
click at [818, 470] on button "Registrar pagamento" at bounding box center [729, 478] width 233 height 30
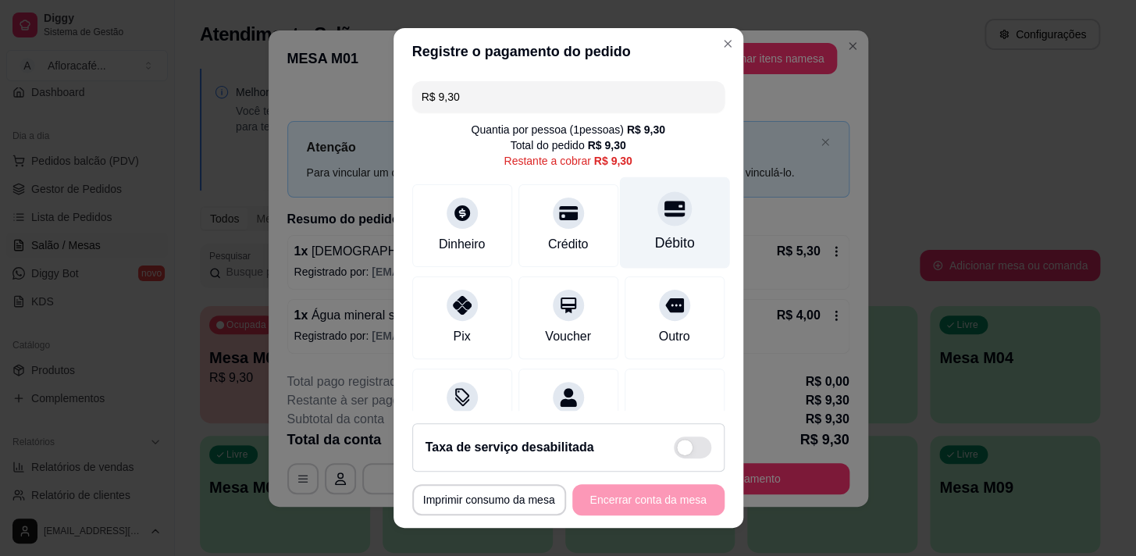
click at [672, 211] on div "Débito" at bounding box center [674, 221] width 110 height 91
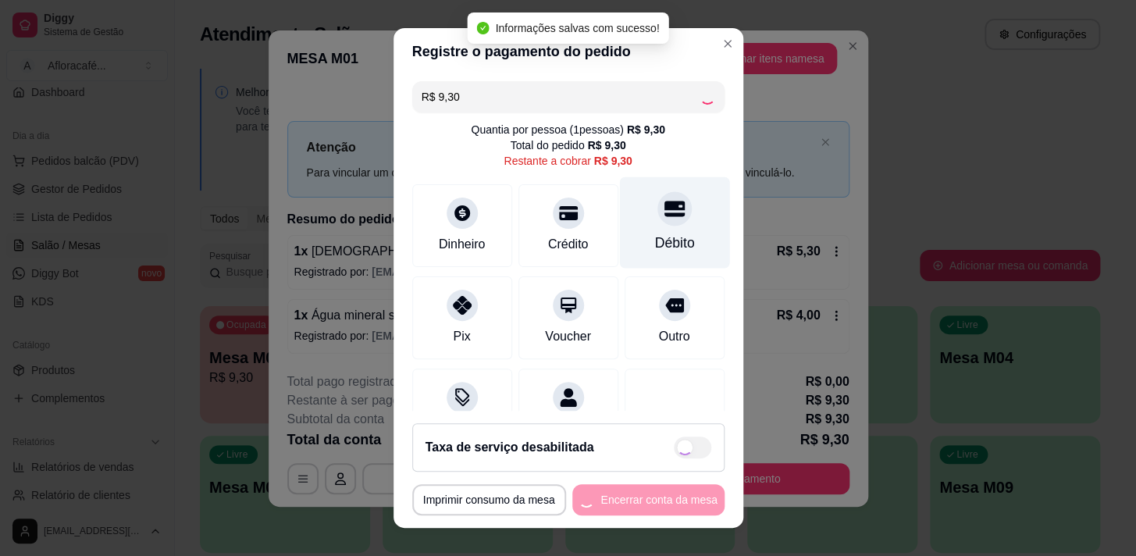
type input "R$ 0,00"
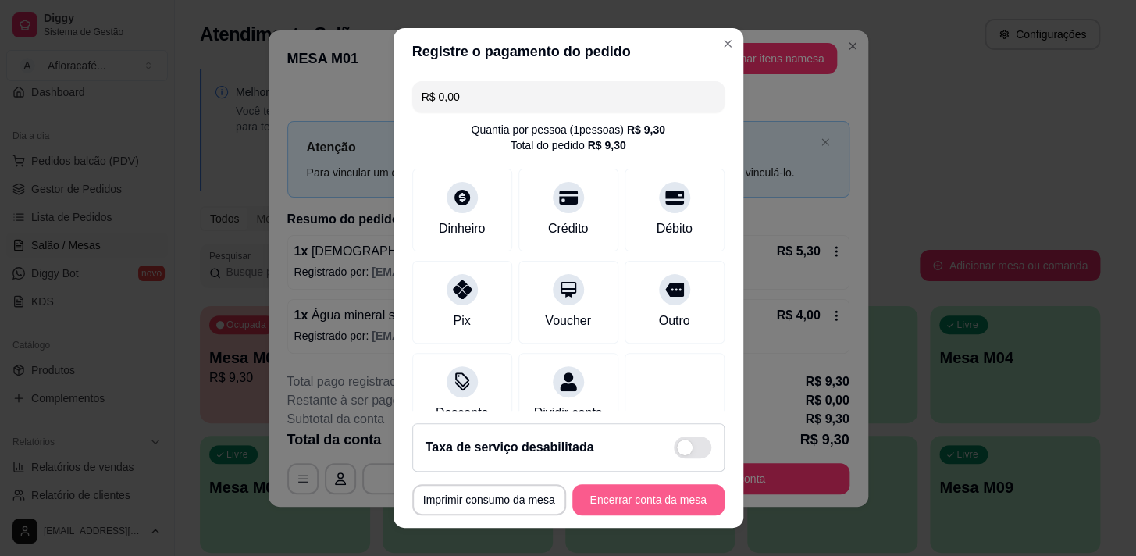
click at [630, 507] on button "Encerrar conta da mesa" at bounding box center [648, 499] width 152 height 31
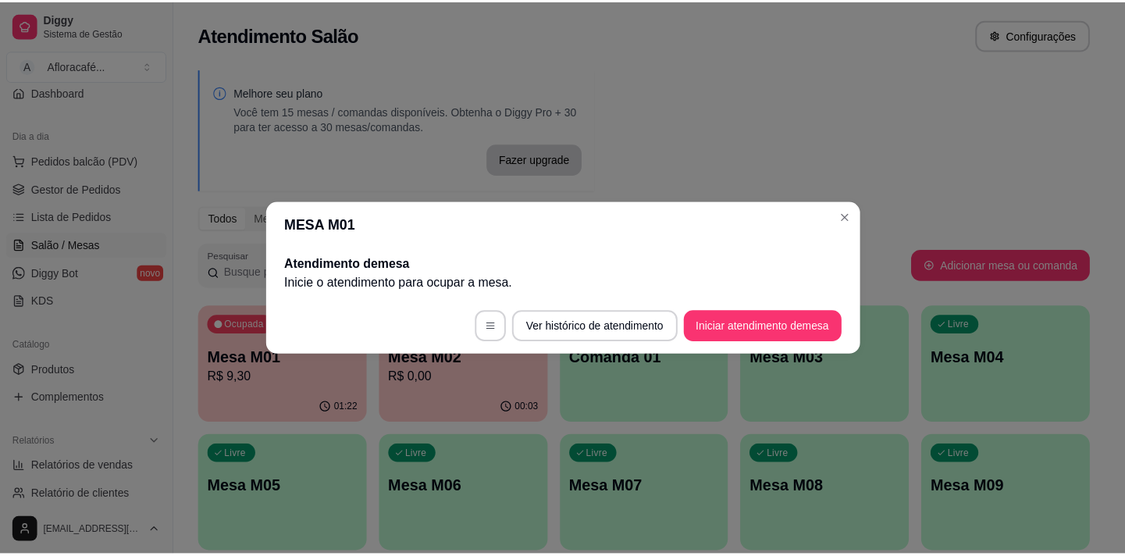
scroll to position [0, 0]
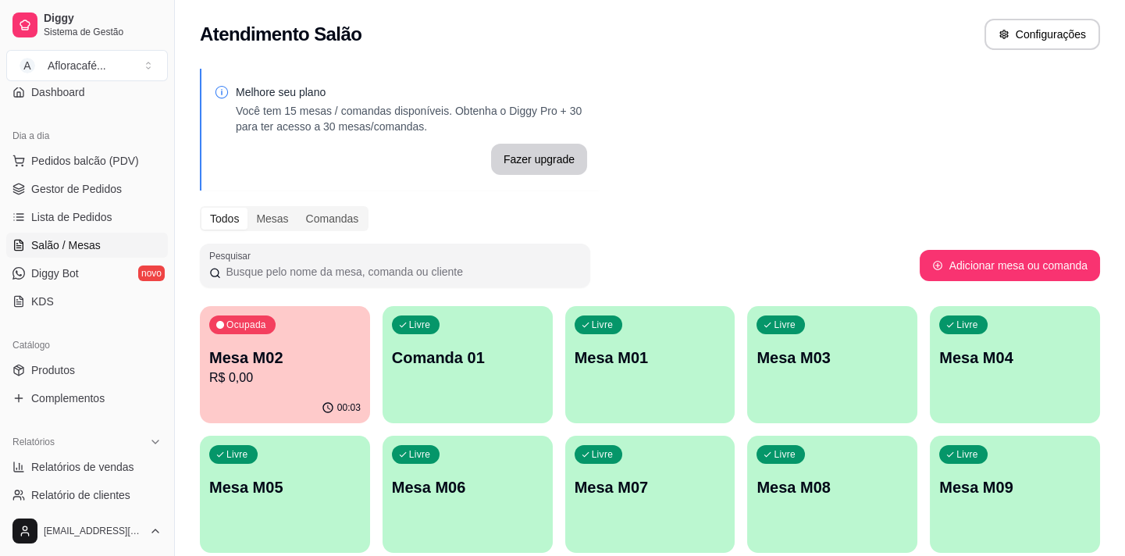
click at [324, 381] on p "R$ 0,00" at bounding box center [284, 377] width 151 height 19
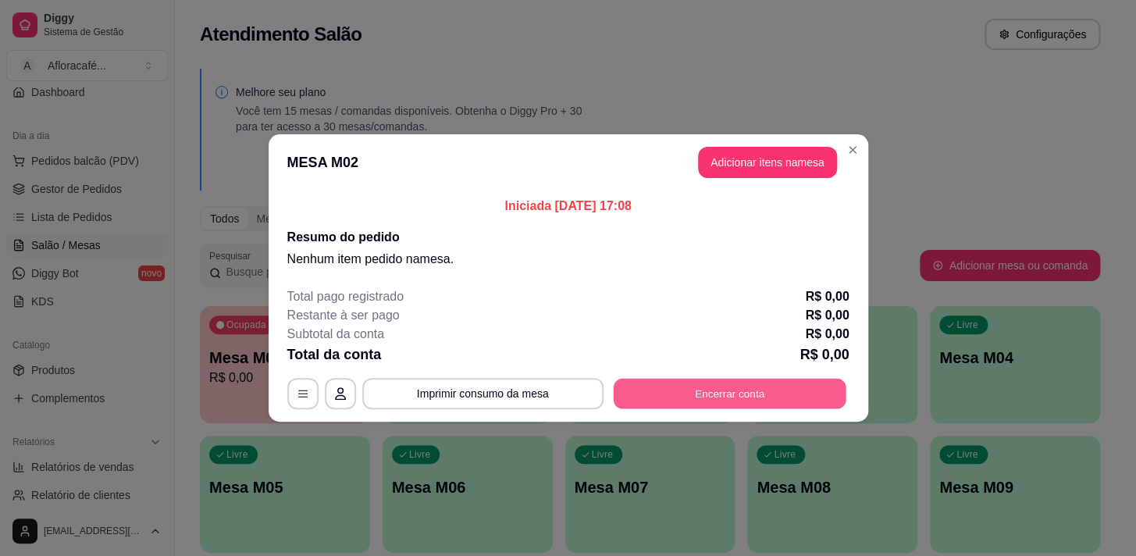
click at [695, 389] on button "Encerrar conta" at bounding box center [729, 394] width 233 height 30
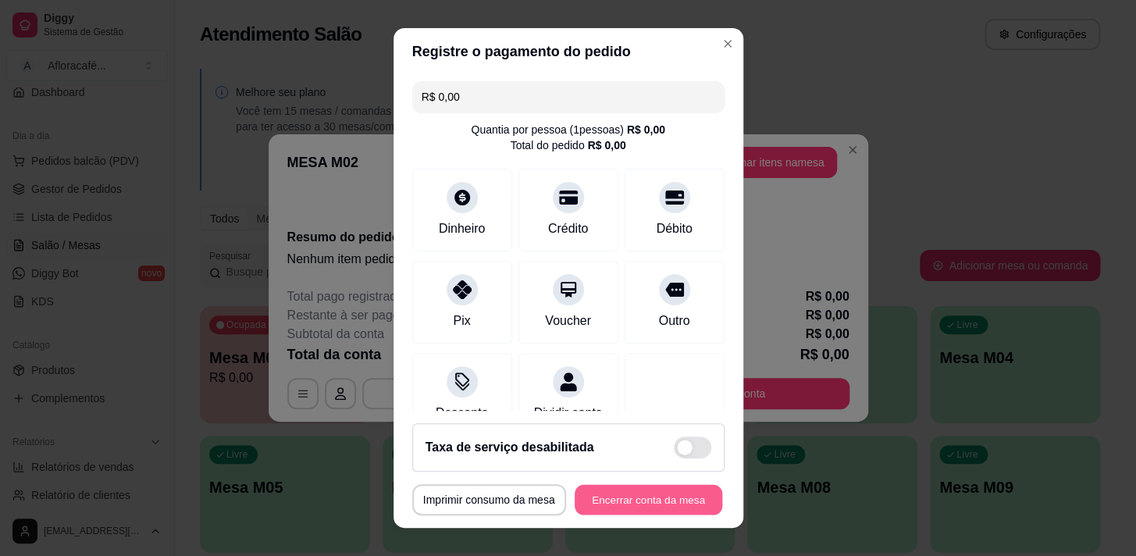
click at [618, 487] on button "Encerrar conta da mesa" at bounding box center [649, 500] width 148 height 30
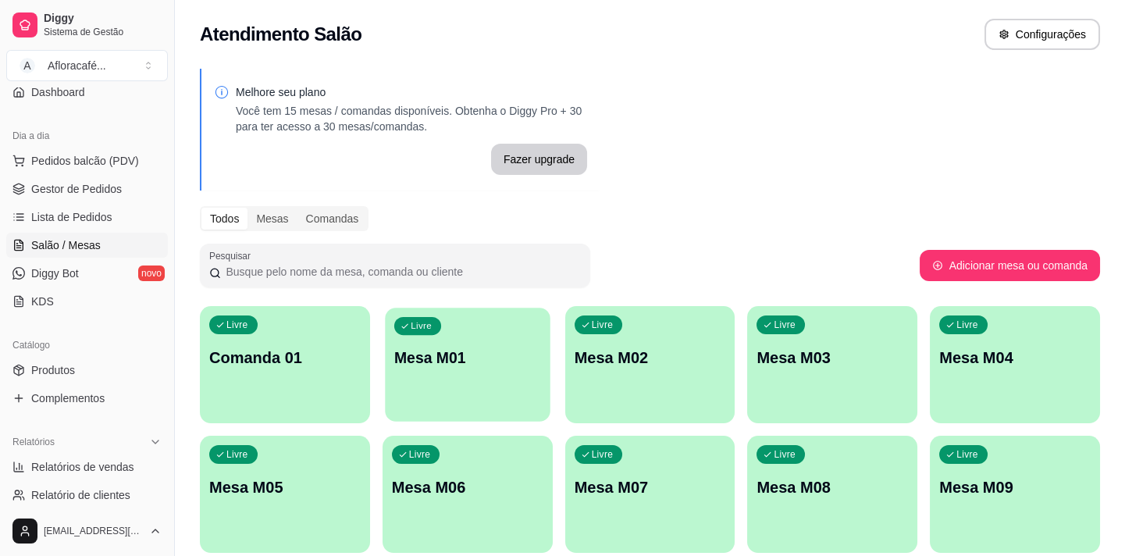
click at [491, 382] on div "Livre Mesa M01" at bounding box center [467, 355] width 165 height 95
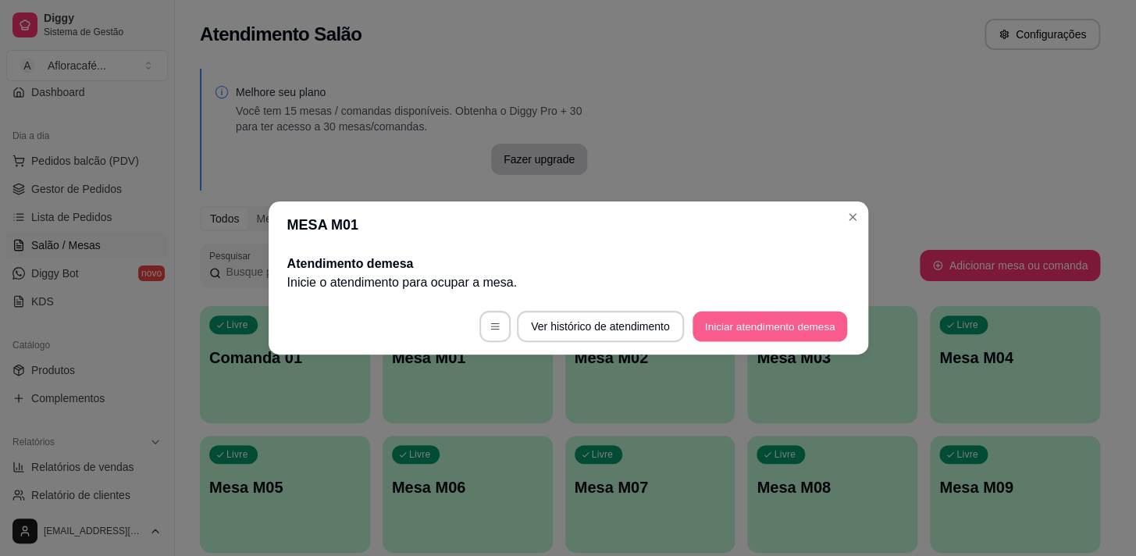
click at [780, 326] on button "Iniciar atendimento de mesa" at bounding box center [769, 326] width 155 height 30
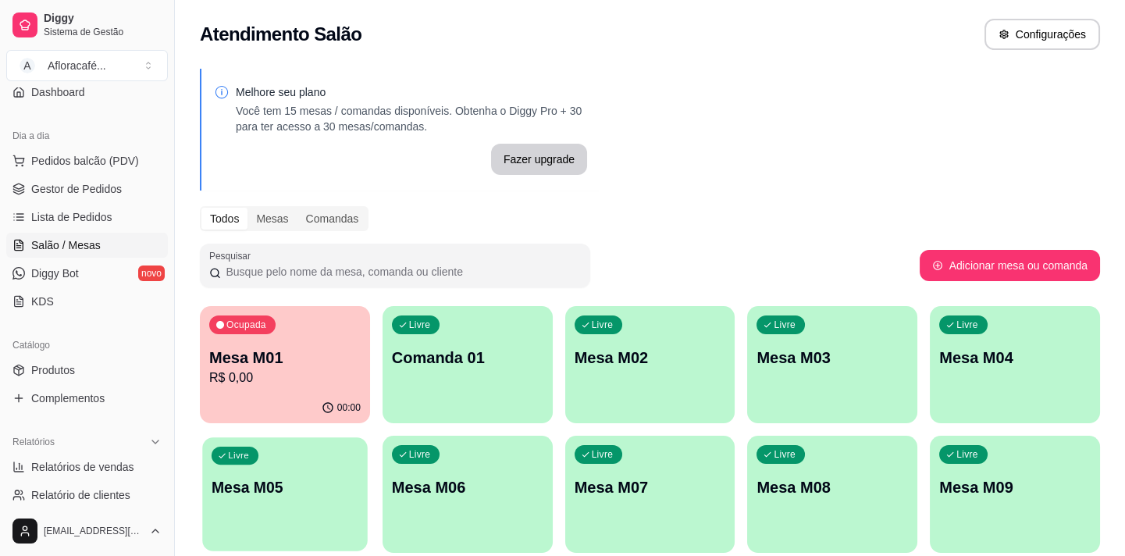
click at [221, 435] on div "Ocupada Mesa M01 R$ 0,00 00:00 Livre Comanda 01 Livre Mesa M02 Livre Mesa M03 L…" at bounding box center [650, 559] width 900 height 506
click at [255, 379] on p "R$ 0,00" at bounding box center [285, 377] width 147 height 18
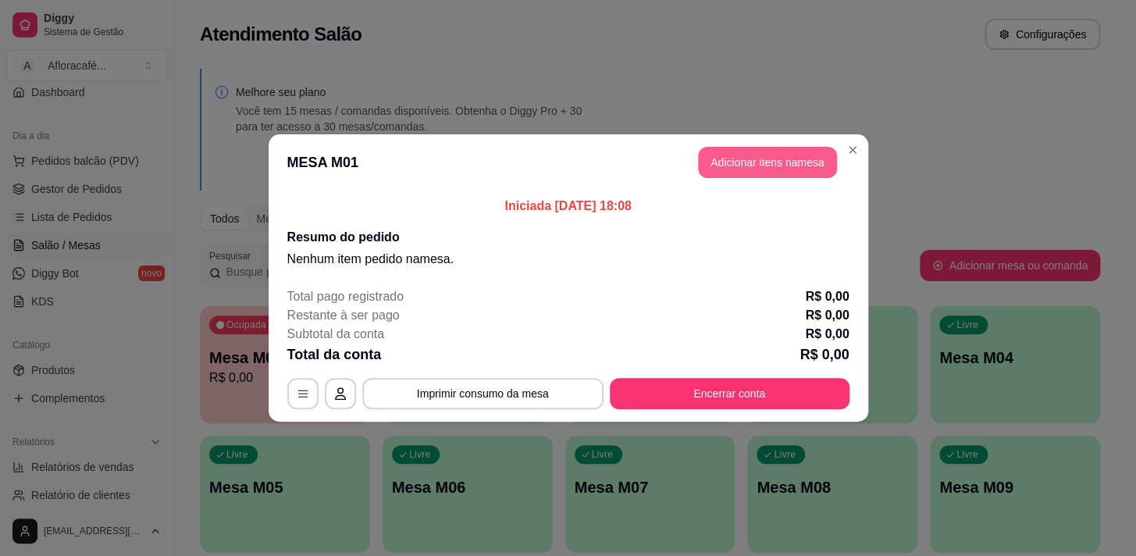
click at [756, 155] on button "Adicionar itens na mesa" at bounding box center [767, 162] width 139 height 31
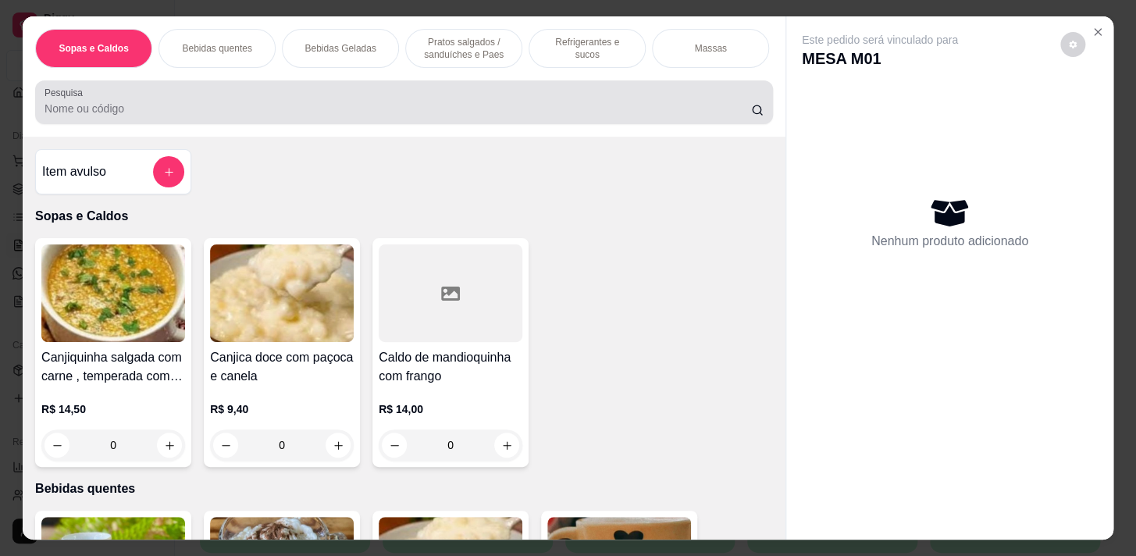
click at [500, 91] on div "Pesquisa" at bounding box center [404, 102] width 738 height 44
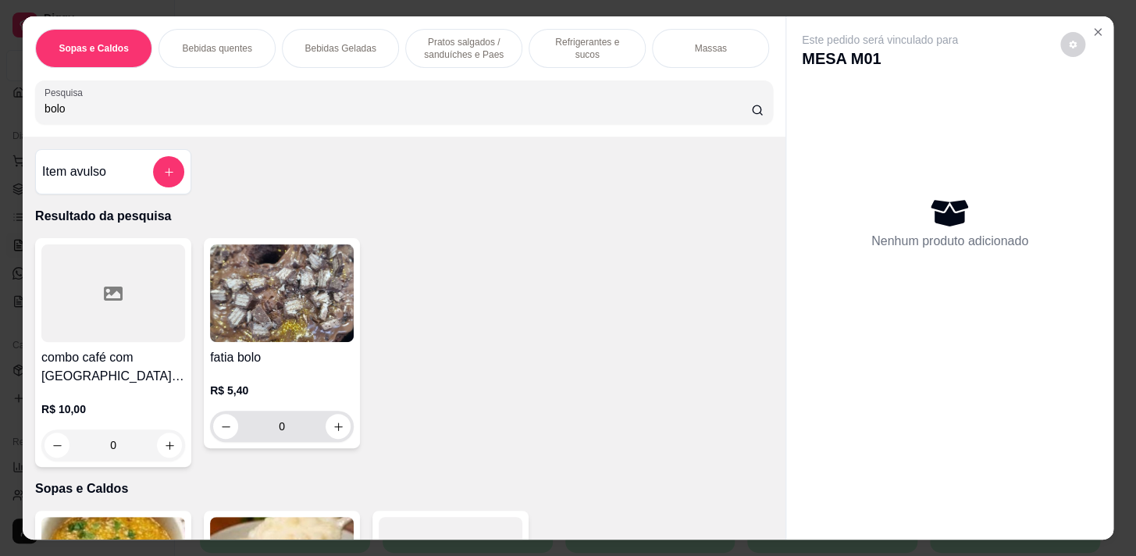
type input "bolo"
click at [339, 417] on div "0" at bounding box center [281, 426] width 137 height 31
click at [335, 432] on icon "increase-product-quantity" at bounding box center [339, 427] width 12 height 12
type input "1"
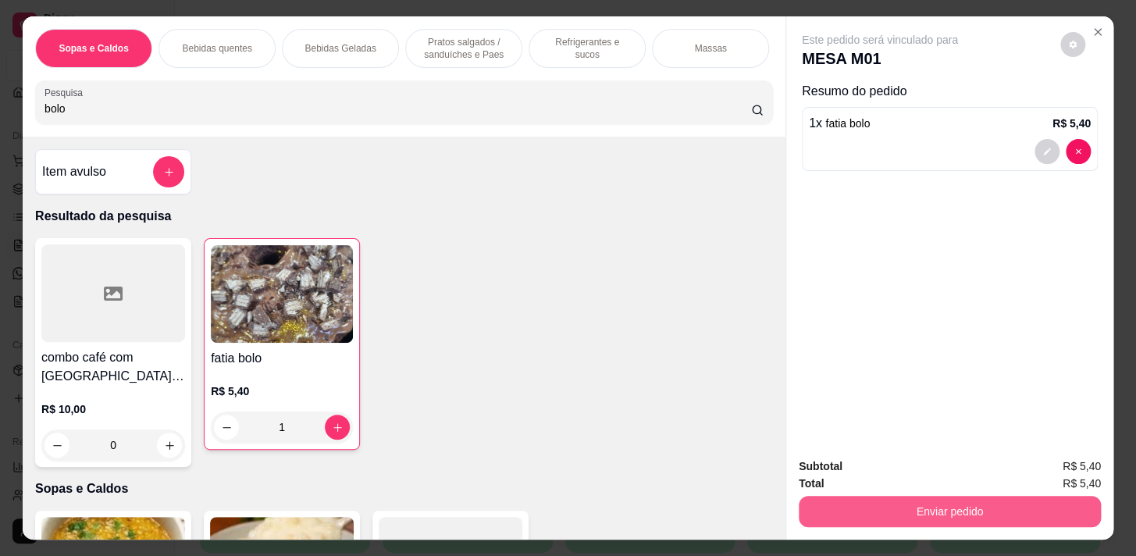
click at [970, 497] on button "Enviar pedido" at bounding box center [950, 511] width 302 height 31
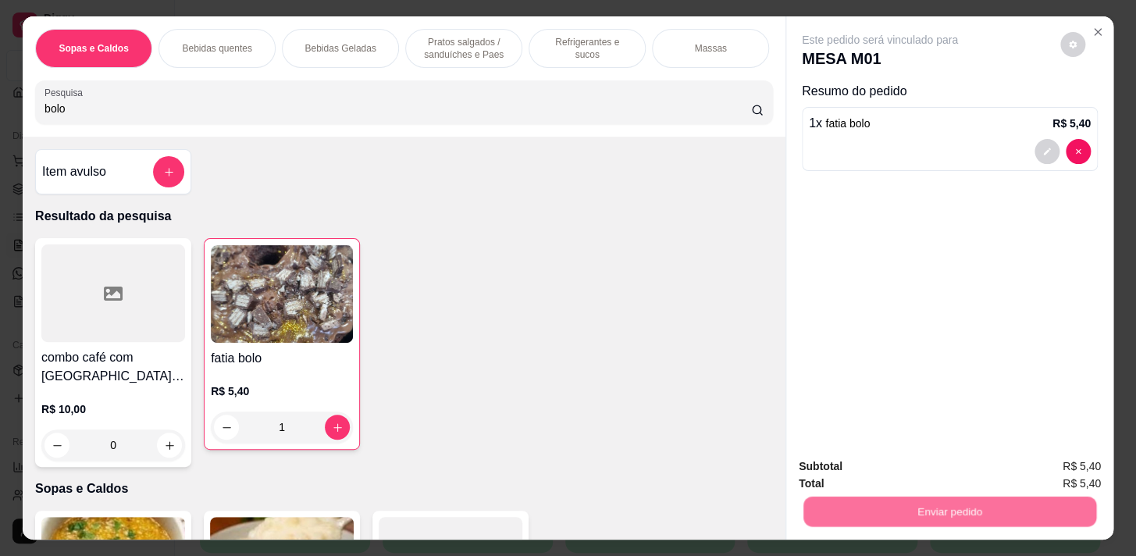
click at [931, 468] on button "Não registrar e enviar pedido" at bounding box center [898, 467] width 158 height 29
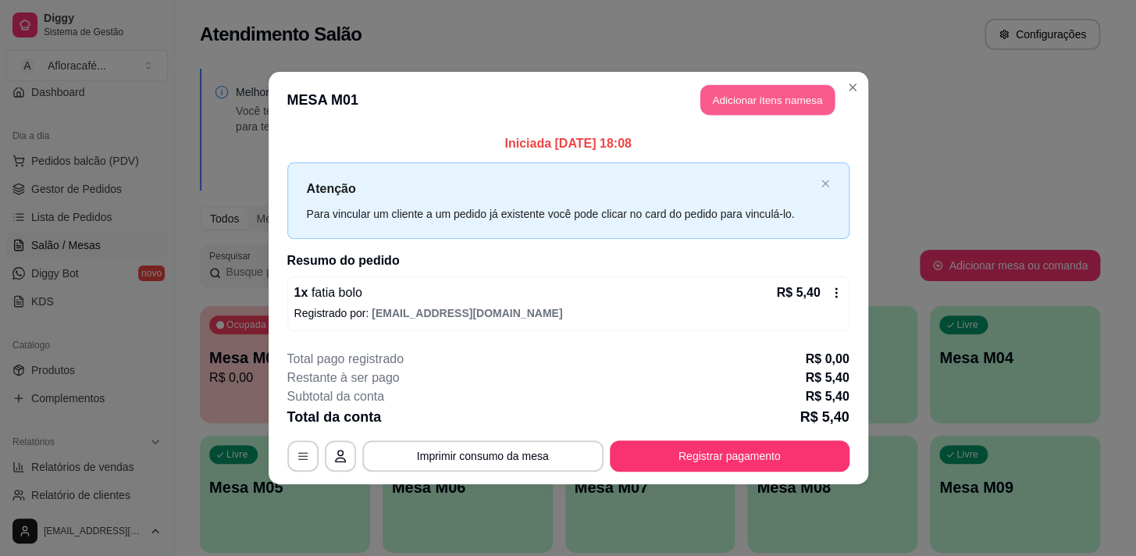
click at [793, 109] on button "Adicionar itens na mesa" at bounding box center [767, 100] width 134 height 30
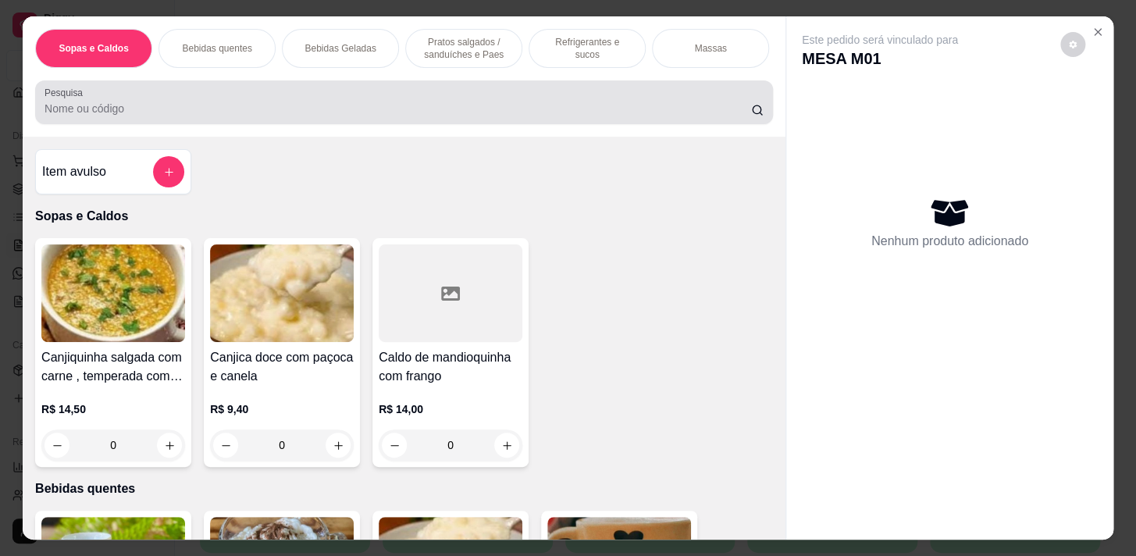
click at [546, 85] on div "Sopas e Caldos Bebidas quentes Bebidas Geladas Pratos salgados / sanduíches e P…" at bounding box center [404, 76] width 763 height 120
click at [567, 98] on div at bounding box center [403, 102] width 719 height 31
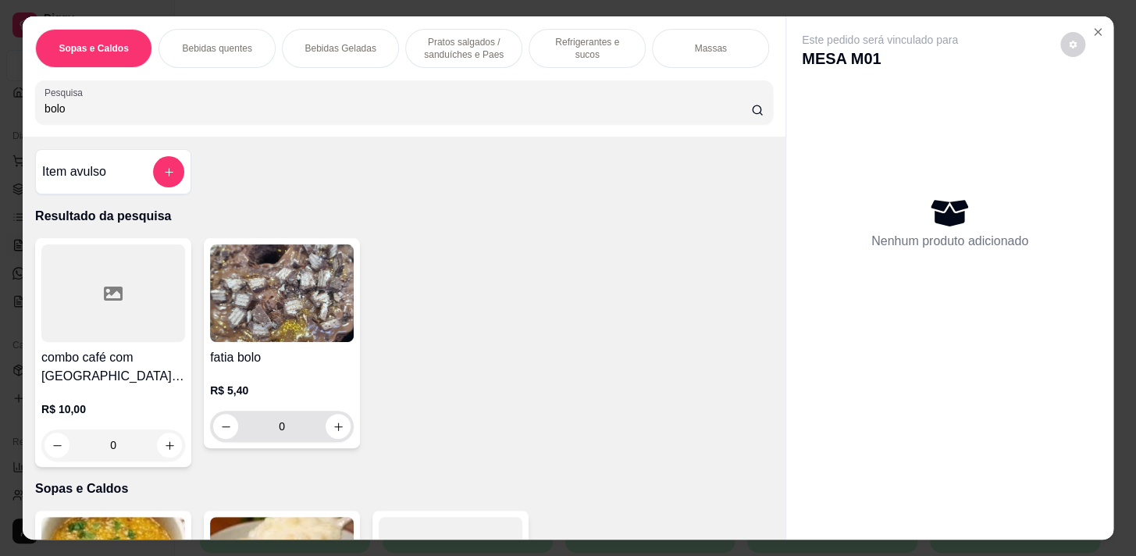
type input "bolo"
click at [326, 430] on button "increase-product-quantity" at bounding box center [338, 427] width 24 height 24
type input "1"
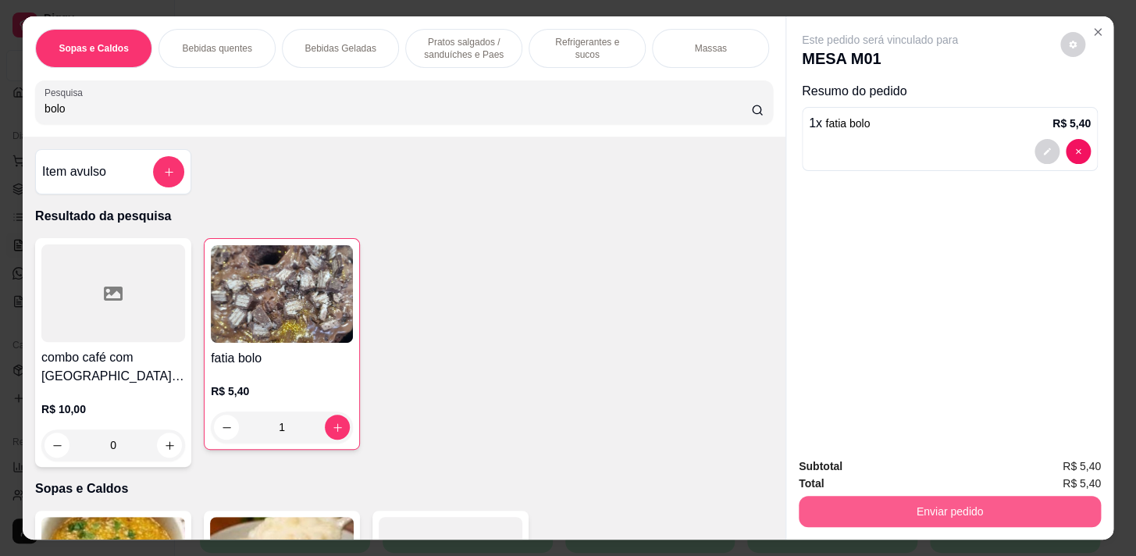
click at [906, 496] on button "Enviar pedido" at bounding box center [950, 511] width 302 height 31
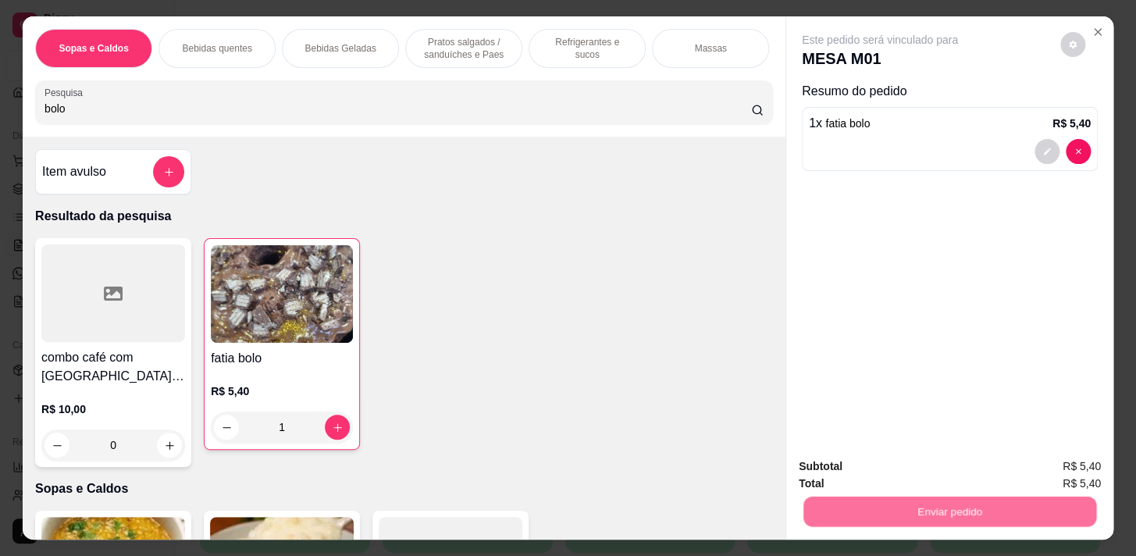
click at [899, 468] on button "Não registrar e enviar pedido" at bounding box center [898, 468] width 162 height 30
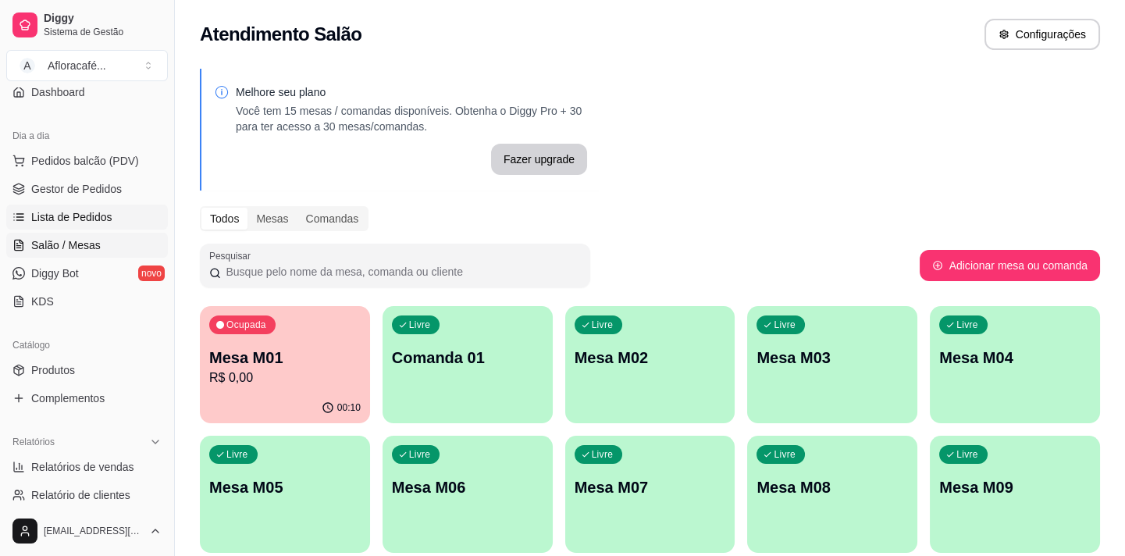
click at [51, 205] on link "Lista de Pedidos" at bounding box center [87, 217] width 162 height 25
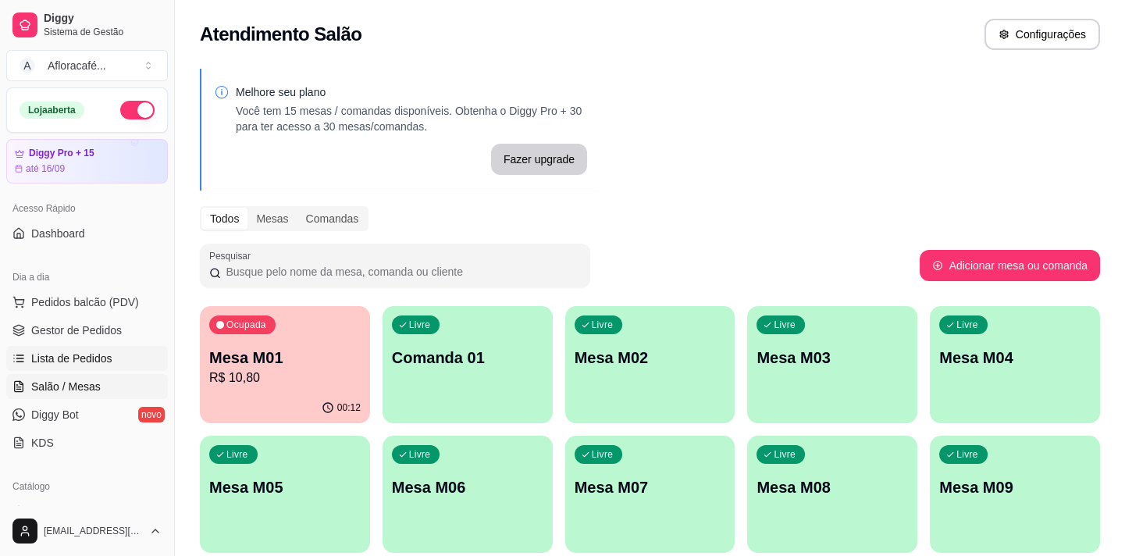
click at [90, 351] on span "Lista de Pedidos" at bounding box center [71, 359] width 81 height 16
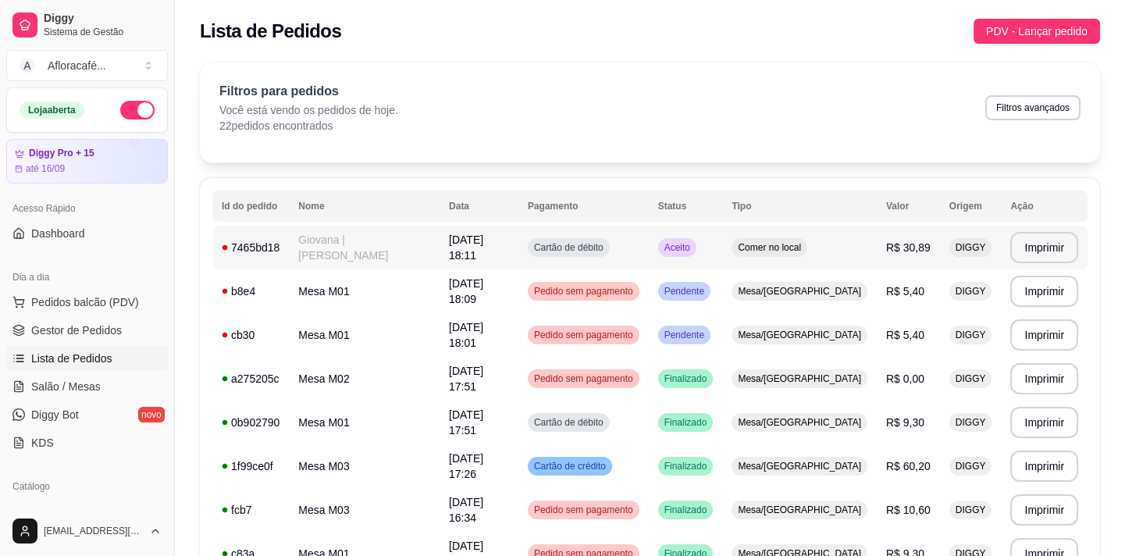
click at [360, 250] on td "Giovana | [PERSON_NAME]" at bounding box center [364, 248] width 151 height 44
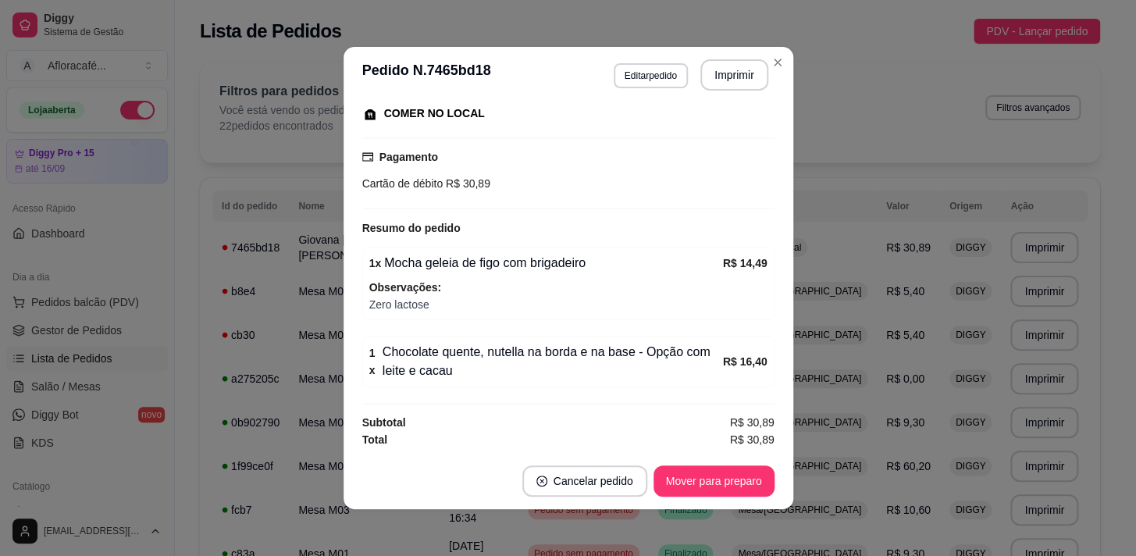
scroll to position [2, 0]
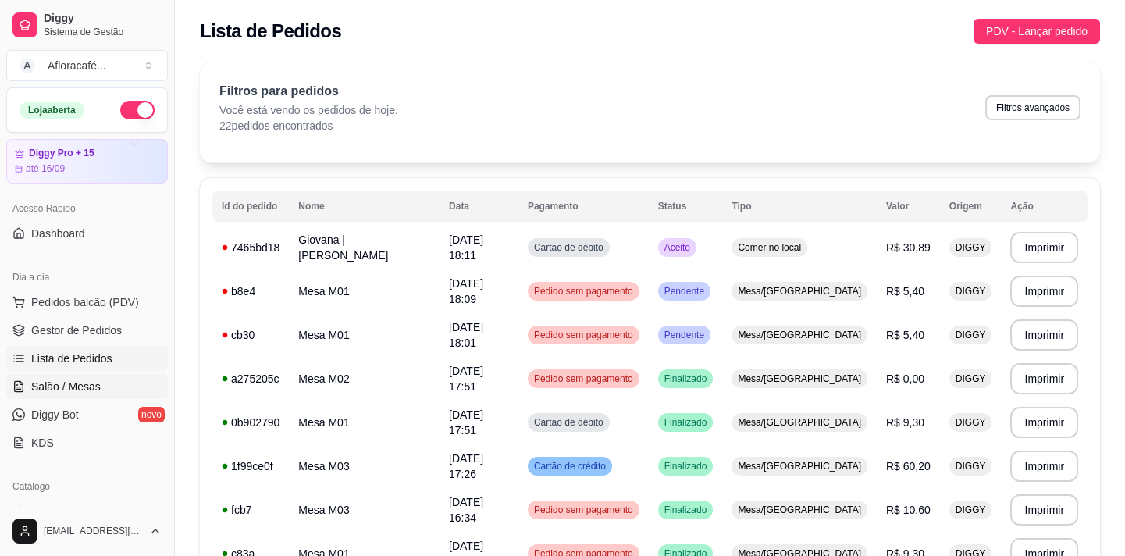
click at [24, 377] on link "Salão / Mesas" at bounding box center [87, 386] width 162 height 25
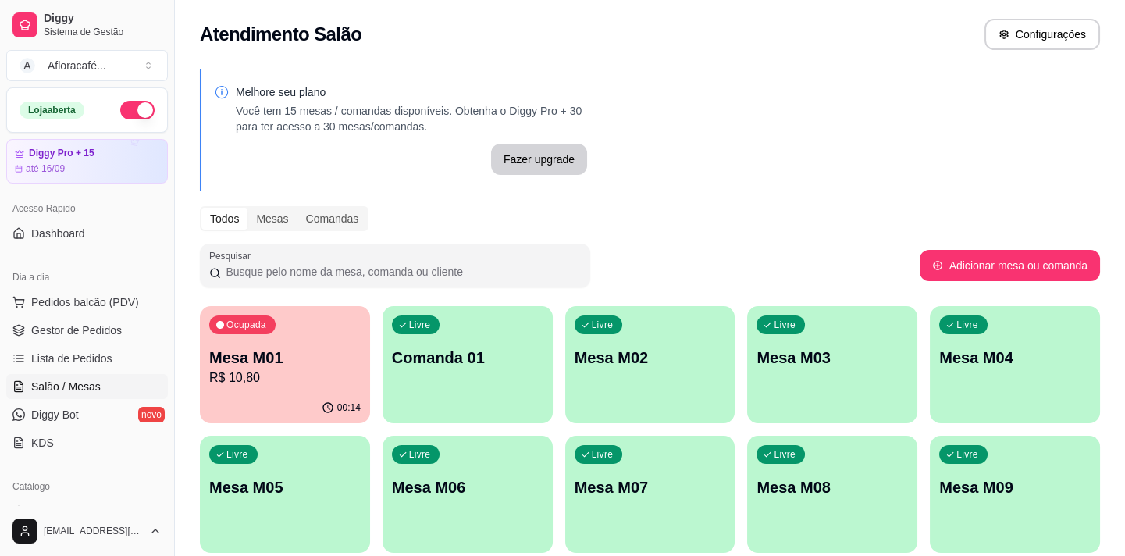
click at [235, 404] on div "00:14" at bounding box center [285, 408] width 170 height 30
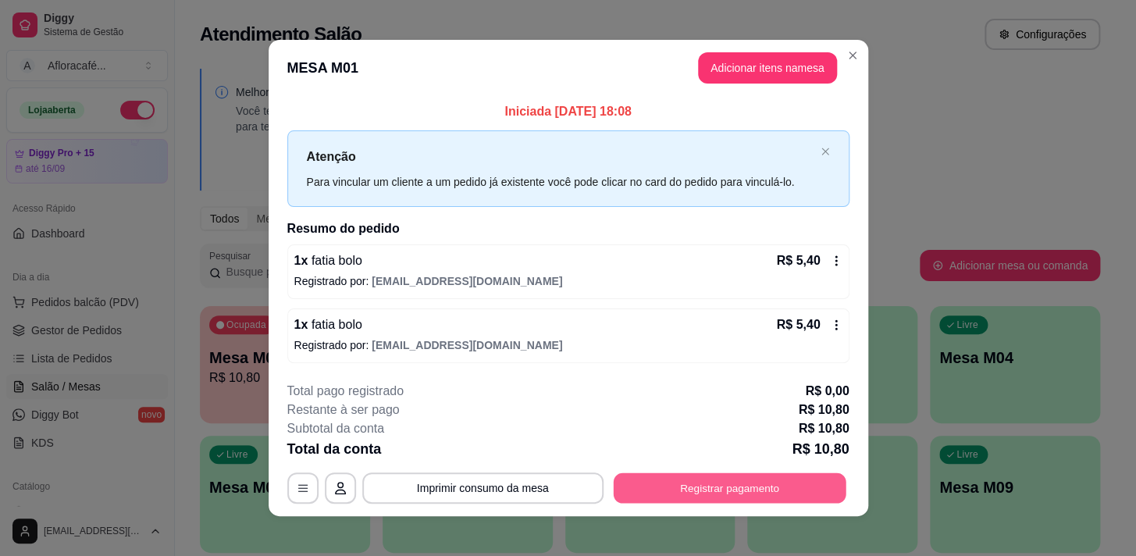
click at [722, 484] on button "Registrar pagamento" at bounding box center [729, 487] width 233 height 30
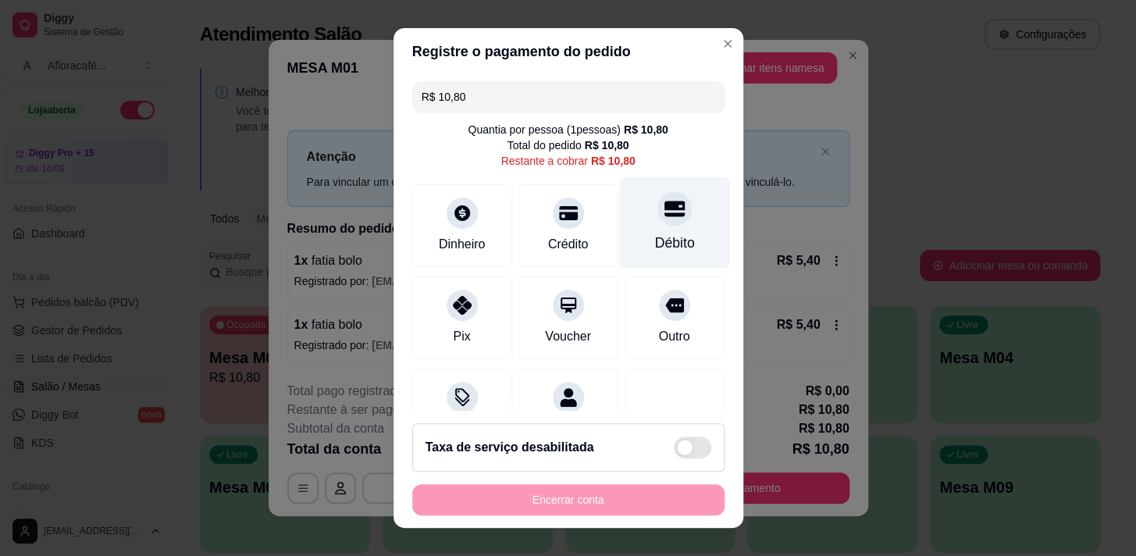
click at [657, 201] on div at bounding box center [674, 208] width 34 height 34
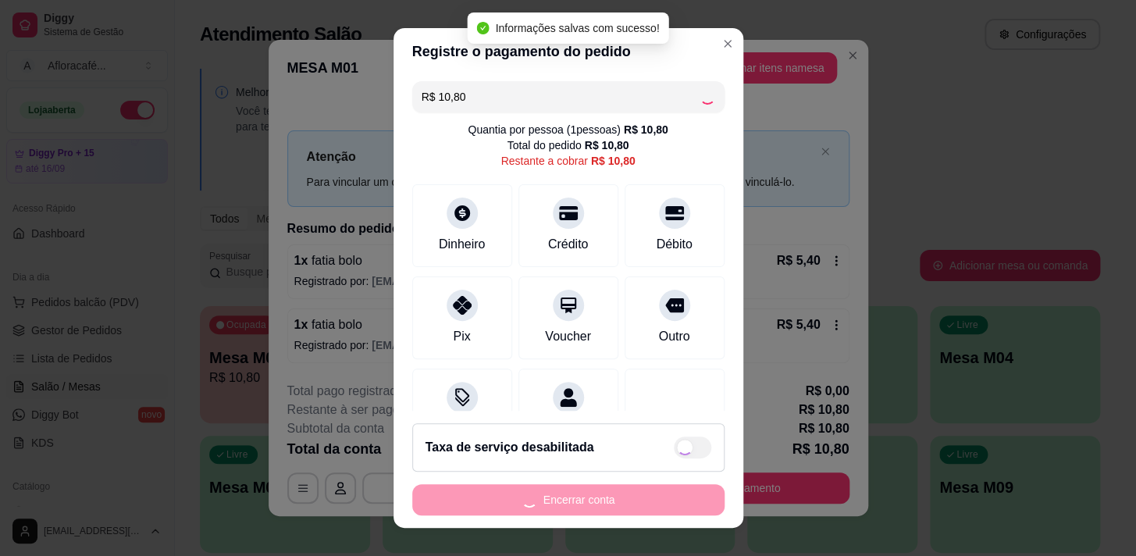
type input "R$ 0,00"
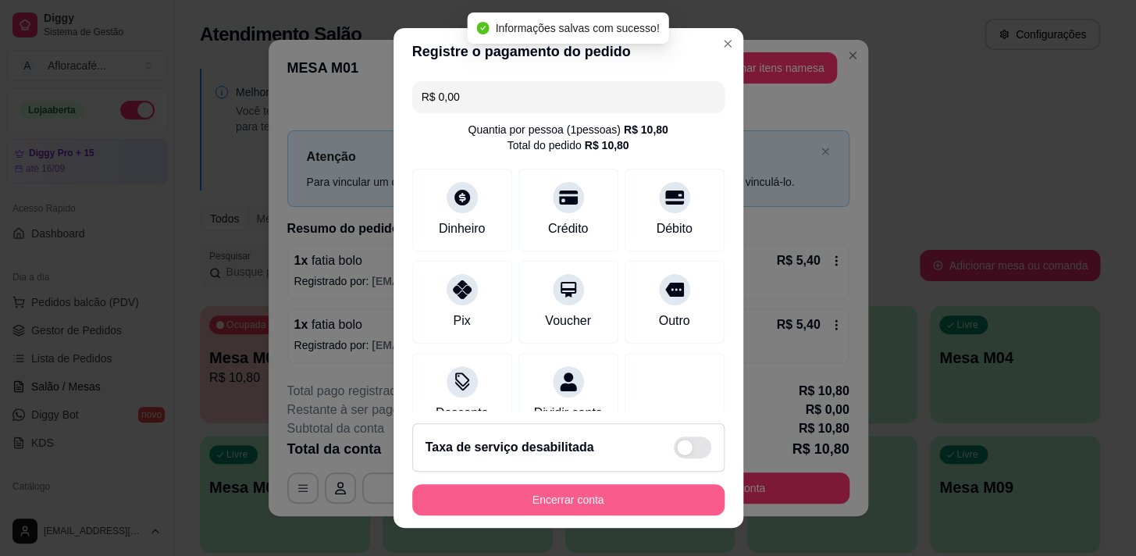
click at [607, 490] on button "Encerrar conta" at bounding box center [568, 499] width 312 height 31
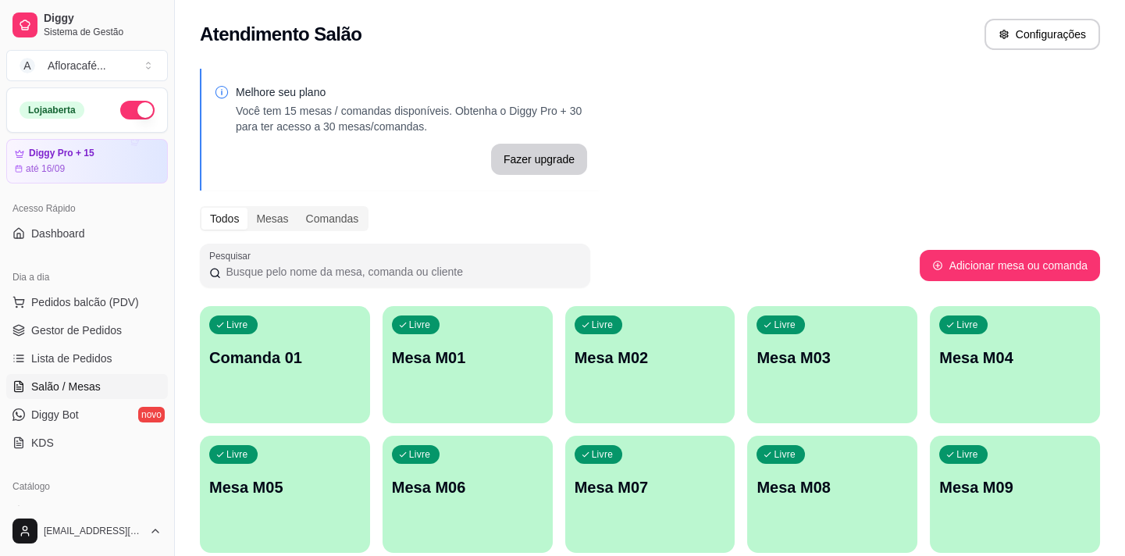
click at [486, 381] on div "Livre Mesa M01" at bounding box center [468, 355] width 170 height 98
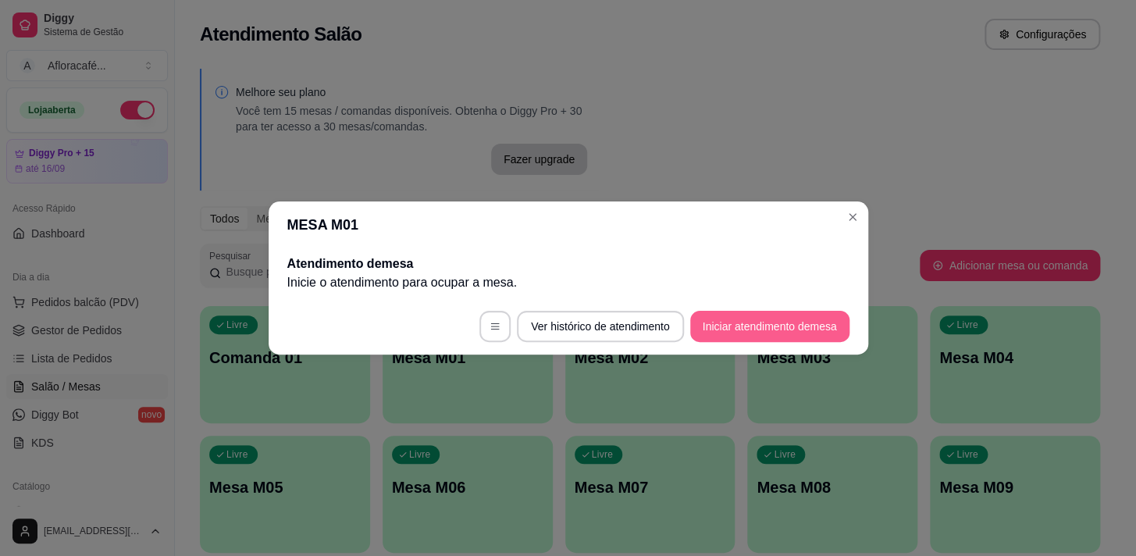
click at [735, 326] on button "Iniciar atendimento de mesa" at bounding box center [769, 326] width 159 height 31
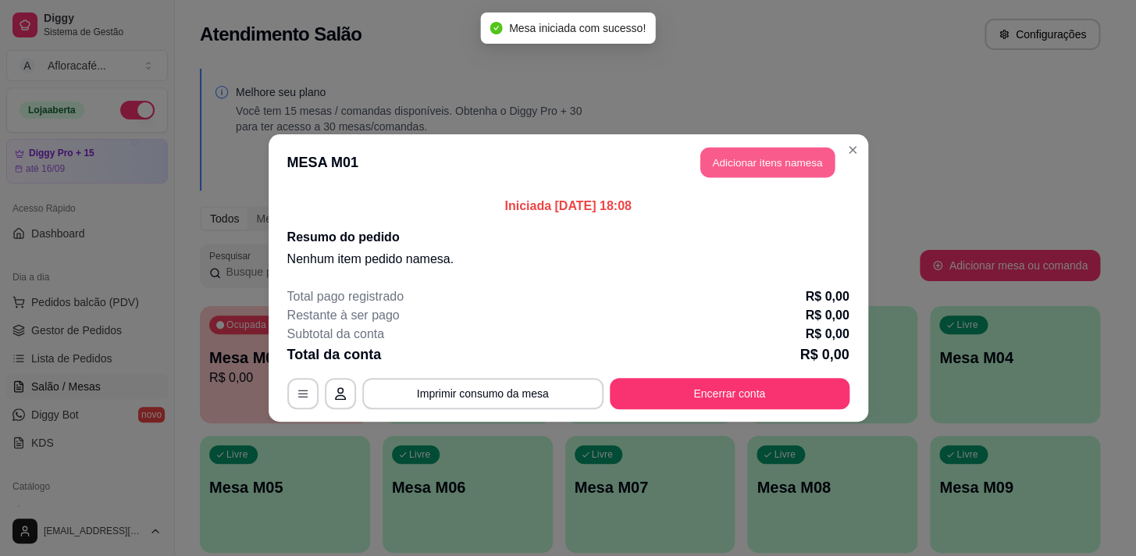
click at [764, 170] on button "Adicionar itens na mesa" at bounding box center [767, 163] width 134 height 30
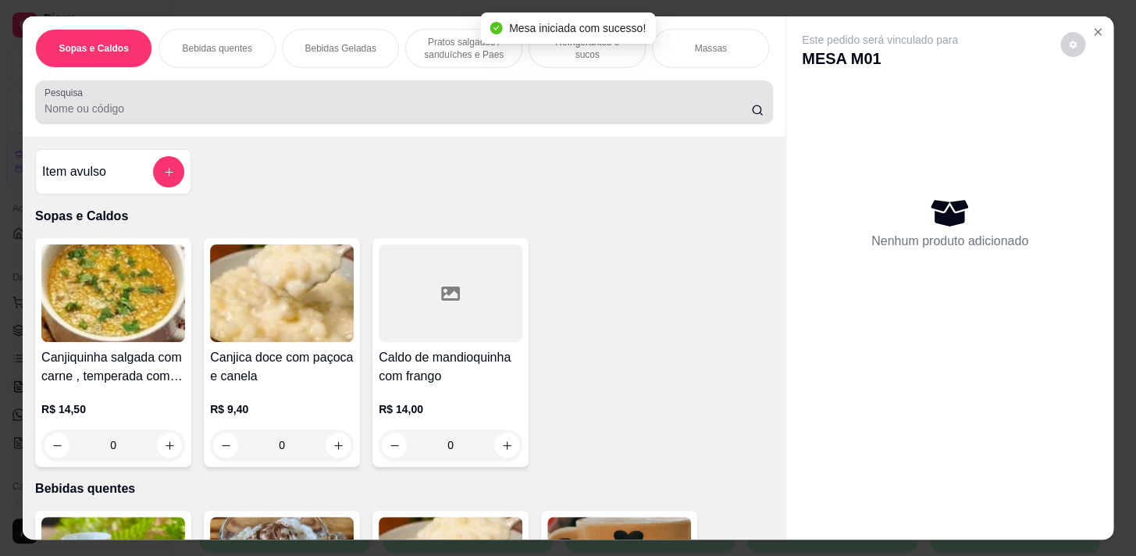
click at [342, 95] on div at bounding box center [403, 102] width 719 height 31
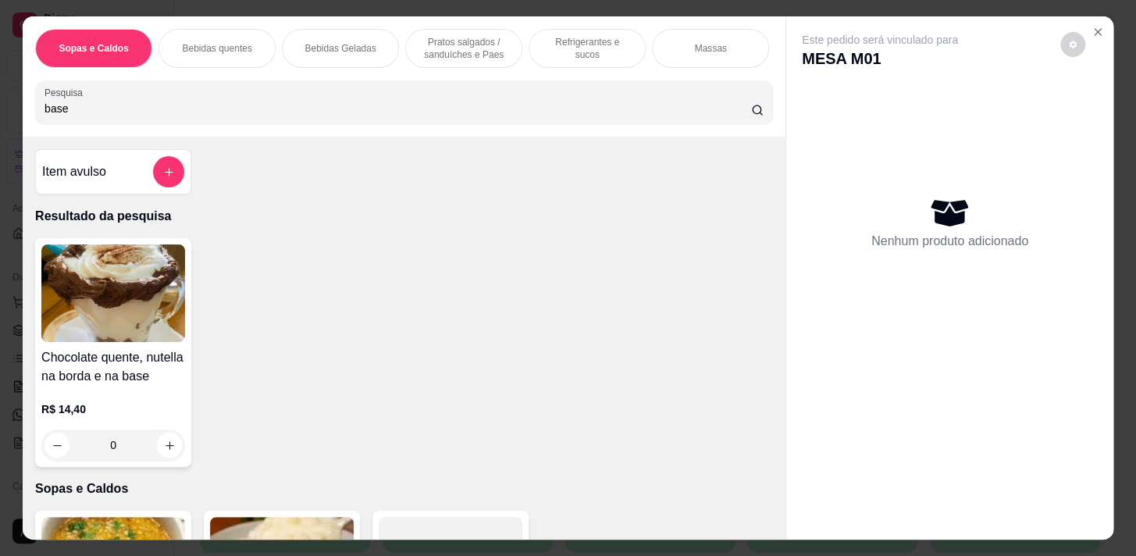
type input "base"
click at [170, 444] on div "0" at bounding box center [113, 444] width 144 height 31
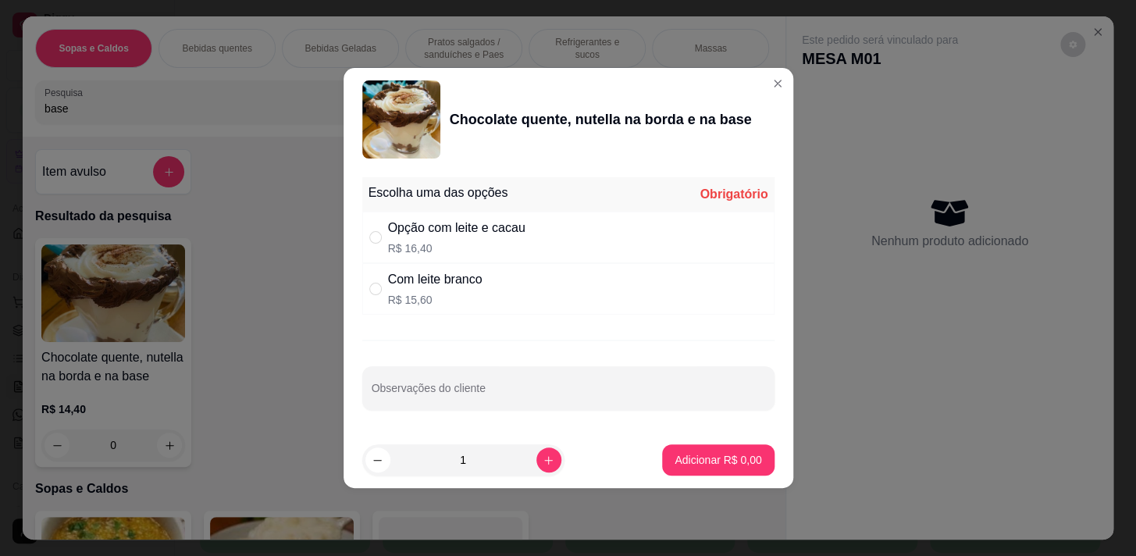
click at [405, 258] on div "Opção com leite e cacau R$ 16,40" at bounding box center [568, 238] width 412 height 52
radio input "true"
click at [731, 454] on p "Adicionar R$ 16,40" at bounding box center [714, 460] width 93 height 16
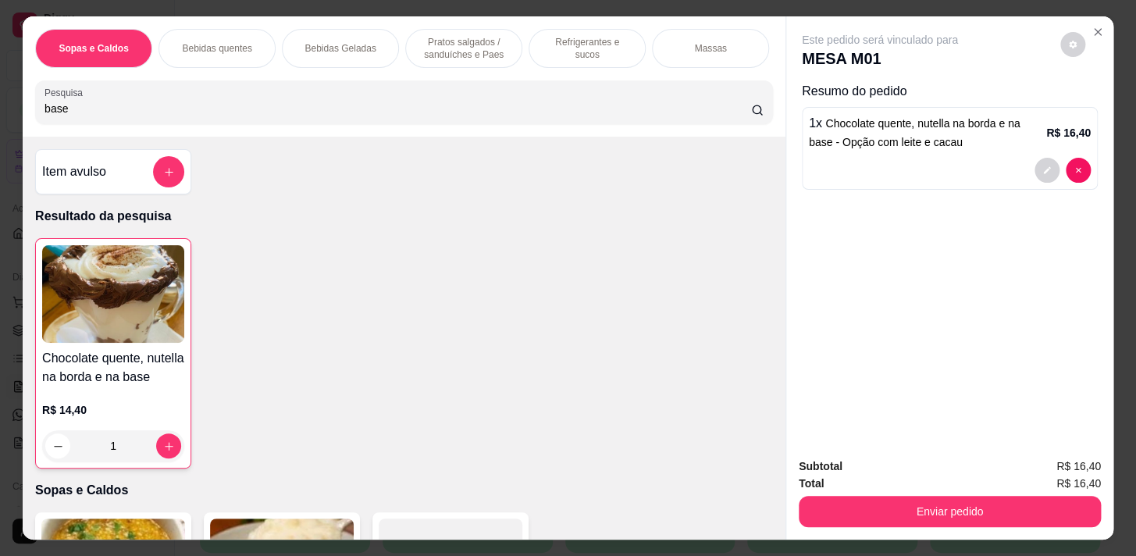
type input "1"
drag, startPoint x: 462, startPoint y: 31, endPoint x: 506, endPoint y: 173, distance: 147.9
click at [462, 32] on div "Pratos salgados / sanduíches e Paes" at bounding box center [463, 48] width 117 height 39
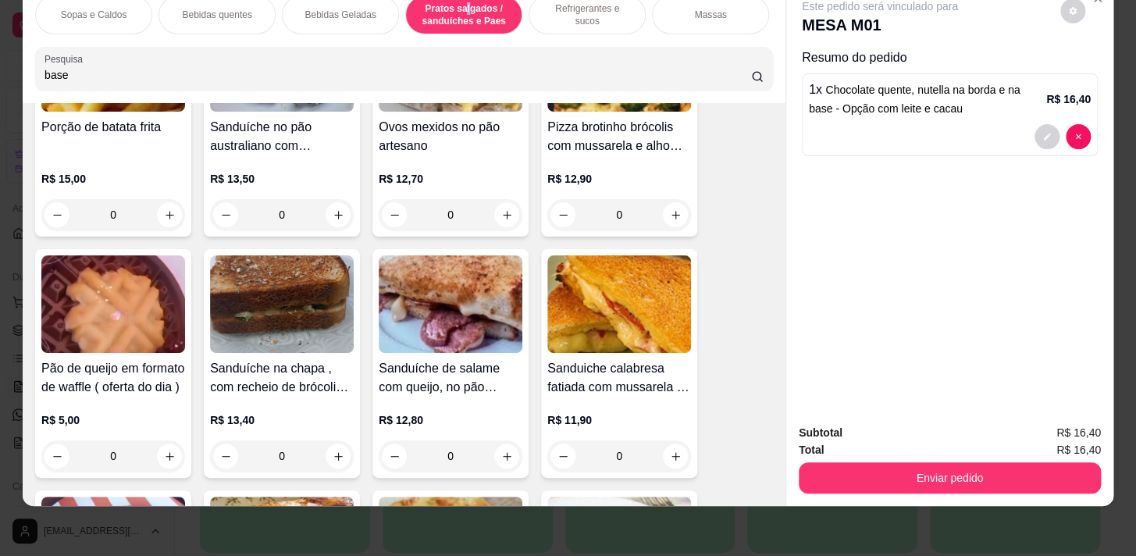
scroll to position [5145, 0]
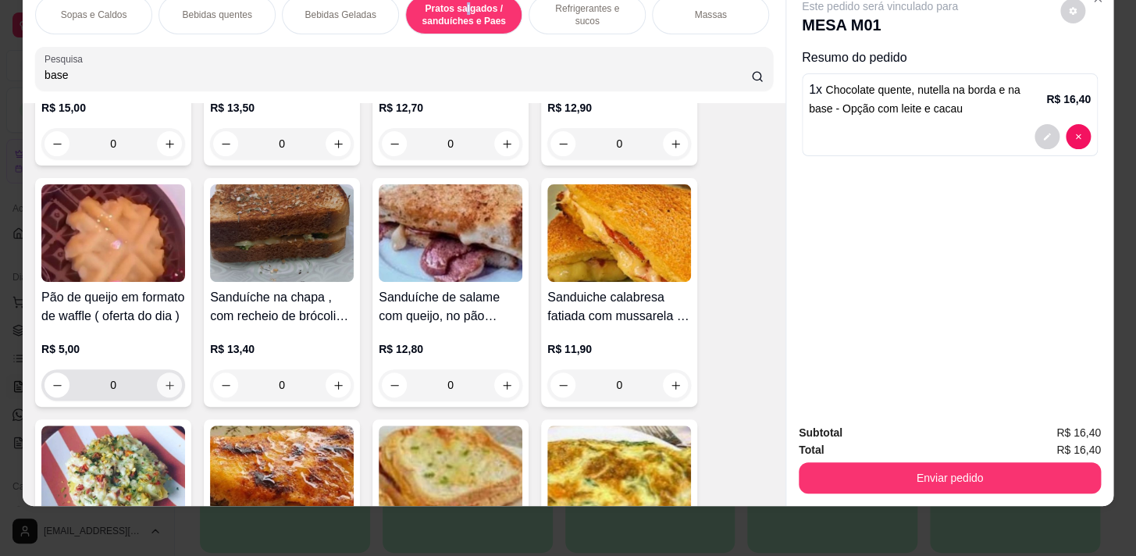
click at [164, 382] on icon "increase-product-quantity" at bounding box center [170, 385] width 12 height 12
type input "1"
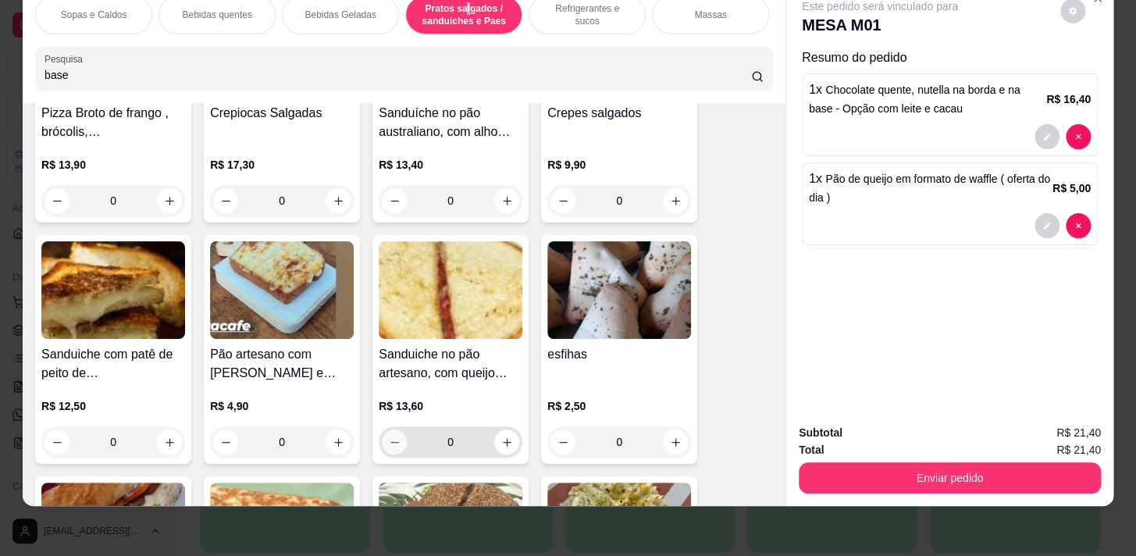
scroll to position [4436, 0]
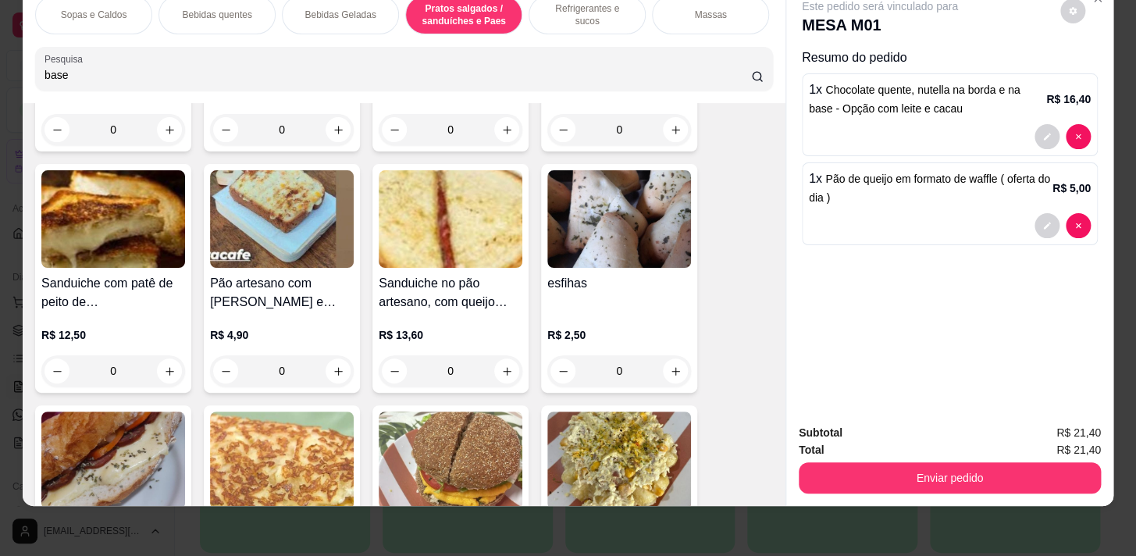
click at [328, 370] on div "0" at bounding box center [282, 370] width 144 height 31
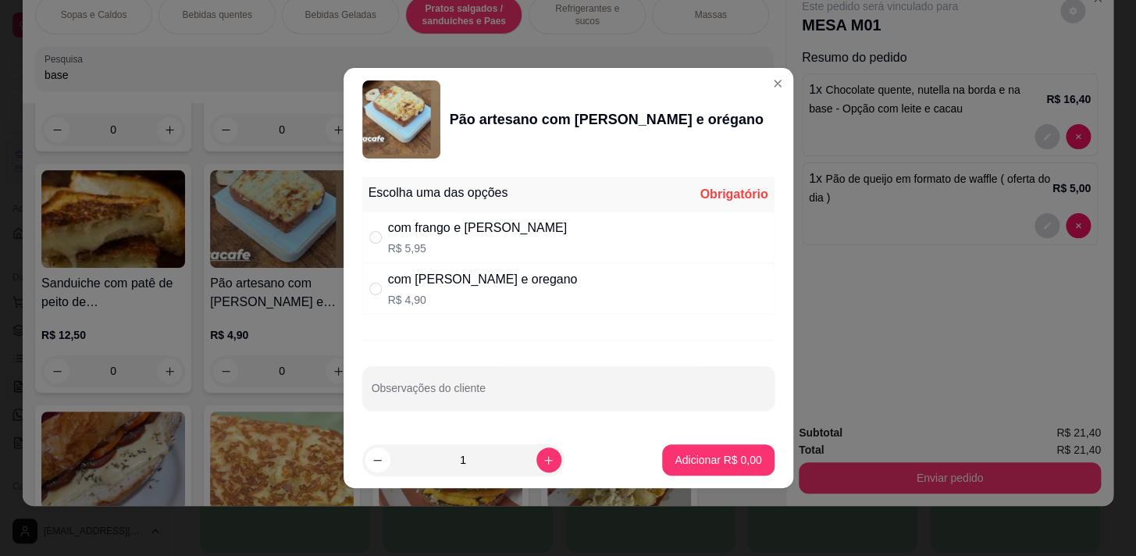
click at [532, 242] on div "com frango e mussarela R$ 5,95" at bounding box center [568, 238] width 412 height 52
radio input "true"
click at [543, 461] on icon "increase-product-quantity" at bounding box center [549, 460] width 12 height 12
type input "2"
click at [699, 442] on footer "2 Adicionar R$ 11,90" at bounding box center [568, 460] width 450 height 56
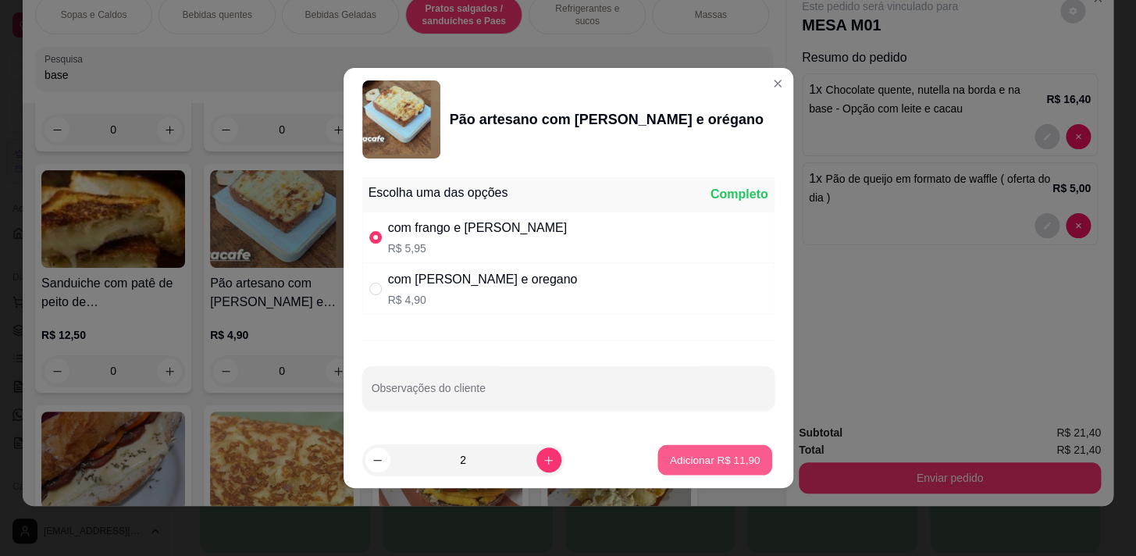
click at [704, 451] on button "Adicionar R$ 11,90" at bounding box center [715, 460] width 115 height 30
type input "2"
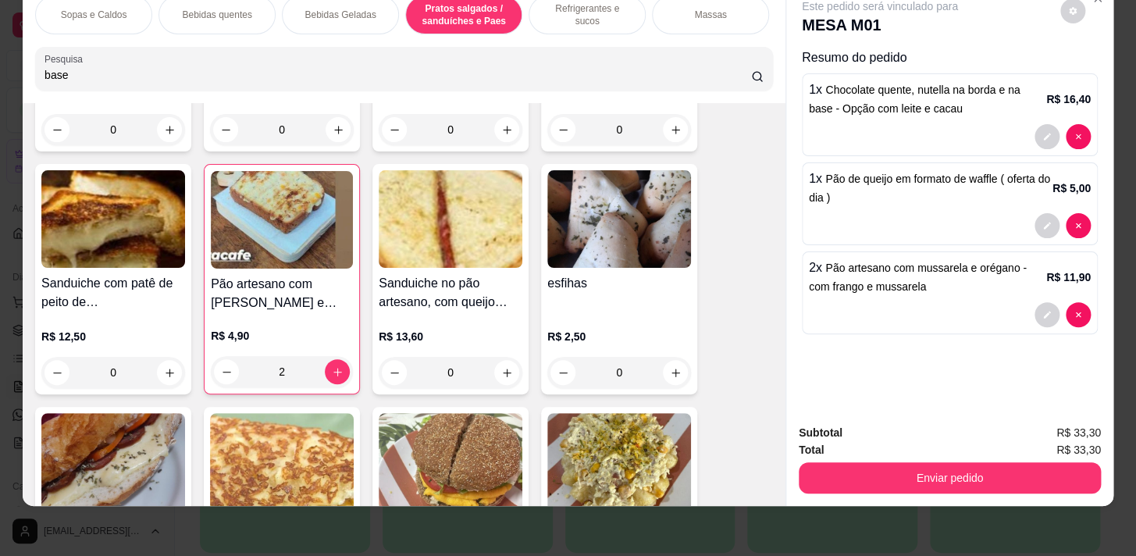
click at [339, 10] on p "Bebidas Geladas" at bounding box center [339, 15] width 71 height 12
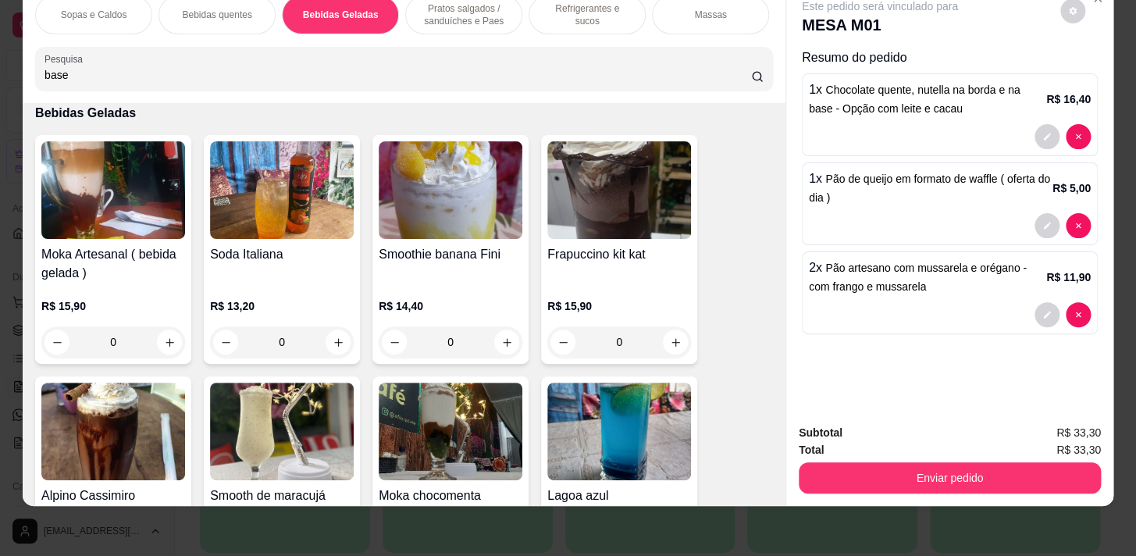
click at [246, 9] on div "Bebidas quentes" at bounding box center [216, 14] width 117 height 39
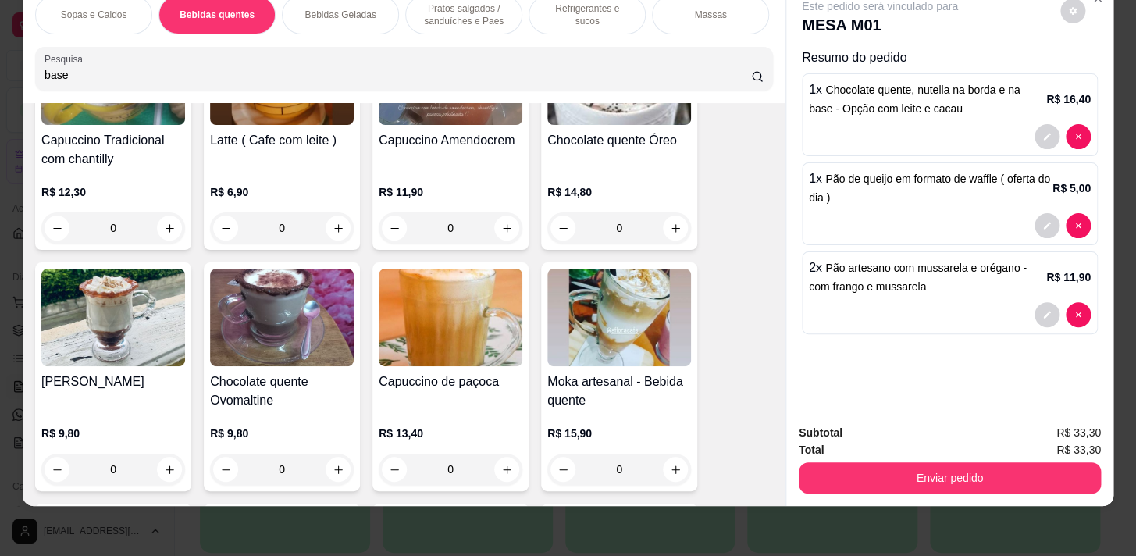
scroll to position [1113, 0]
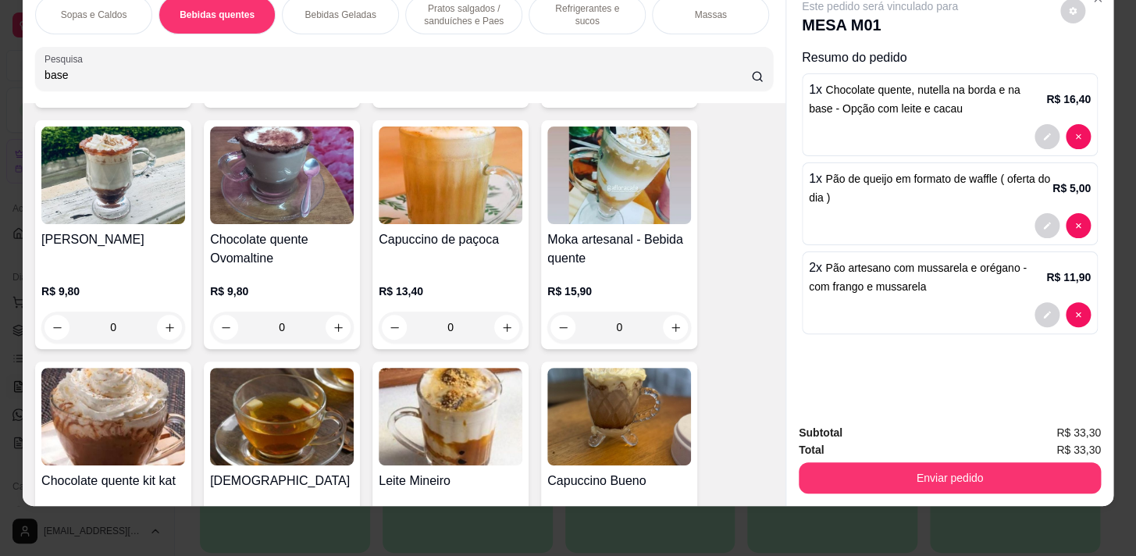
click at [334, 330] on div "0" at bounding box center [282, 326] width 144 height 31
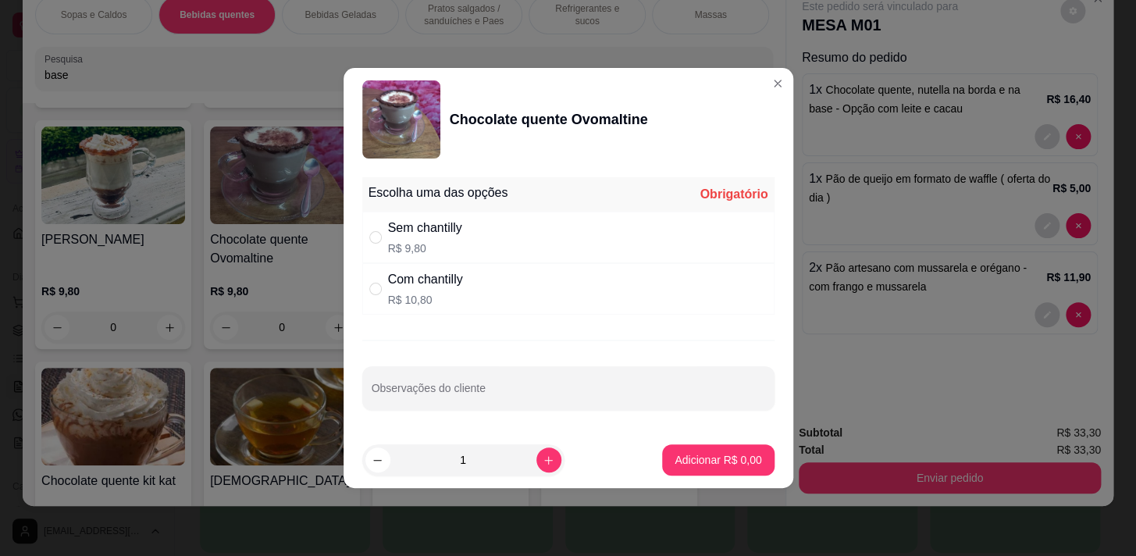
click at [406, 223] on div "Sem chantilly" at bounding box center [425, 228] width 74 height 19
click at [429, 293] on p "R$ 10,80" at bounding box center [425, 300] width 75 height 16
radio input "false"
radio input "true"
click at [686, 457] on p "Adicionar R$ 10,80" at bounding box center [715, 459] width 91 height 15
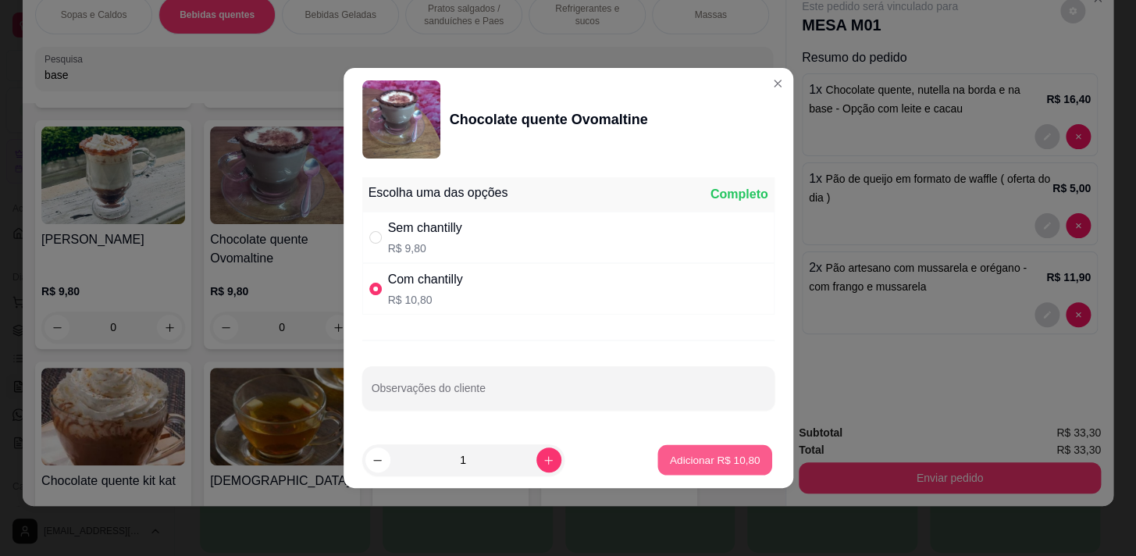
type input "1"
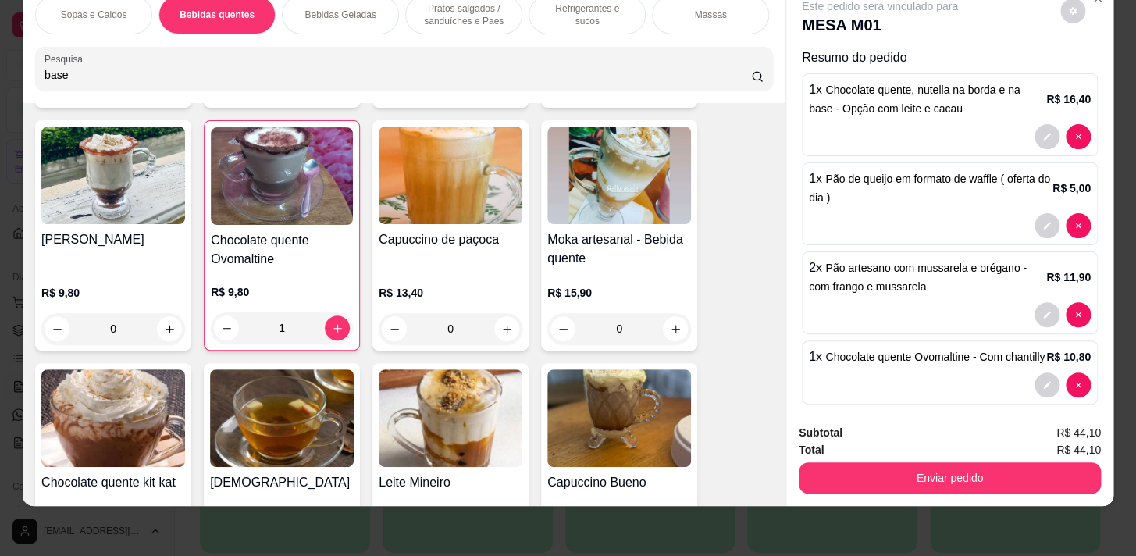
drag, startPoint x: 951, startPoint y: 449, endPoint x: 952, endPoint y: 459, distance: 10.3
click at [952, 458] on div "Enviar pedido" at bounding box center [950, 475] width 302 height 35
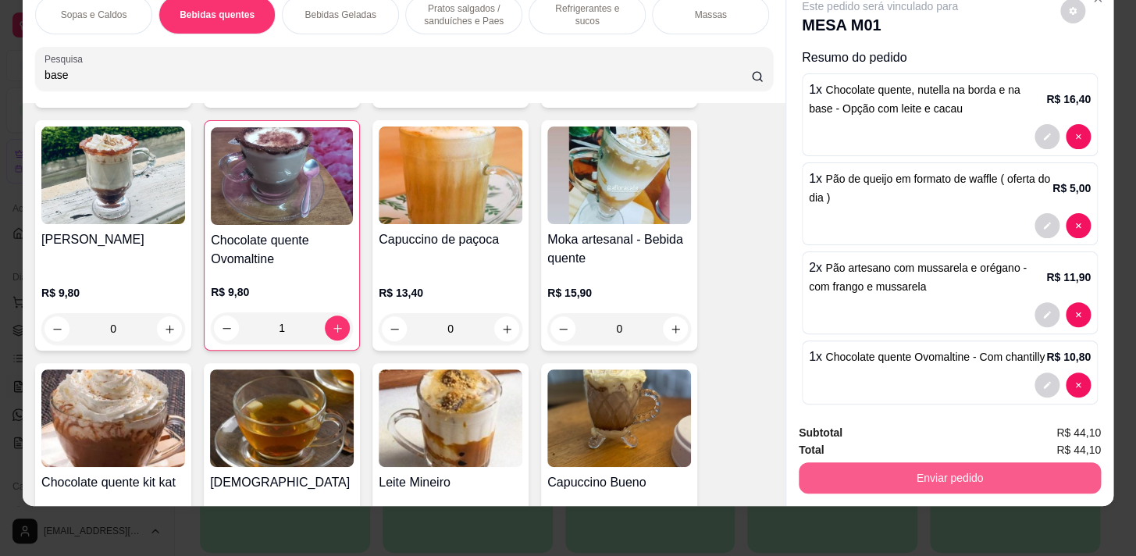
click at [954, 466] on button "Enviar pedido" at bounding box center [950, 477] width 302 height 31
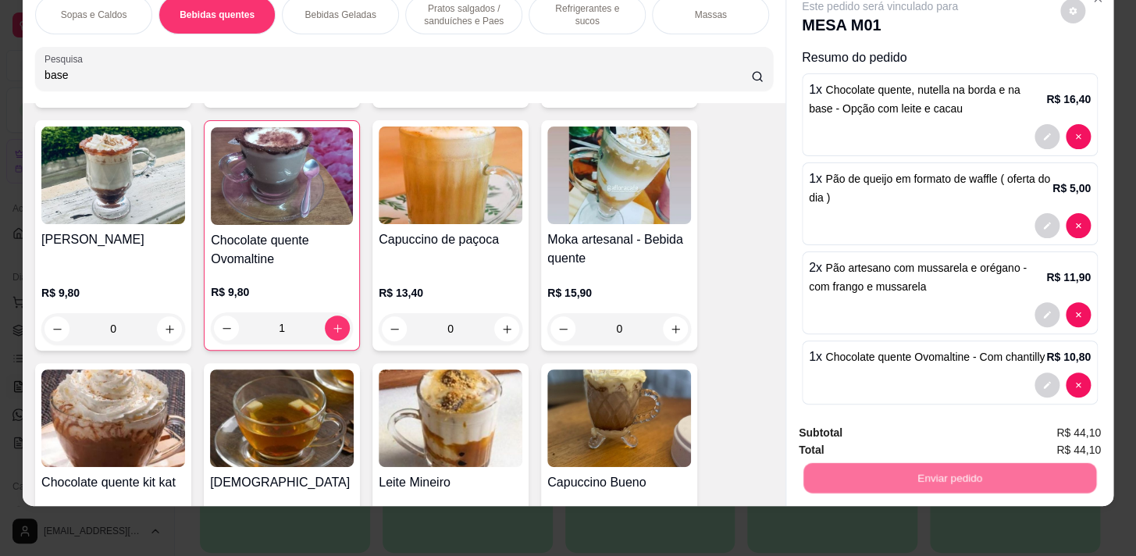
click at [905, 415] on button "Não registrar e enviar pedido" at bounding box center [898, 429] width 158 height 29
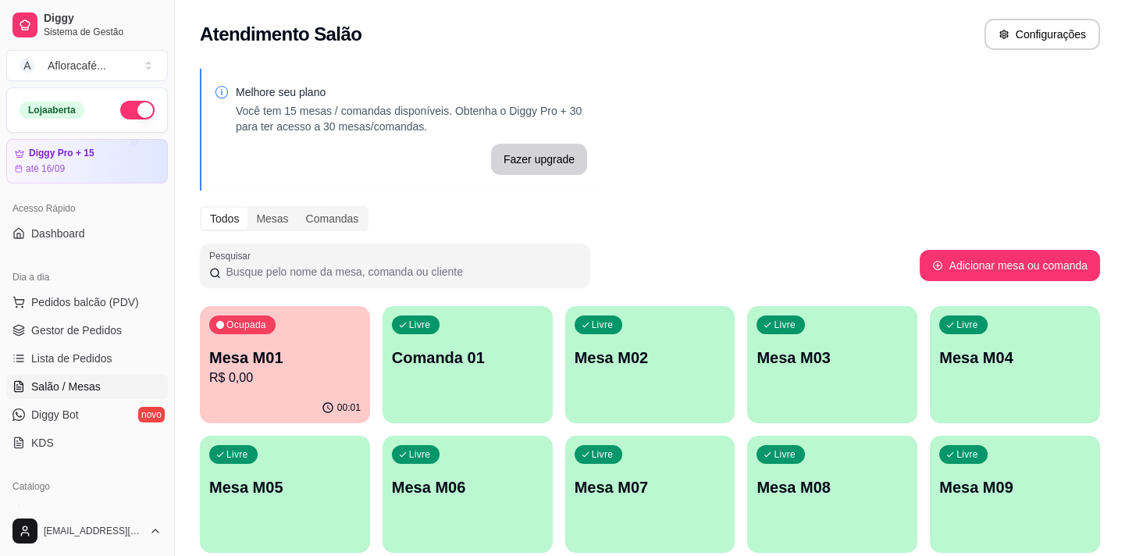
click at [308, 375] on p "R$ 0,00" at bounding box center [284, 377] width 151 height 19
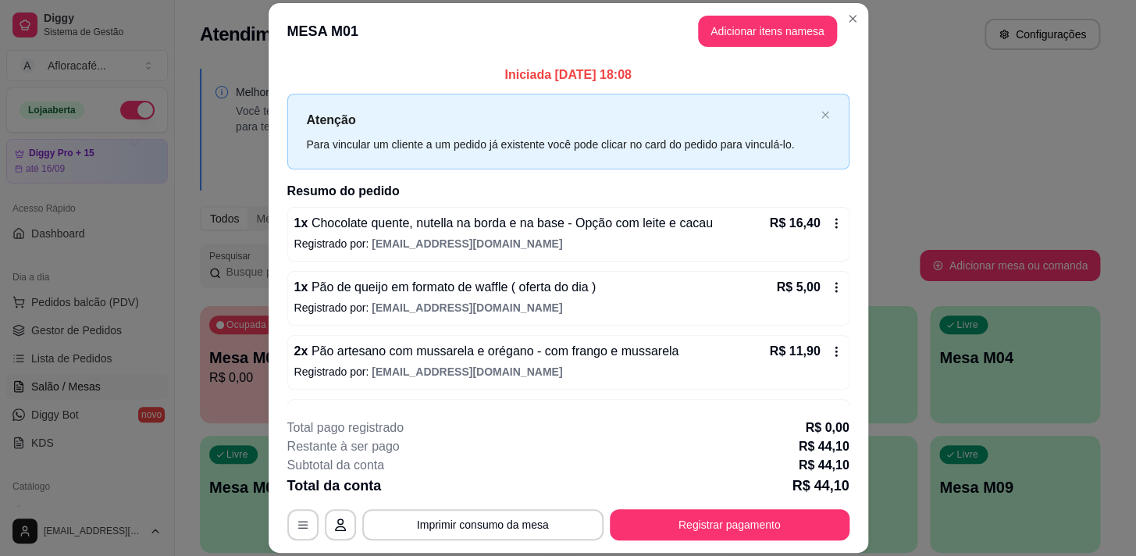
scroll to position [52, 0]
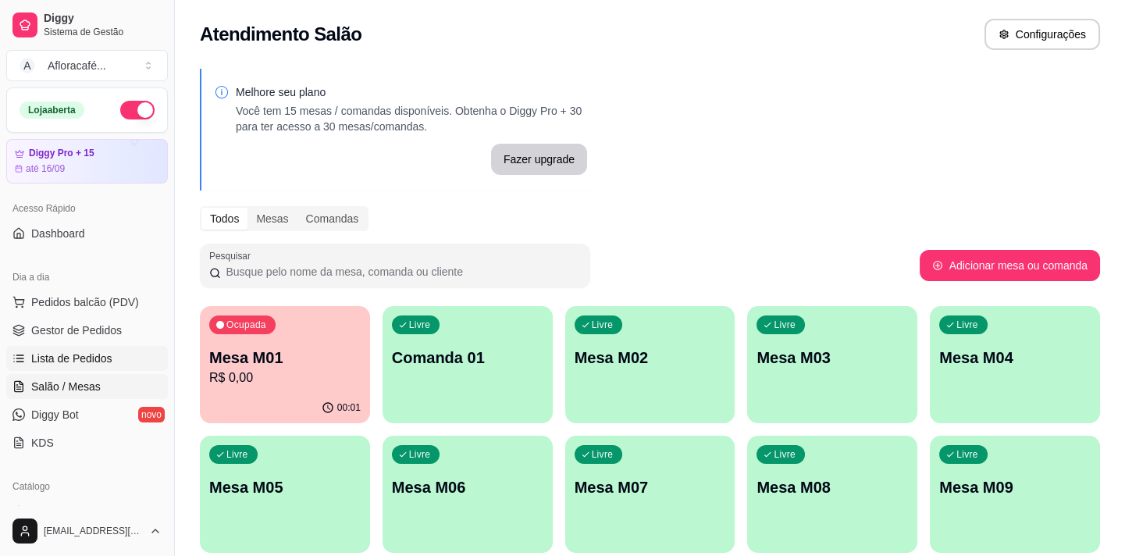
click at [73, 351] on span "Lista de Pedidos" at bounding box center [71, 359] width 81 height 16
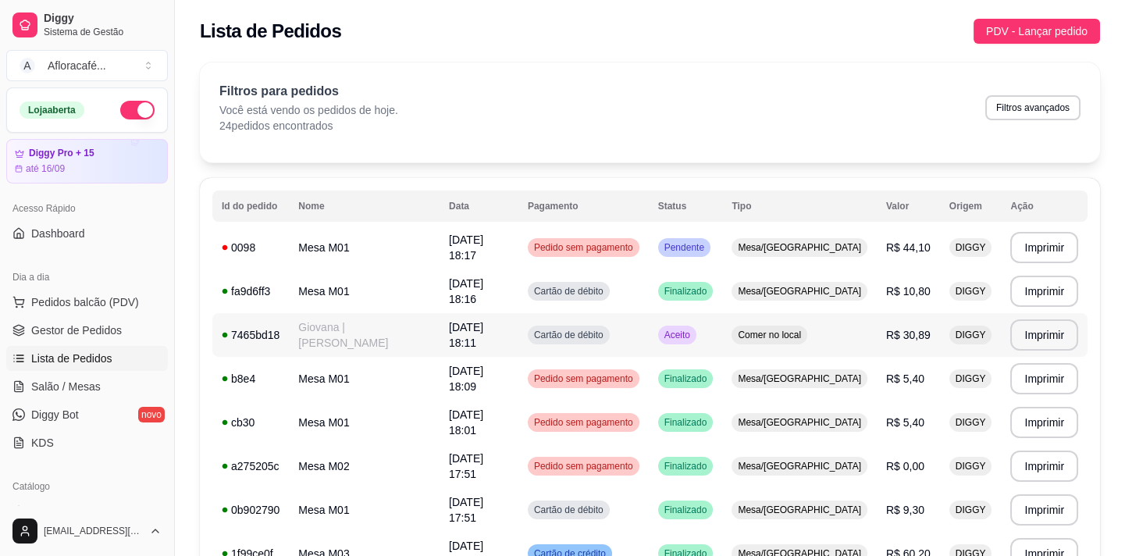
click at [374, 323] on td "Giovana | [PERSON_NAME]" at bounding box center [364, 335] width 151 height 44
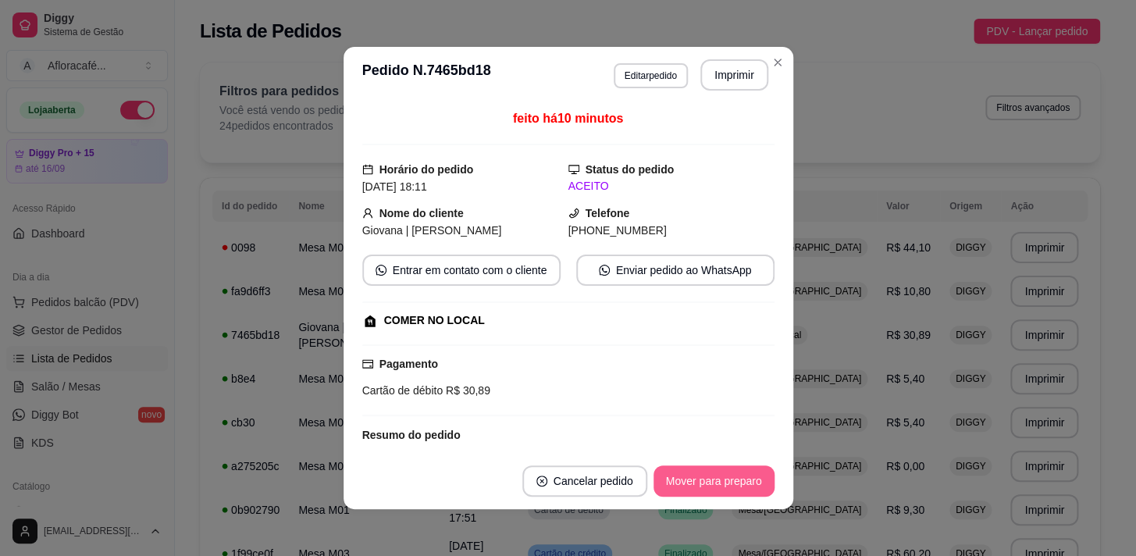
click at [752, 475] on button "Mover para preparo" at bounding box center [713, 480] width 121 height 31
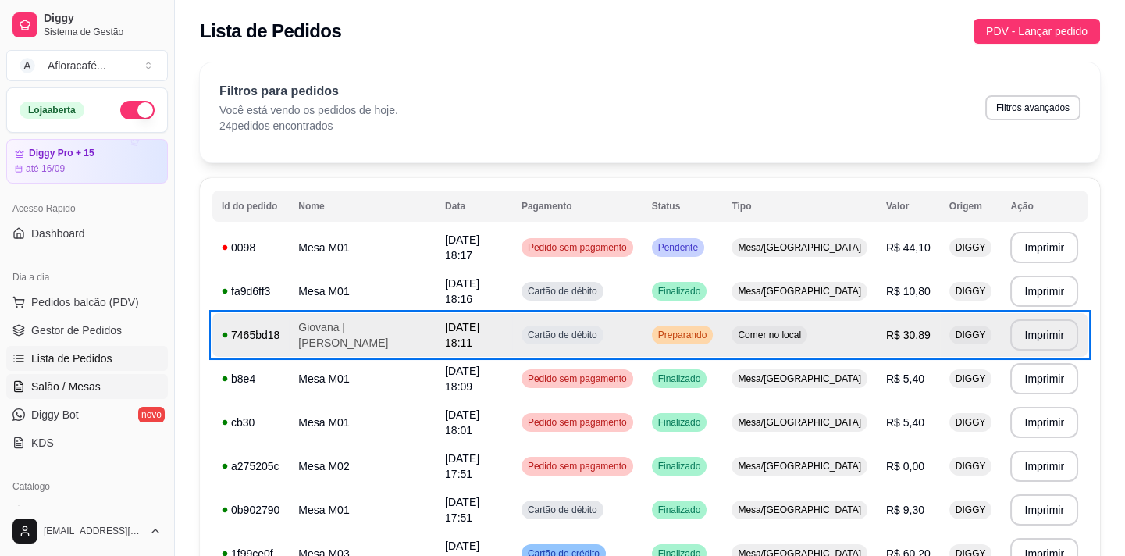
click at [77, 386] on span "Salão / Mesas" at bounding box center [65, 387] width 69 height 16
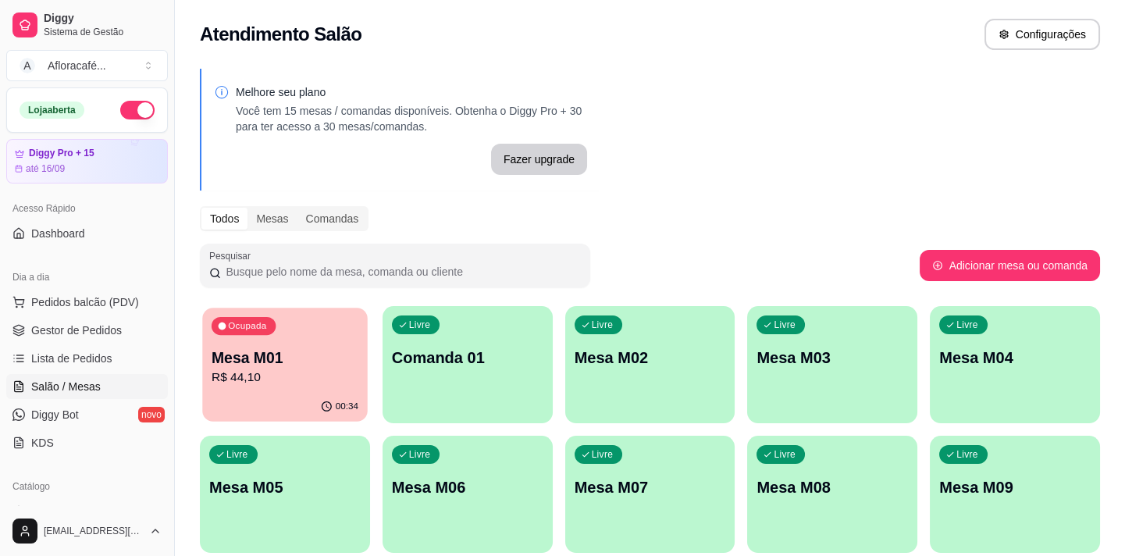
click at [240, 347] on p "Mesa M01" at bounding box center [285, 357] width 147 height 21
click at [66, 364] on span "Lista de Pedidos" at bounding box center [71, 359] width 81 height 16
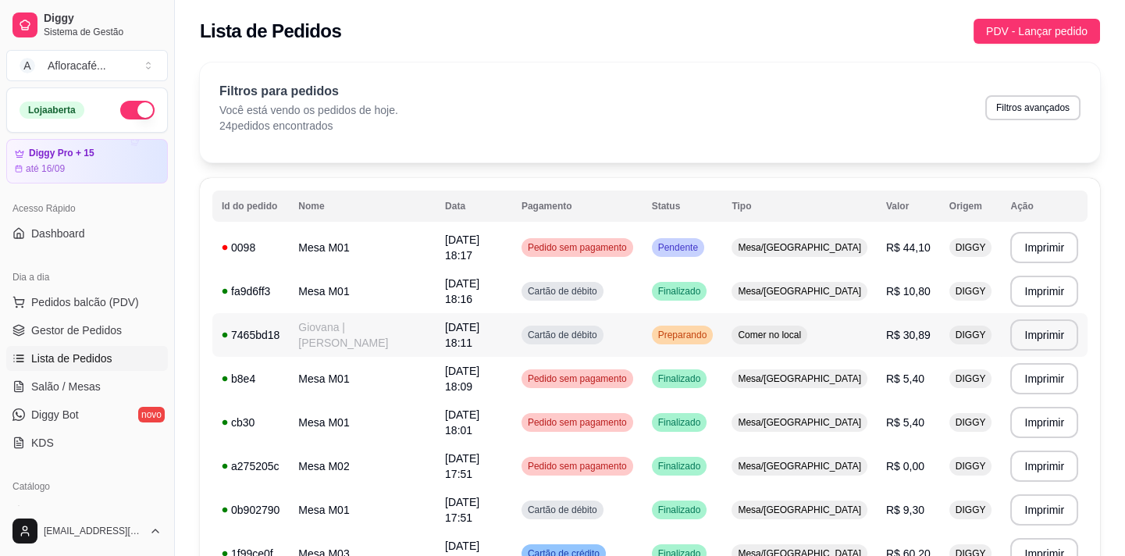
click at [328, 343] on td "Giovana | [PERSON_NAME]" at bounding box center [362, 335] width 147 height 44
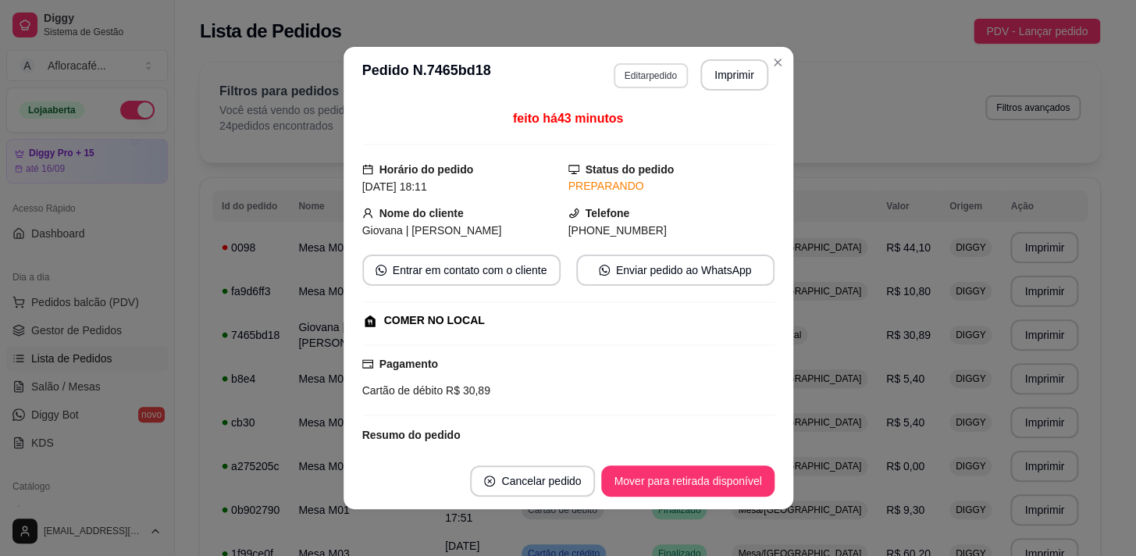
click at [644, 70] on button "Editar pedido" at bounding box center [651, 75] width 74 height 25
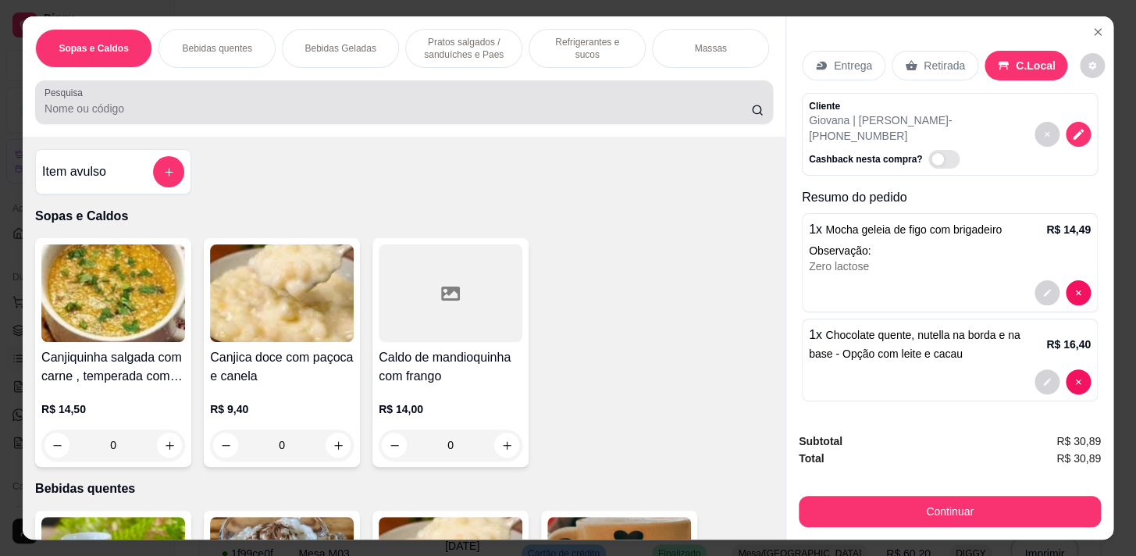
click at [476, 112] on input "Pesquisa" at bounding box center [397, 109] width 706 height 16
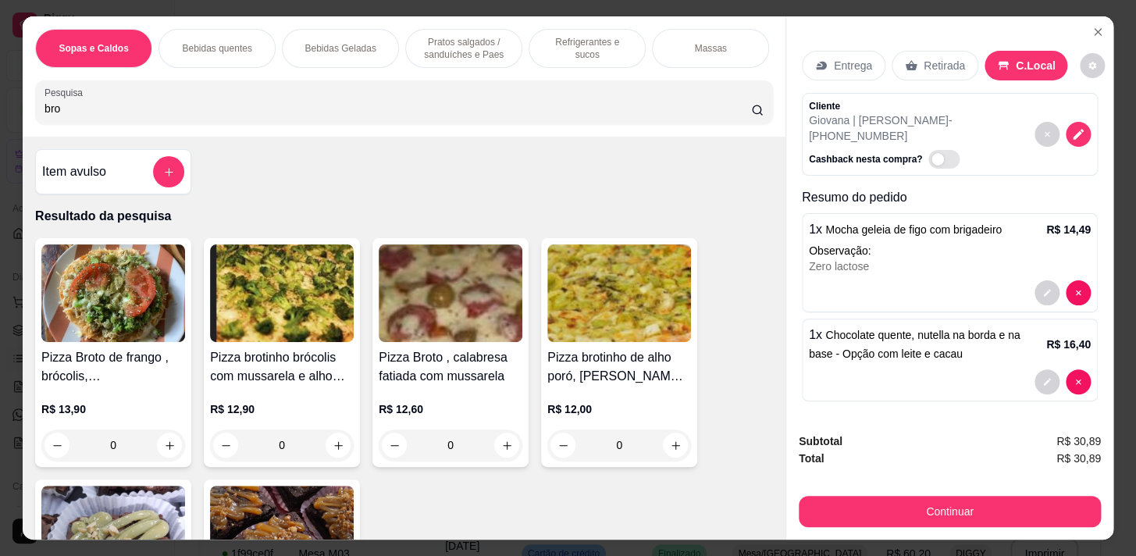
scroll to position [212, 0]
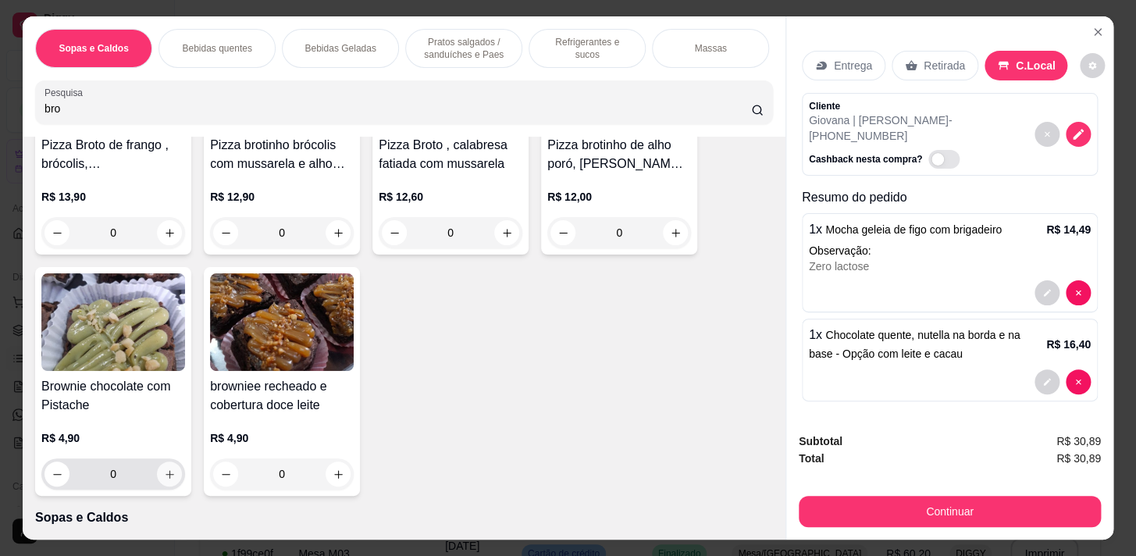
type input "bro"
click at [164, 480] on icon "increase-product-quantity" at bounding box center [170, 474] width 12 height 12
type input "1"
click at [164, 480] on icon "increase-product-quantity" at bounding box center [169, 475] width 12 height 12
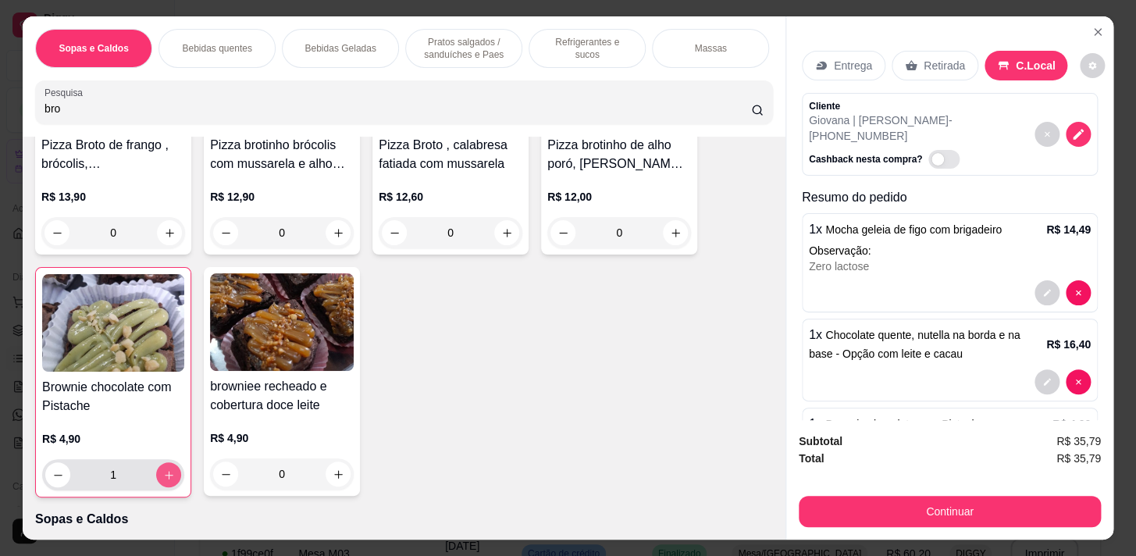
type input "2"
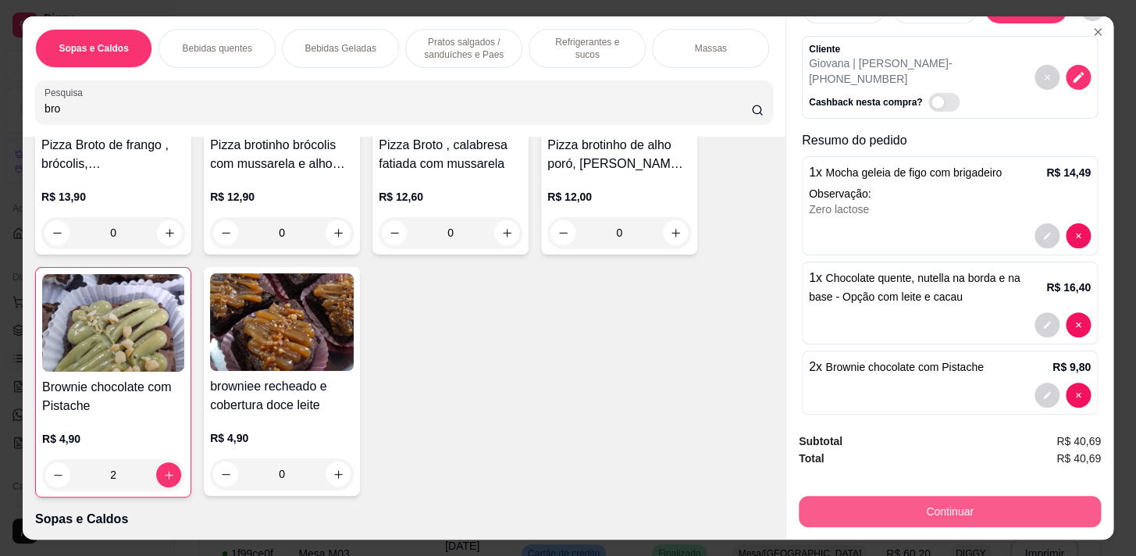
click at [1032, 499] on button "Continuar" at bounding box center [950, 511] width 302 height 31
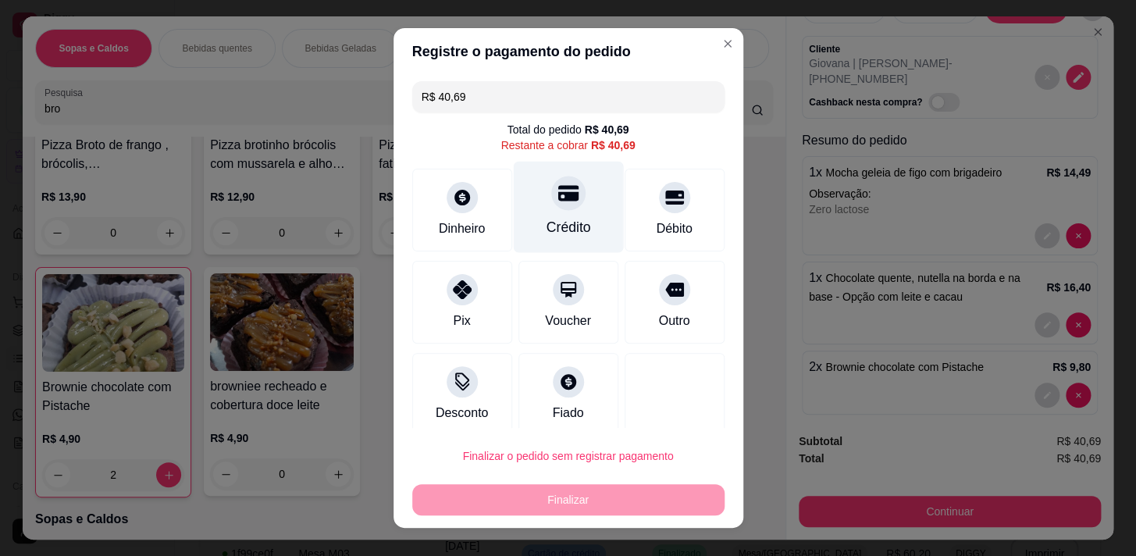
click at [546, 232] on div "Crédito" at bounding box center [568, 227] width 44 height 20
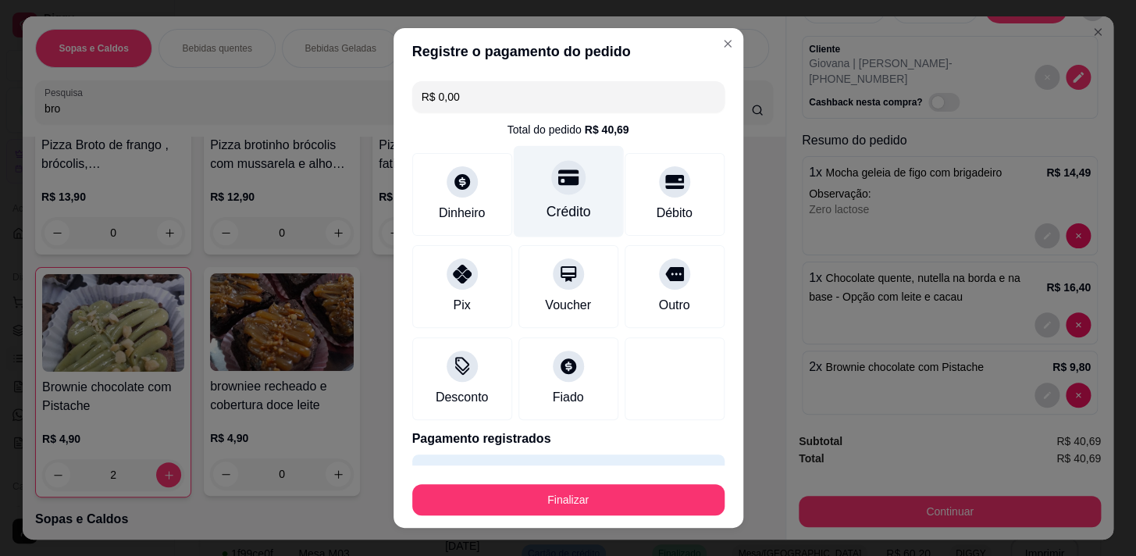
type input "R$ 0,00"
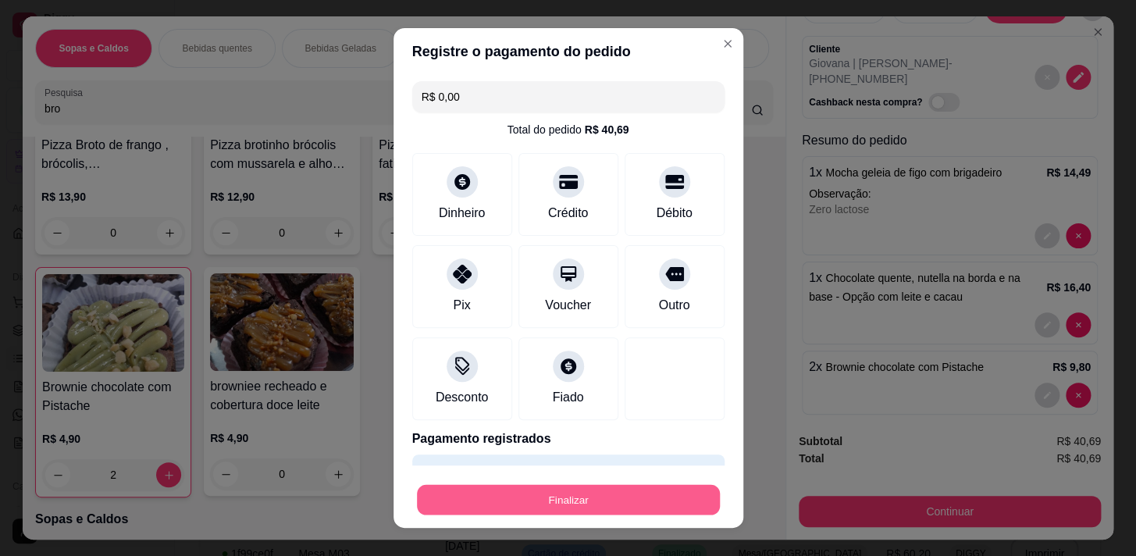
click at [564, 499] on button "Finalizar" at bounding box center [568, 500] width 303 height 30
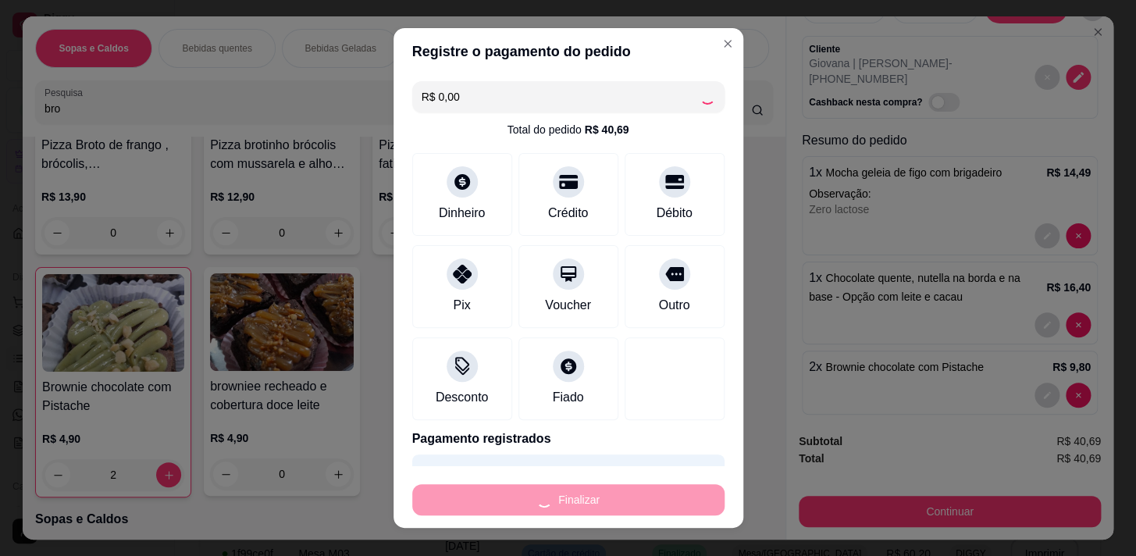
type input "0"
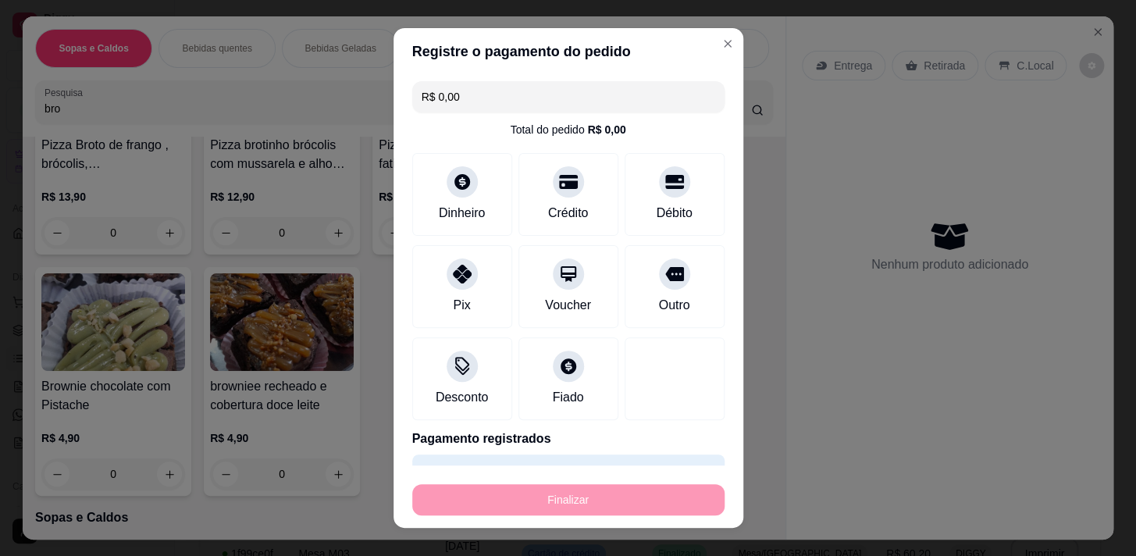
type input "-R$ 40,69"
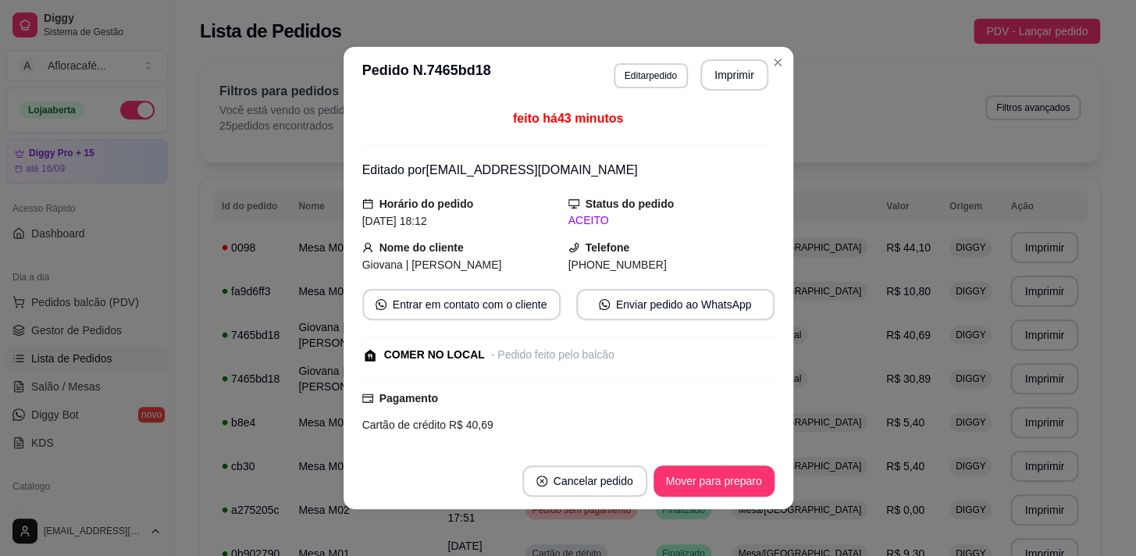
scroll to position [212, 0]
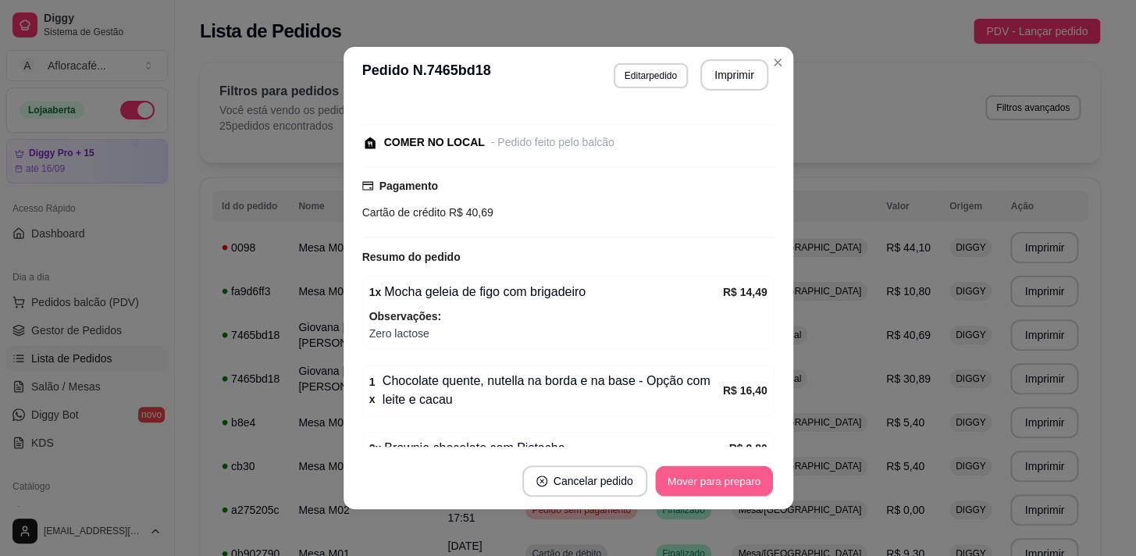
click at [724, 482] on button "Mover para preparo" at bounding box center [713, 481] width 117 height 30
click at [725, 482] on button "Mover para retirada disponível" at bounding box center [687, 480] width 173 height 31
click at [724, 482] on button "Mover para finalizado" at bounding box center [709, 481] width 126 height 30
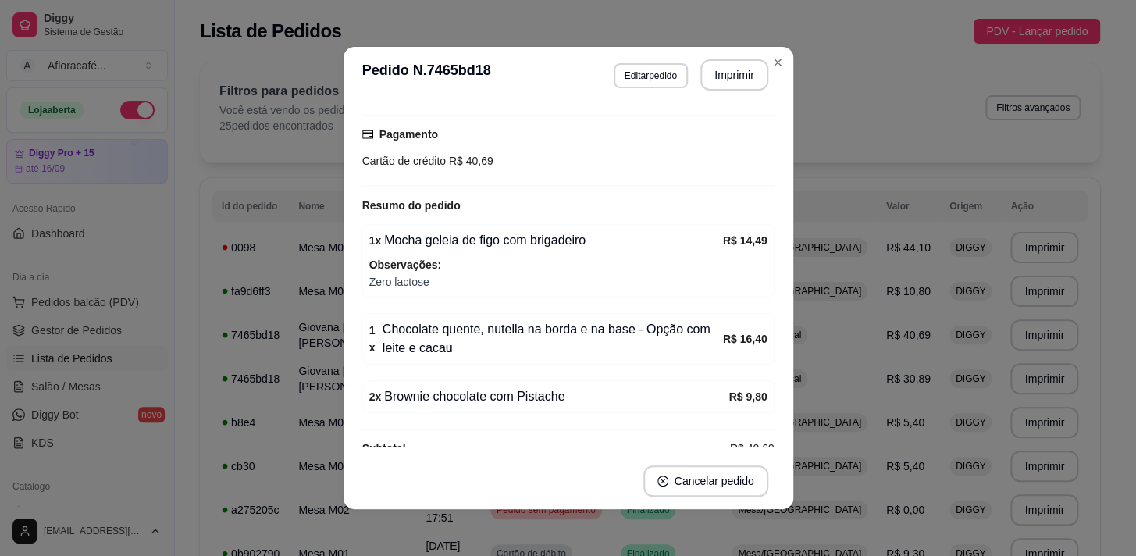
scroll to position [161, 0]
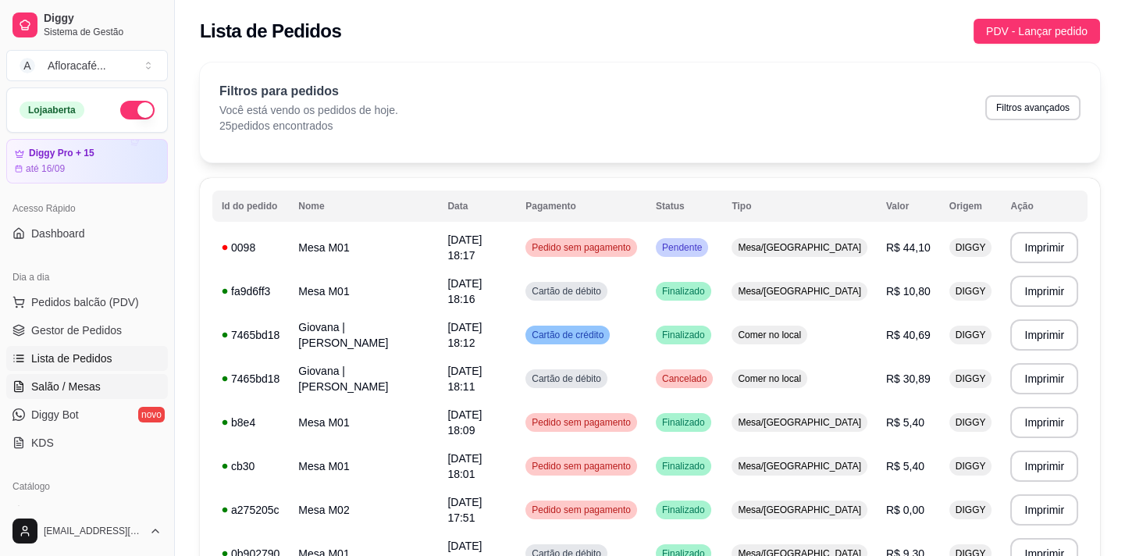
click at [101, 381] on link "Salão / Mesas" at bounding box center [87, 386] width 162 height 25
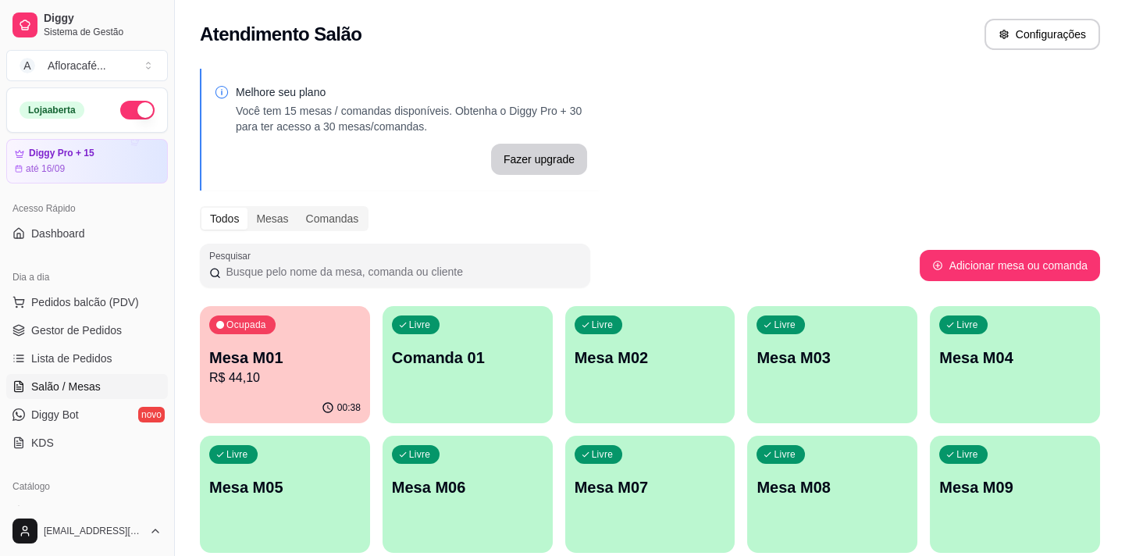
click at [262, 361] on p "Mesa M01" at bounding box center [284, 358] width 151 height 22
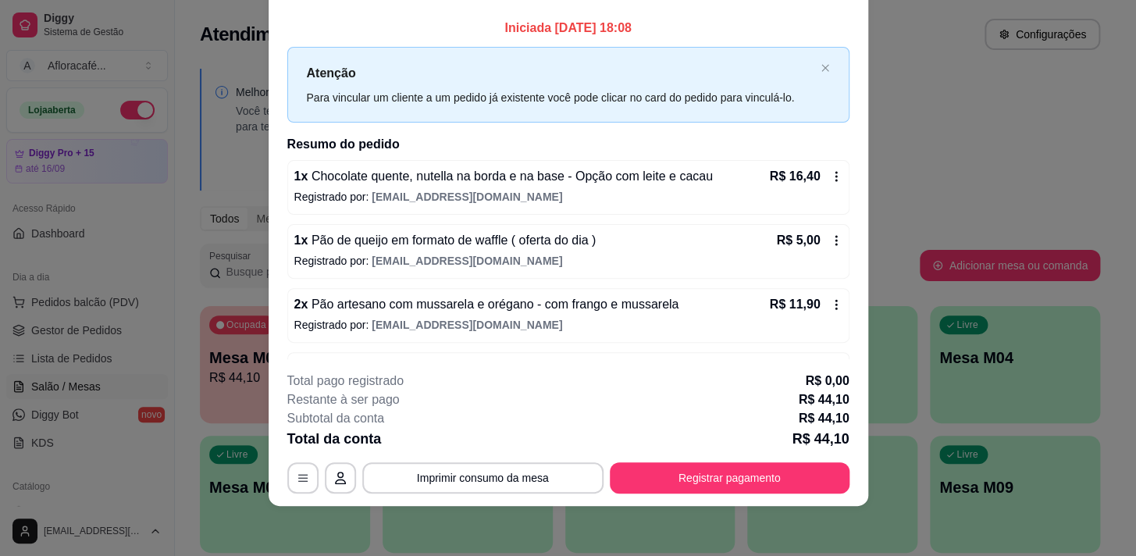
scroll to position [52, 0]
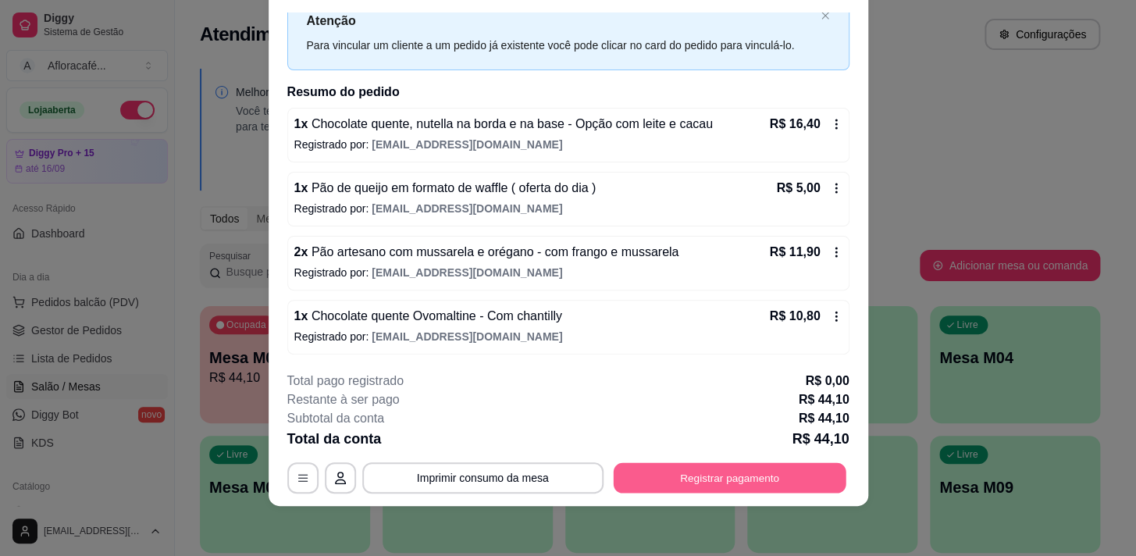
click at [699, 472] on button "Registrar pagamento" at bounding box center [729, 478] width 233 height 30
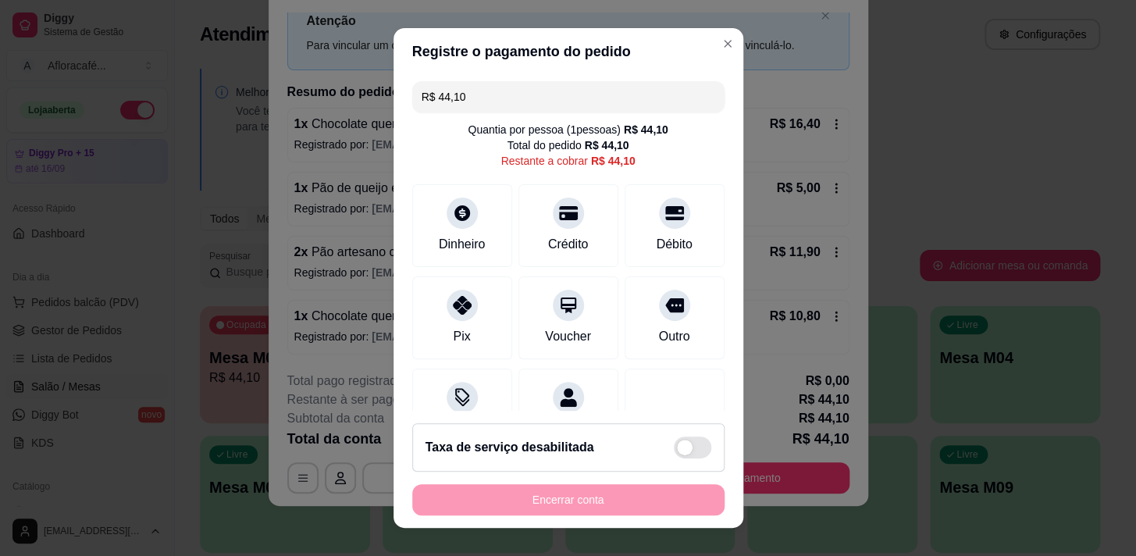
drag, startPoint x: 586, startPoint y: 121, endPoint x: 592, endPoint y: 105, distance: 16.5
click at [586, 119] on div "R$ 44,10 Quantia por pessoa ( 1 pessoas) R$ 44,10 Total do pedido R$ 44,10 Rest…" at bounding box center [568, 243] width 350 height 336
click at [592, 105] on input "R$ 44,10" at bounding box center [569, 96] width 294 height 31
click at [657, 220] on div at bounding box center [674, 208] width 34 height 34
click at [654, 242] on div "Débito" at bounding box center [674, 243] width 40 height 20
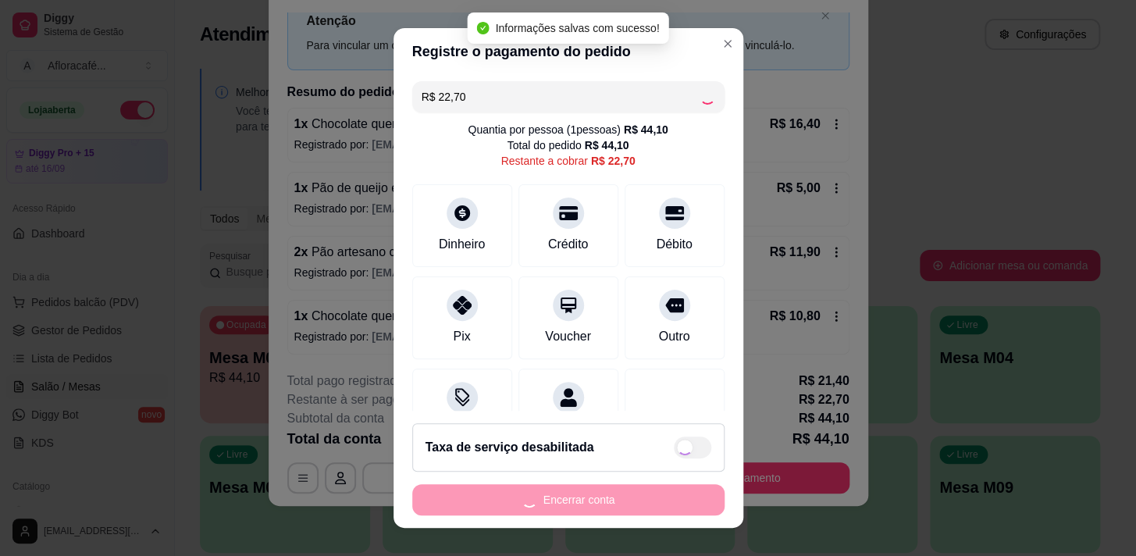
type input "R$ 0,00"
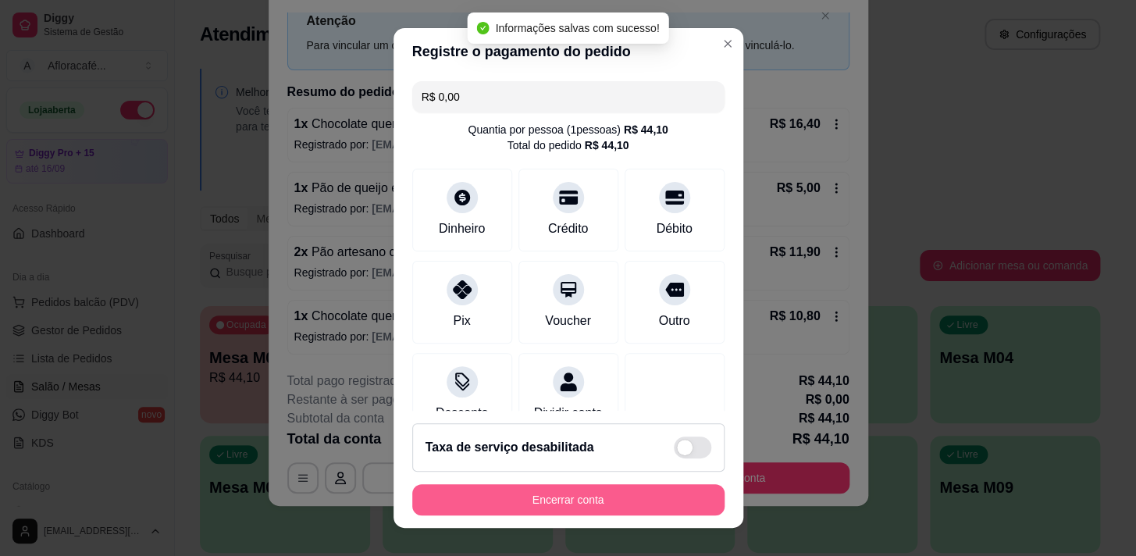
click at [632, 509] on button "Encerrar conta" at bounding box center [568, 499] width 312 height 31
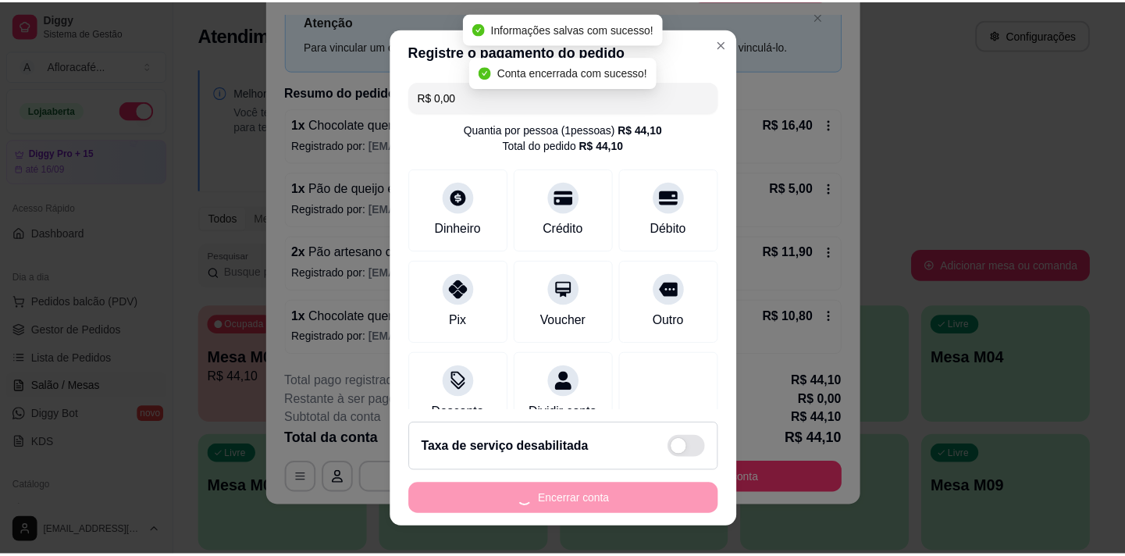
scroll to position [0, 0]
